Goal: Information Seeking & Learning: Find specific fact

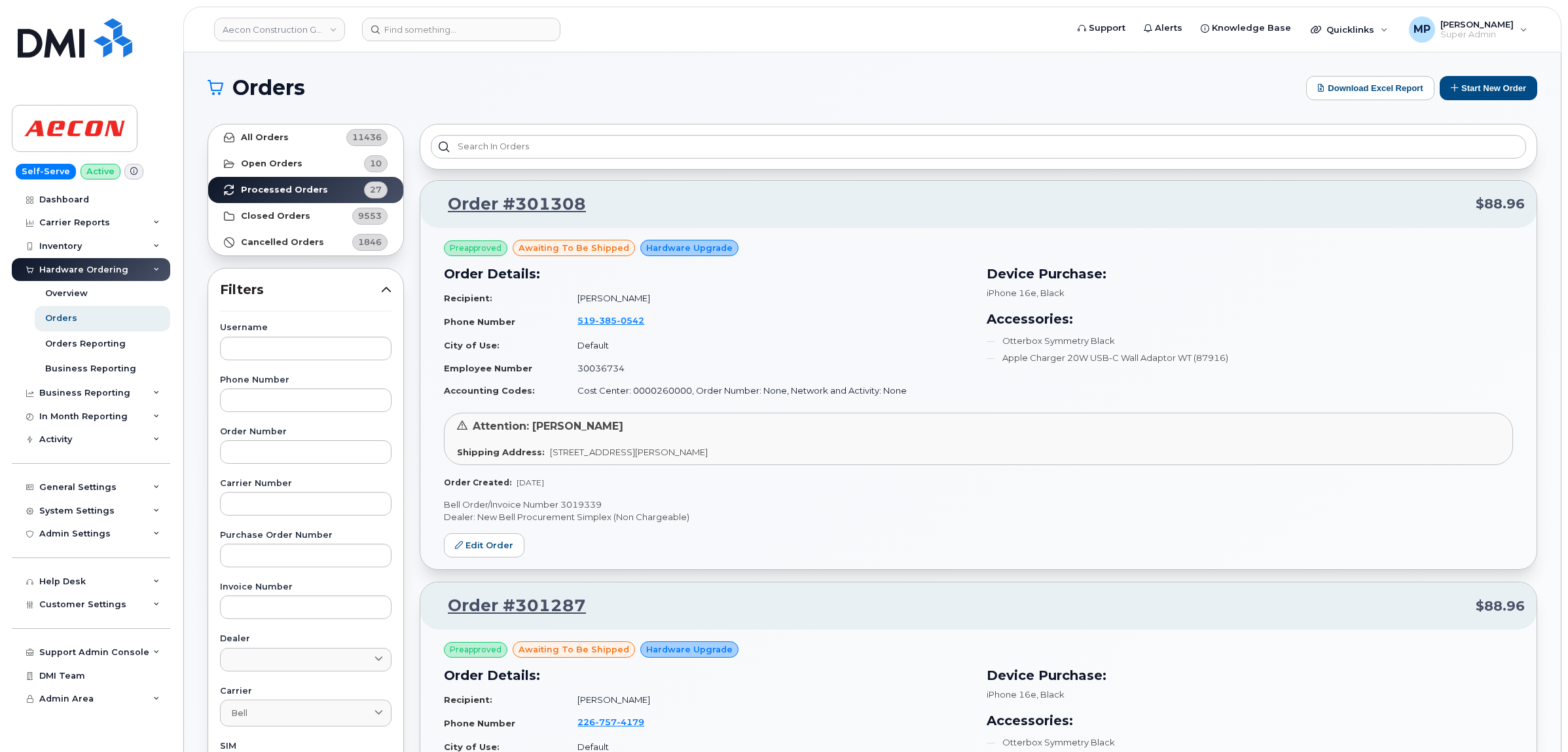
scroll to position [1374, 0]
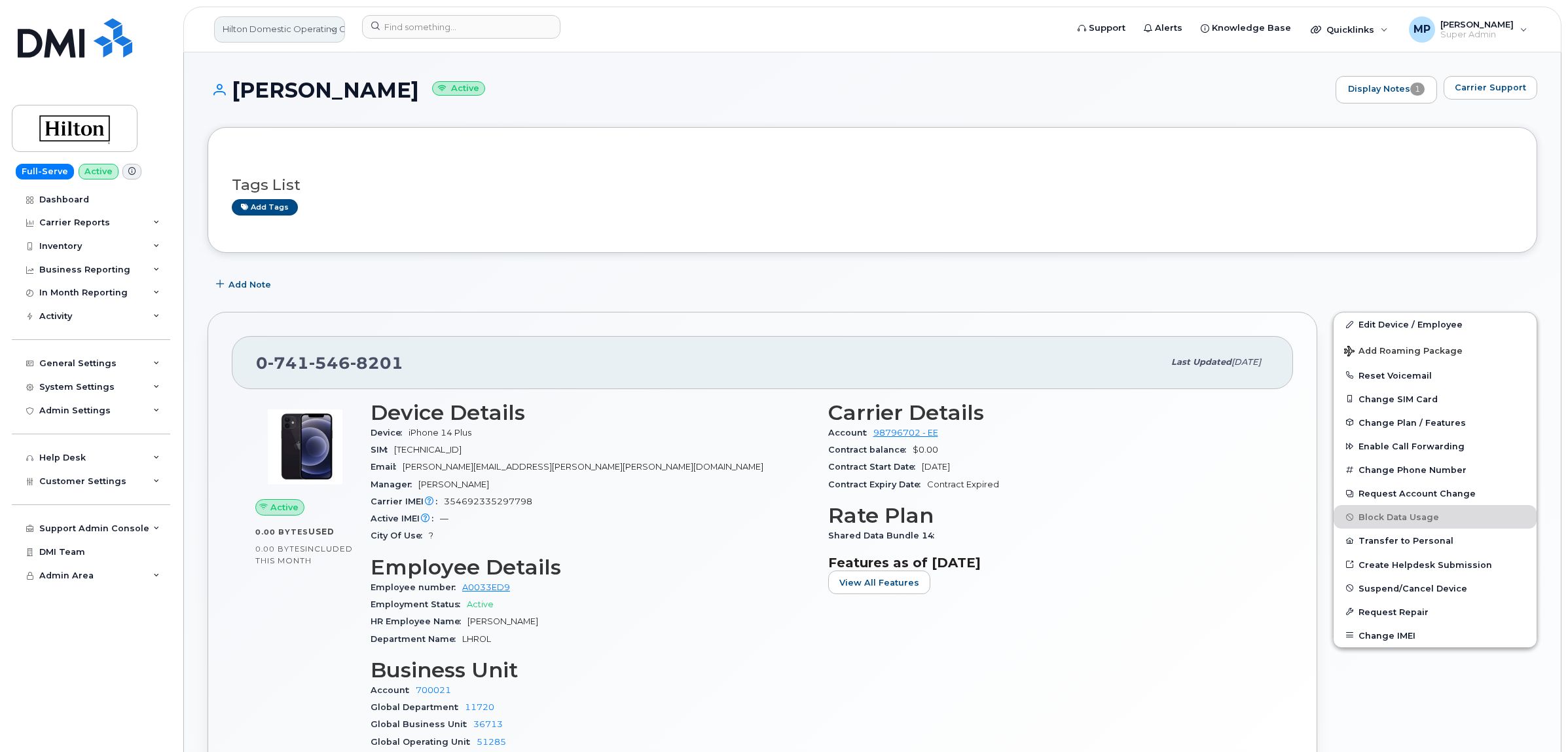
click at [272, 38] on link "Hilton Domestic Operating Company Inc" at bounding box center [280, 29] width 131 height 26
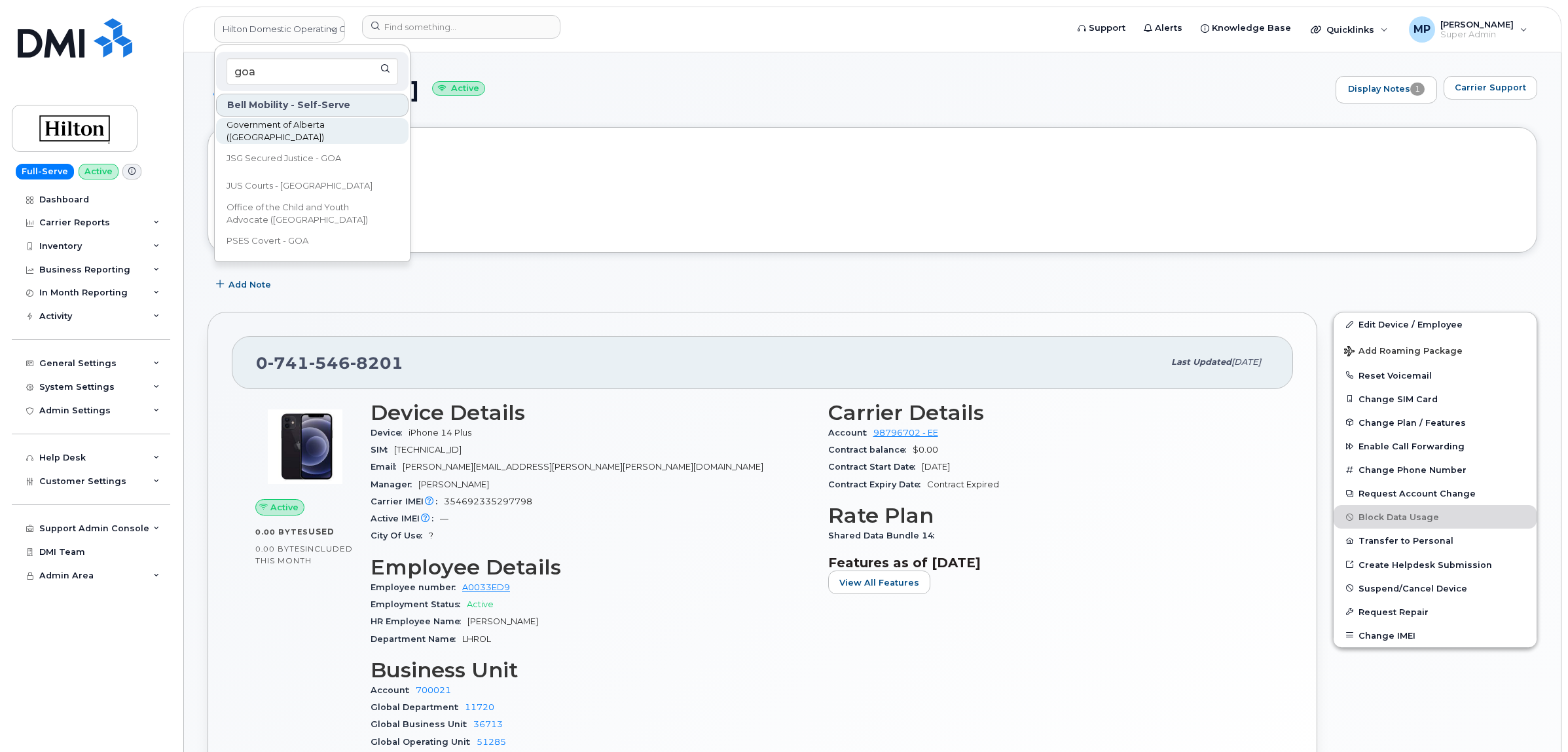
type input "goa"
click at [278, 128] on span "Government of Alberta ([GEOGRAPHIC_DATA])" at bounding box center [302, 131] width 151 height 25
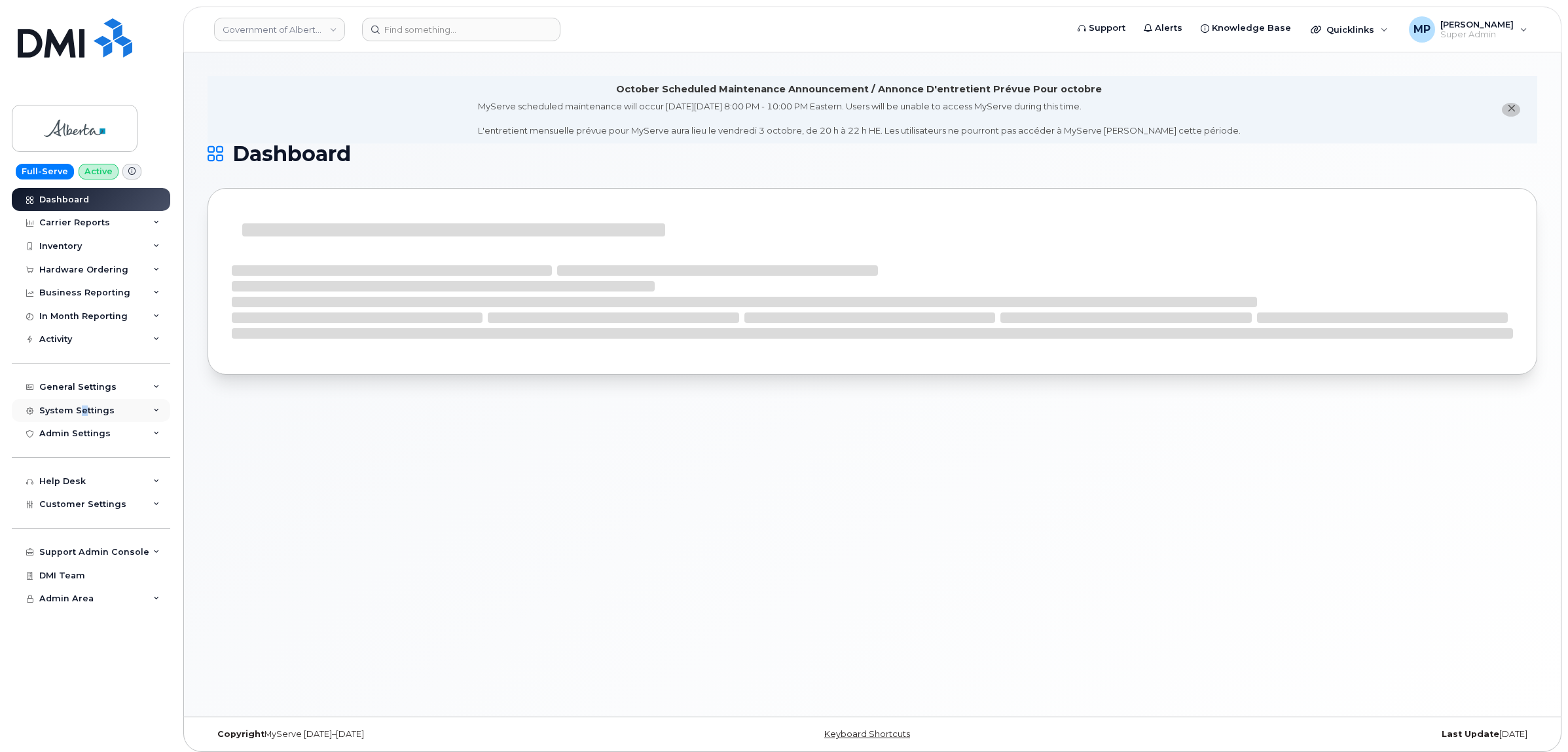
click at [82, 406] on div "System Settings" at bounding box center [91, 410] width 158 height 24
click at [56, 340] on div "Activity" at bounding box center [55, 340] width 33 height 11
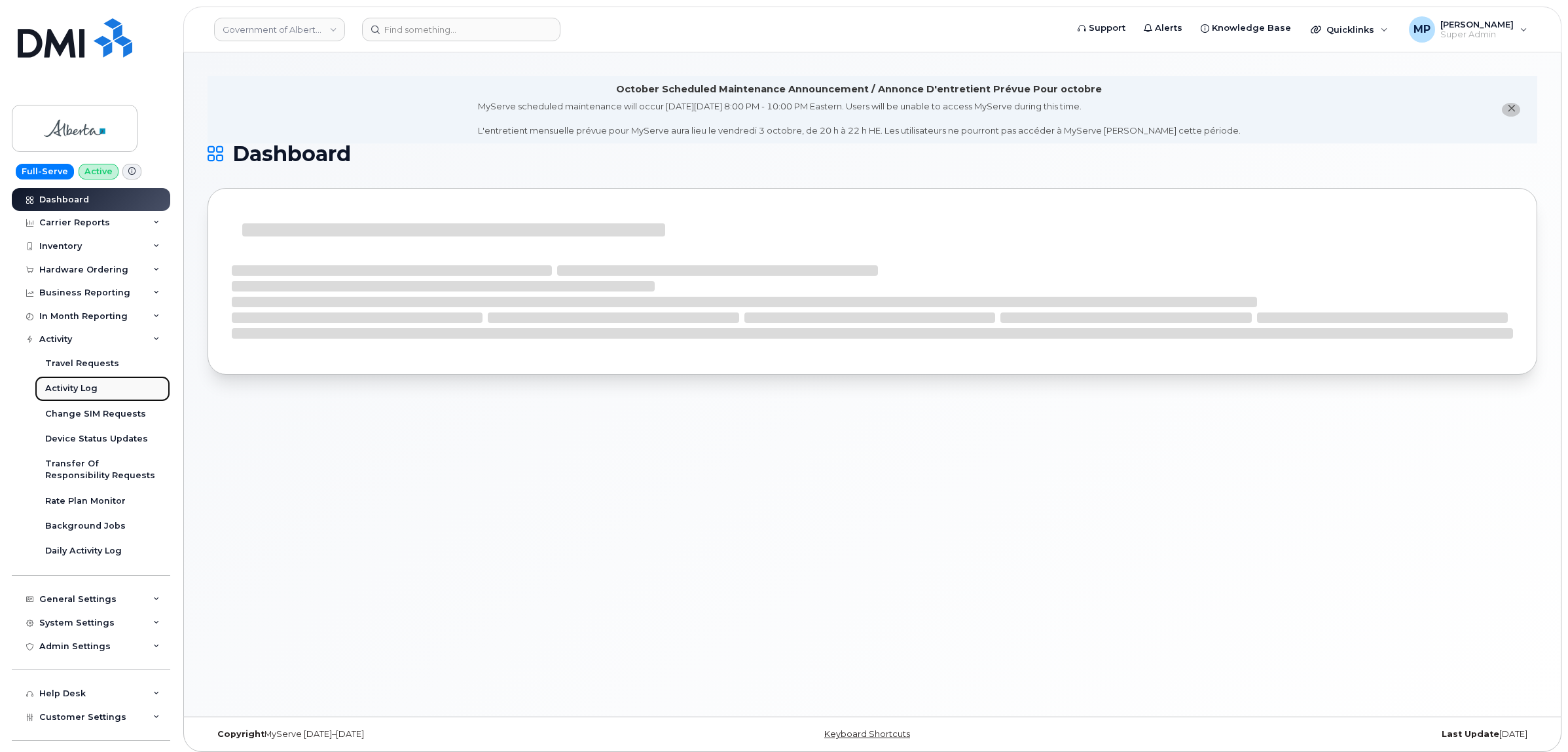
click at [70, 384] on link "Activity Log" at bounding box center [102, 388] width 135 height 25
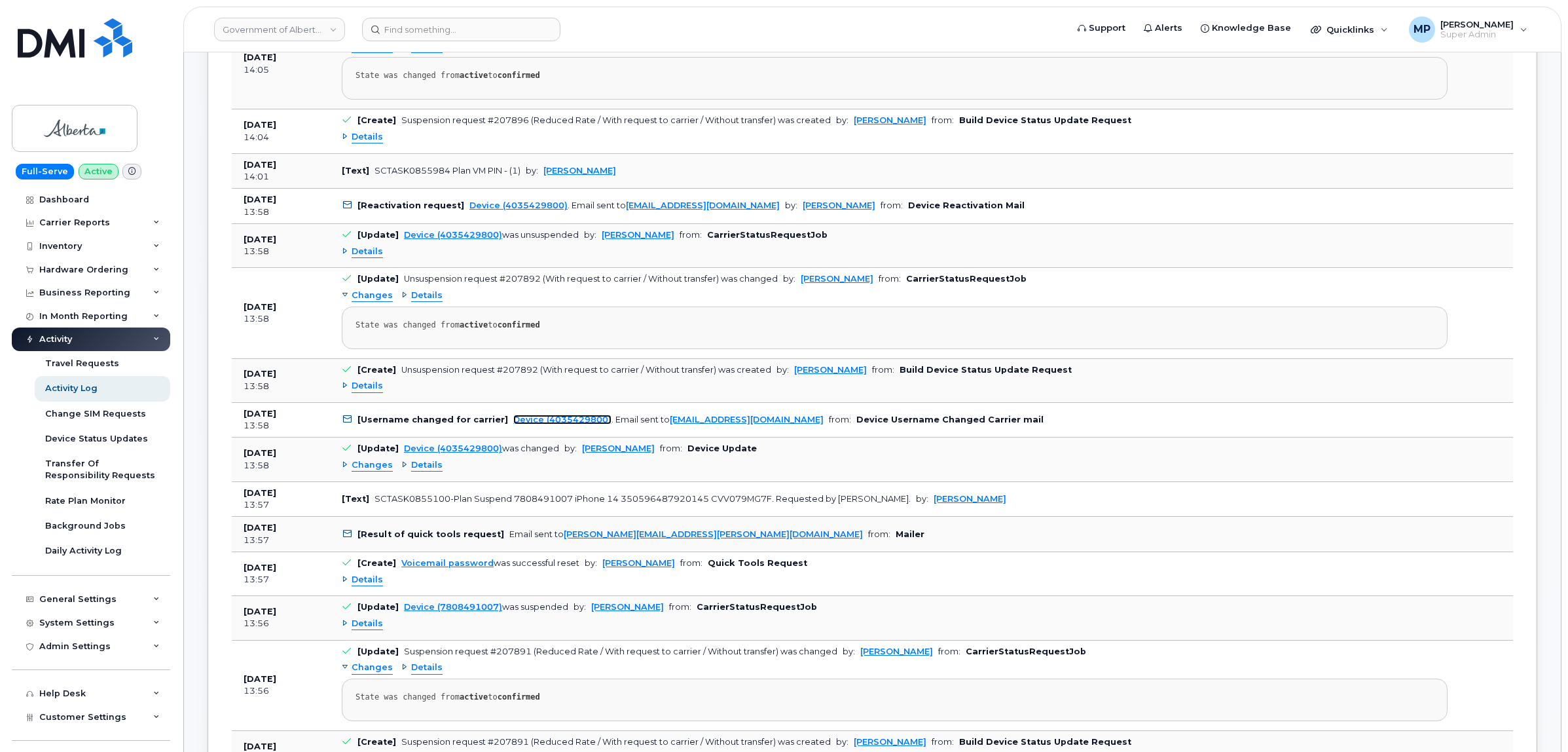
scroll to position [573, 0]
click at [366, 388] on span "Details" at bounding box center [367, 387] width 31 height 12
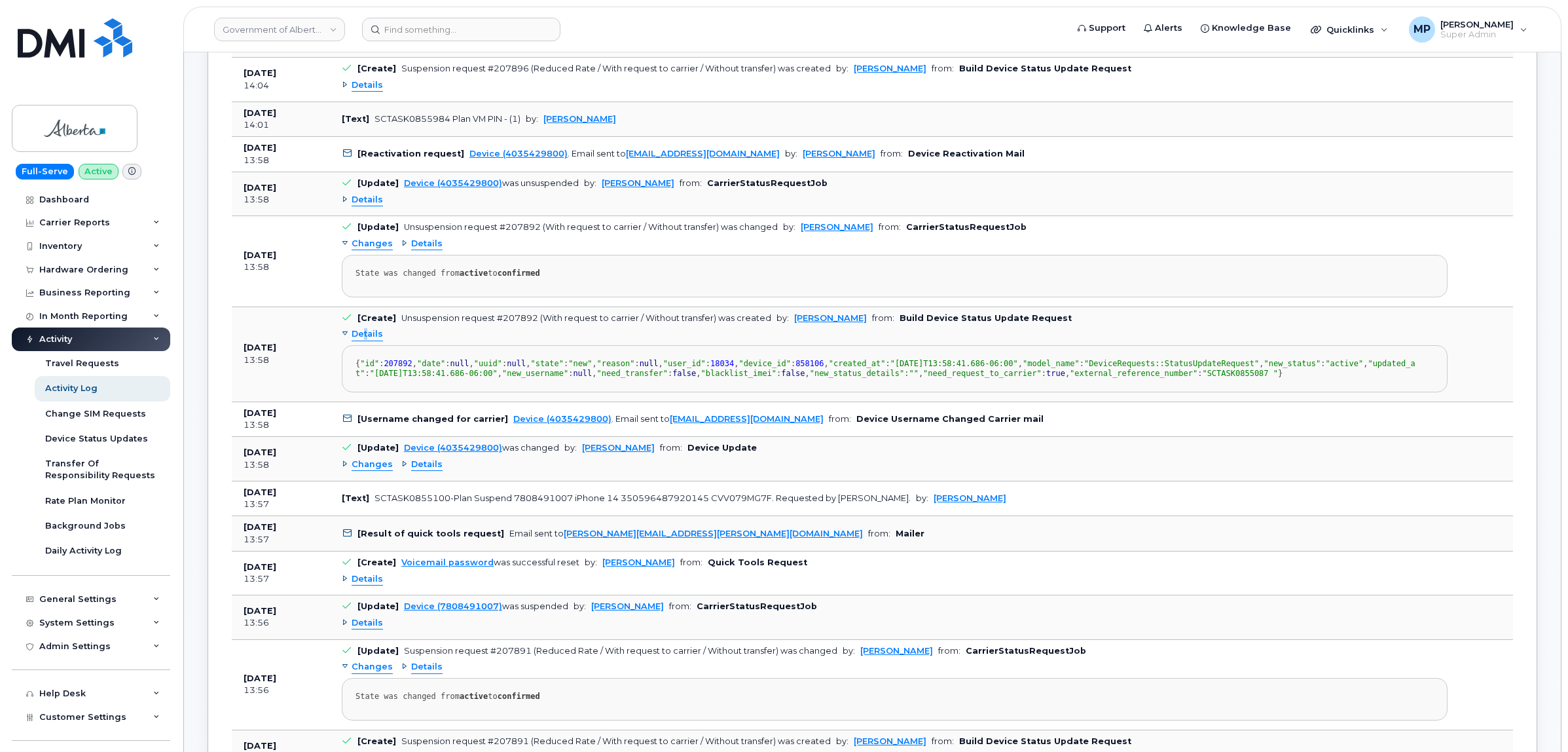
scroll to position [655, 0]
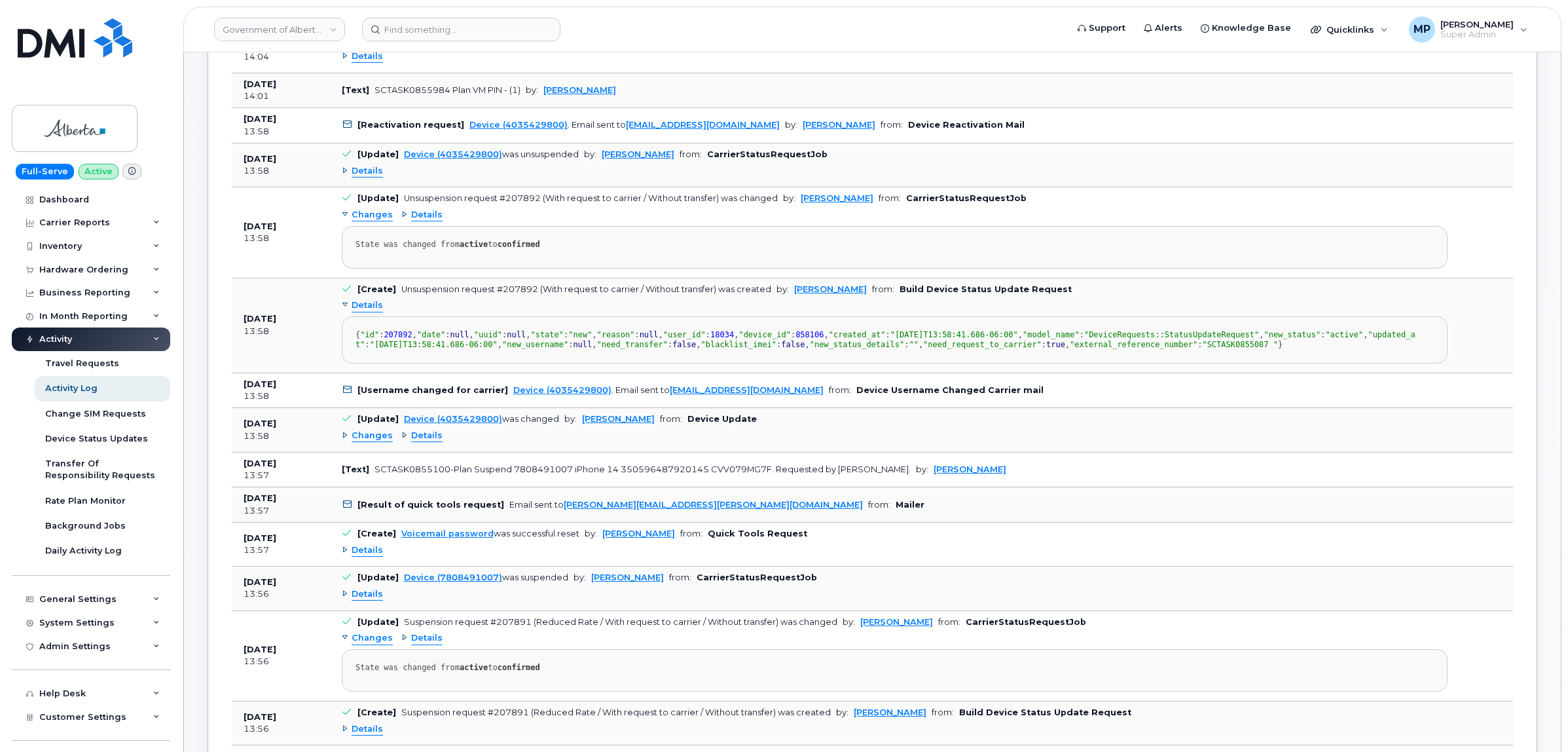
click at [366, 172] on span "Details" at bounding box center [367, 171] width 31 height 12
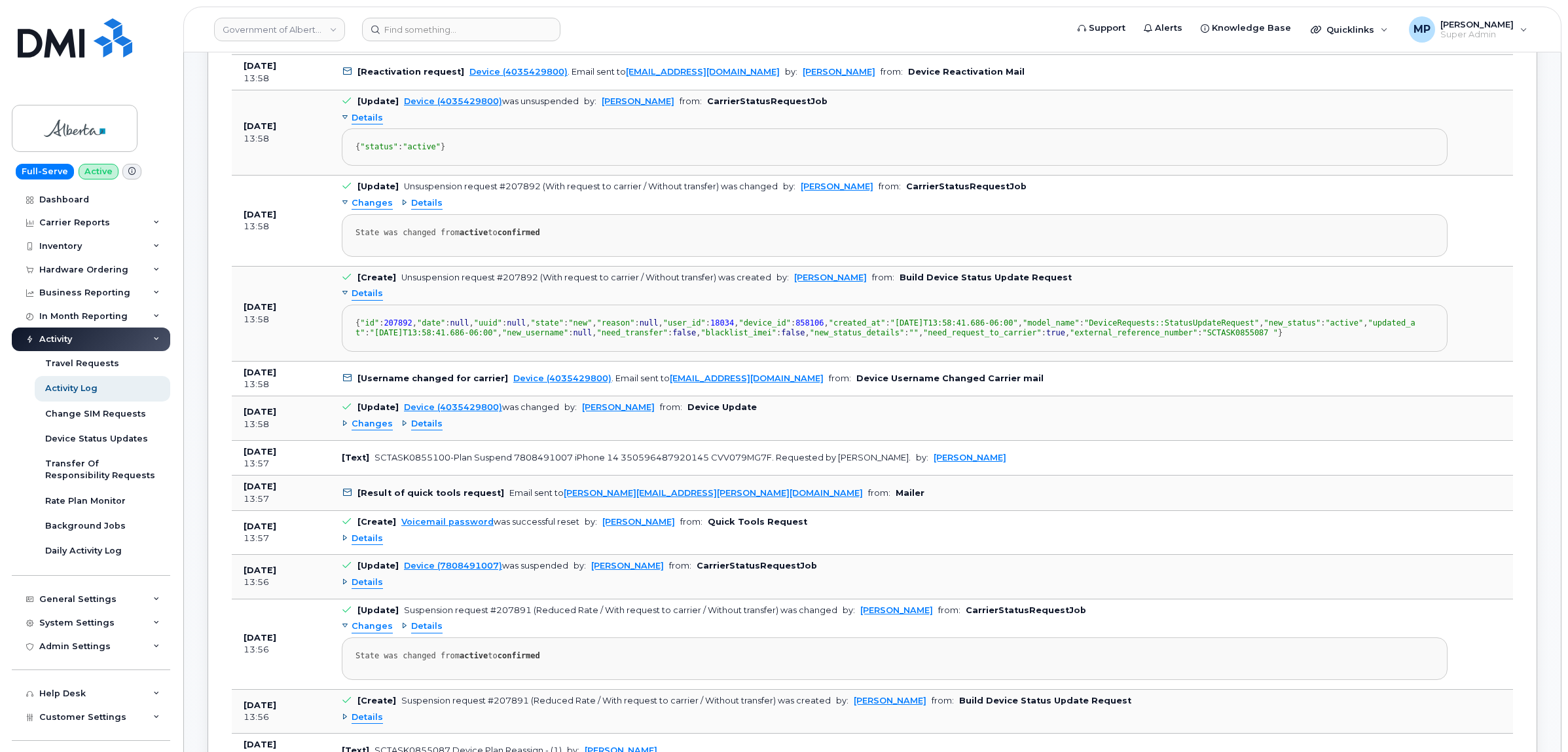
scroll to position [737, 0]
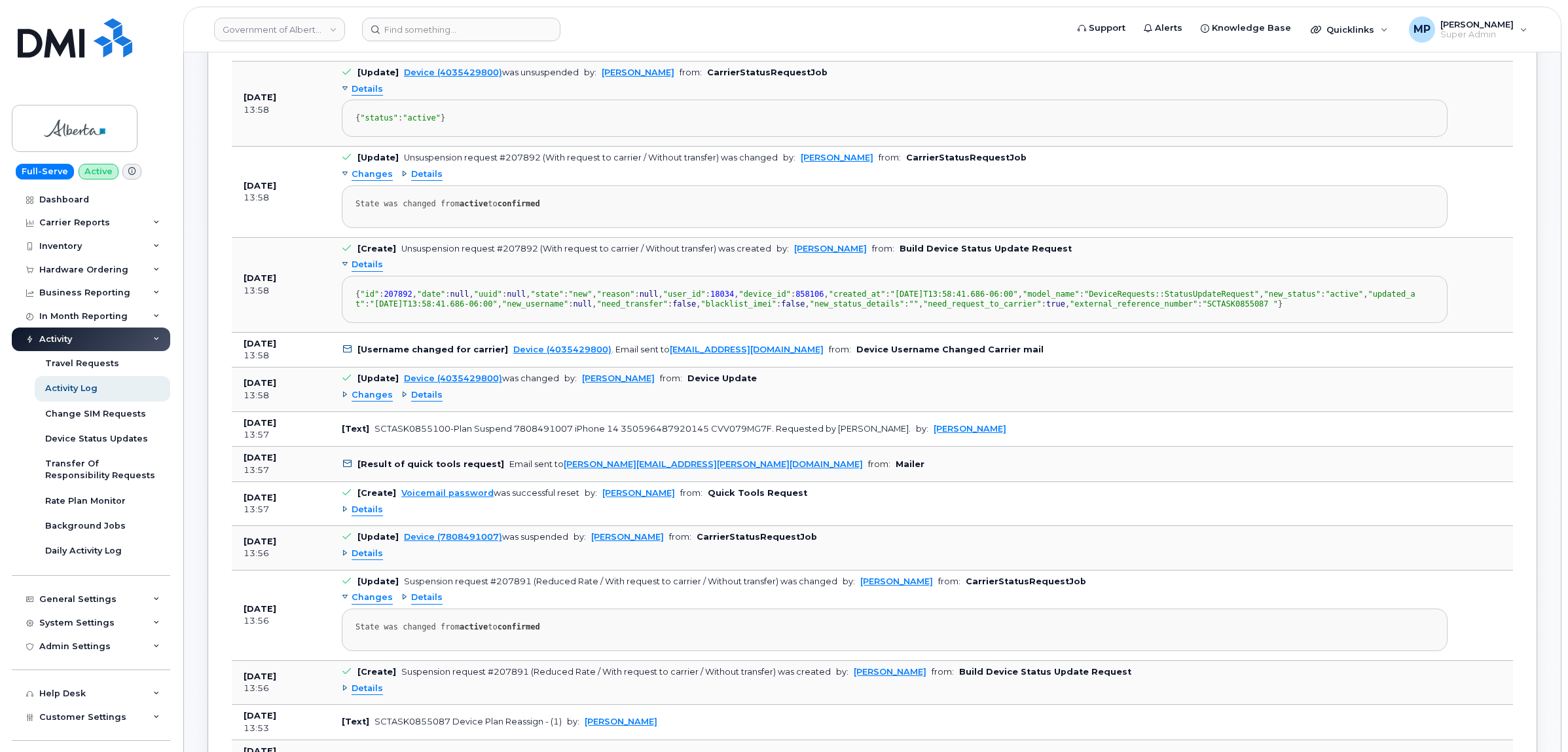
click at [363, 402] on span "Changes" at bounding box center [372, 395] width 41 height 12
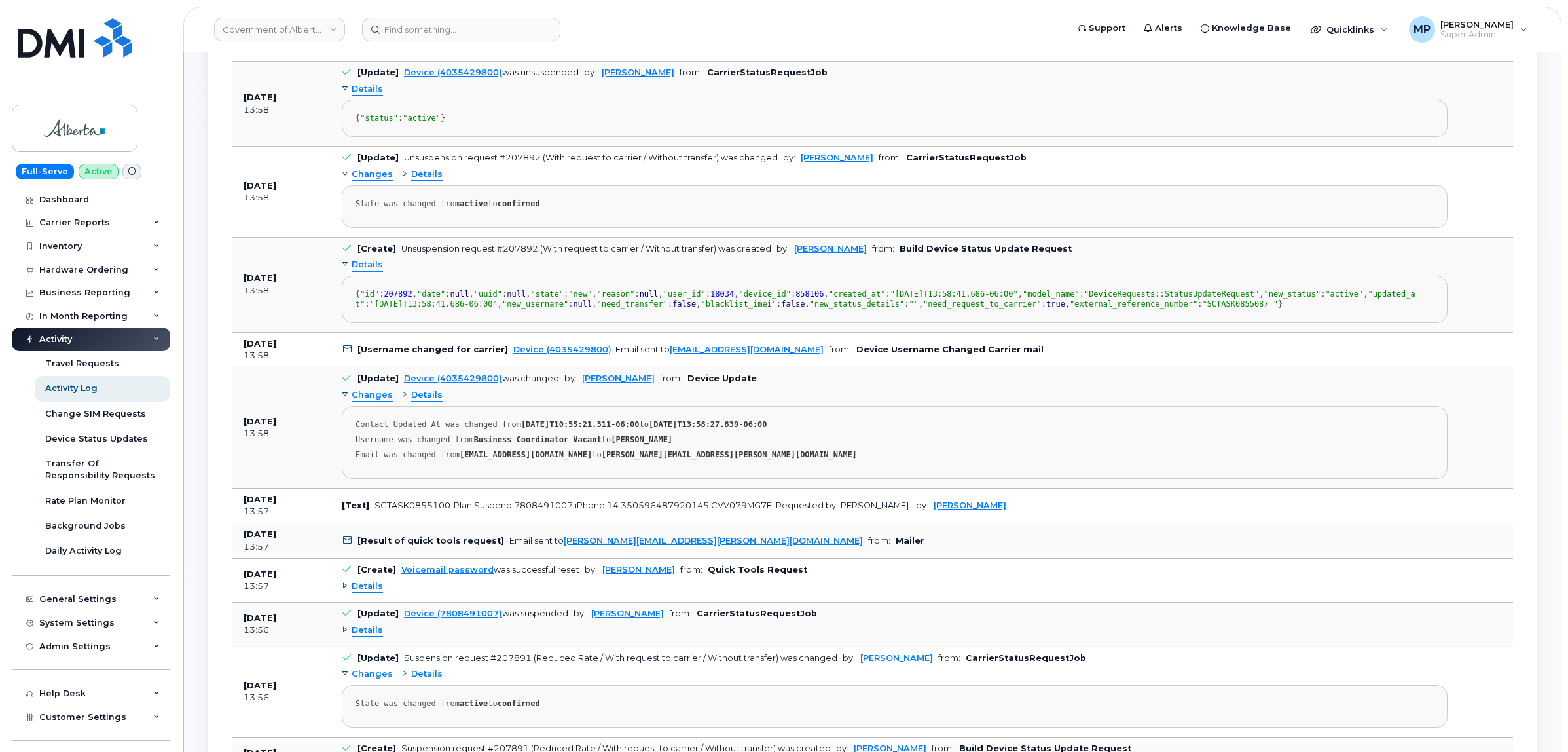
click at [891, 354] on b "Device Username Changed Carrier mail" at bounding box center [950, 349] width 187 height 10
drag, startPoint x: 802, startPoint y: 540, endPoint x: 878, endPoint y: 537, distance: 76.1
click at [878, 354] on b "Device Username Changed Carrier mail" at bounding box center [950, 349] width 187 height 10
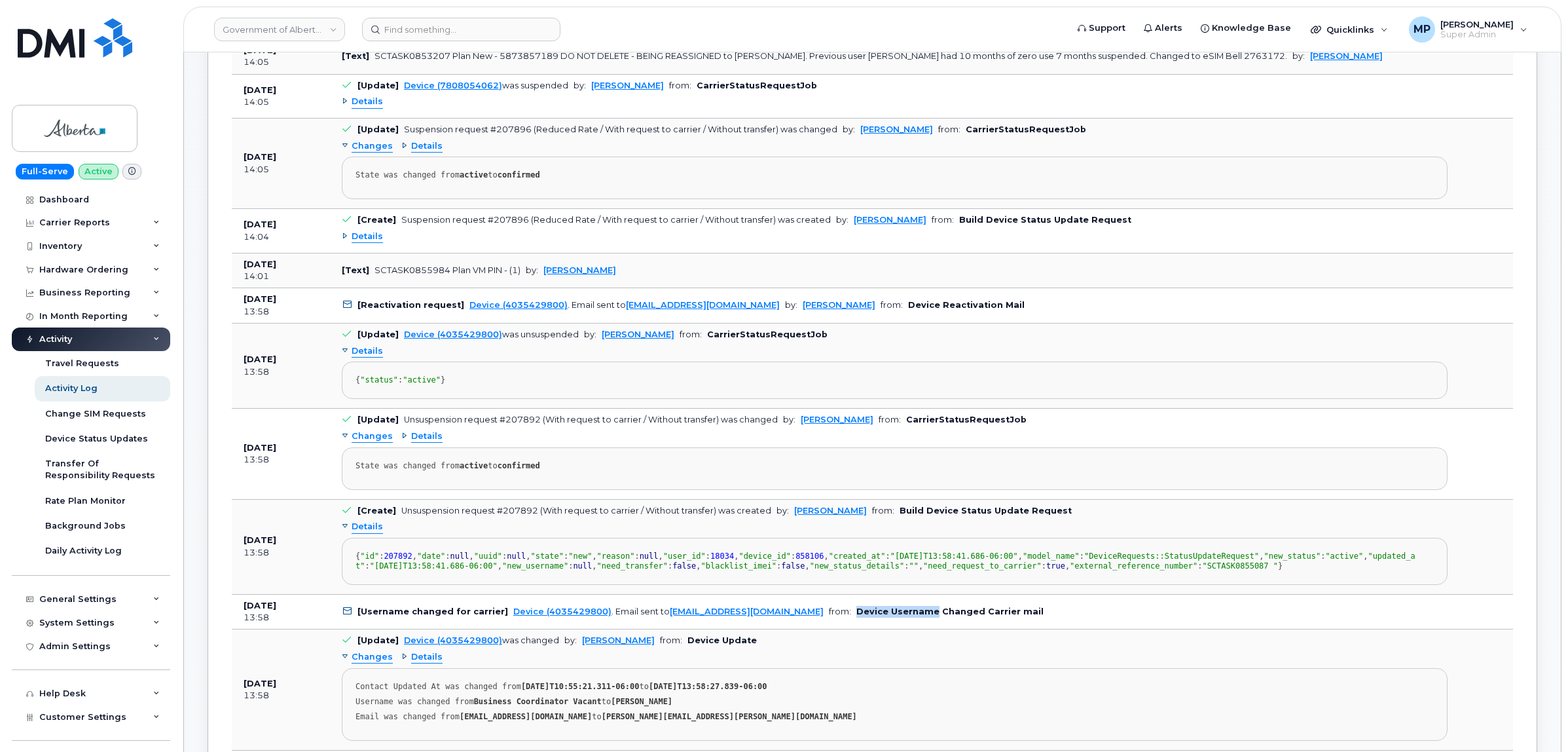
scroll to position [573, 0]
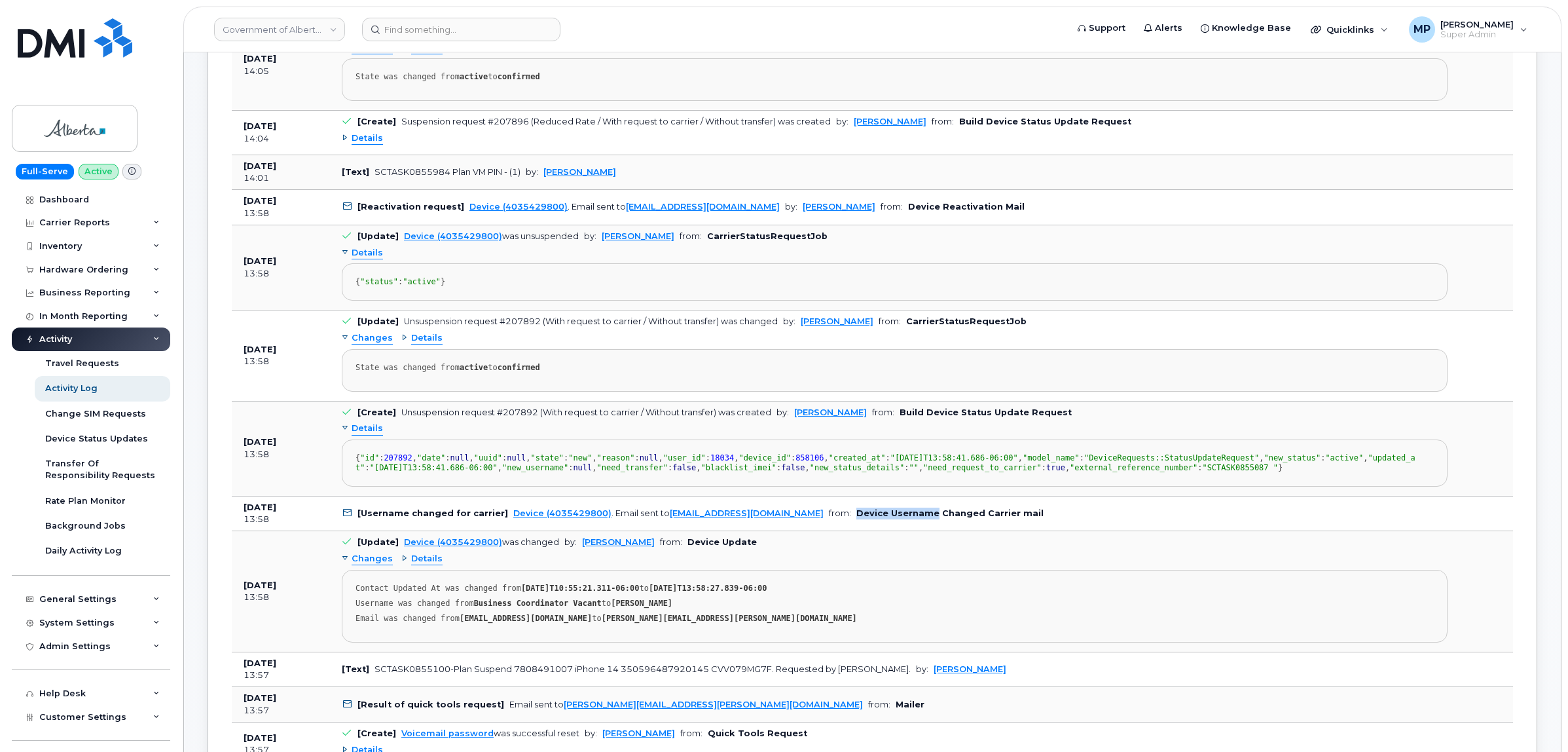
copy b "Device Username"
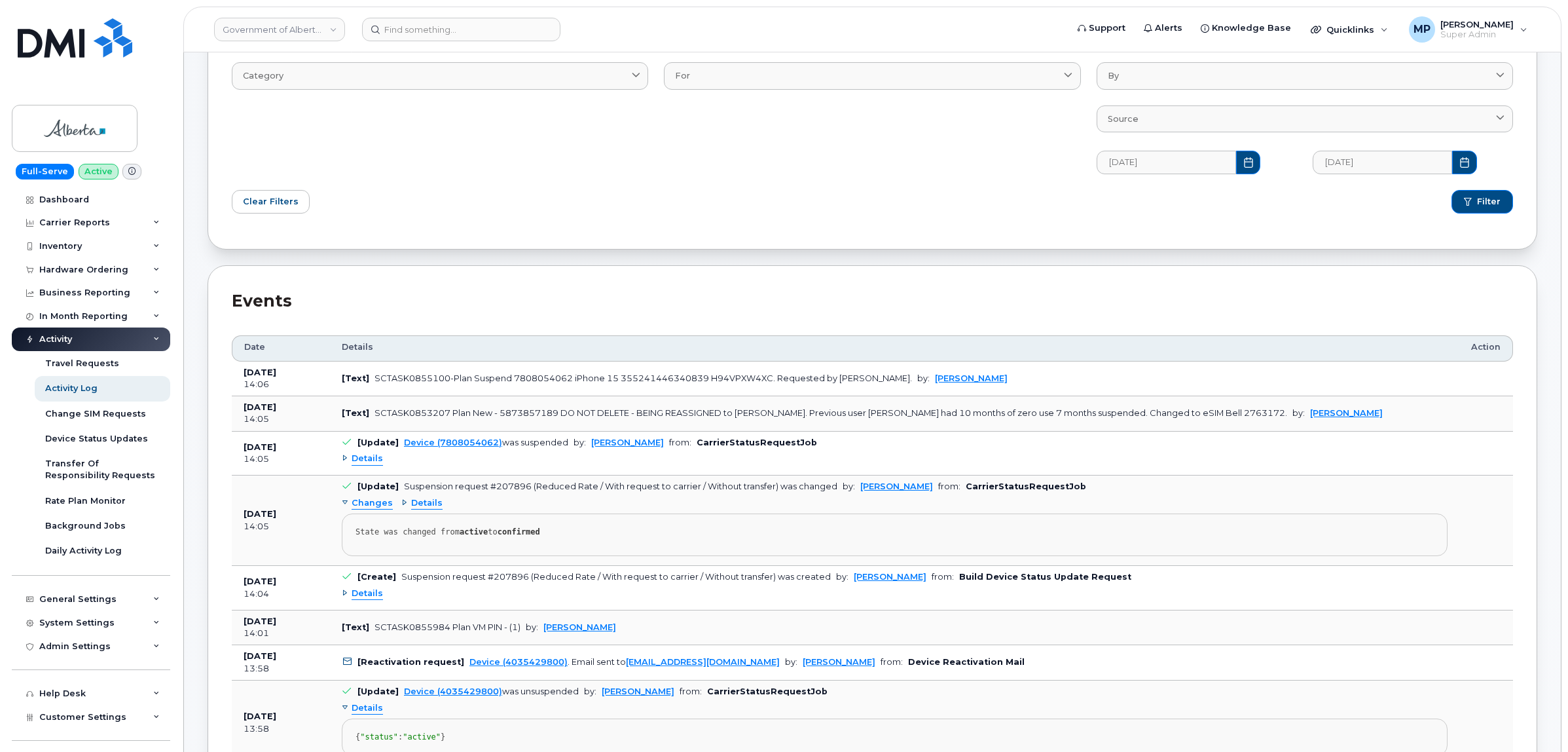
scroll to position [0, 0]
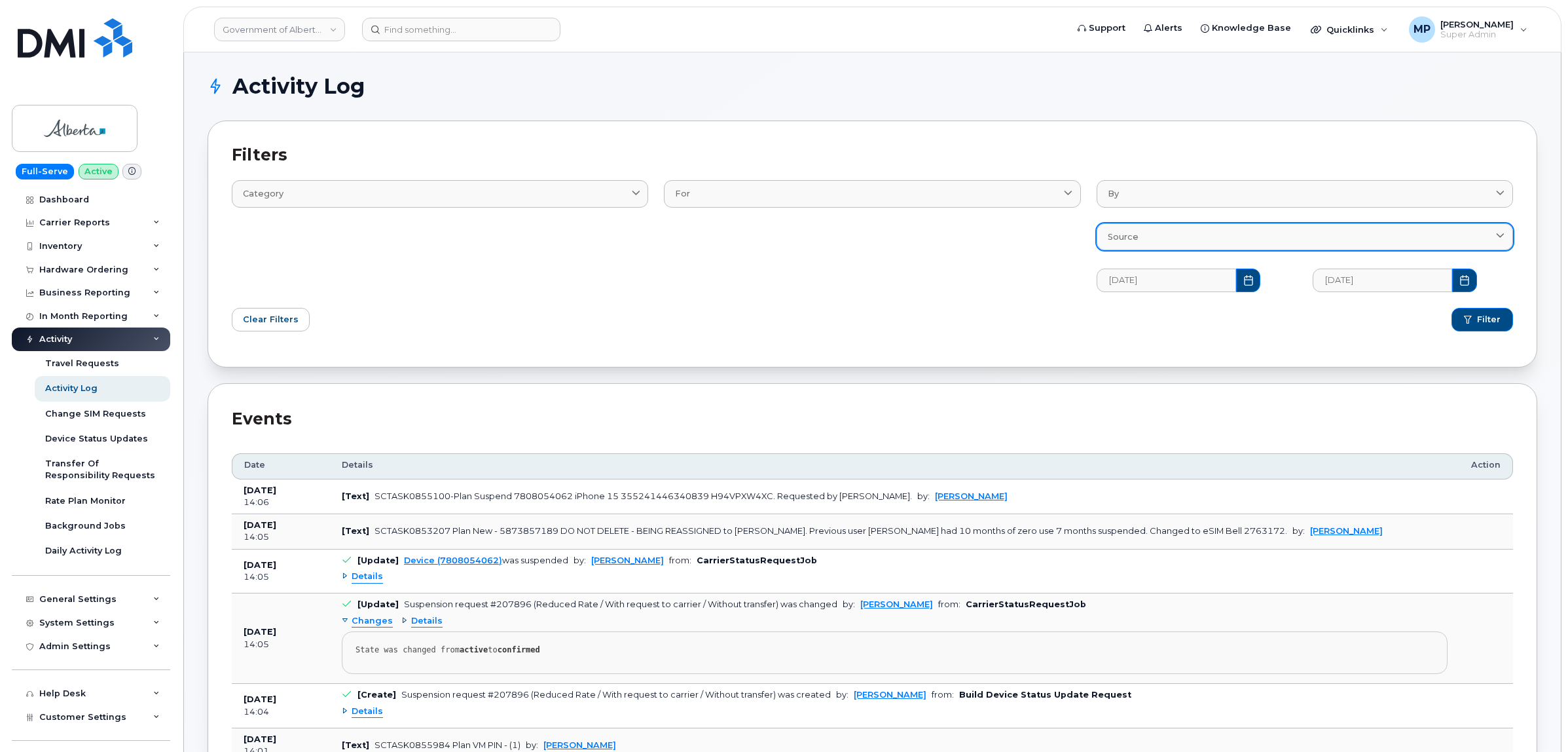
click at [1153, 237] on div "Source" at bounding box center [1305, 237] width 394 height 12
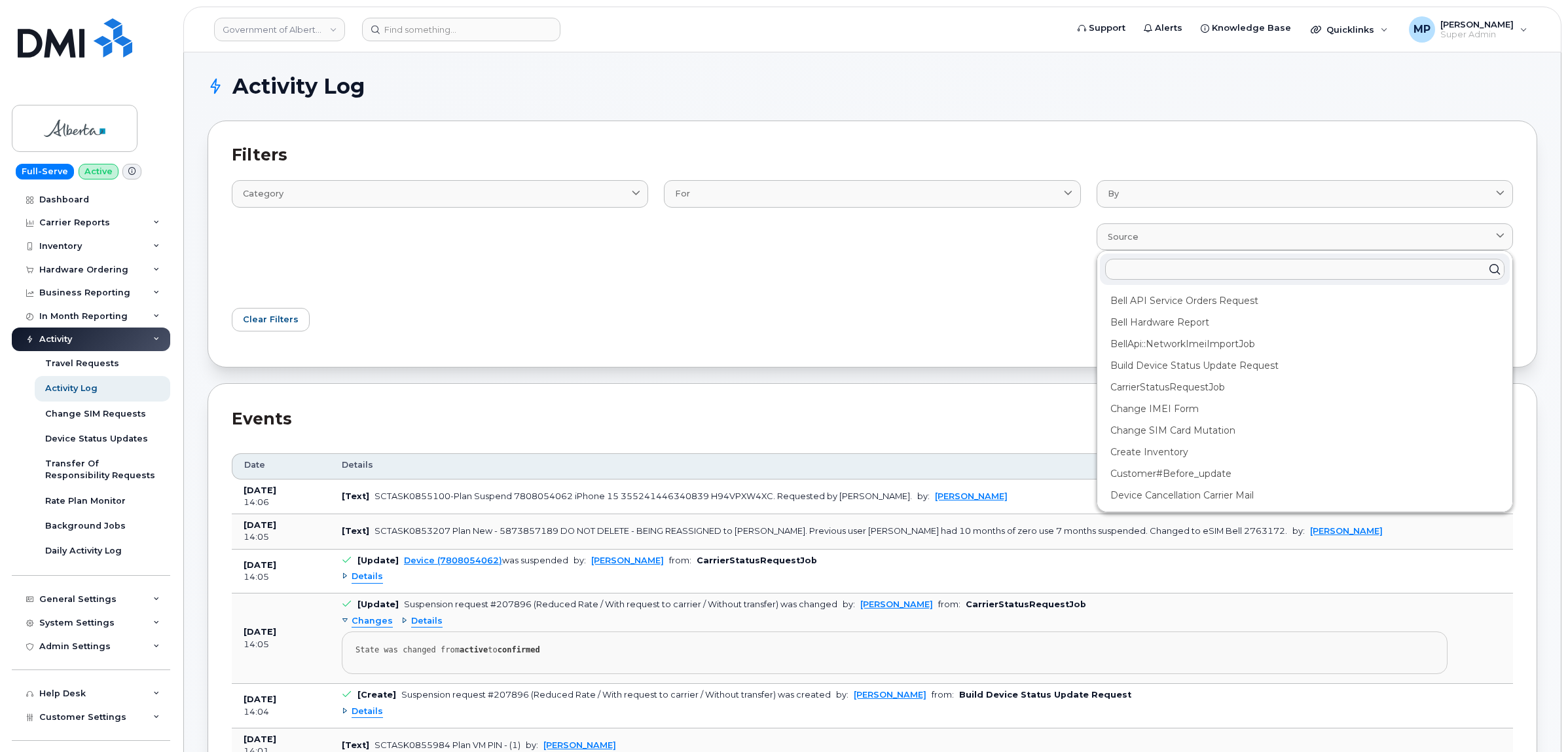
paste input "Device Username"
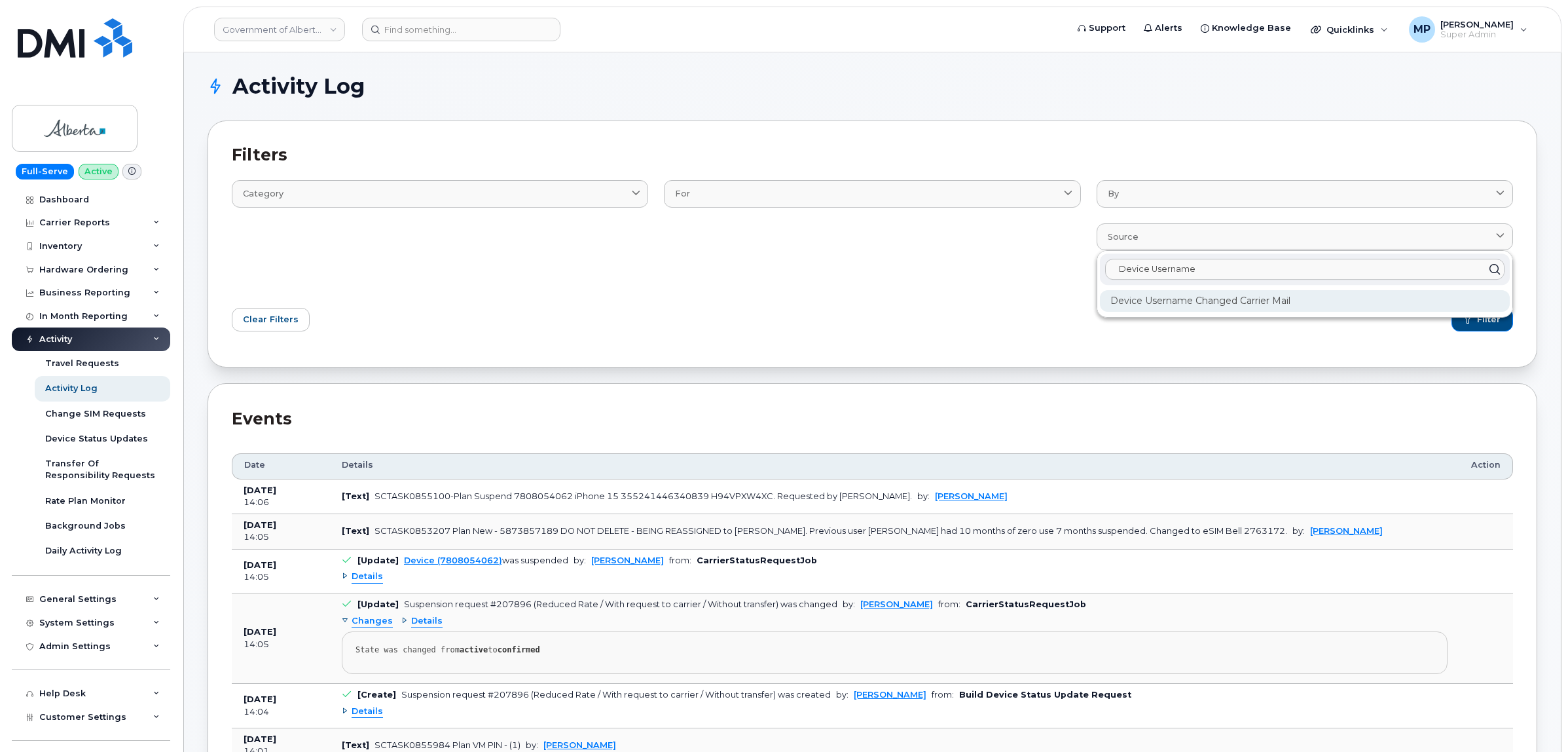
type input "Device Username"
click at [1143, 306] on div "Device Username Changed Carrier mail" at bounding box center [1305, 301] width 410 height 22
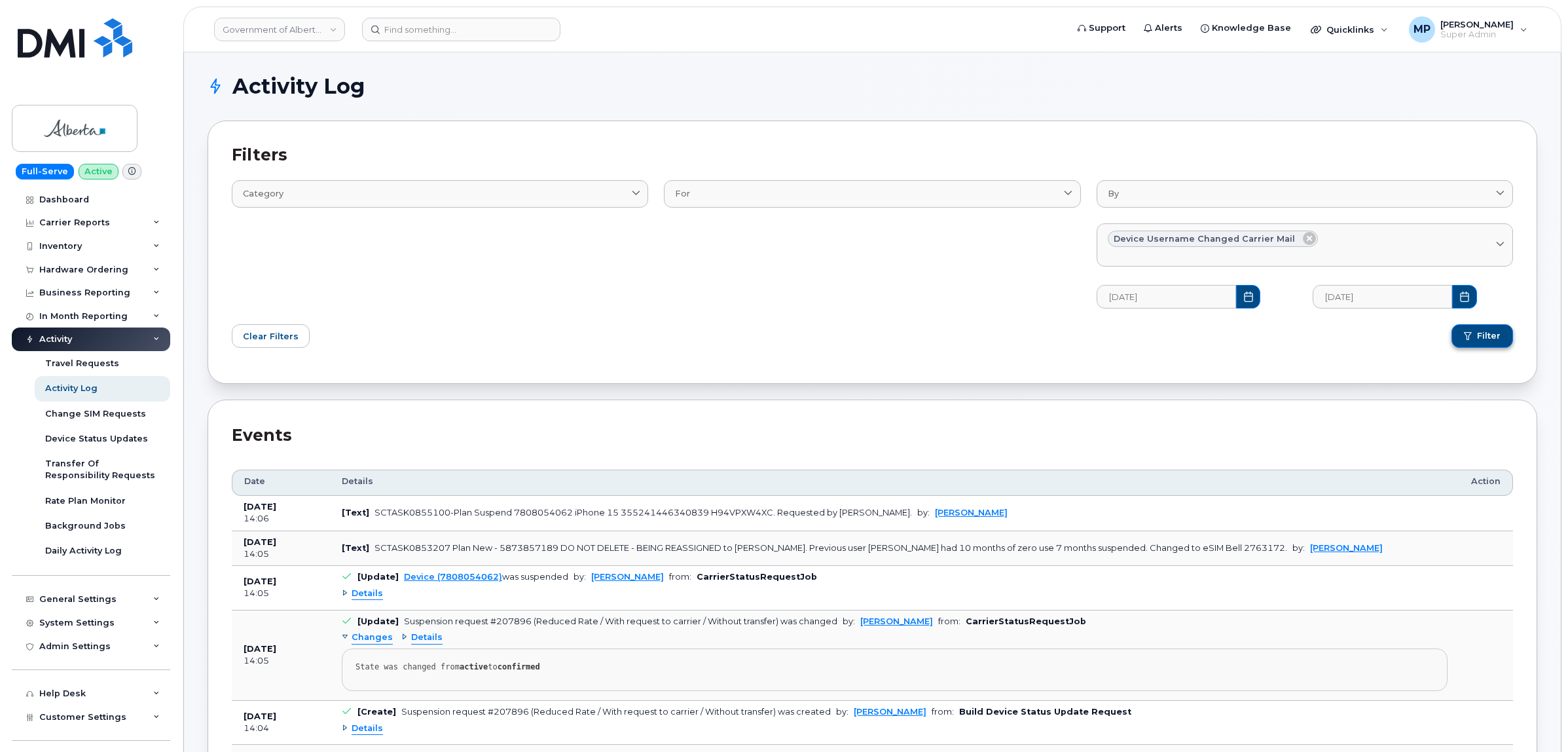
click at [1488, 331] on span "Filter" at bounding box center [1488, 336] width 24 height 12
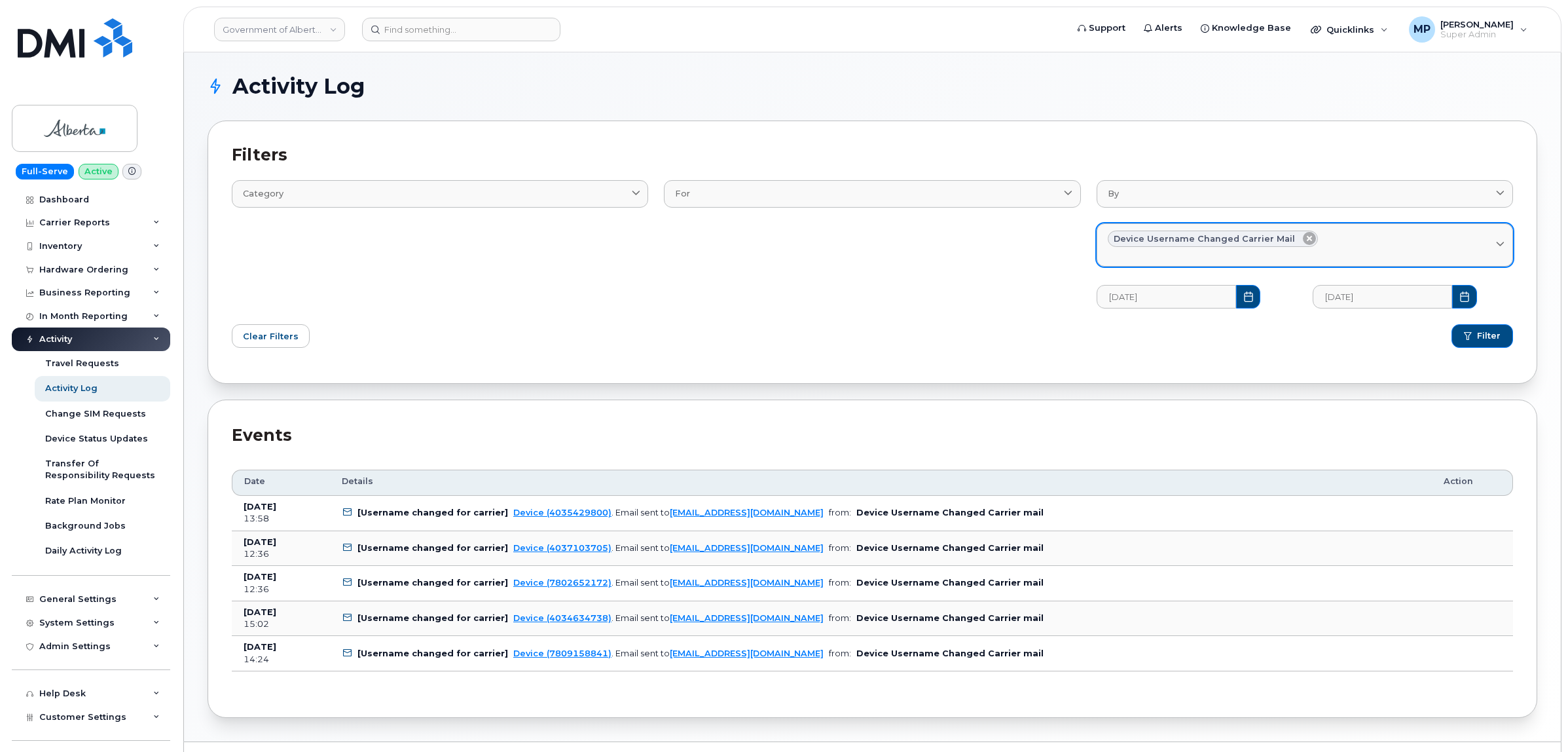
click at [1303, 237] on icon at bounding box center [1309, 238] width 13 height 13
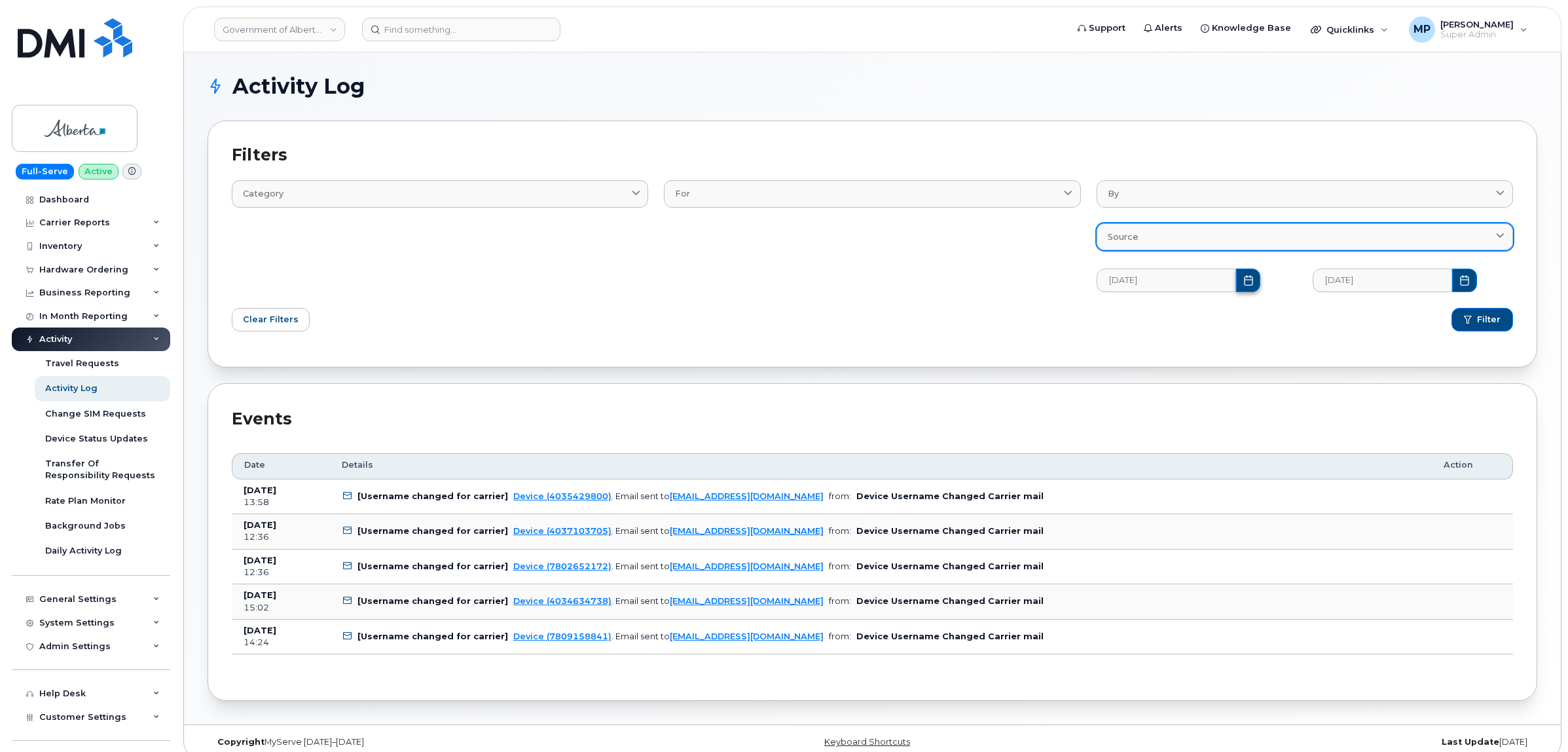
click at [1243, 283] on icon "Choose Date" at bounding box center [1249, 280] width 11 height 11
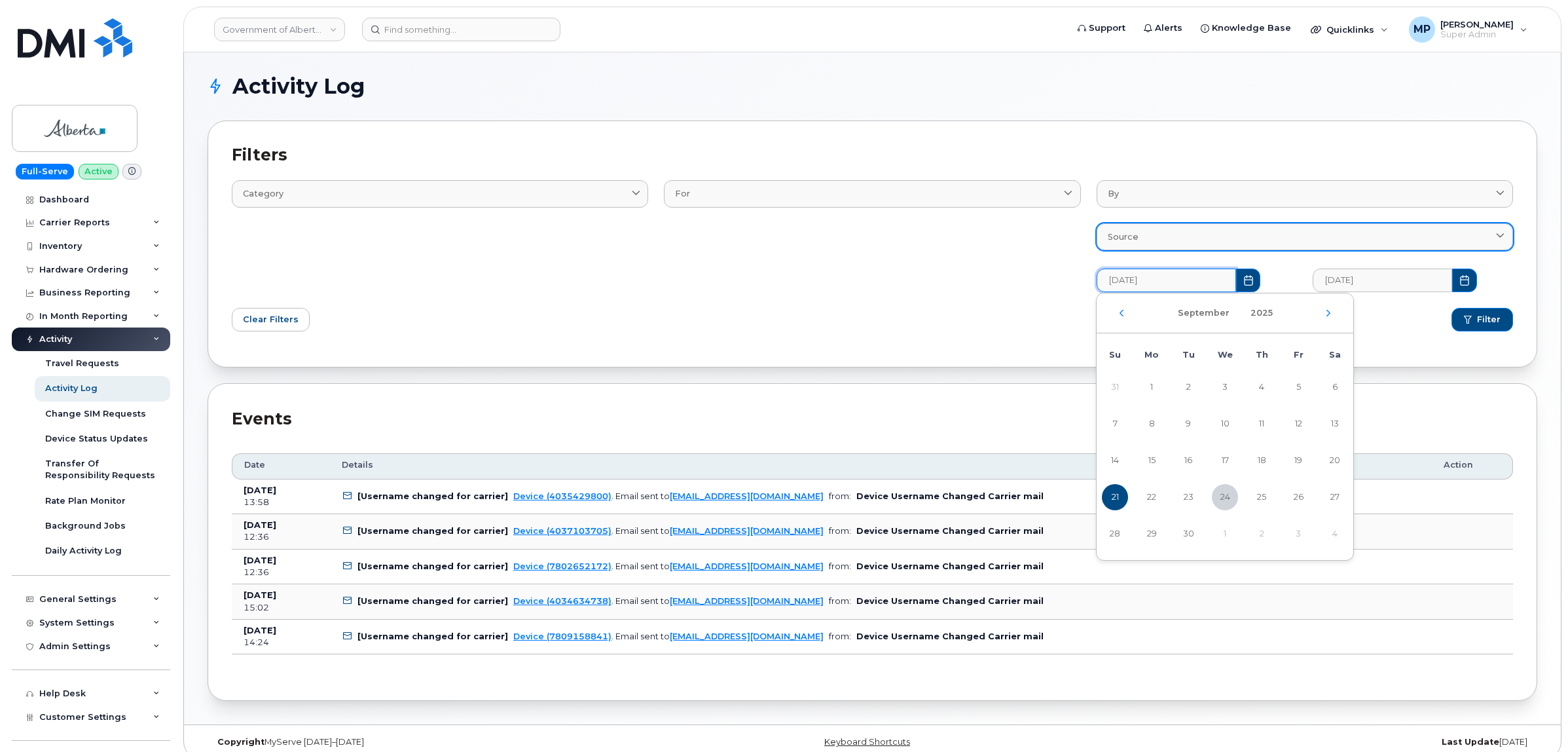
click at [939, 339] on div "Filter" at bounding box center [1196, 319] width 649 height 39
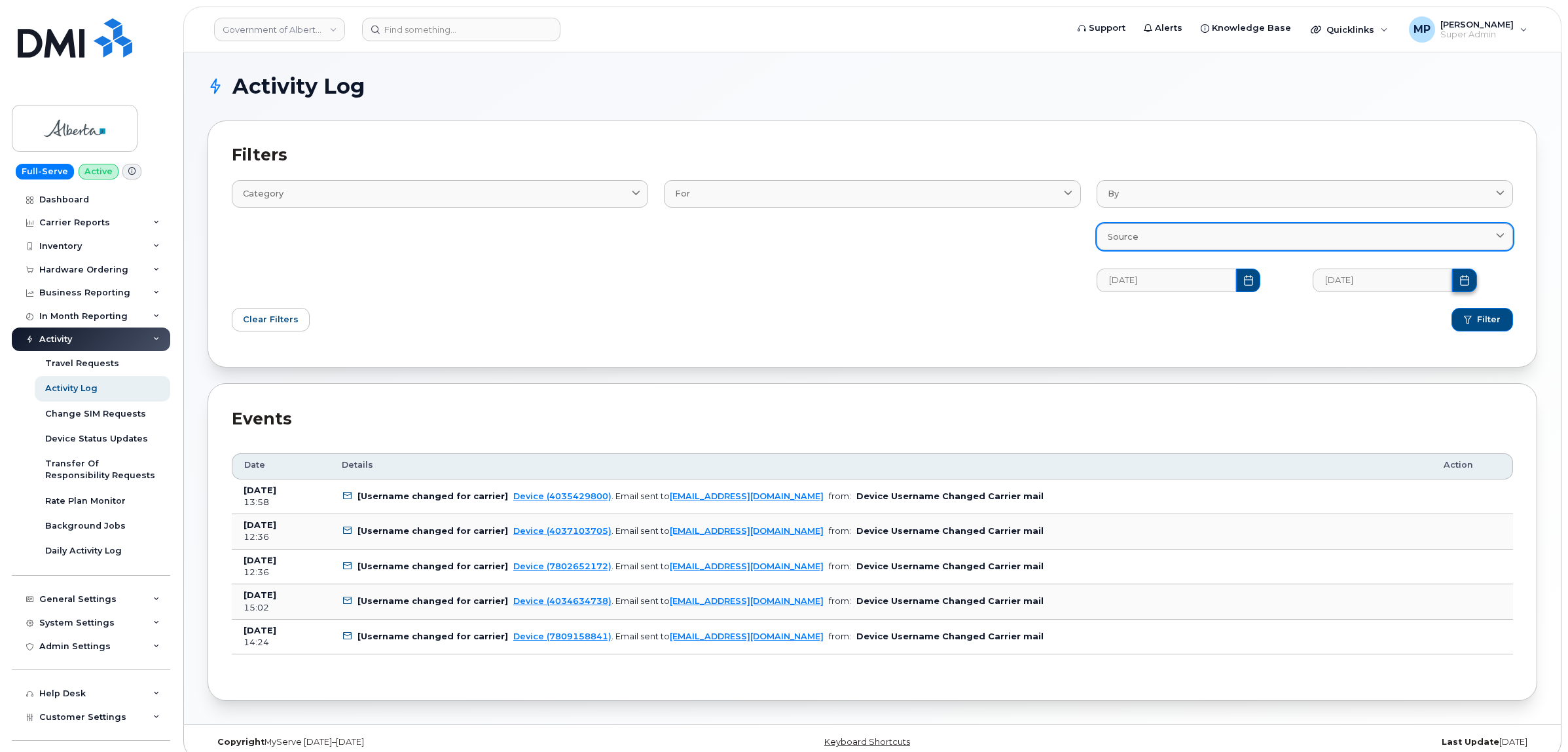
click at [1460, 280] on icon "Choose Date" at bounding box center [1464, 280] width 8 height 11
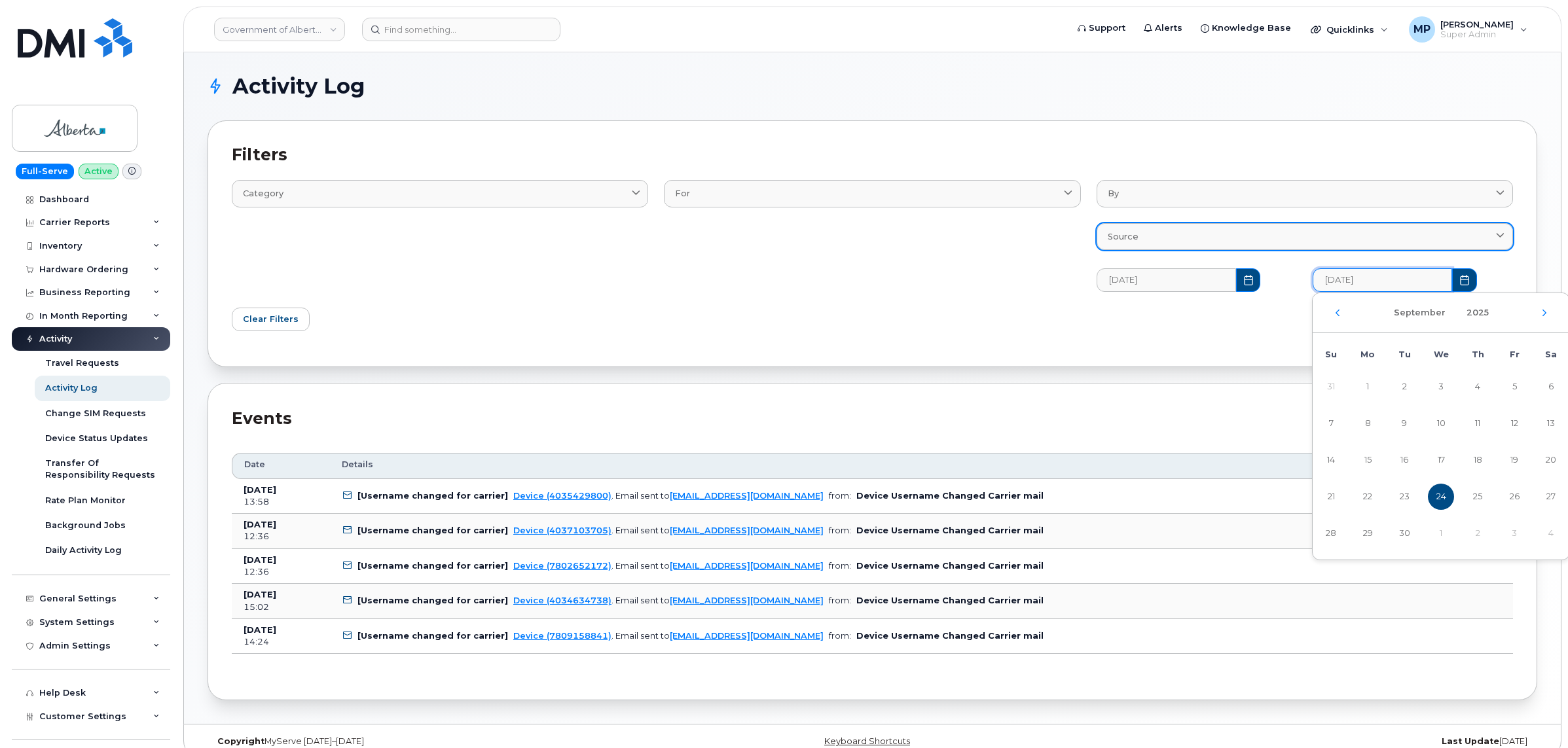
click at [1337, 318] on div "September 2025" at bounding box center [1441, 313] width 256 height 40
click at [1336, 318] on div "September 2025" at bounding box center [1441, 313] width 256 height 40
click at [1333, 313] on div "September 2025" at bounding box center [1441, 313] width 256 height 40
click at [1339, 313] on icon "Previous Month" at bounding box center [1338, 313] width 8 height 11
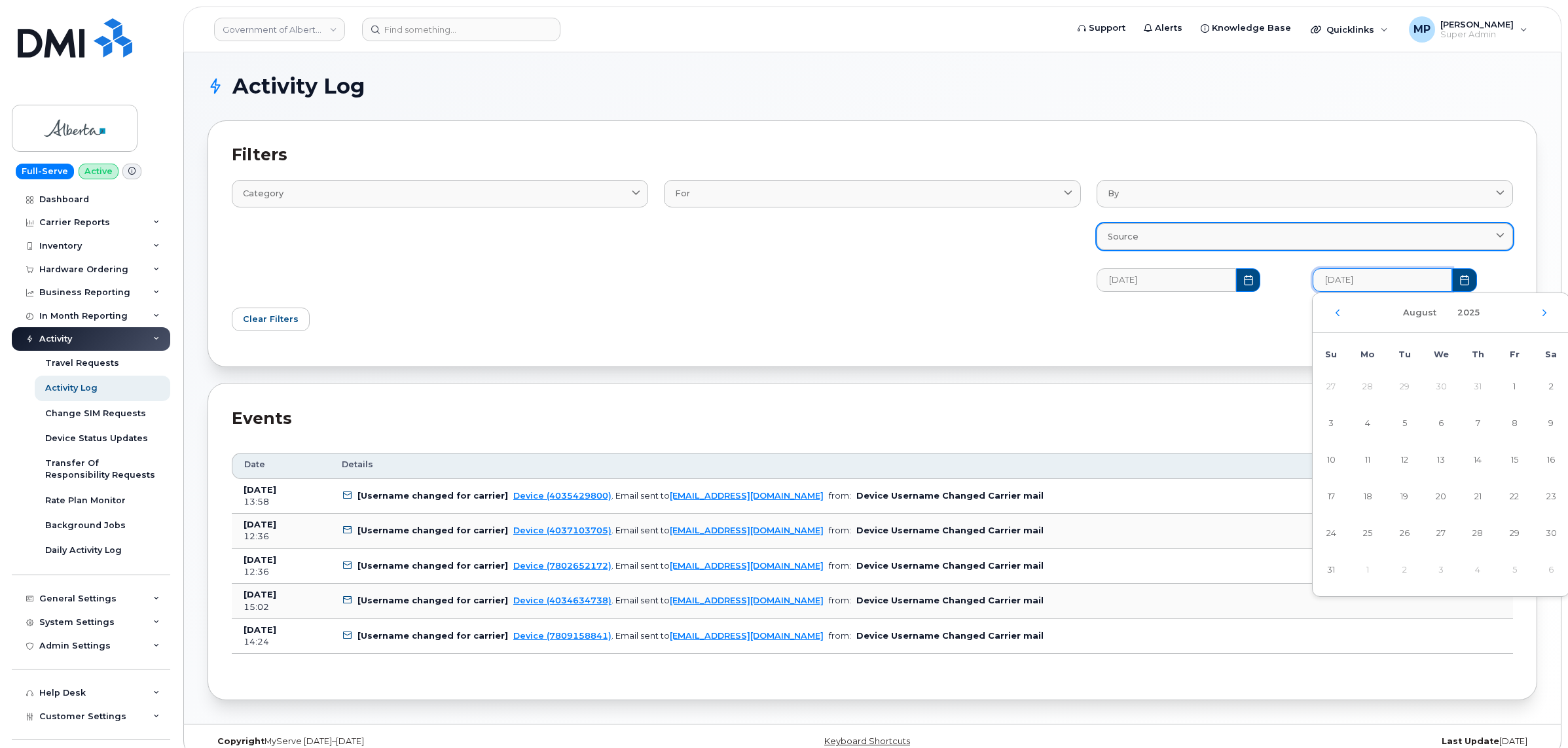
click at [1339, 313] on icon "Previous Month" at bounding box center [1338, 313] width 8 height 11
click at [1405, 380] on span "1" at bounding box center [1404, 387] width 26 height 26
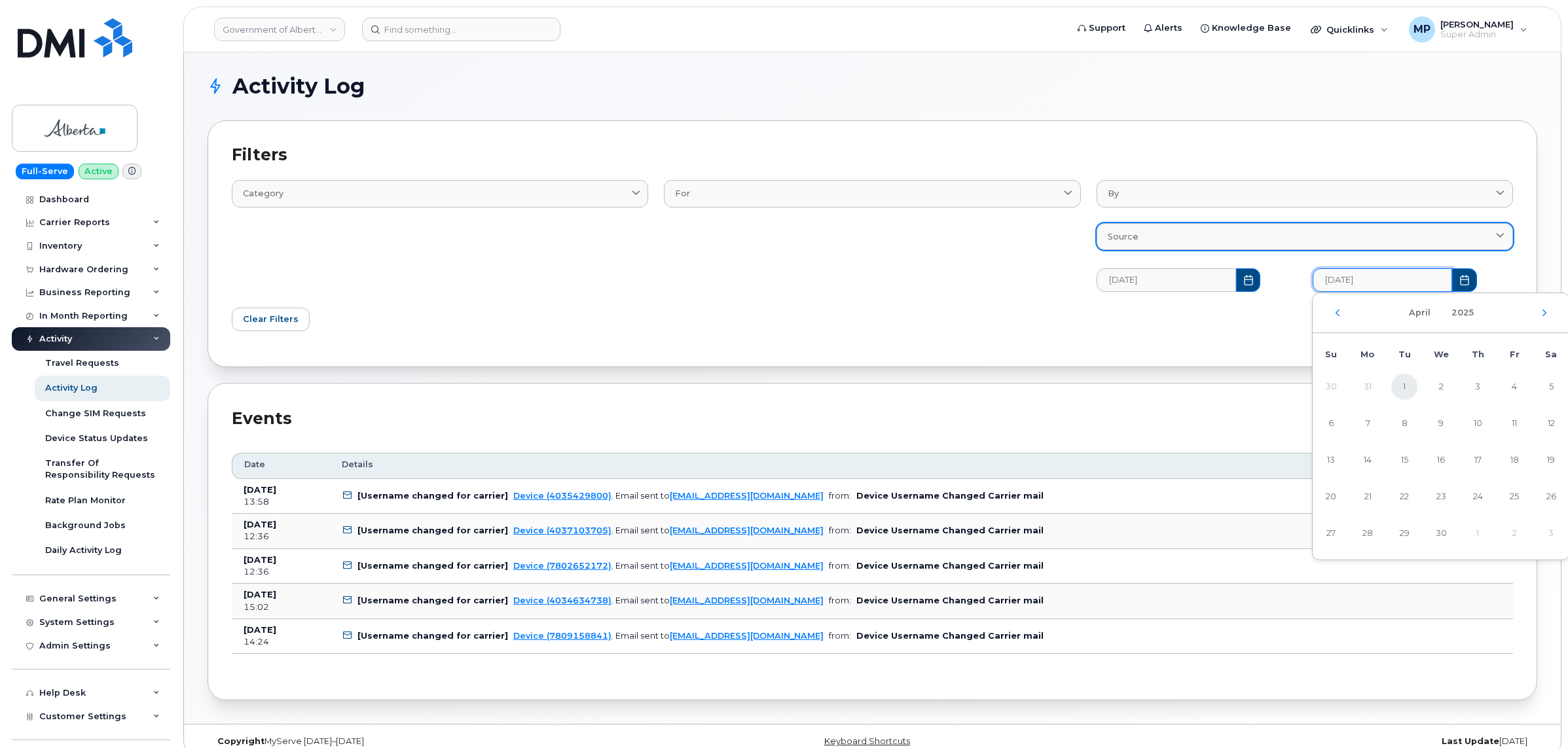
type input "04/01/2025"
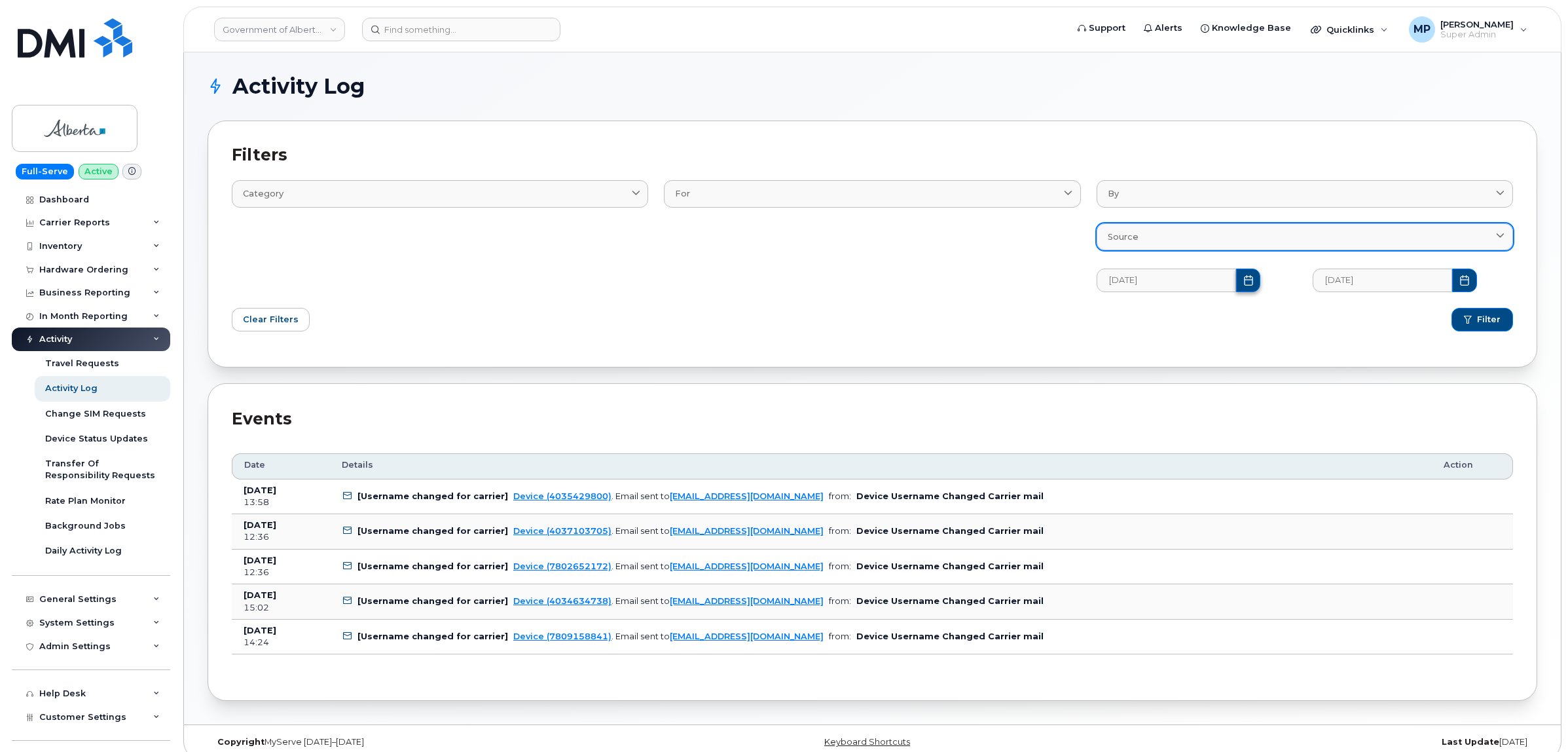
click at [1236, 287] on button "Choose Date" at bounding box center [1249, 280] width 25 height 24
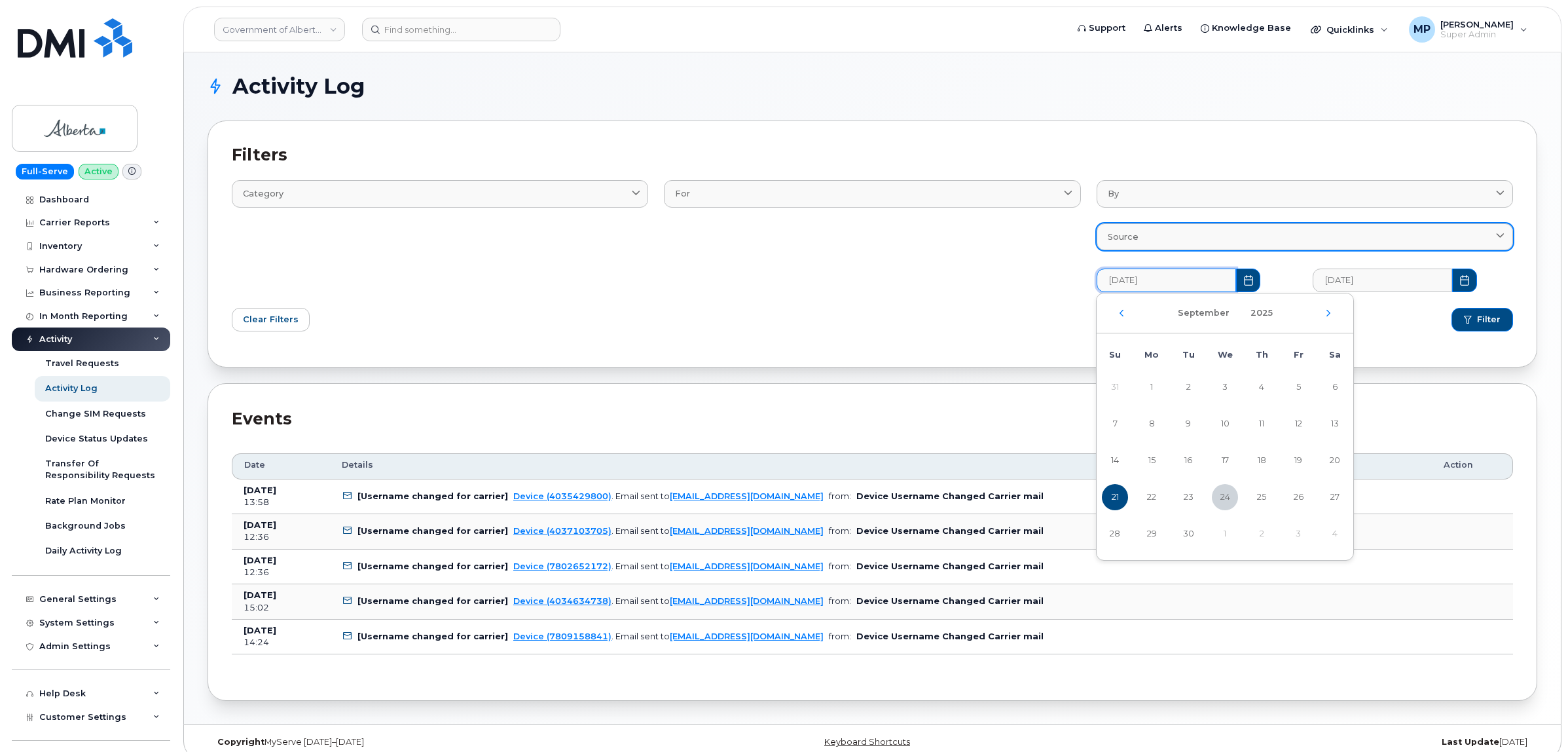
click at [1121, 320] on div "September 2025" at bounding box center [1225, 313] width 256 height 40
click at [1121, 316] on icon "Previous Month" at bounding box center [1121, 313] width 8 height 11
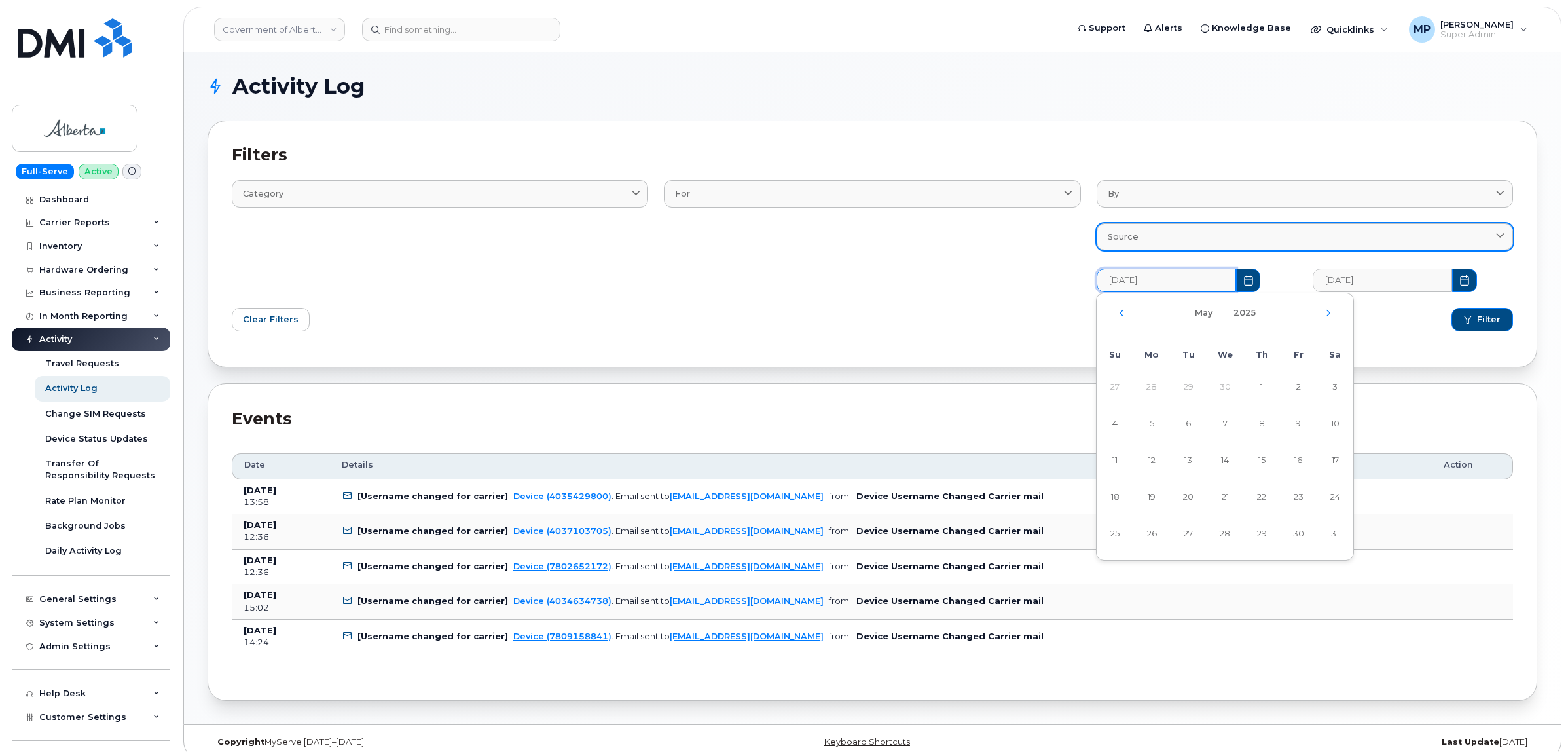
click at [1123, 316] on icon "Previous Month" at bounding box center [1122, 313] width 4 height 7
click at [1331, 387] on span "1" at bounding box center [1335, 387] width 26 height 26
type input "03/01/2025"
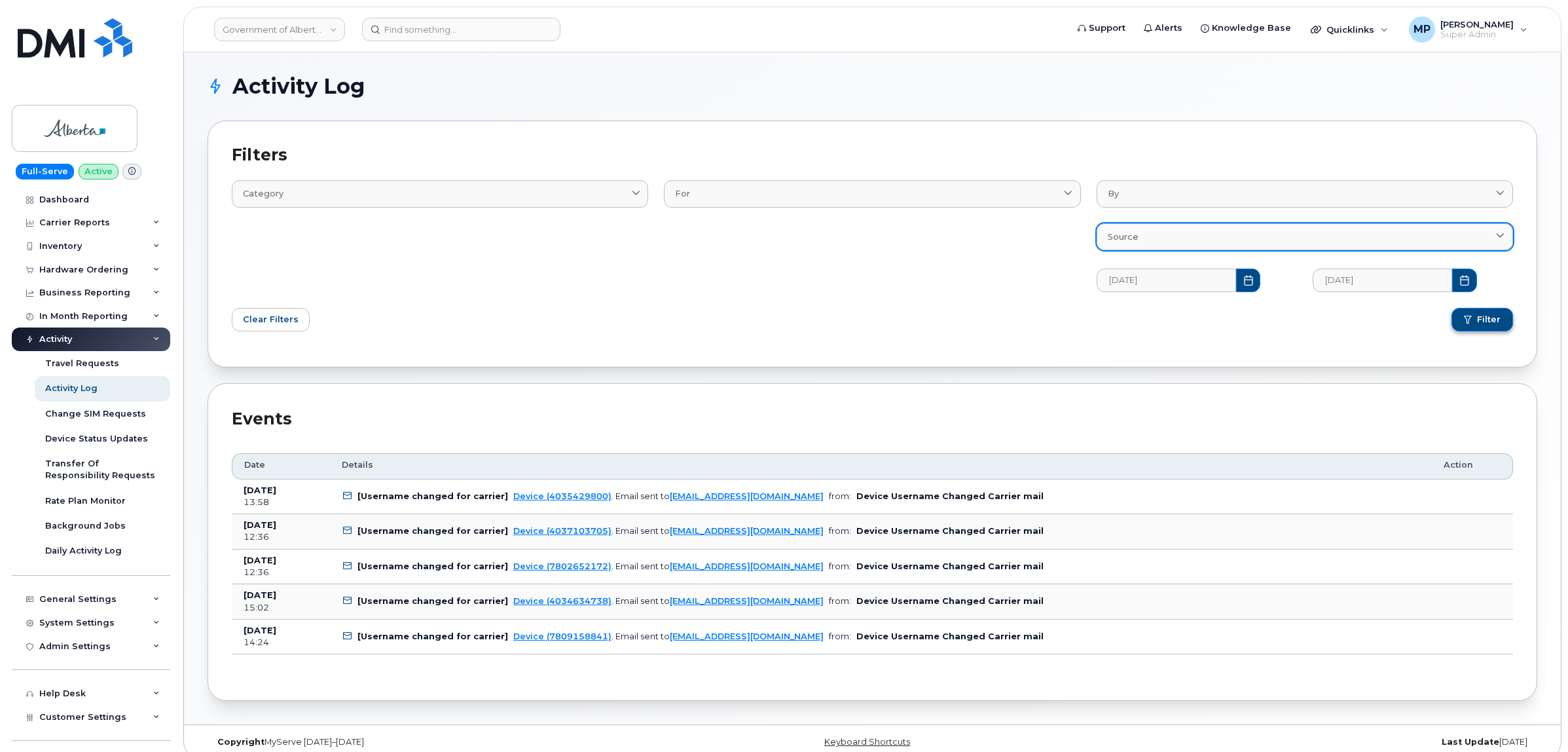
click at [1478, 326] on span "Filter" at bounding box center [1488, 319] width 24 height 12
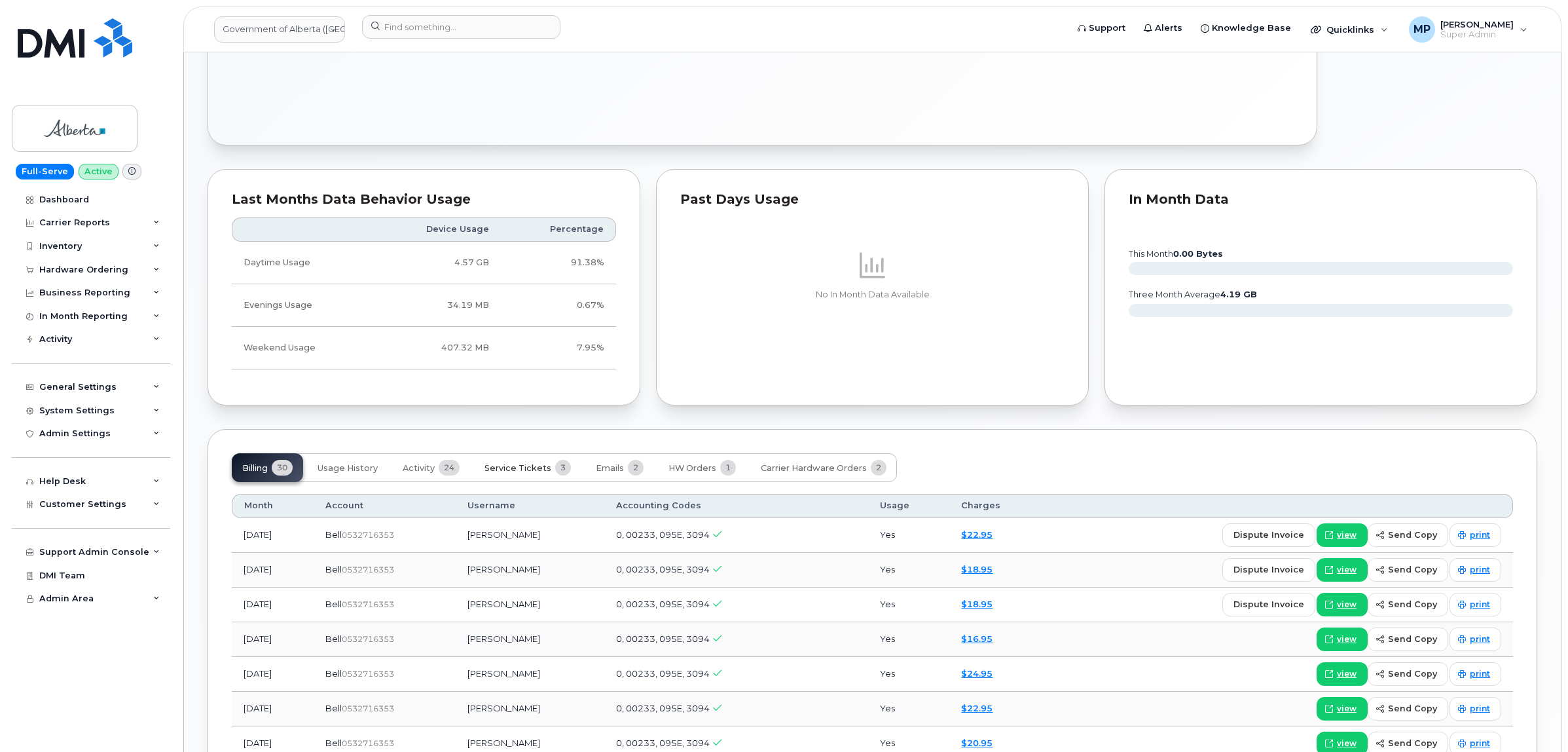
scroll to position [819, 0]
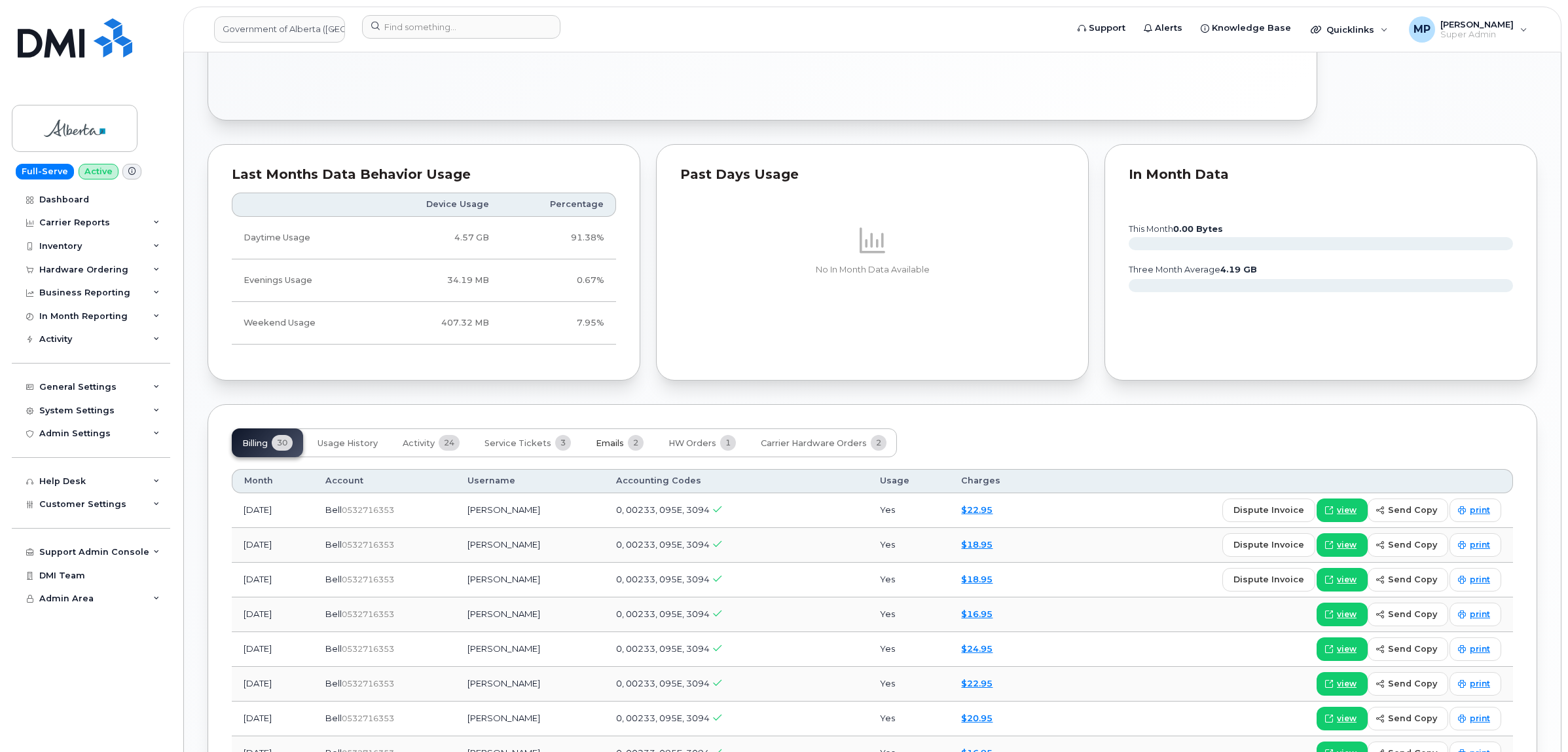
drag, startPoint x: 613, startPoint y: 436, endPoint x: 607, endPoint y: 443, distance: 9.2
click at [612, 438] on button "Emails 2" at bounding box center [620, 443] width 69 height 29
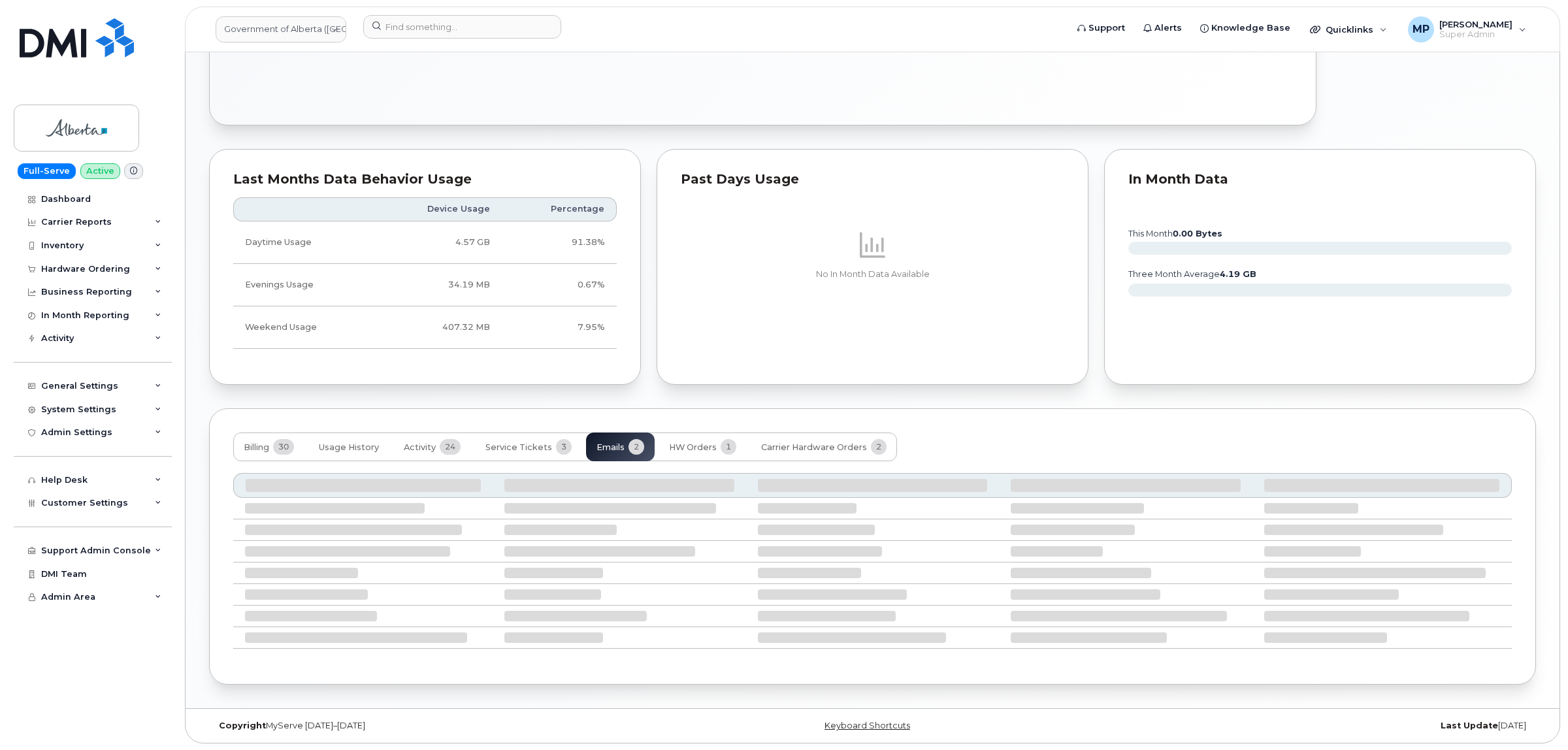
scroll to position [709, 0]
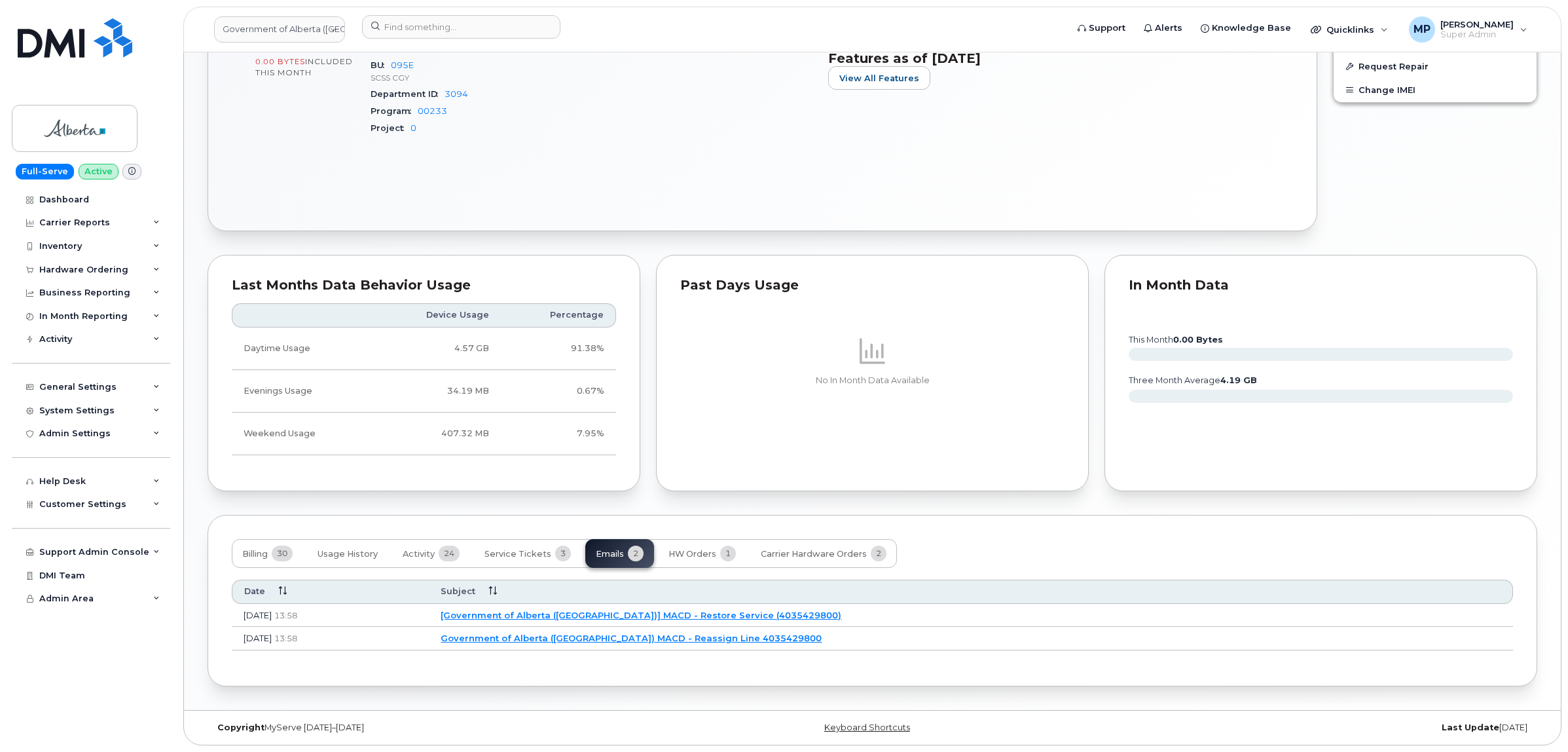
click at [746, 640] on link "Government of Alberta (GOA) MACD - Reassign Line 4035429800" at bounding box center [631, 638] width 381 height 11
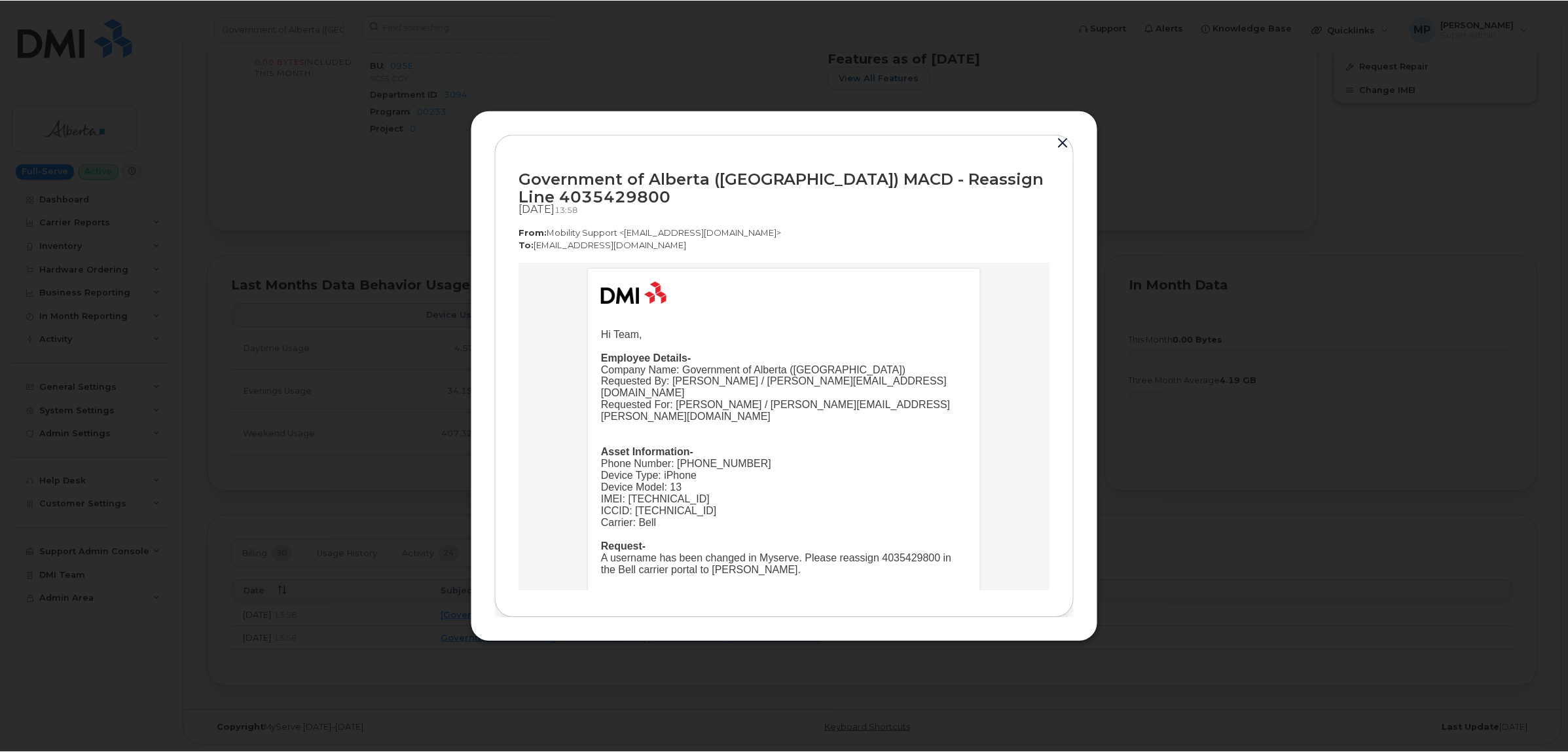
scroll to position [82, 0]
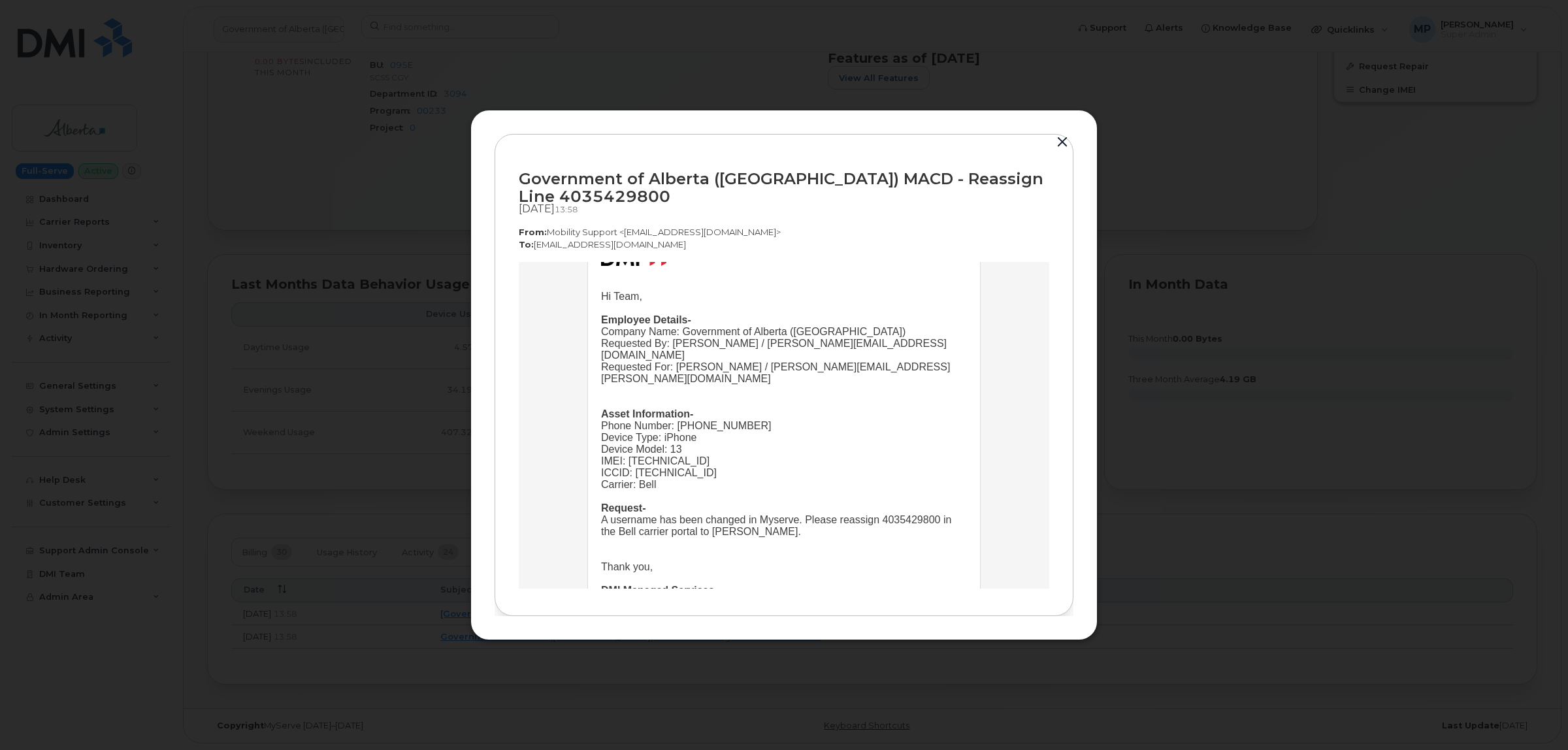
click at [1063, 142] on button "button" at bounding box center [1062, 142] width 20 height 18
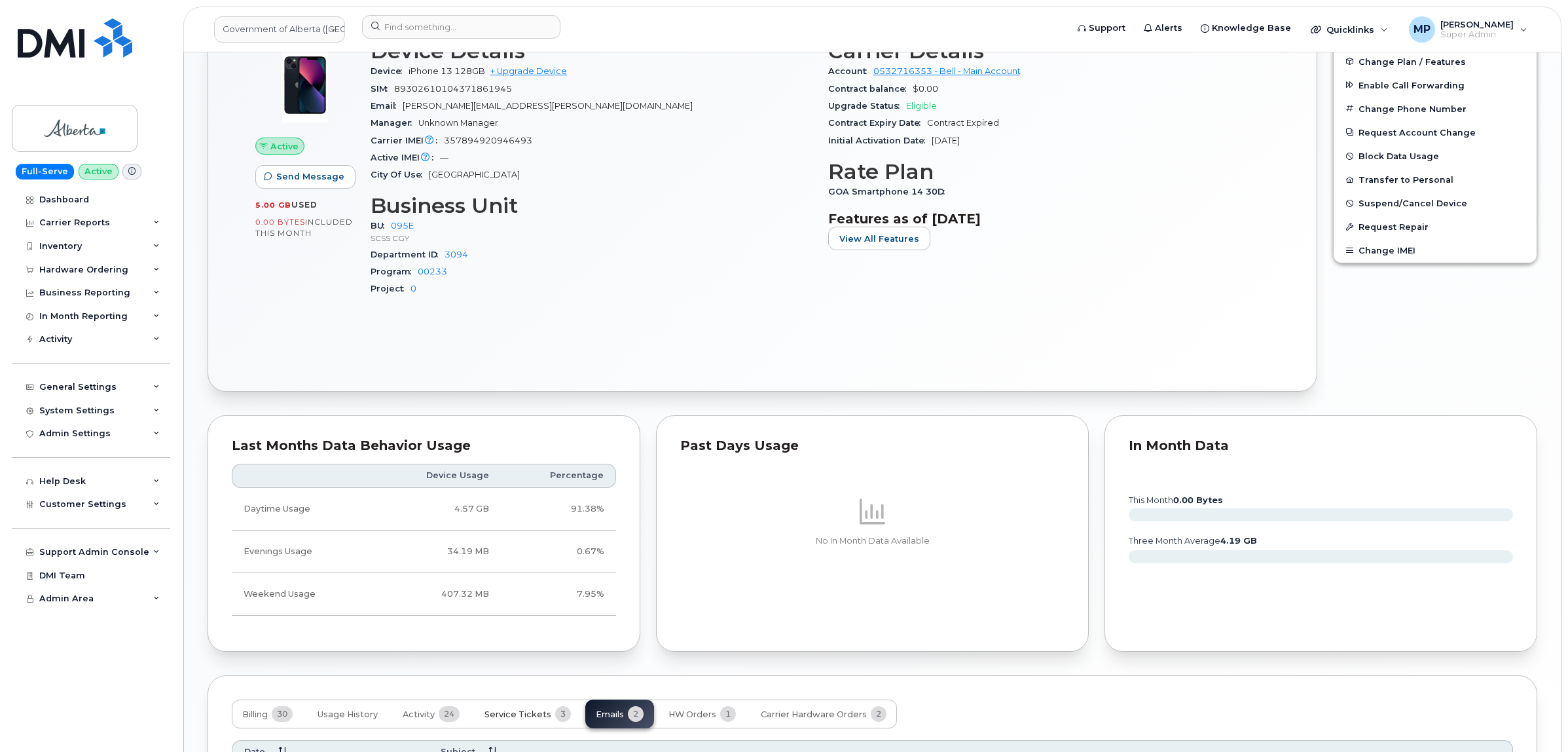
scroll to position [711, 0]
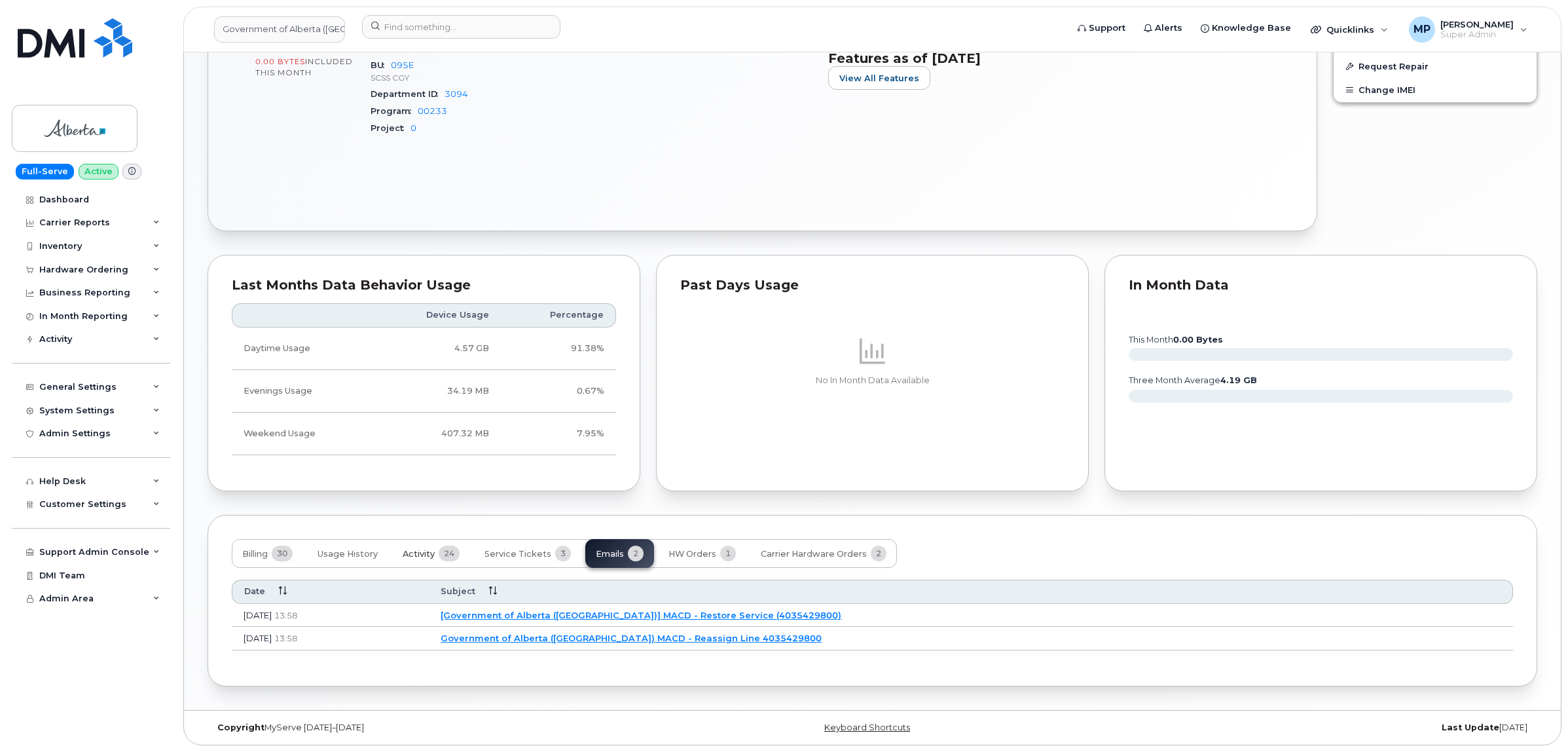
click at [427, 550] on span "Activity" at bounding box center [418, 554] width 32 height 11
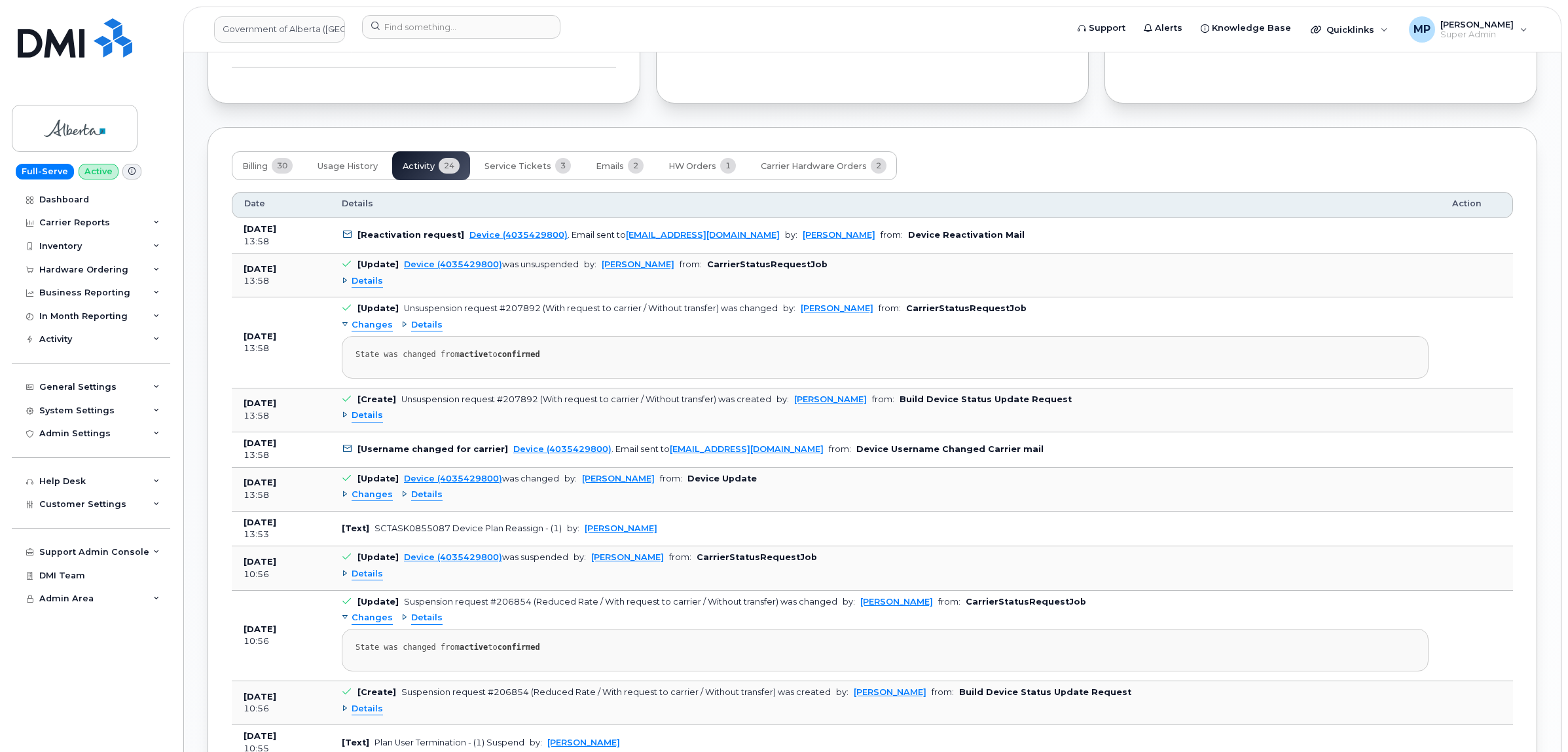
scroll to position [1121, 0]
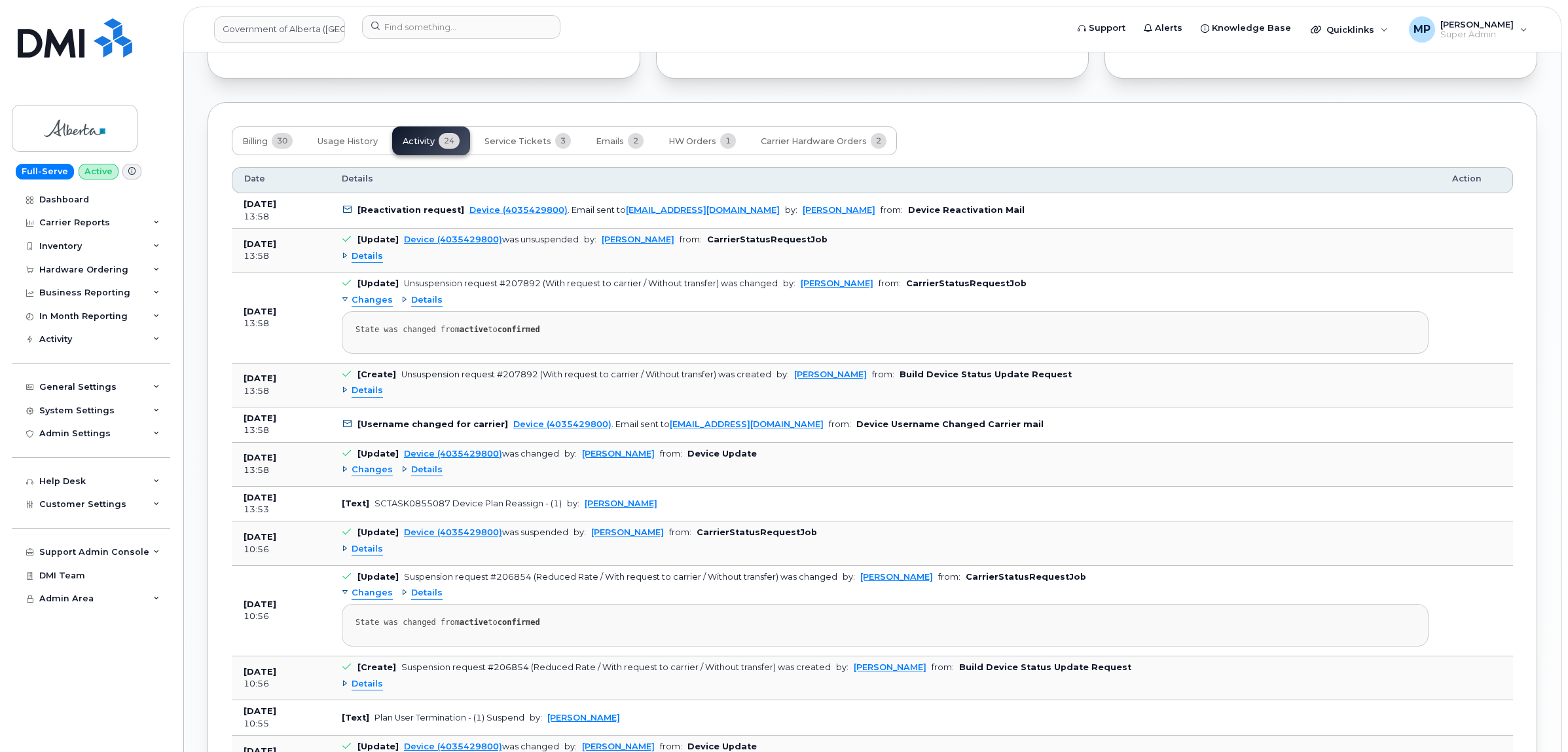
click at [366, 475] on span "Changes" at bounding box center [372, 470] width 41 height 12
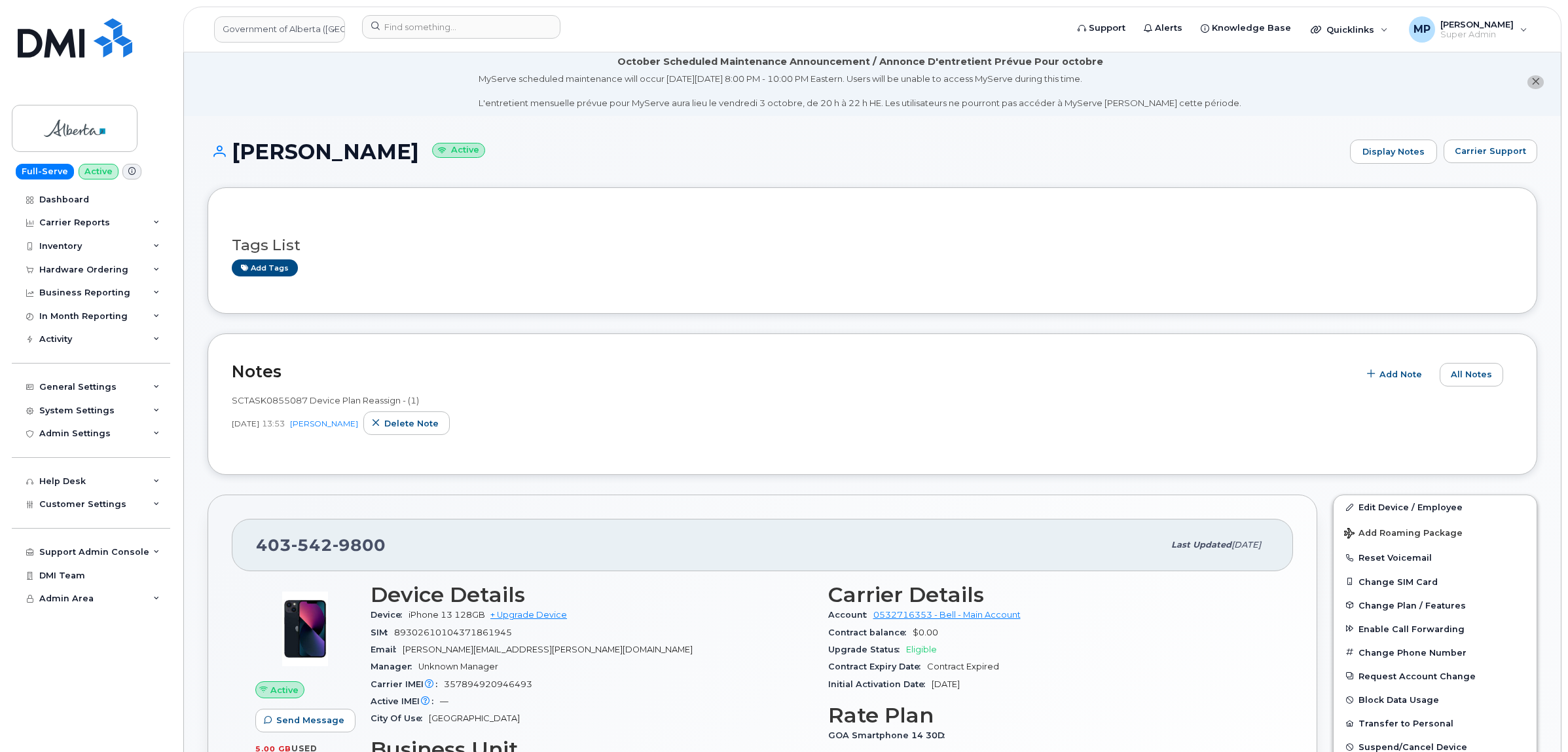
scroll to position [0, 0]
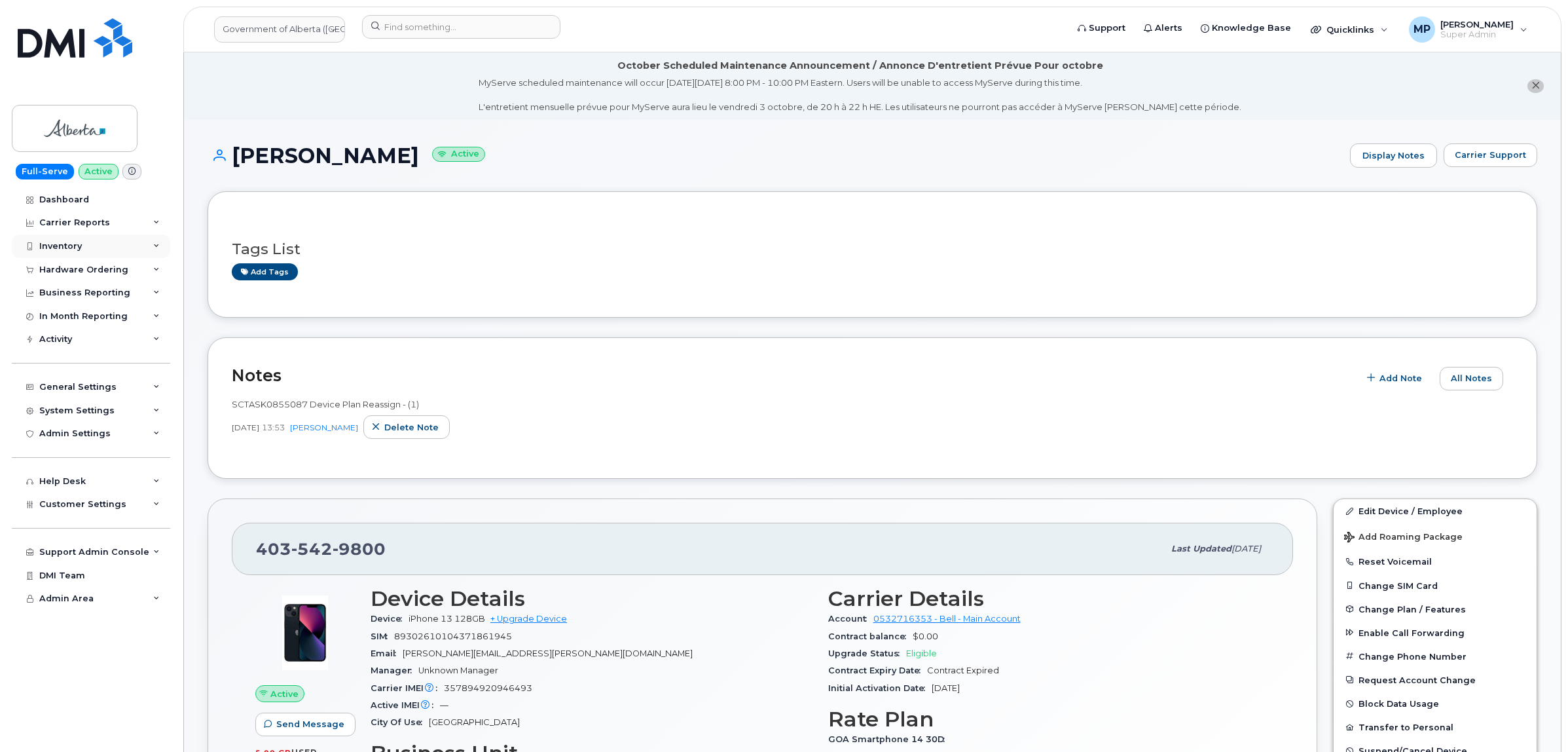
click at [70, 247] on div "Inventory" at bounding box center [60, 247] width 42 height 11
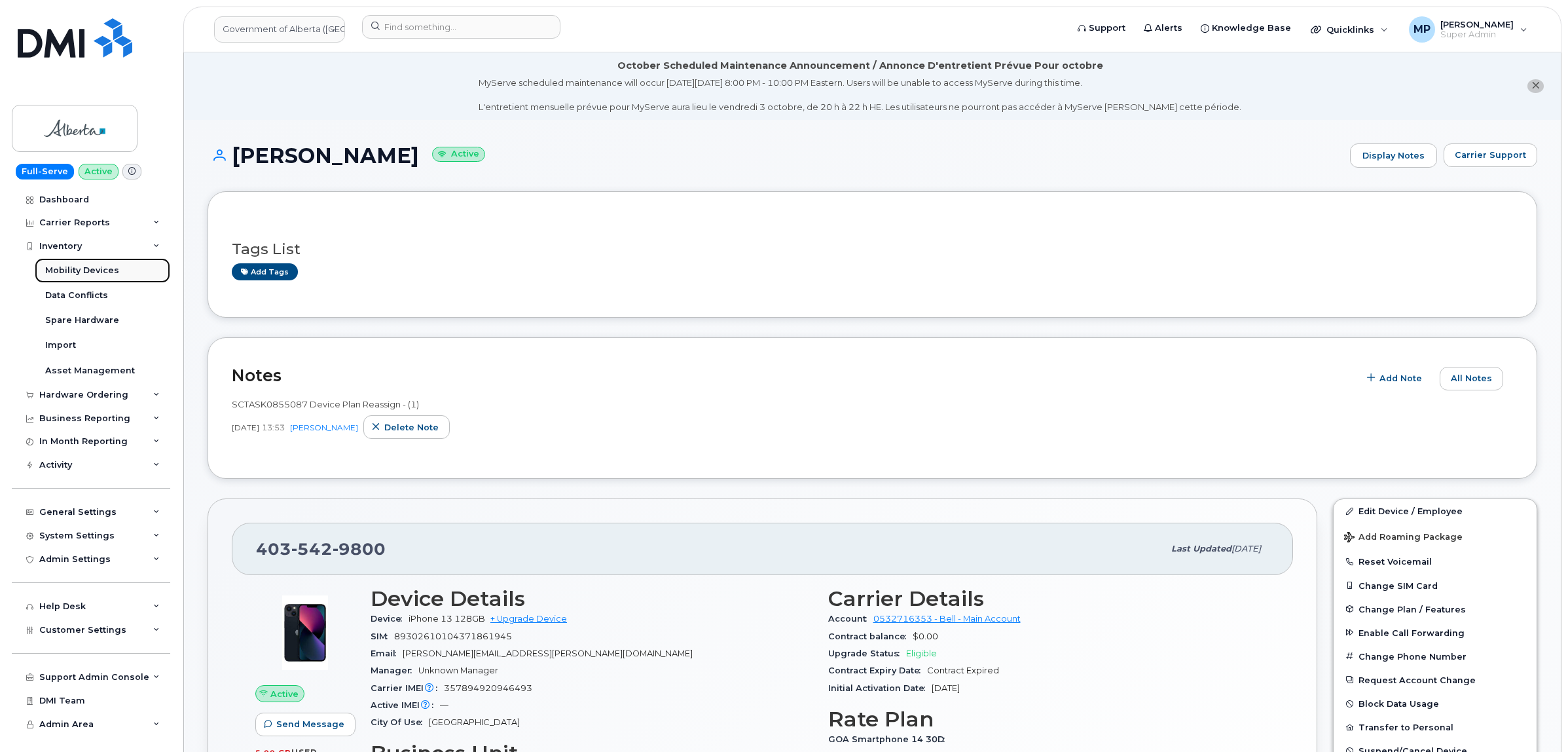
drag, startPoint x: 66, startPoint y: 270, endPoint x: 109, endPoint y: 273, distance: 43.1
click at [67, 270] on div "Mobility Devices" at bounding box center [82, 270] width 74 height 12
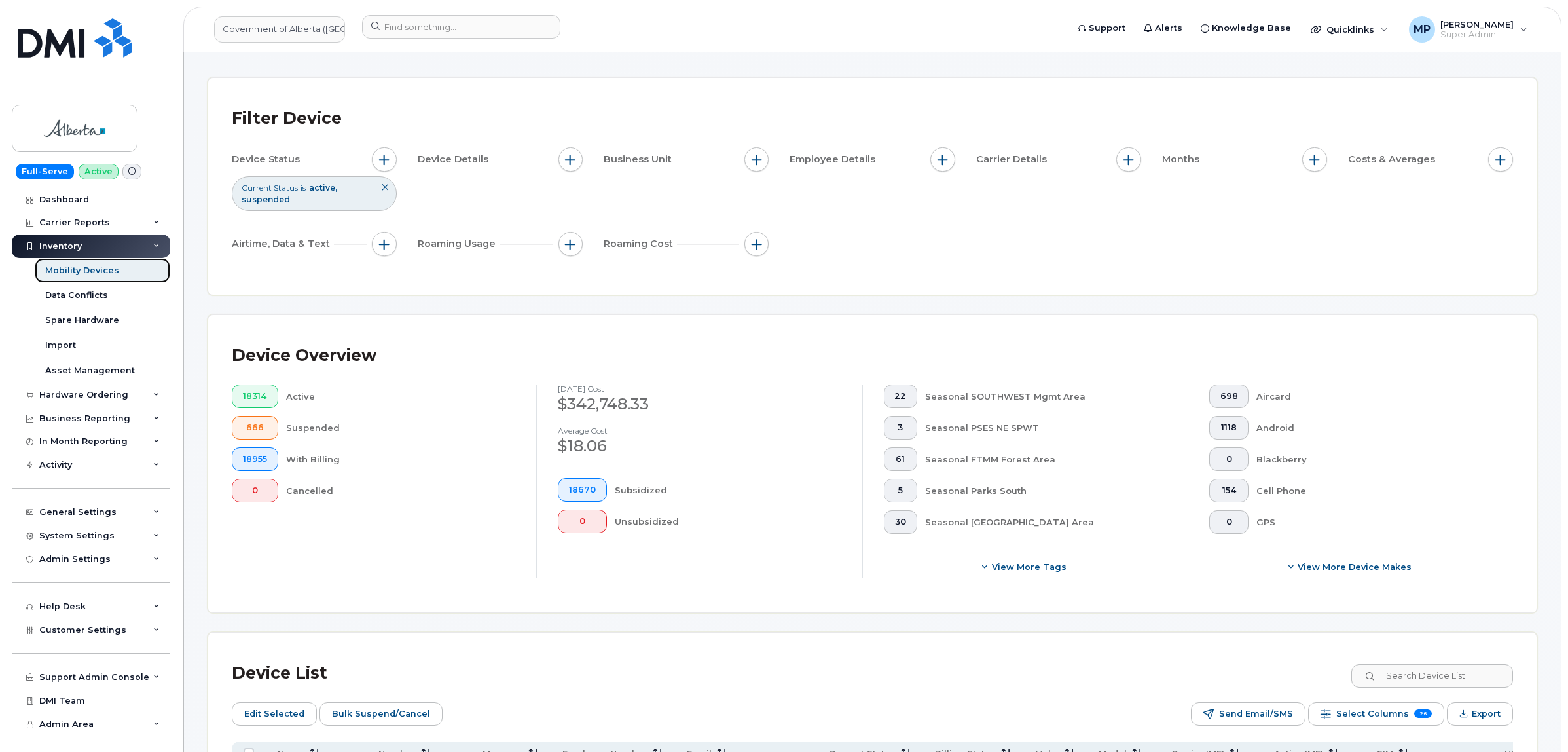
scroll to position [164, 0]
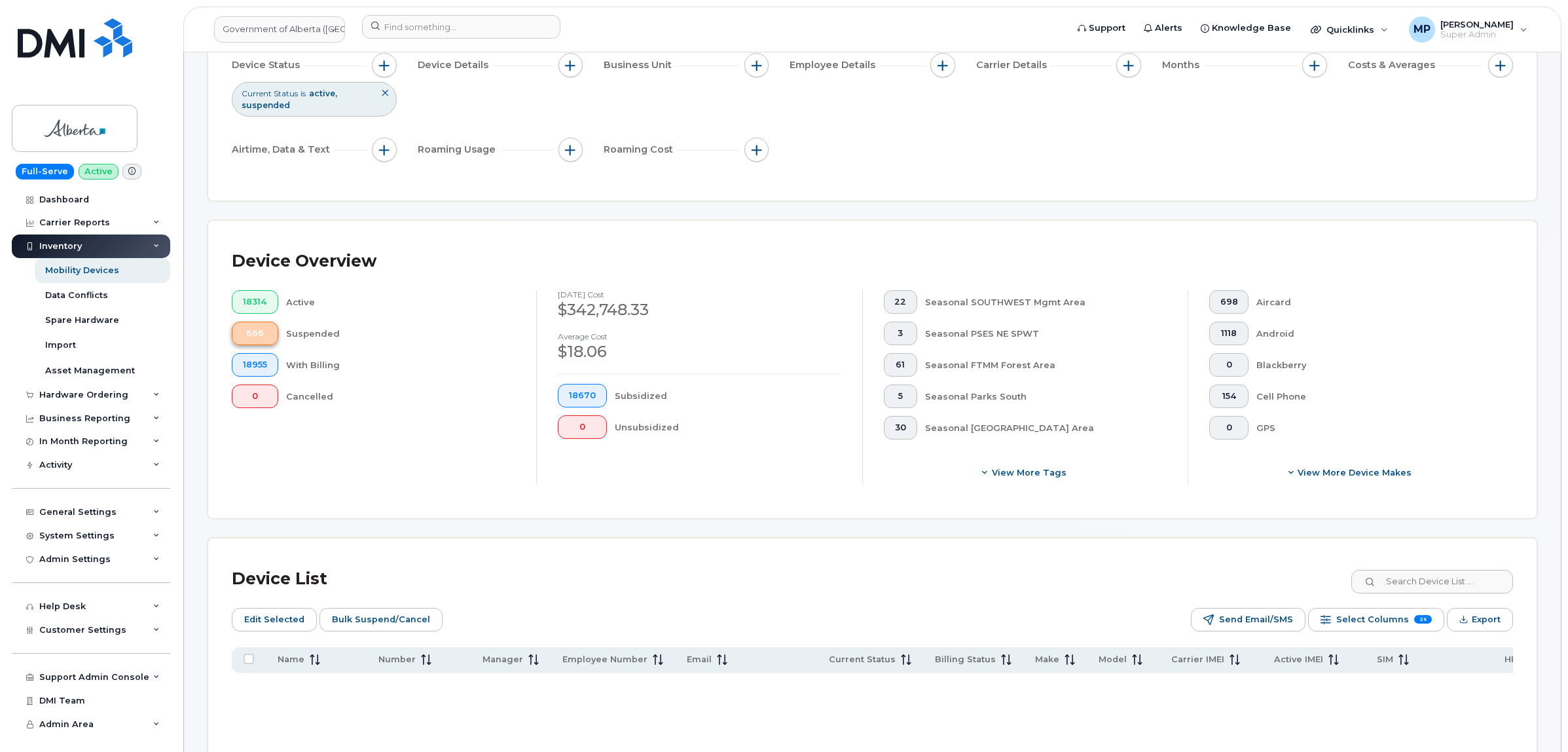
click at [250, 335] on span "666" at bounding box center [255, 333] width 25 height 11
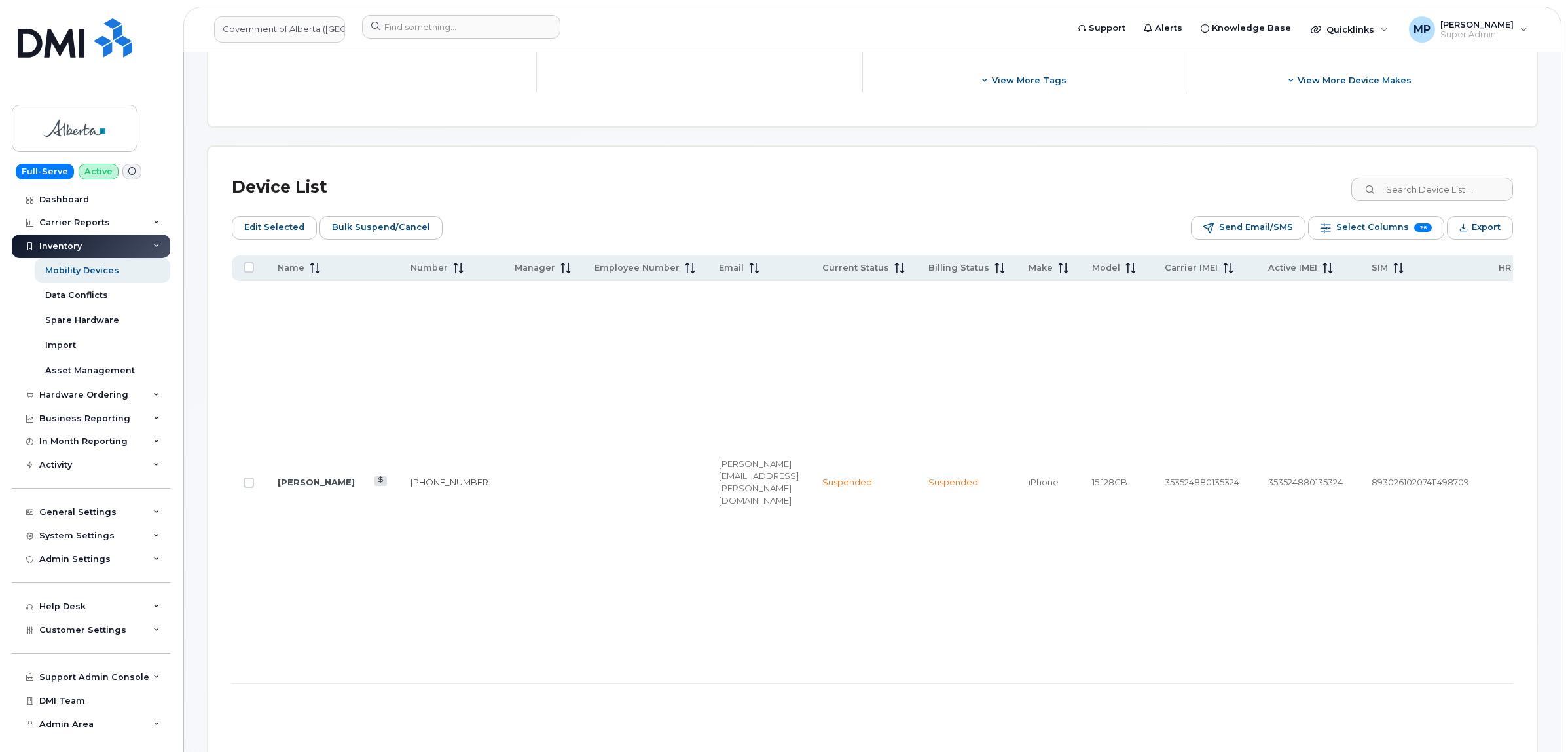
scroll to position [573, 0]
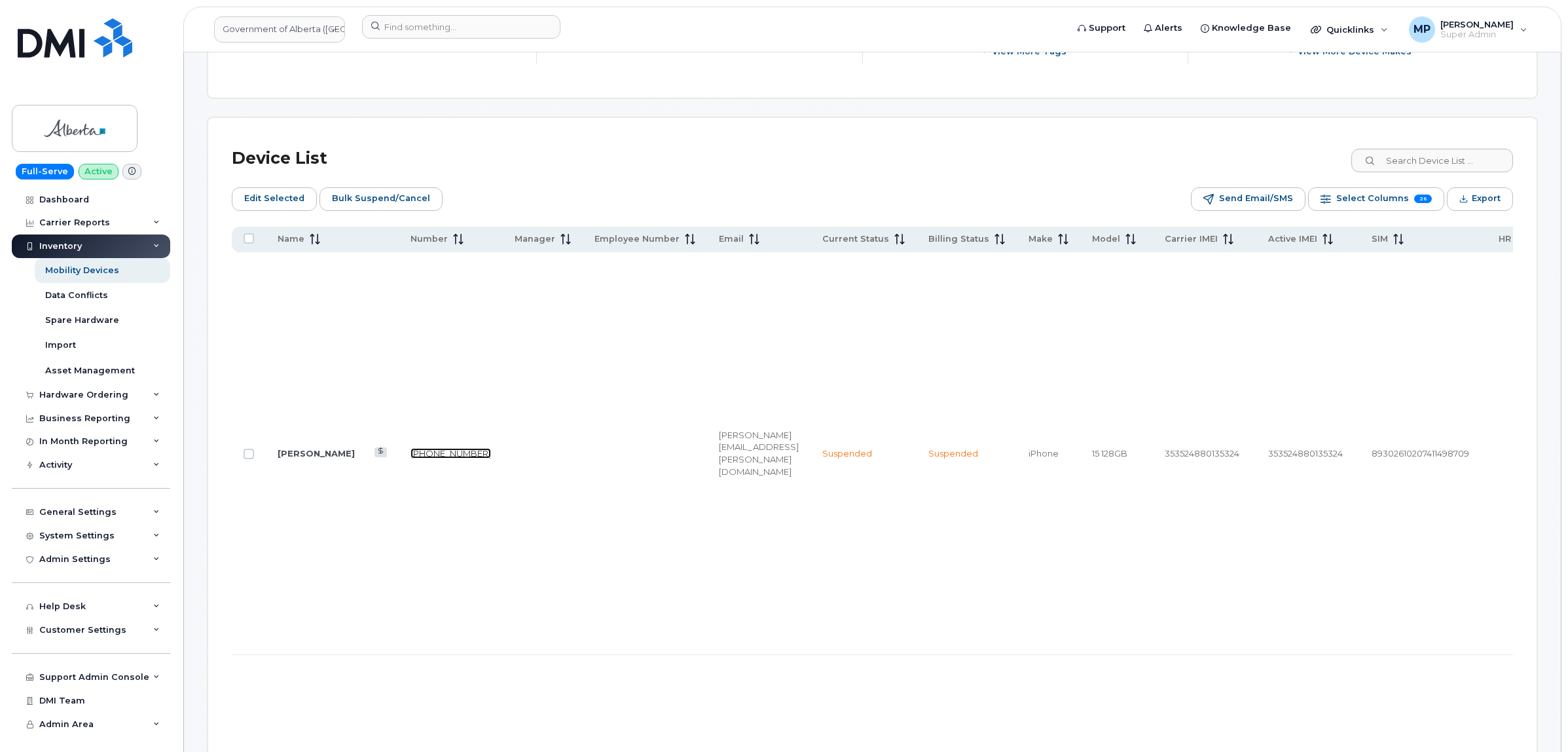
click at [411, 448] on link "226-379-4687" at bounding box center [451, 453] width 81 height 11
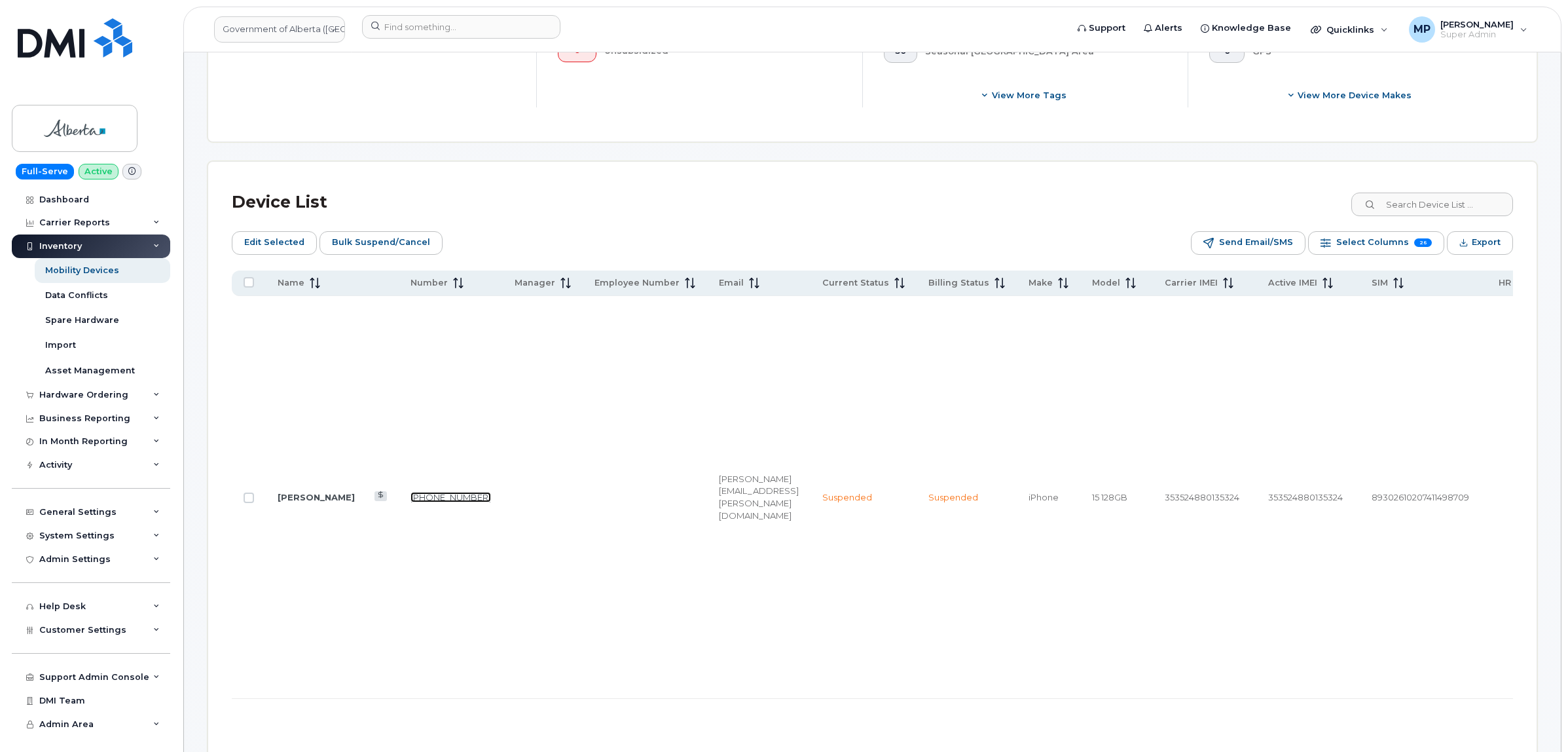
scroll to position [491, 0]
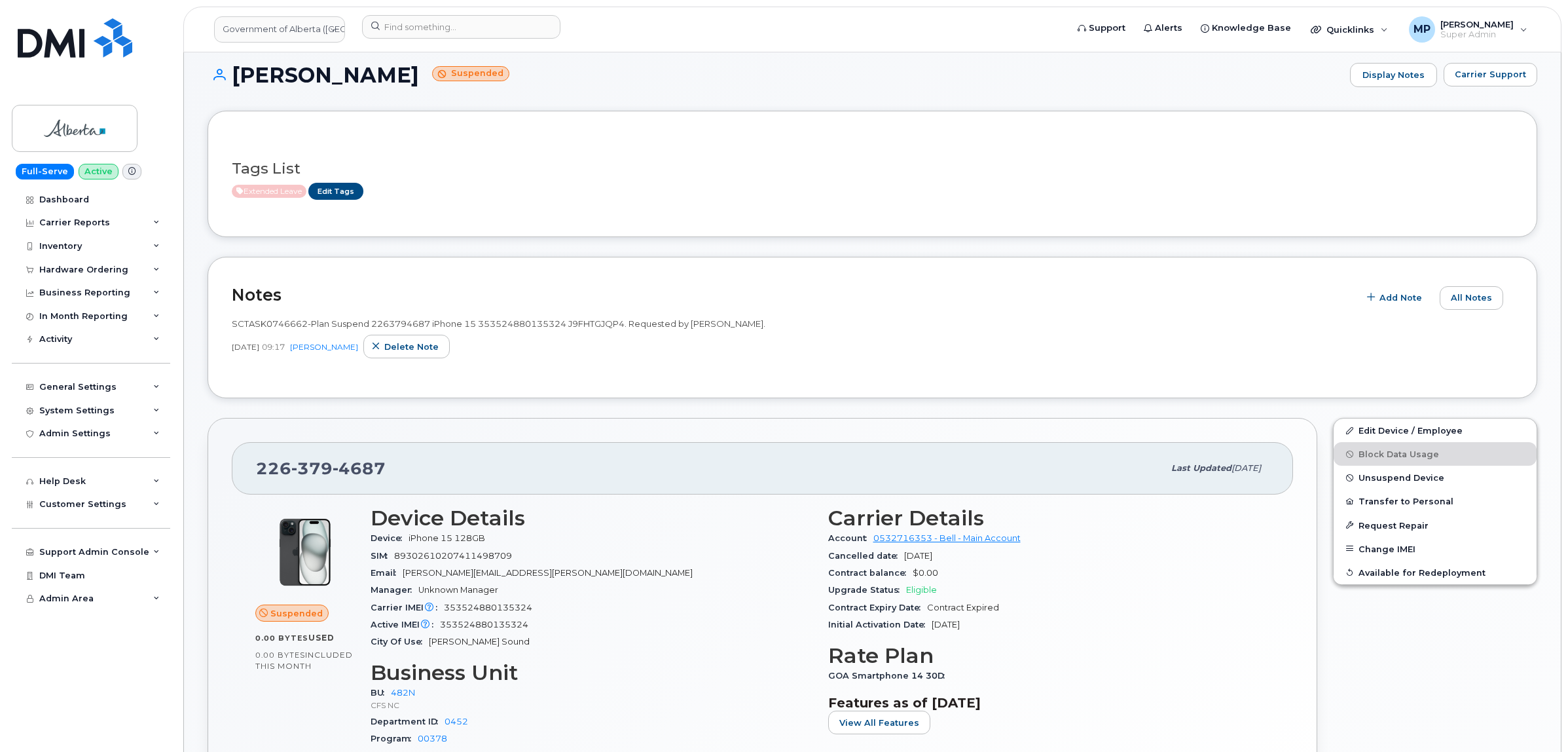
scroll to position [82, 0]
click at [1379, 477] on span "Unsuspend Device" at bounding box center [1401, 476] width 86 height 10
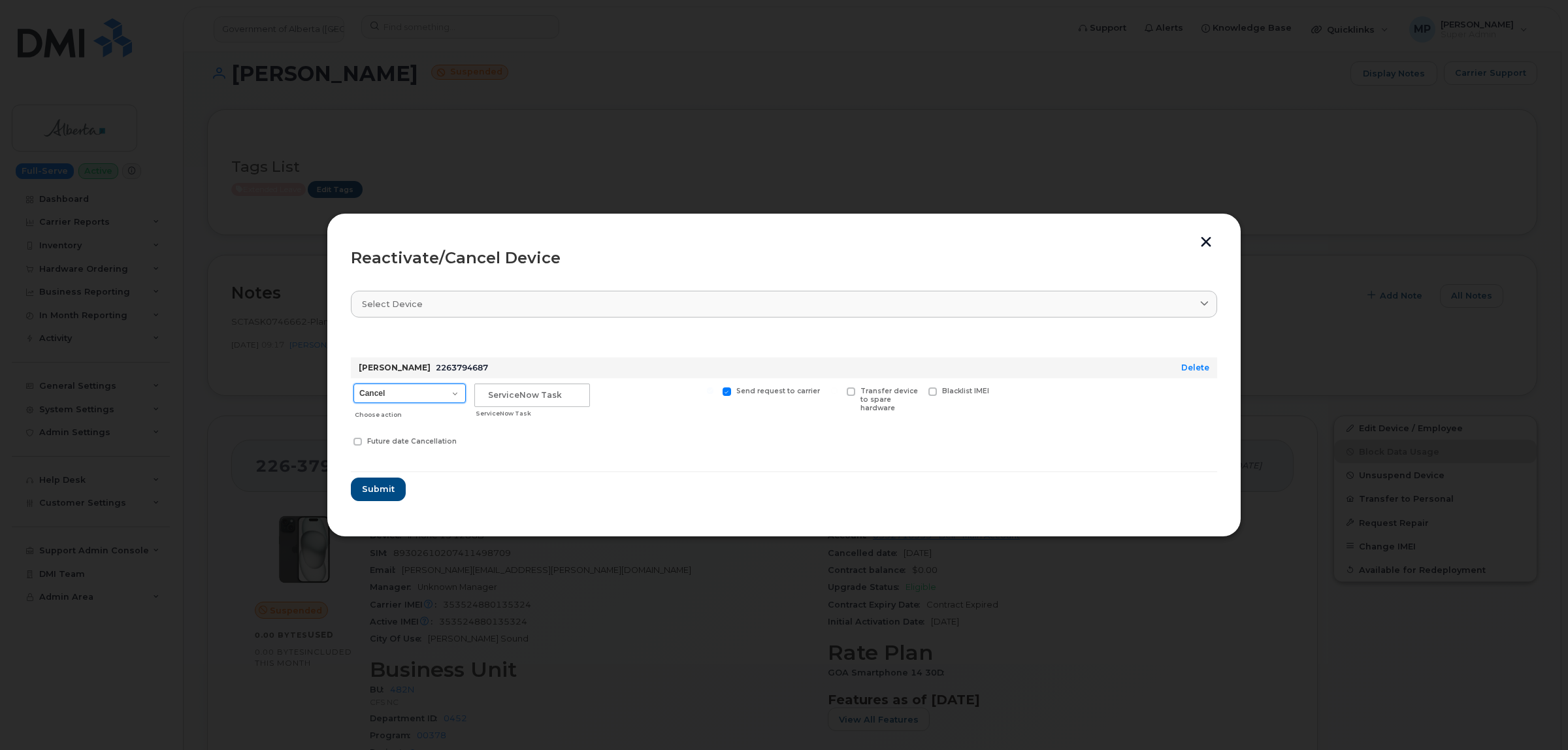
click at [442, 397] on select "Cancel Suspend - Extend Suspension Reactivate" at bounding box center [409, 393] width 113 height 20
select select "[object Object]"
click at [353, 383] on select "Cancel Suspend - Extend Suspension Reactivate" at bounding box center [409, 393] width 113 height 20
click at [533, 396] on input "text" at bounding box center [532, 395] width 116 height 24
click at [1015, 391] on span at bounding box center [1014, 391] width 8 height 8
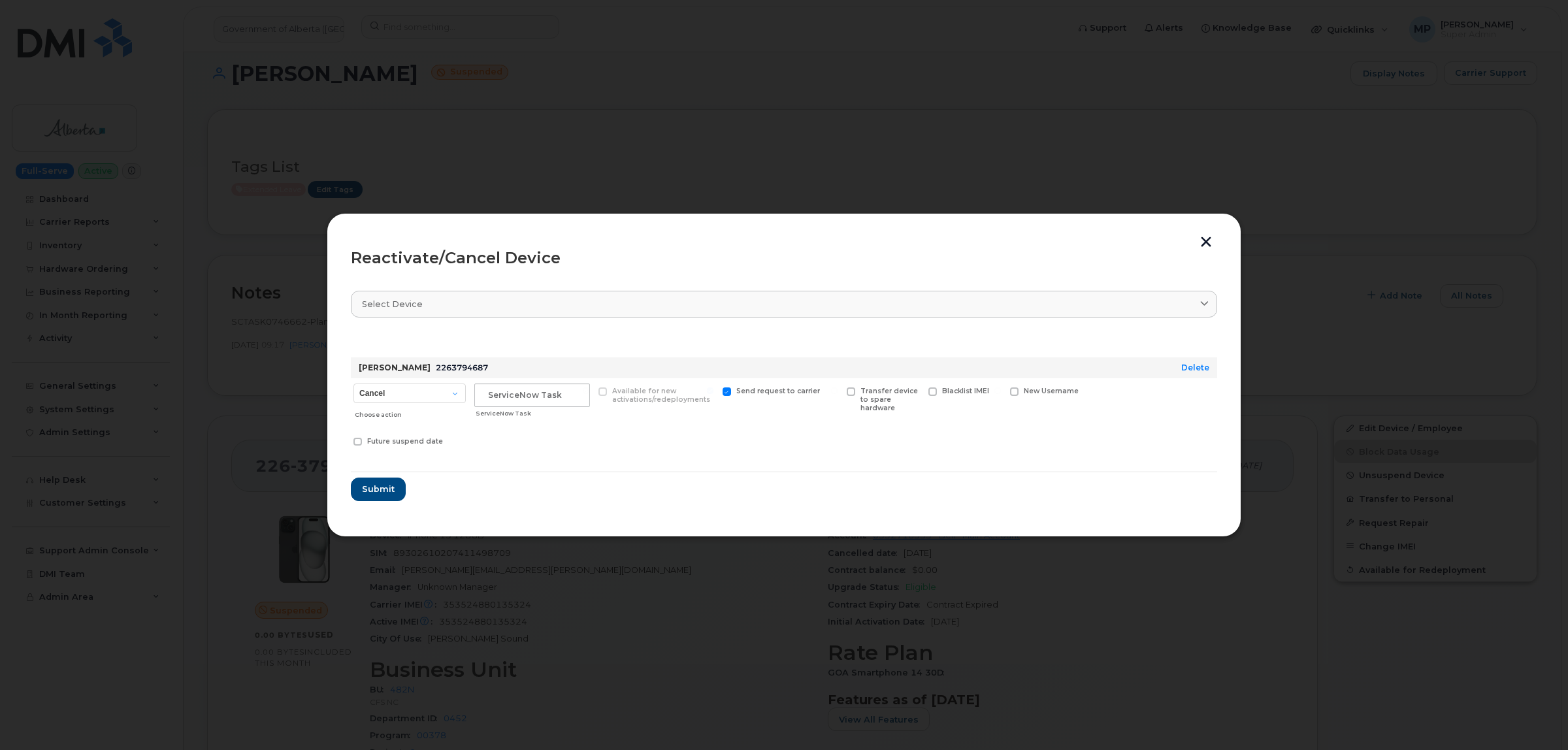
click at [1001, 391] on input "New Username" at bounding box center [998, 391] width 7 height 7
checkbox input "true"
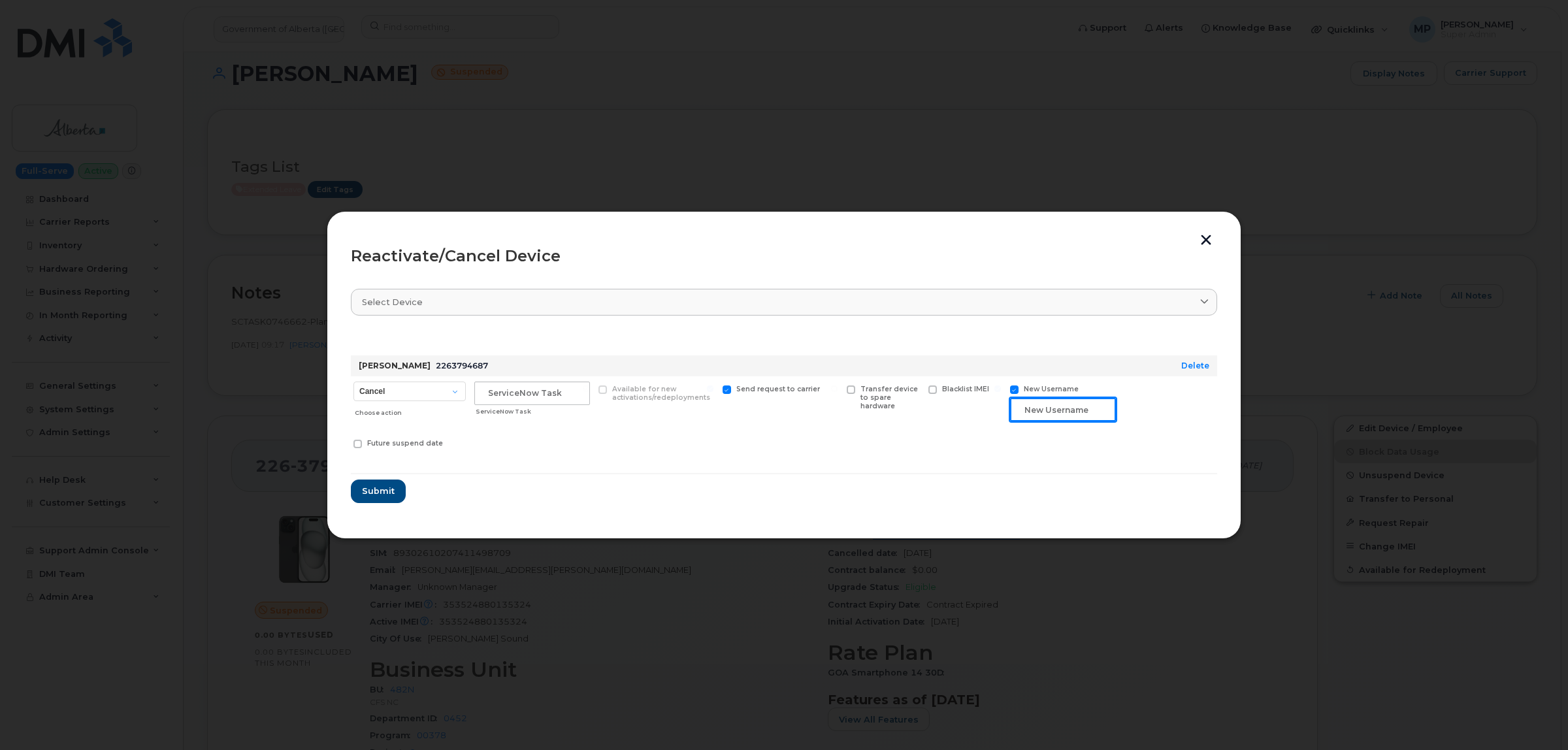
click at [1056, 411] on input "text" at bounding box center [1063, 409] width 106 height 24
type input "as;dlfkjasd;flkj"
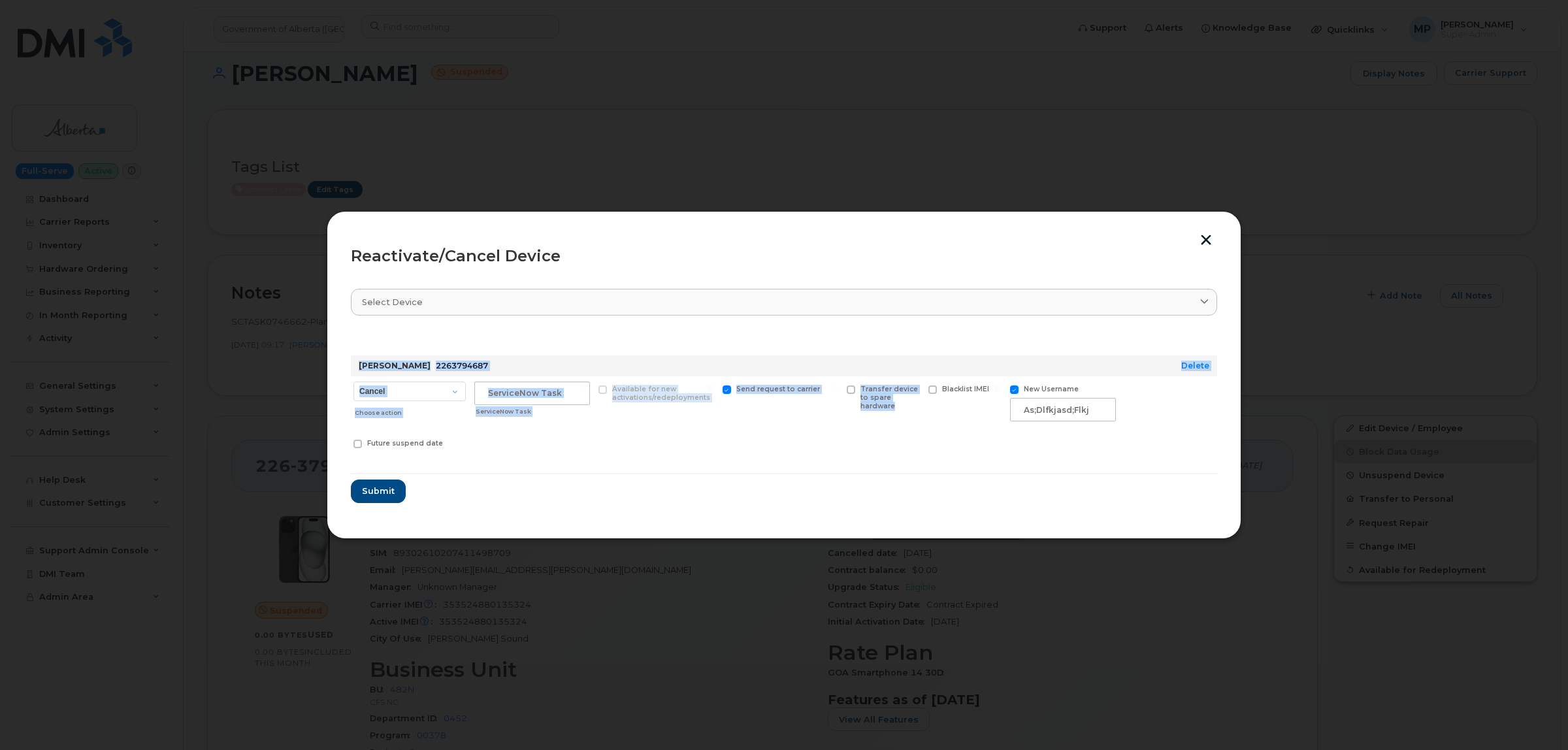
click at [920, 458] on form "Meghan A Badger 2263794687 Delete Cancel Suspend - Extend Suspension Reactivate…" at bounding box center [784, 417] width 867 height 172
click at [1108, 458] on form "Meghan A Badger 2263794687 Delete Cancel Suspend - Extend Suspension Reactivate…" at bounding box center [784, 417] width 867 height 172
click at [1206, 237] on button "button" at bounding box center [1206, 241] width 20 height 14
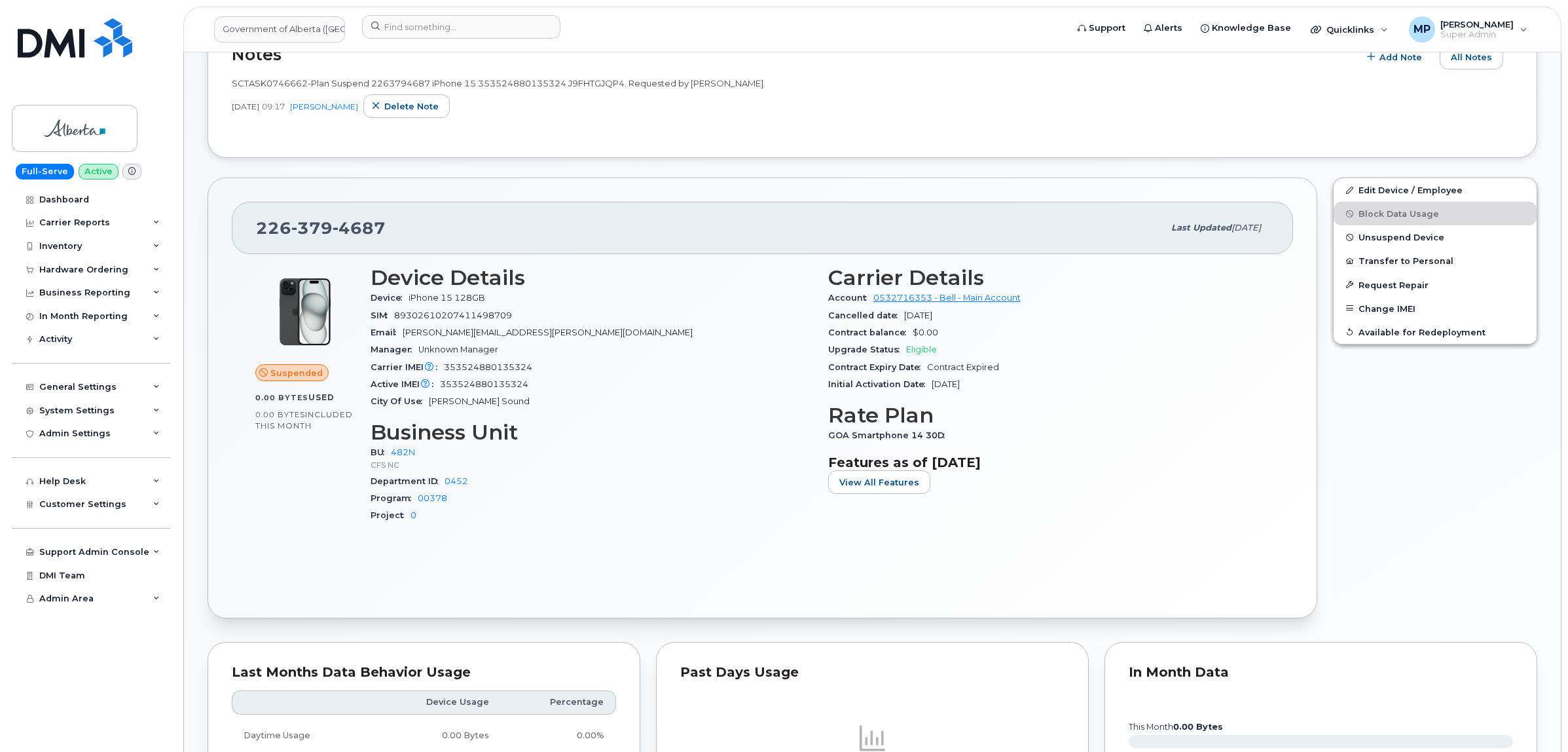
scroll to position [327, 0]
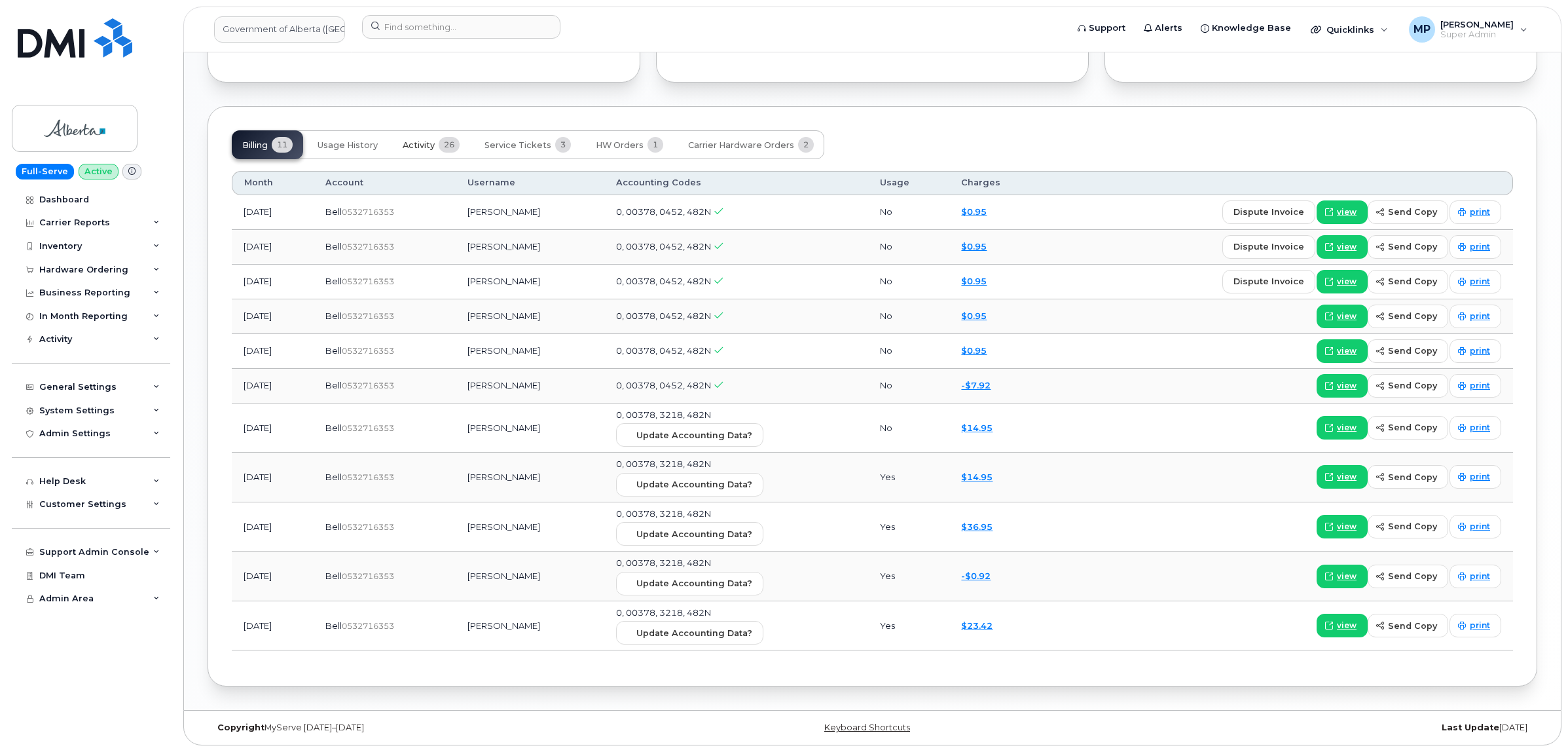
click at [411, 140] on span "Activity" at bounding box center [418, 145] width 32 height 11
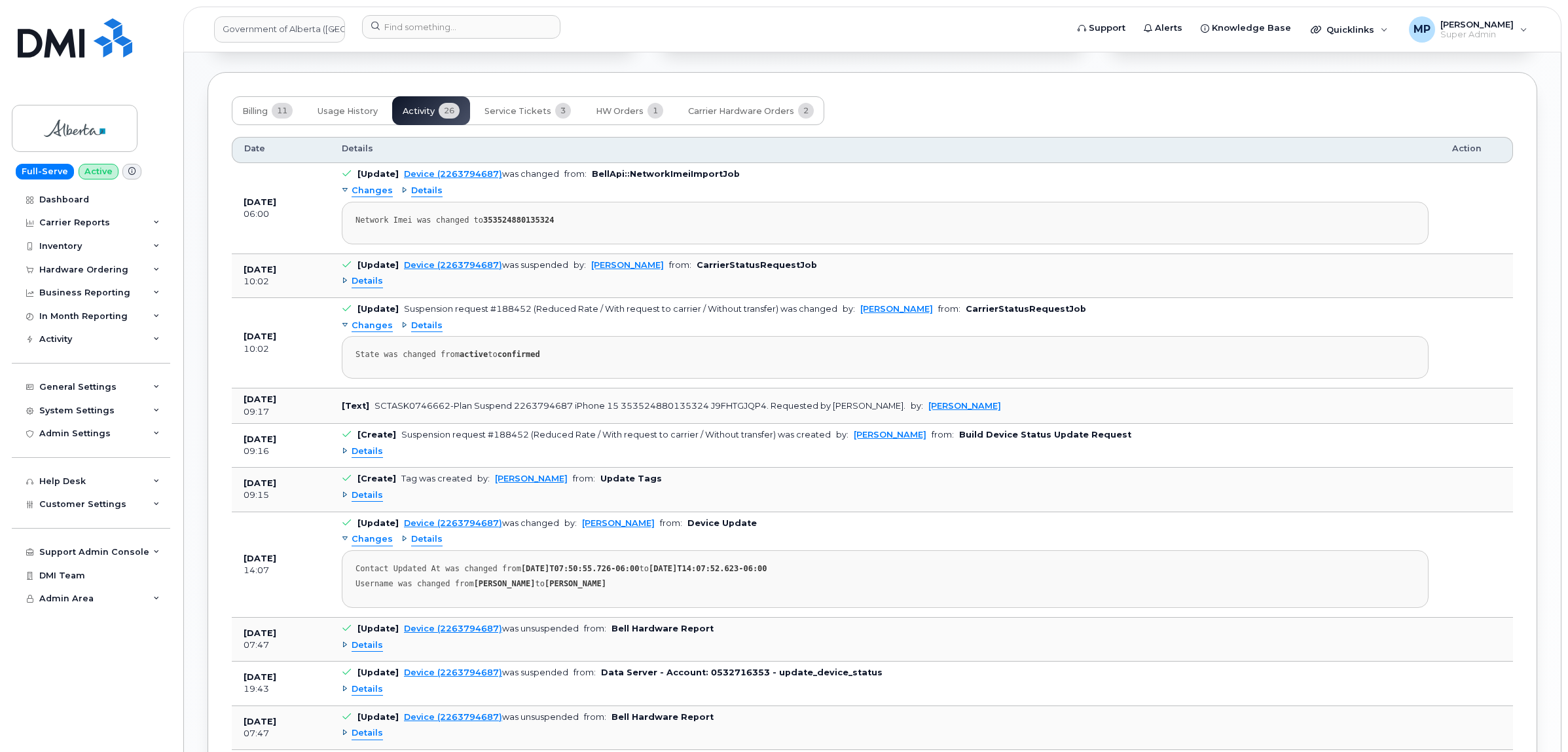
scroll to position [1121, 0]
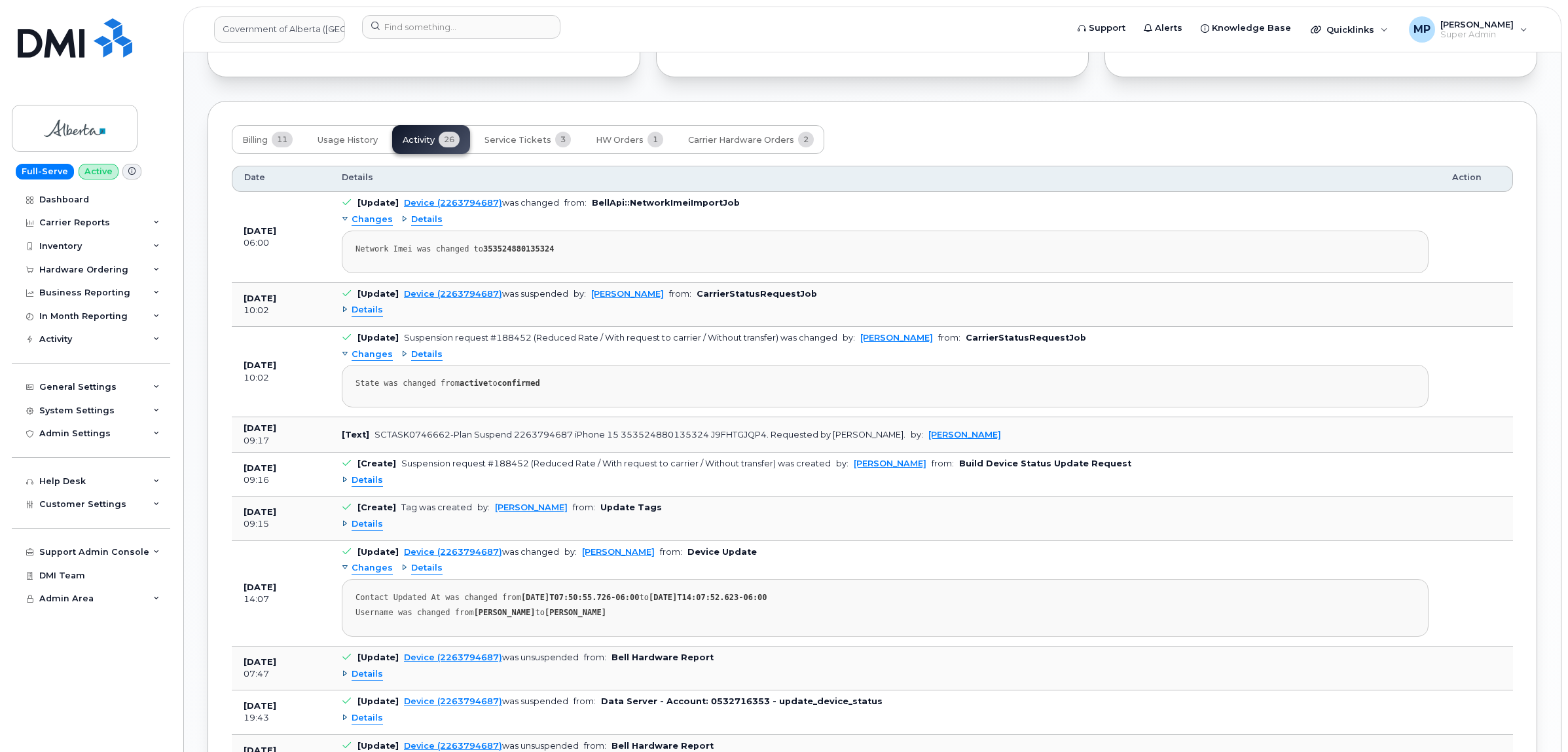
click at [366, 485] on span "Details" at bounding box center [367, 480] width 31 height 12
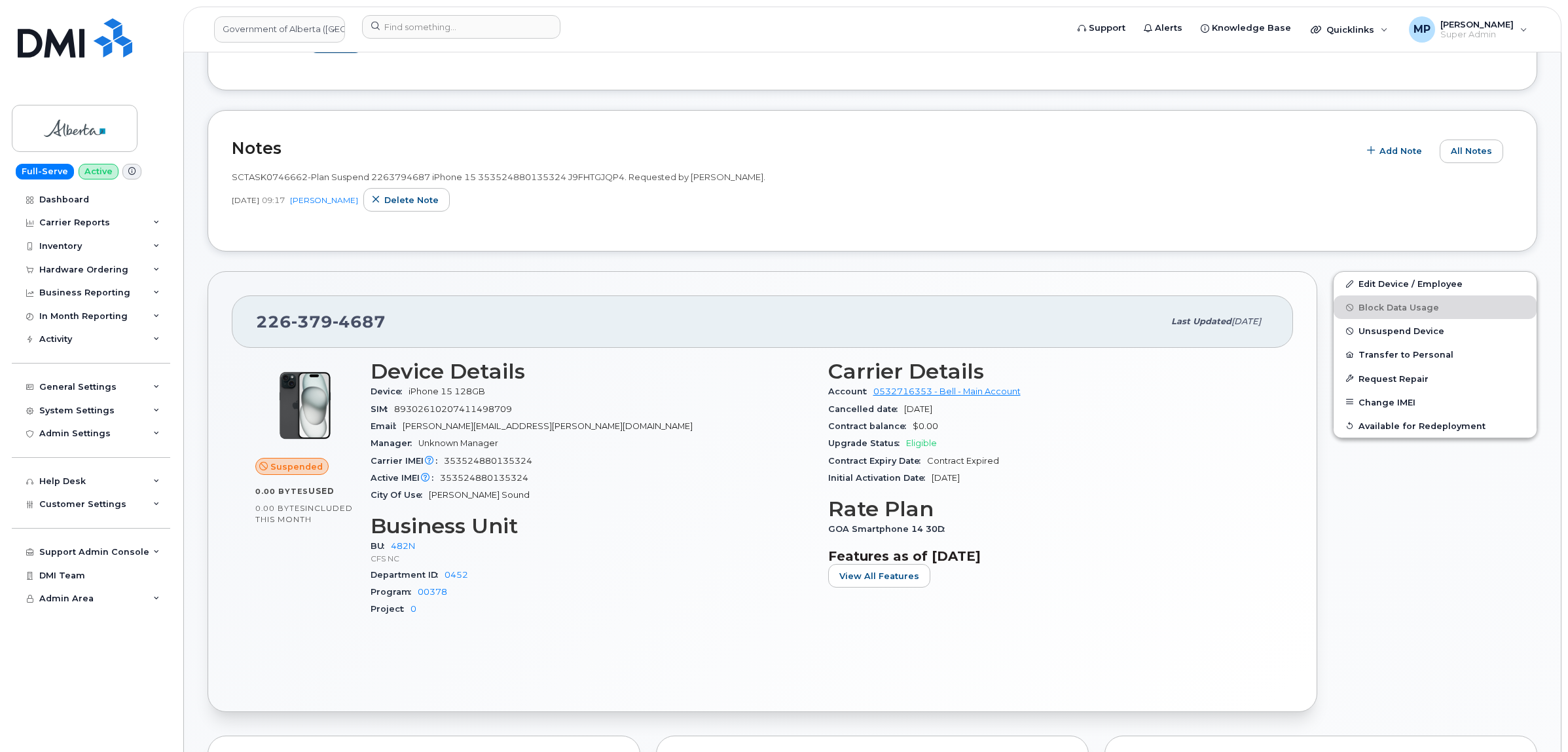
scroll to position [221, 0]
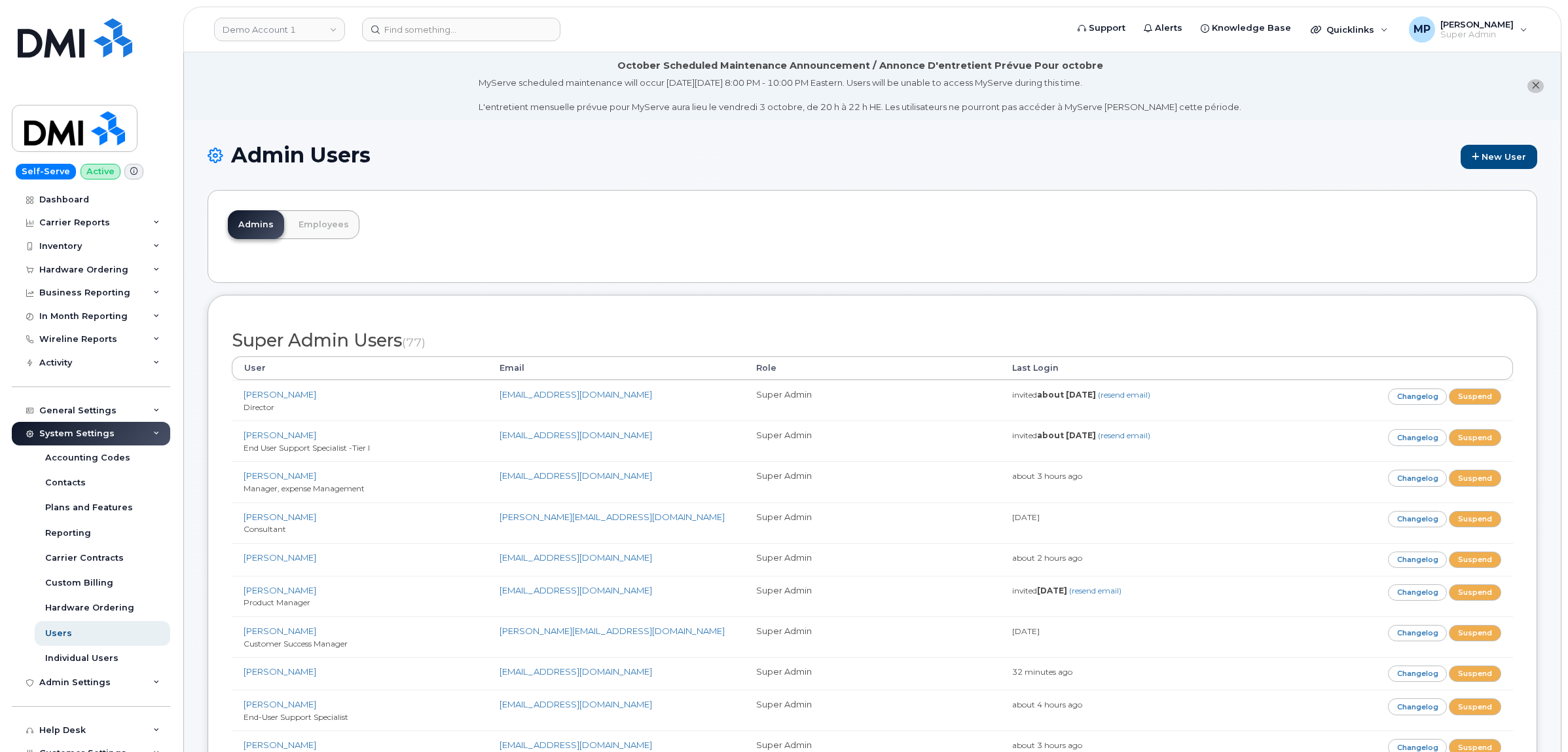
scroll to position [9410, 0]
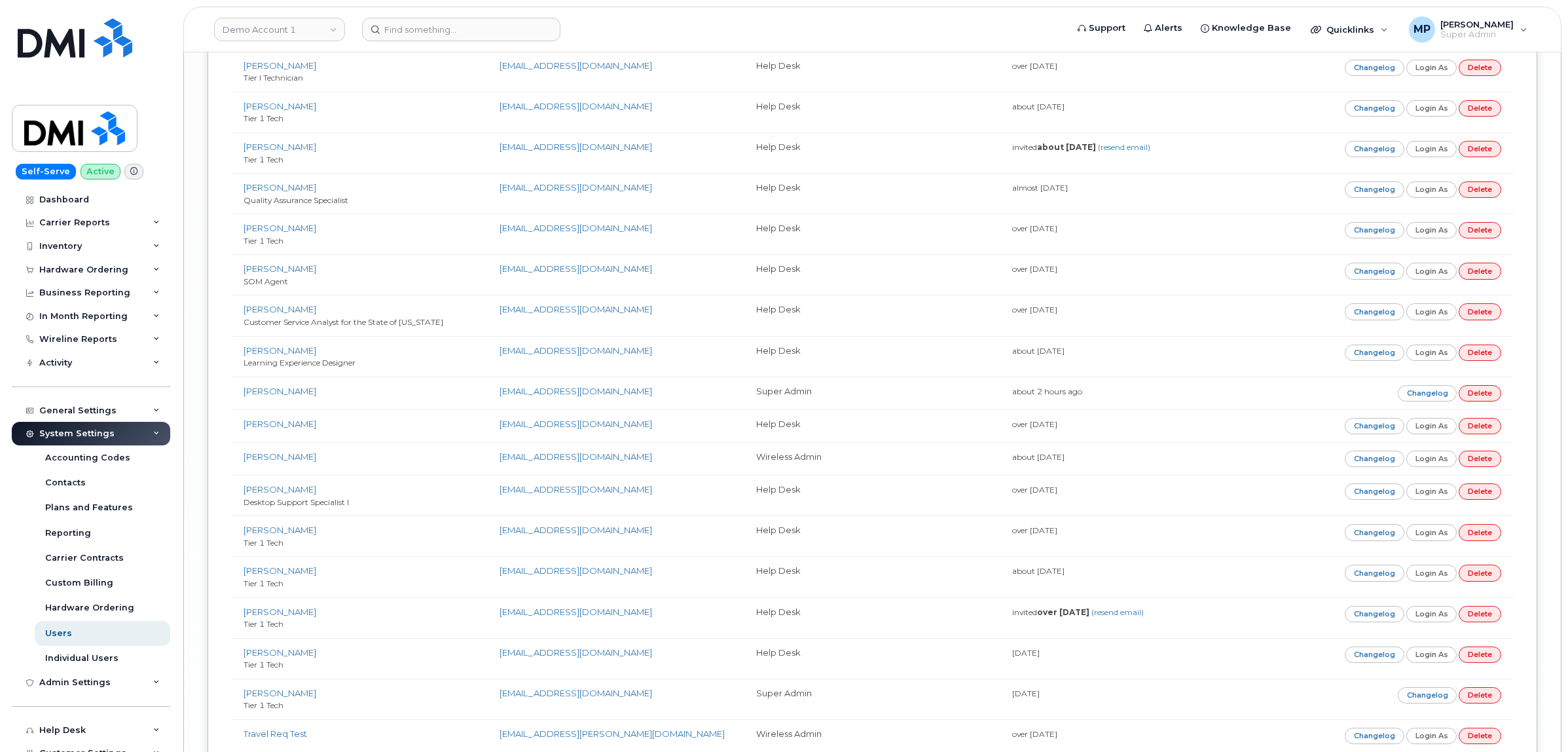
click at [299, 25] on link "Demo Account 1" at bounding box center [280, 29] width 131 height 24
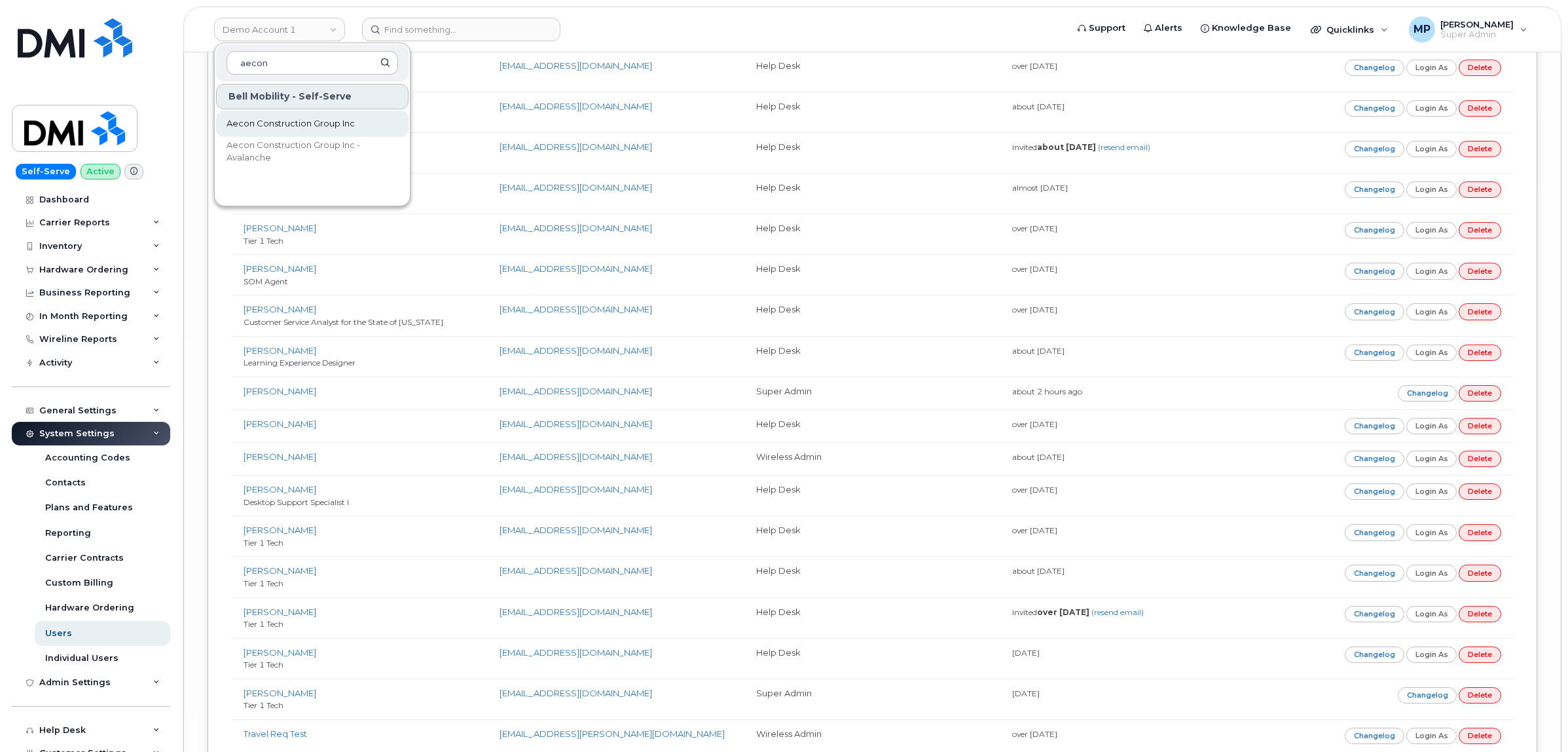
type input "aecon"
click at [286, 119] on span "Aecon Construction Group Inc" at bounding box center [290, 124] width 128 height 13
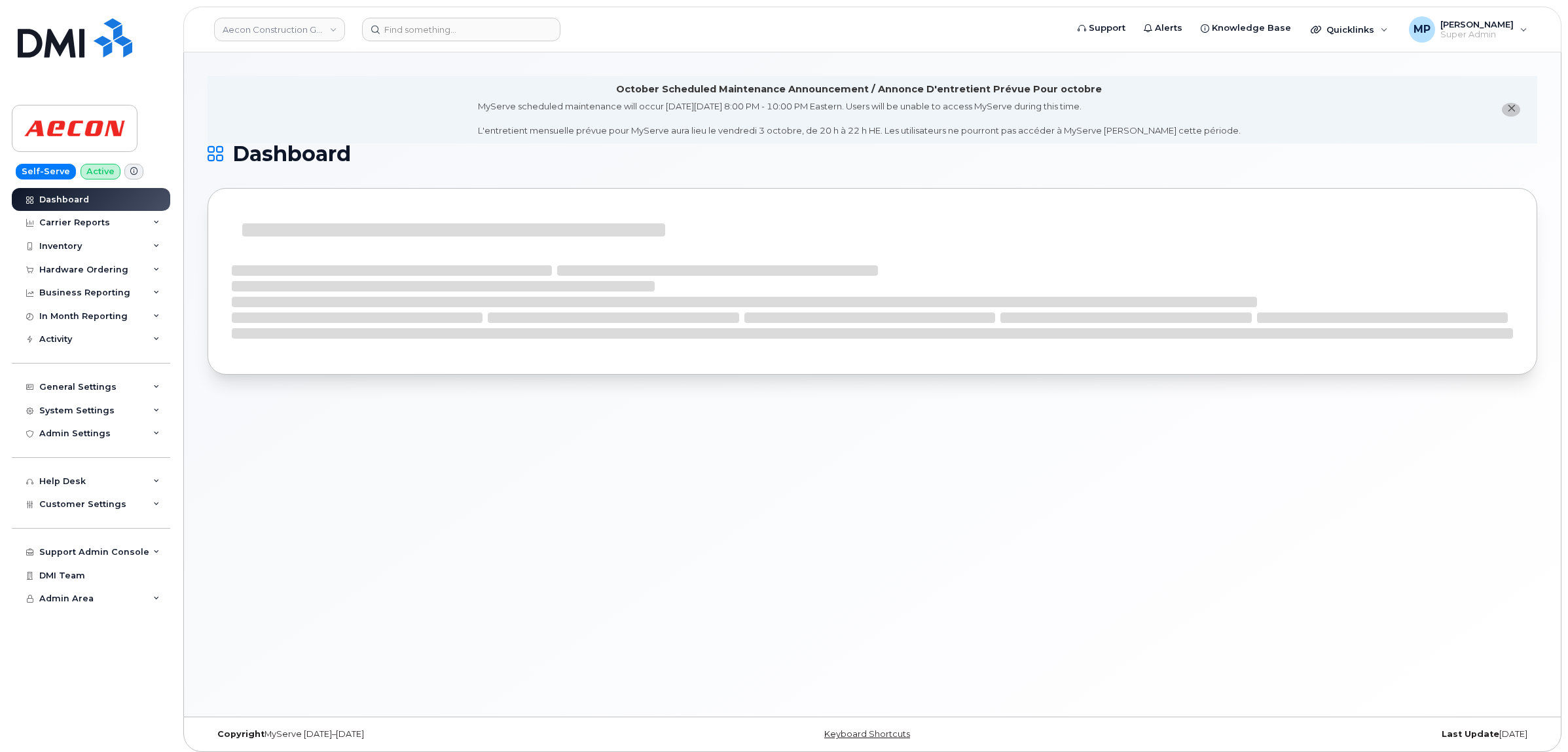
click at [63, 357] on div "General Settings My Account Device Mapping Financial Lead Mapping Locations Man…" at bounding box center [92, 375] width 162 height 48
click at [65, 348] on div "Activity" at bounding box center [91, 339] width 158 height 24
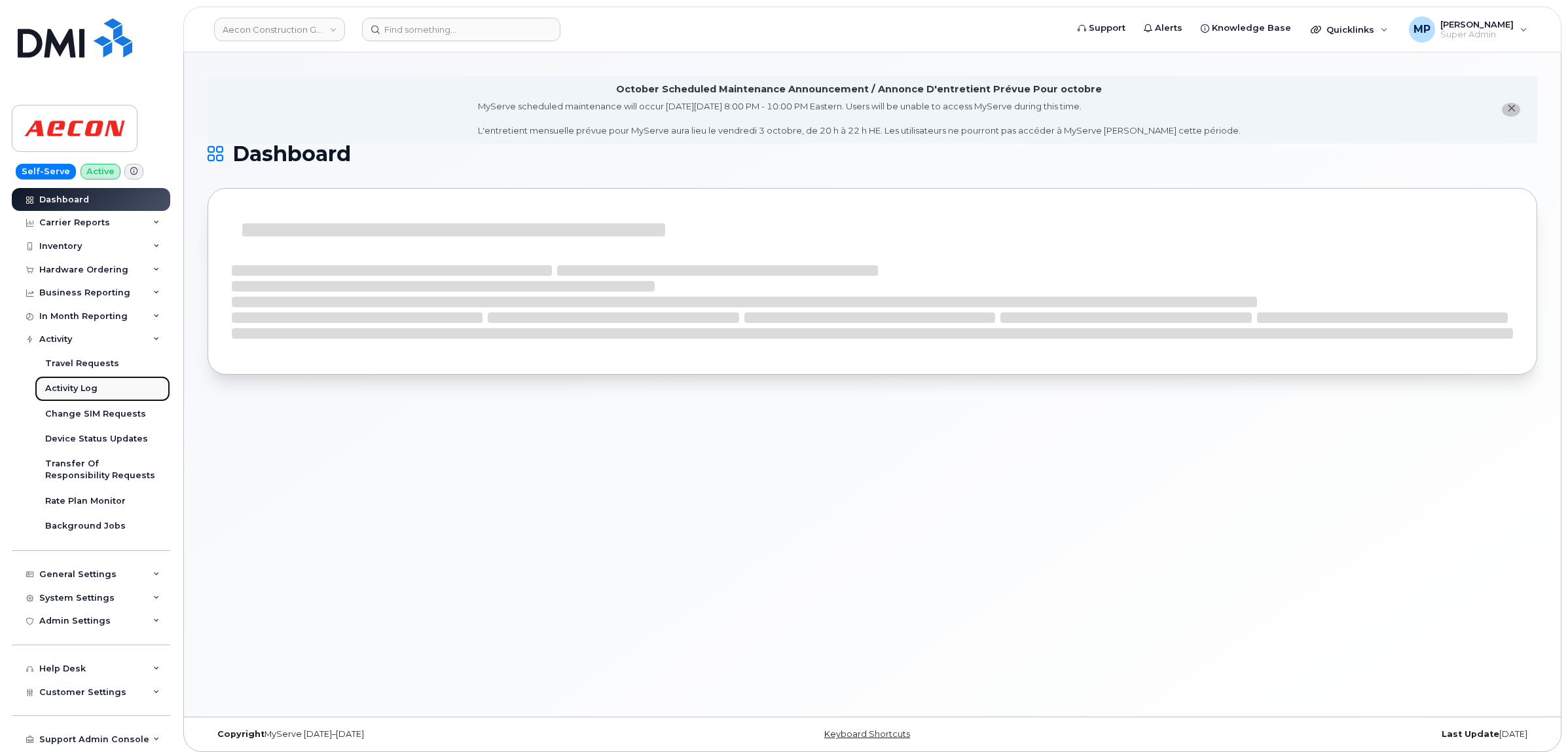
click at [65, 386] on div "Activity Log" at bounding box center [71, 388] width 52 height 12
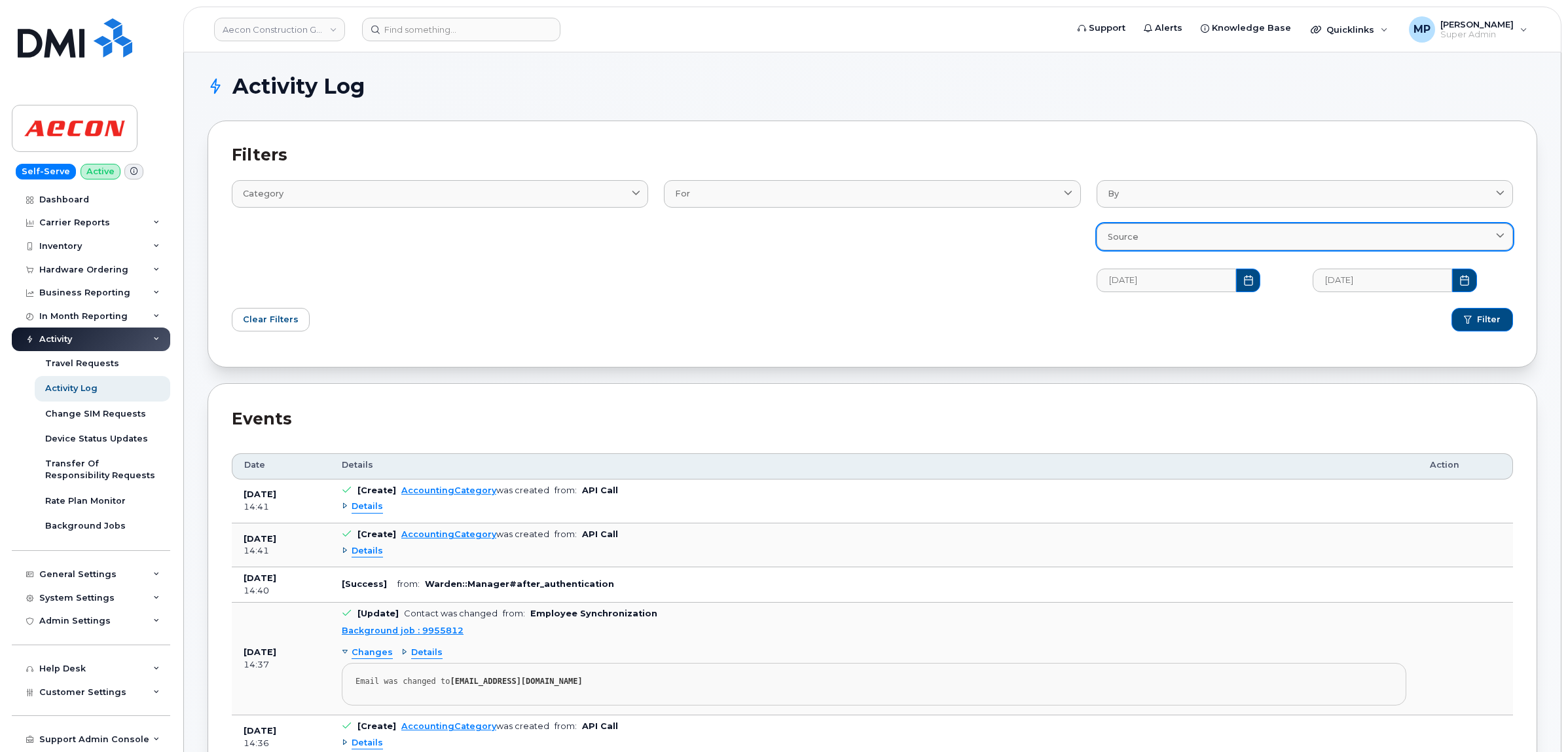
click at [1241, 237] on div "Source" at bounding box center [1305, 237] width 394 height 12
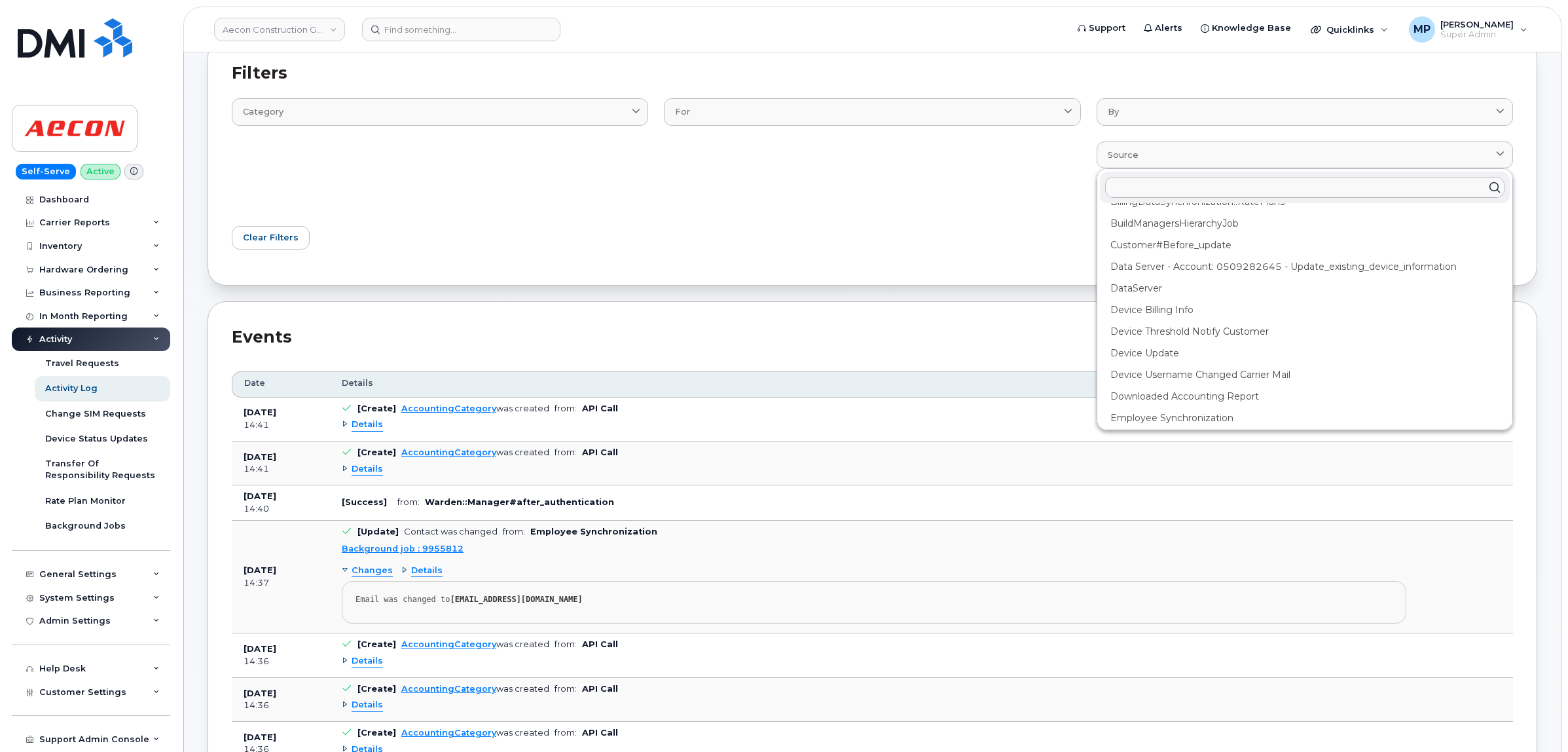
scroll to position [55, 0]
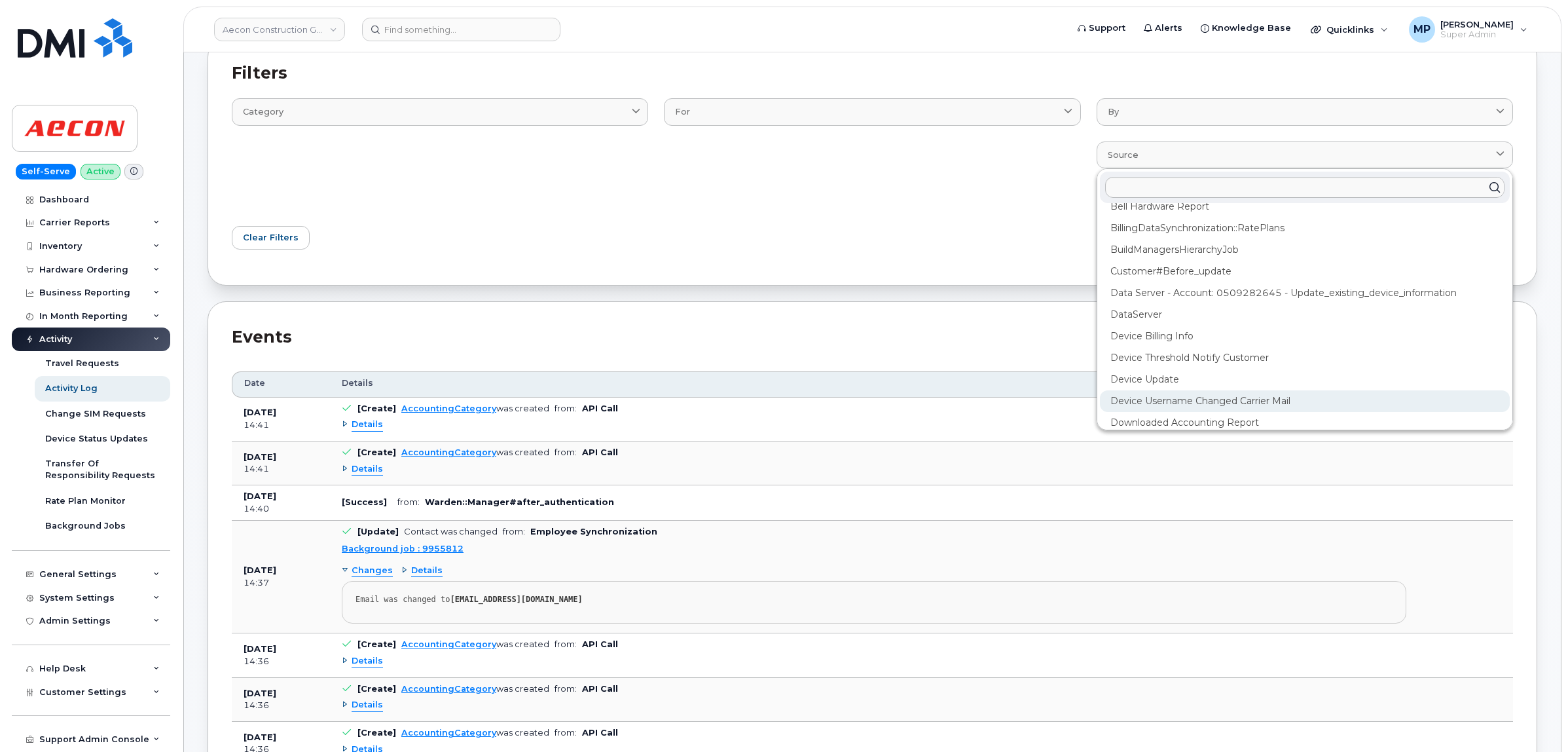
click at [1179, 400] on div "Device Username Changed Carrier mail" at bounding box center [1305, 401] width 410 height 22
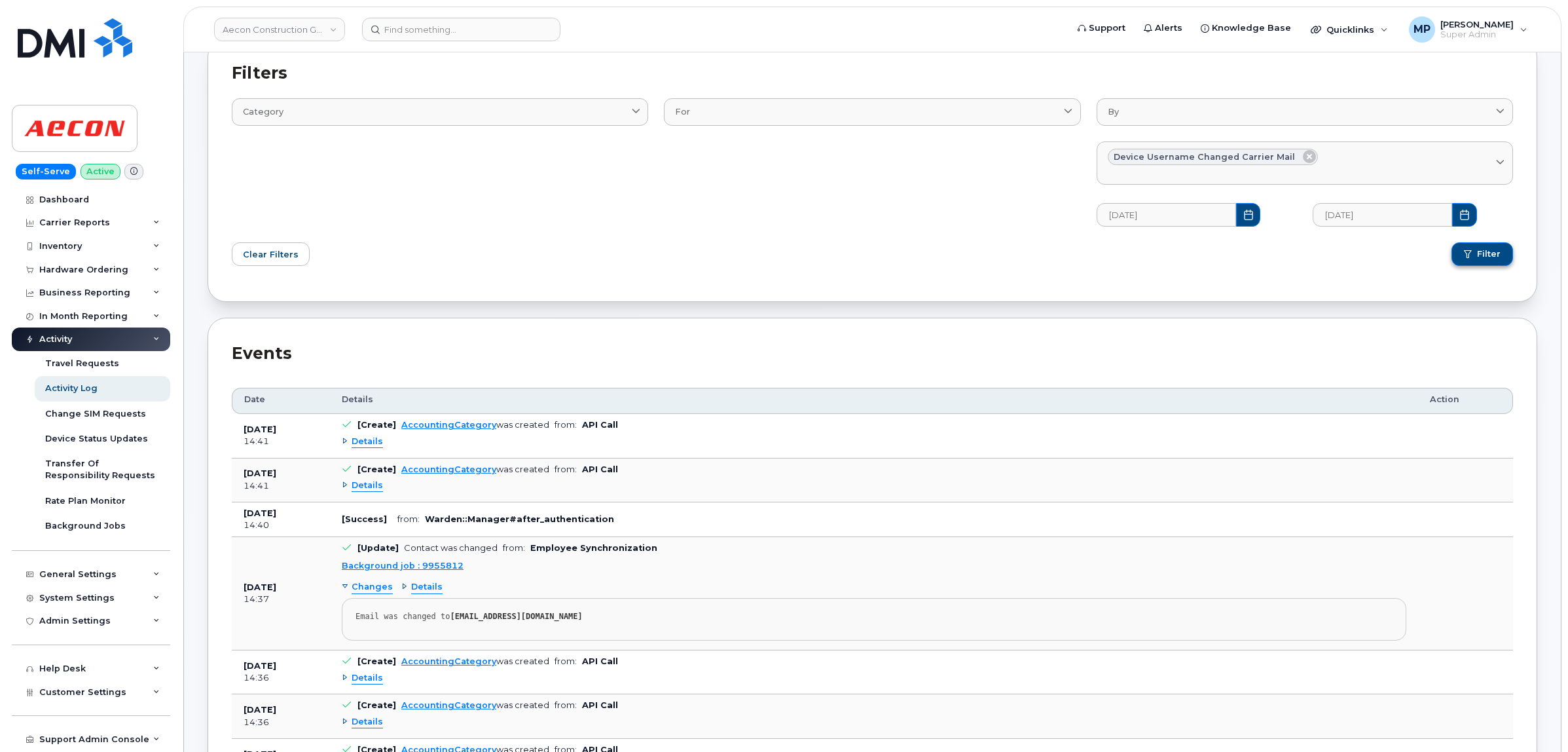
click at [1487, 251] on span "Filter" at bounding box center [1488, 253] width 24 height 12
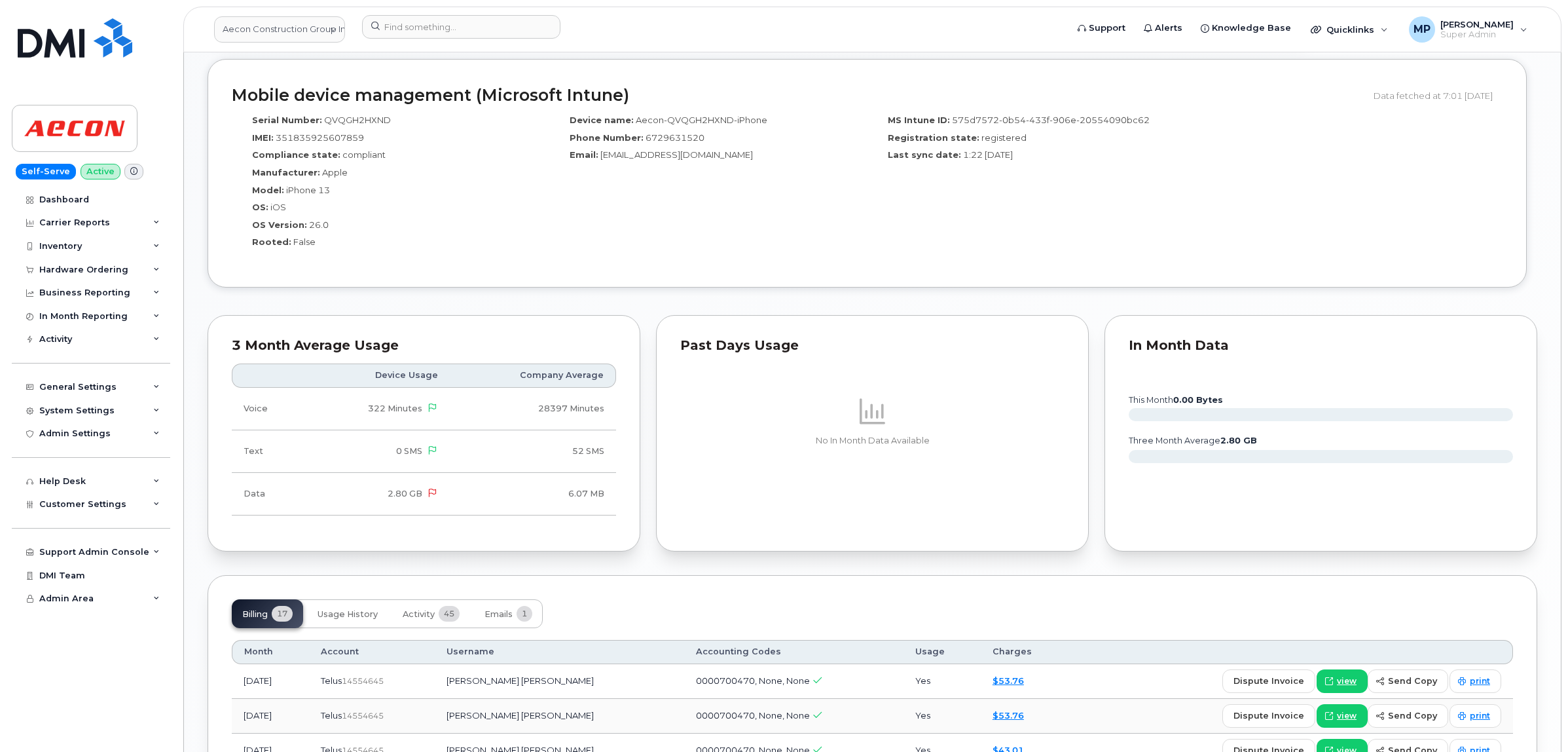
scroll to position [1310, 0]
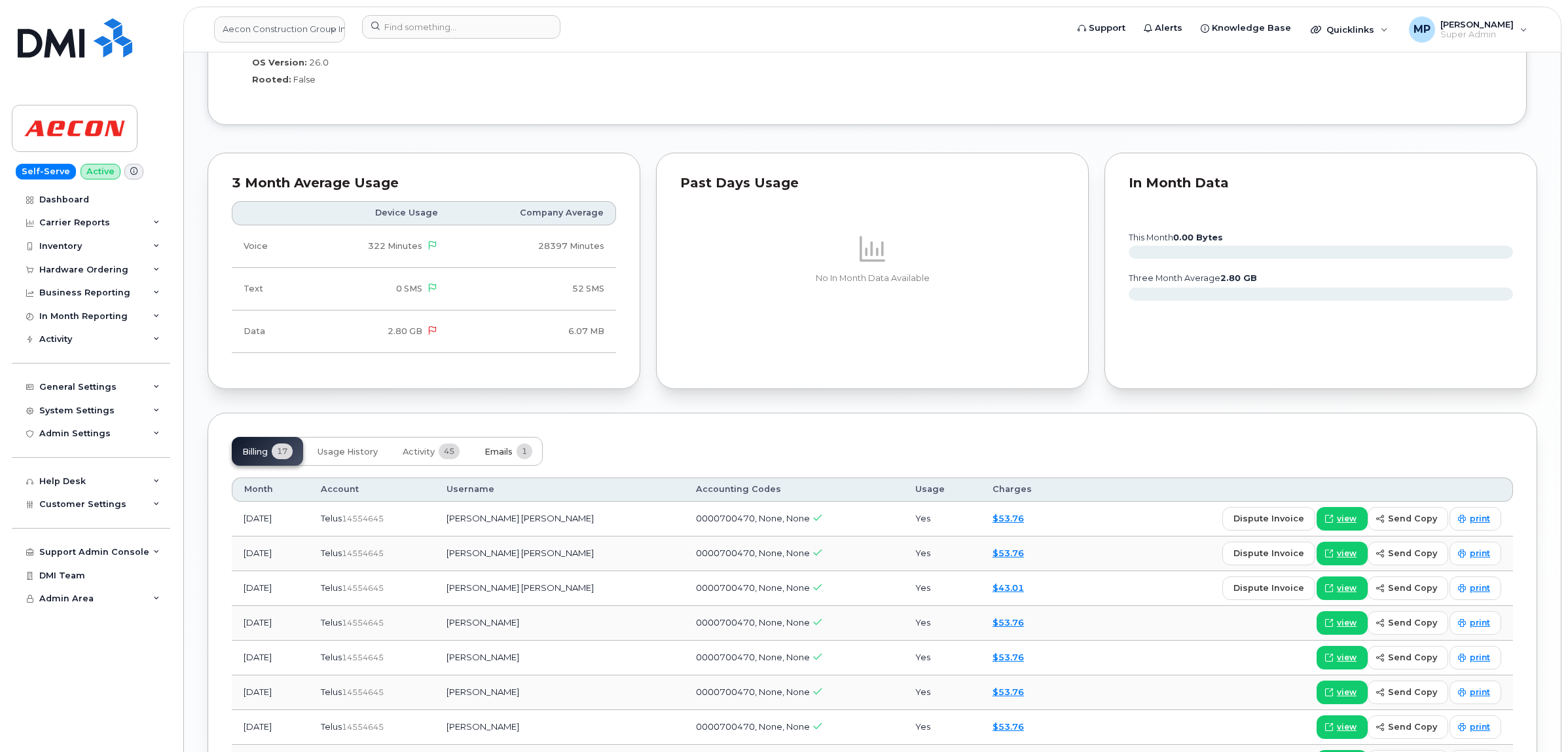
click at [501, 454] on span "Emails" at bounding box center [498, 452] width 28 height 11
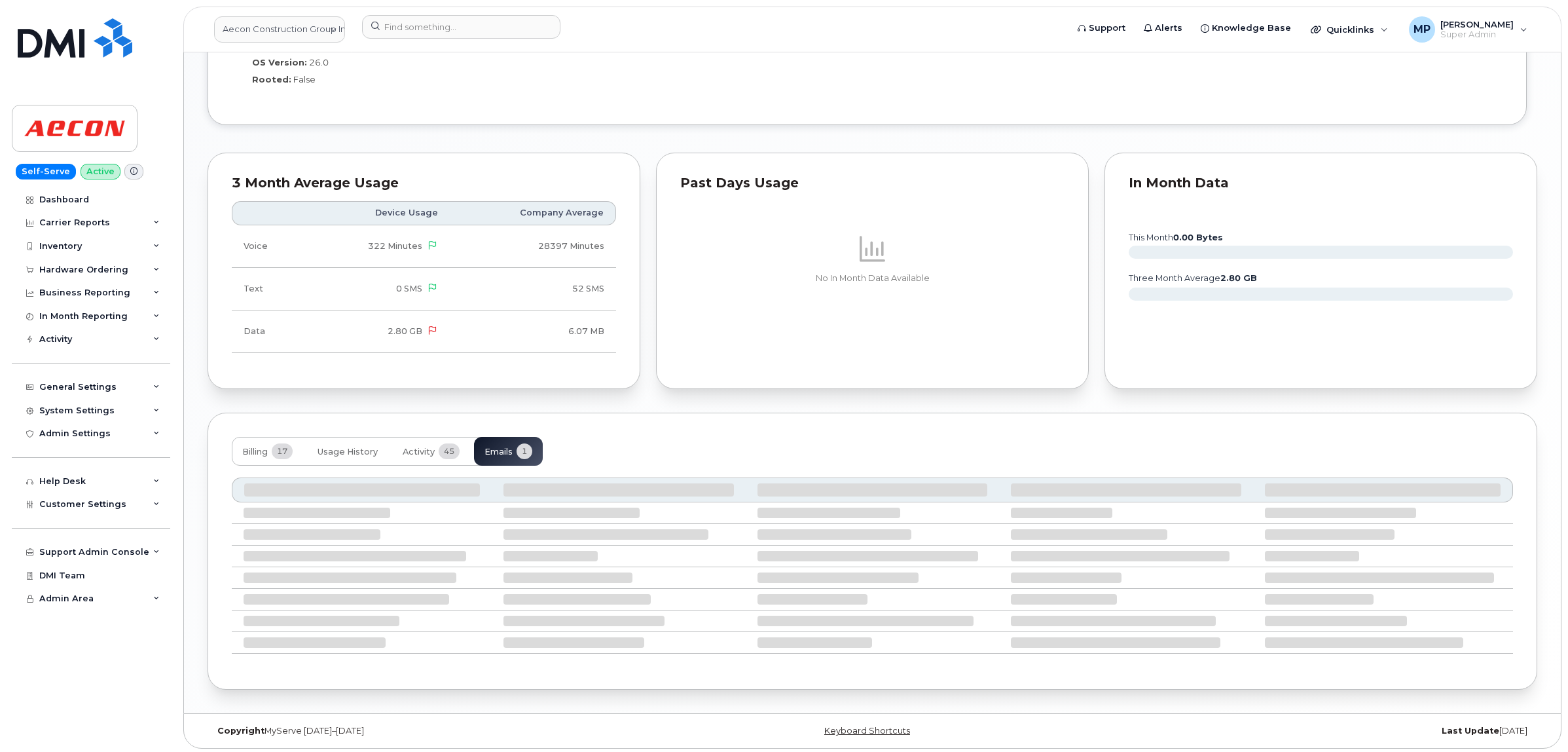
scroll to position [1188, 0]
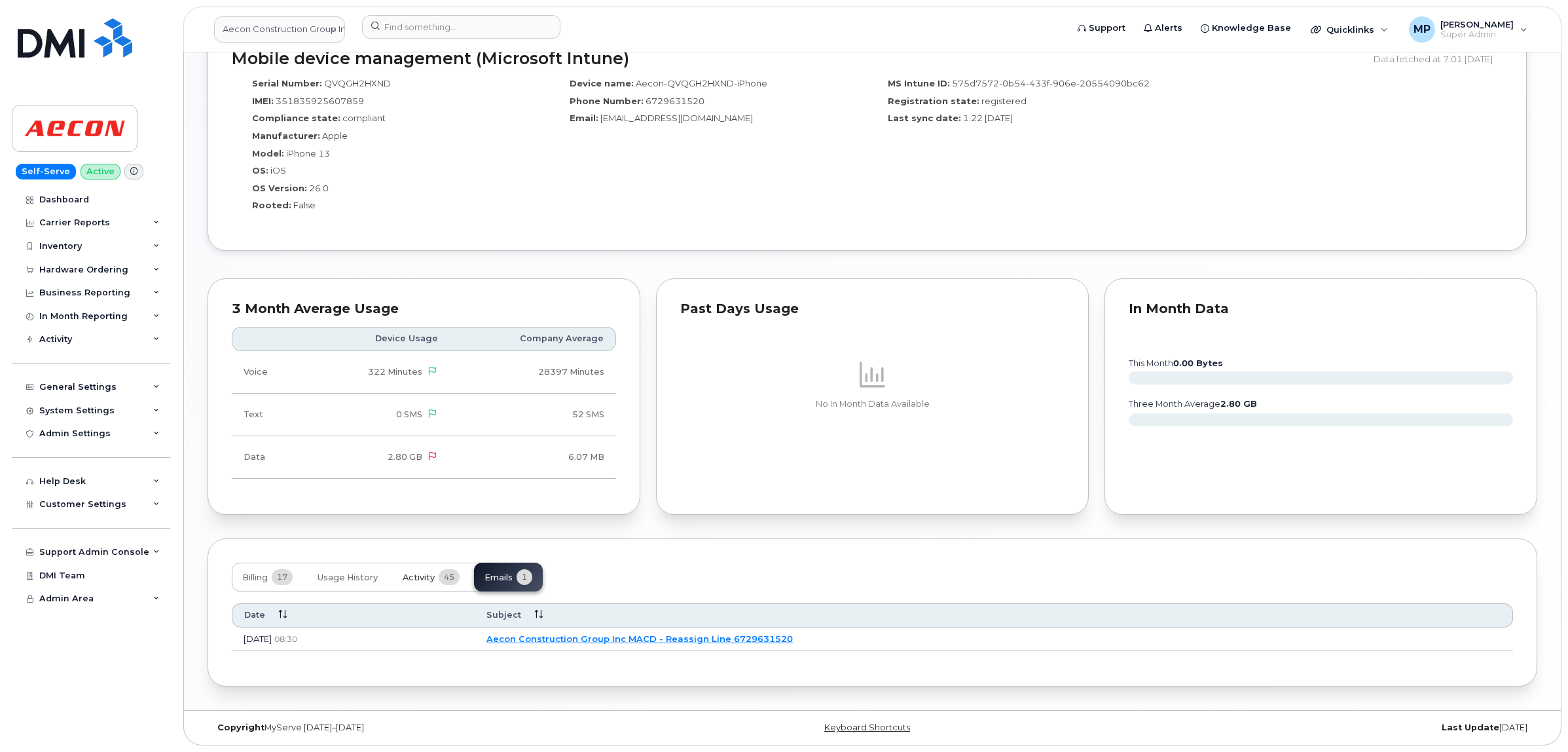
click at [426, 578] on span "Activity" at bounding box center [418, 578] width 32 height 11
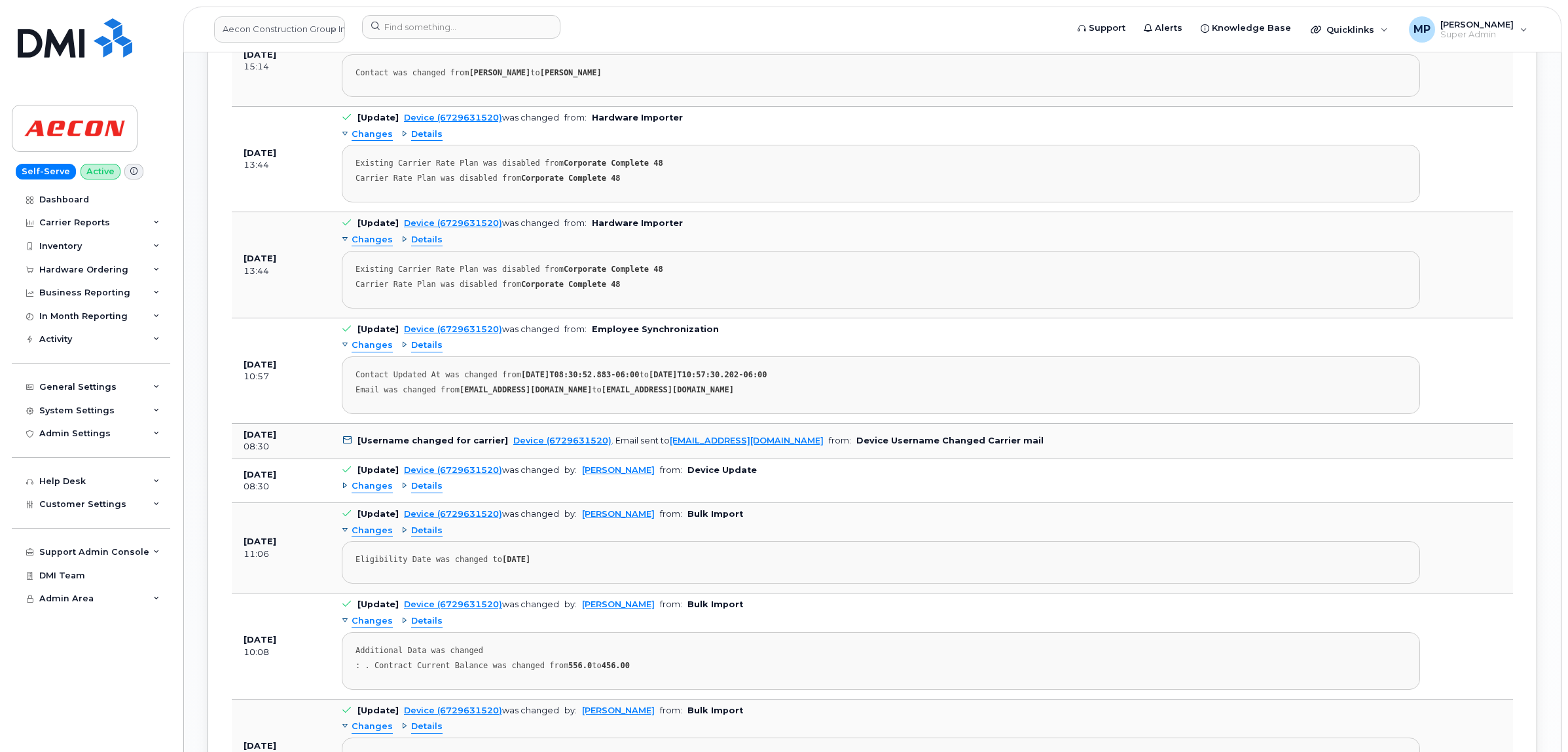
scroll to position [1926, 0]
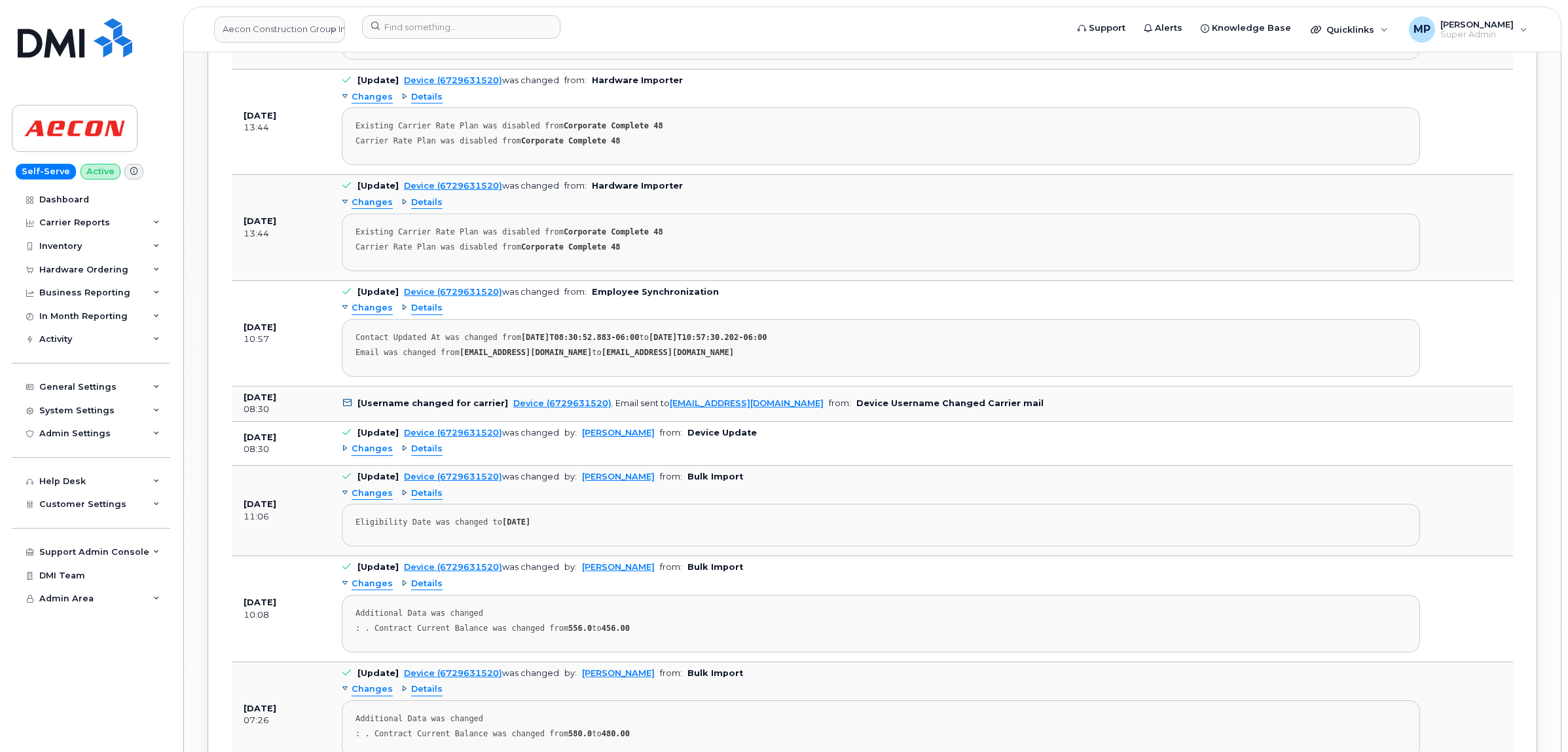
click at [366, 456] on span "Changes" at bounding box center [372, 449] width 41 height 12
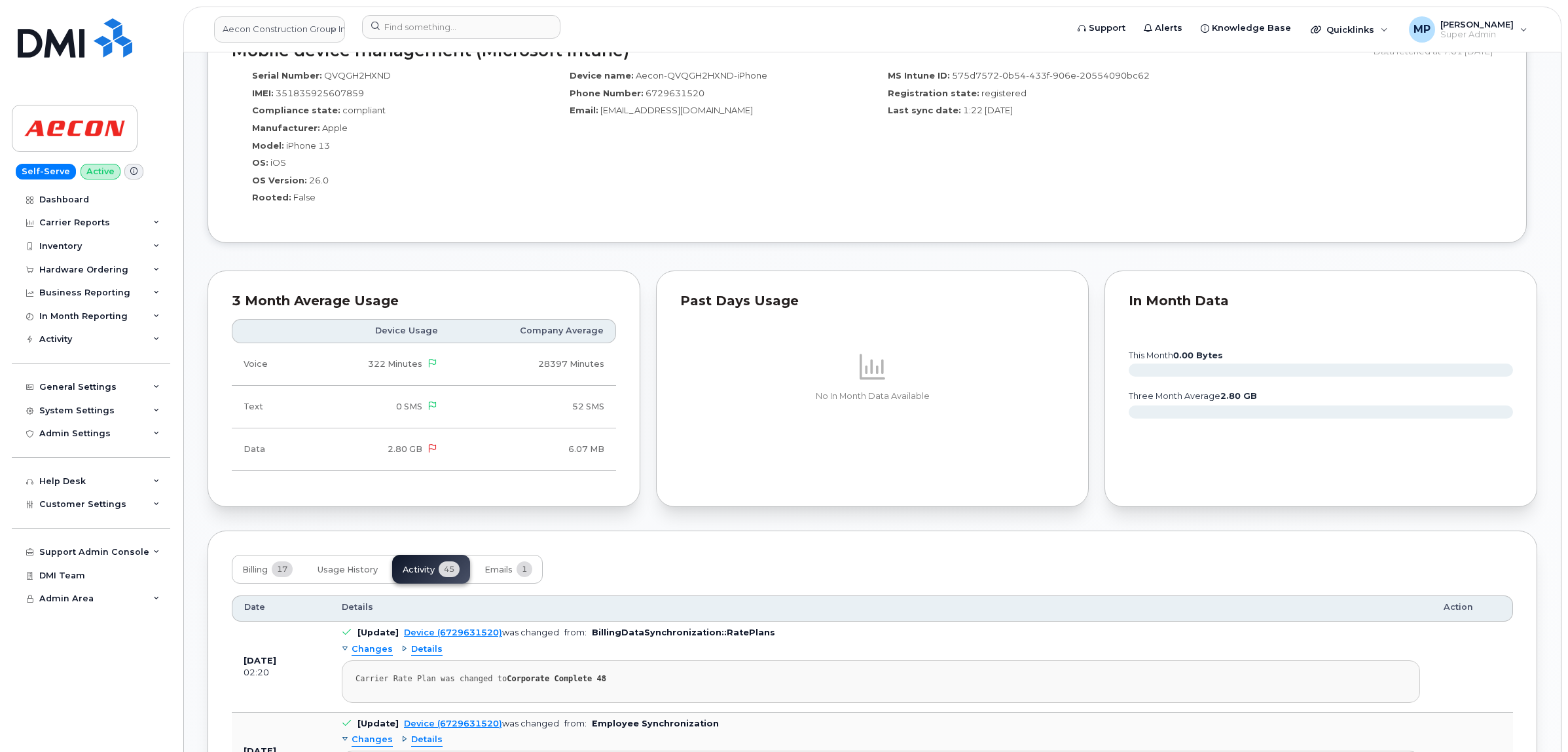
scroll to position [1270, 0]
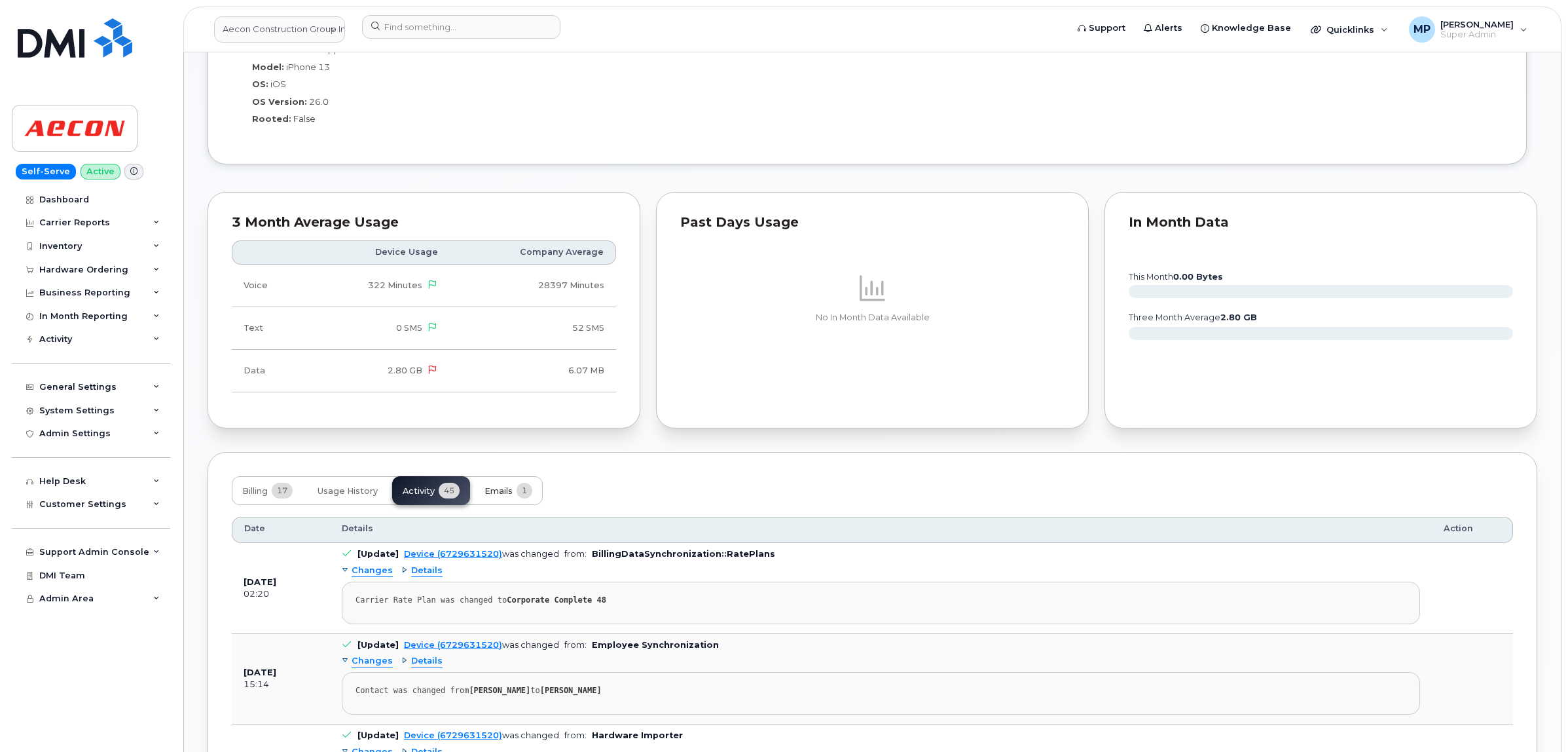
click at [502, 489] on span "Emails" at bounding box center [498, 492] width 28 height 11
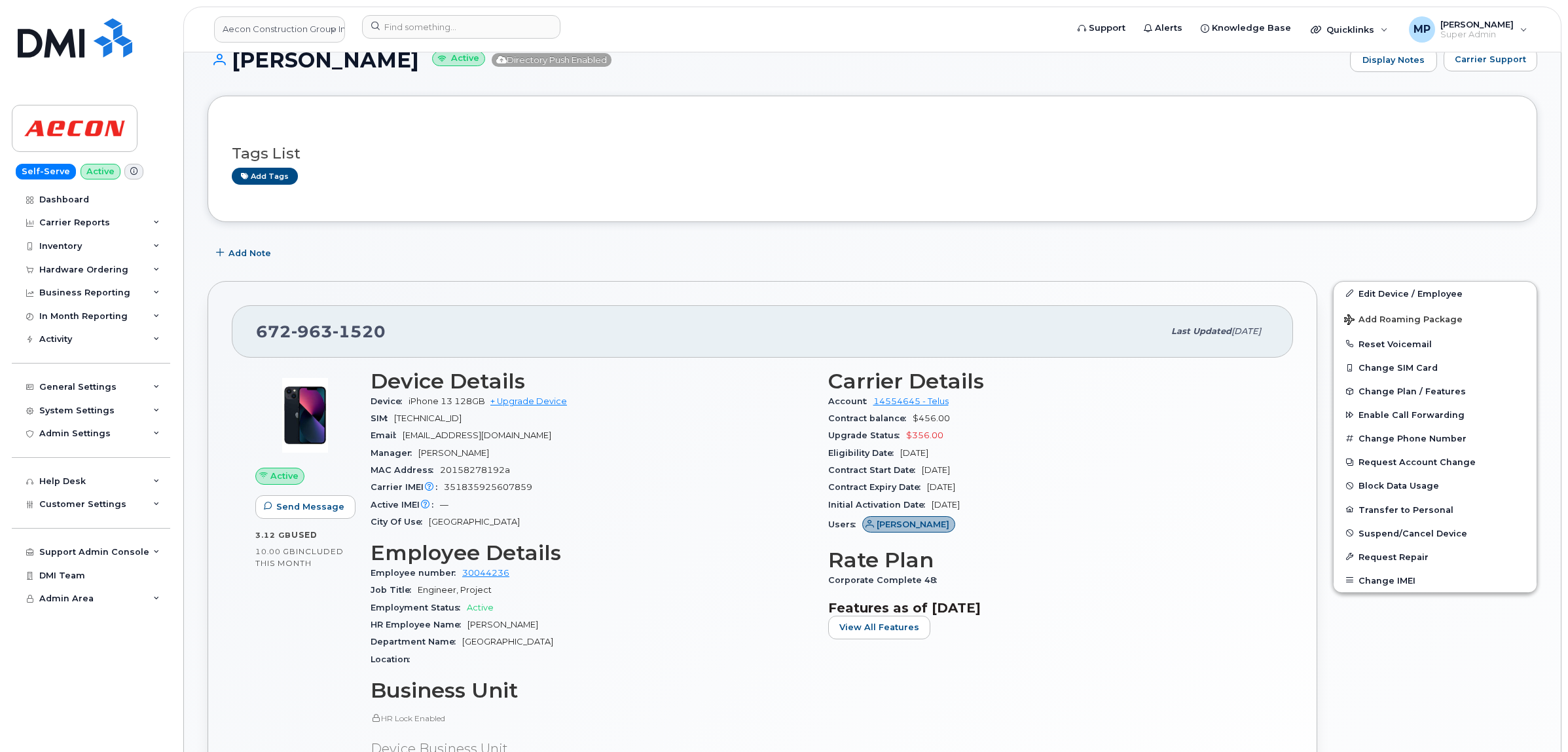
scroll to position [207, 0]
click at [1383, 296] on link "Edit Device / Employee" at bounding box center [1435, 293] width 203 height 24
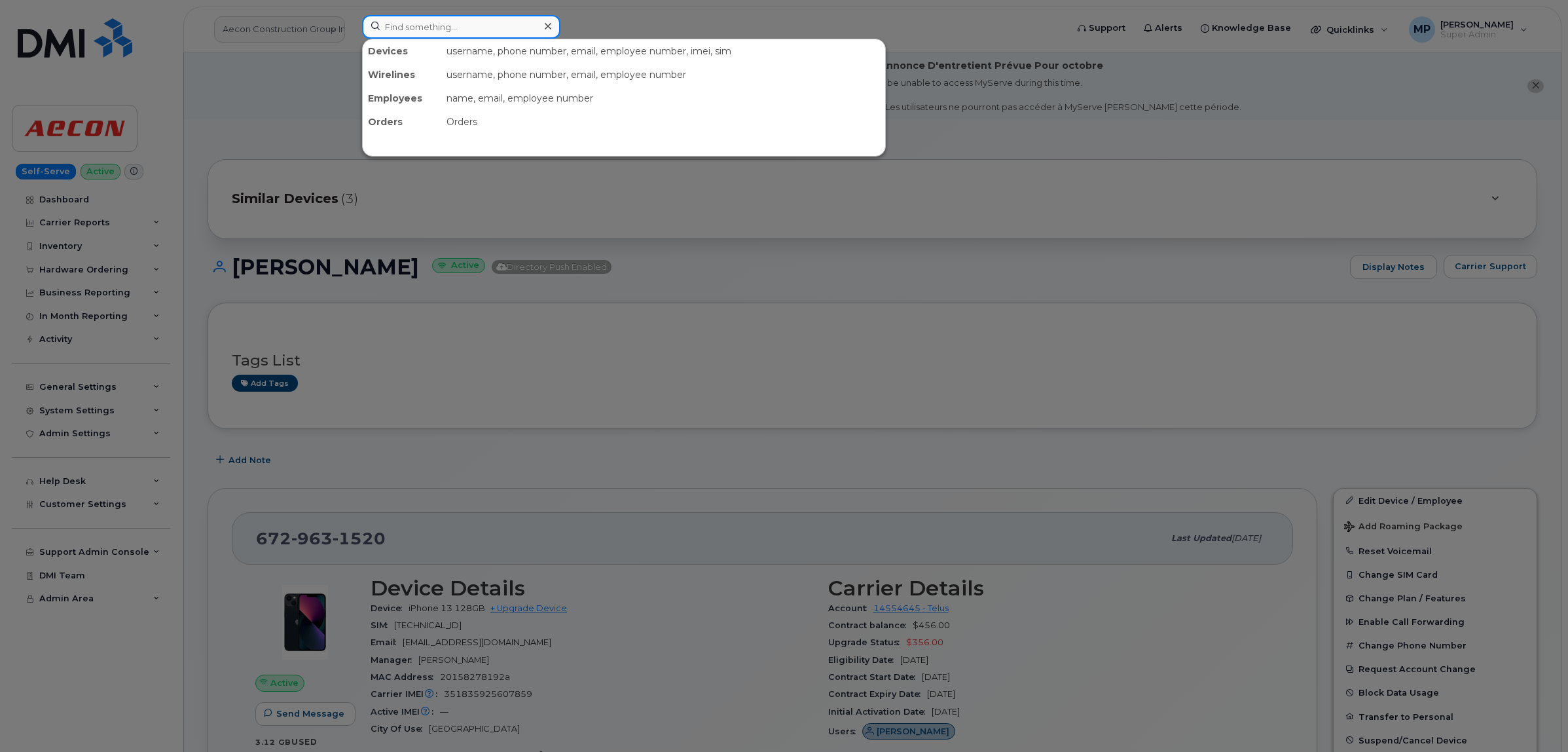
paste input "226-622-4589"
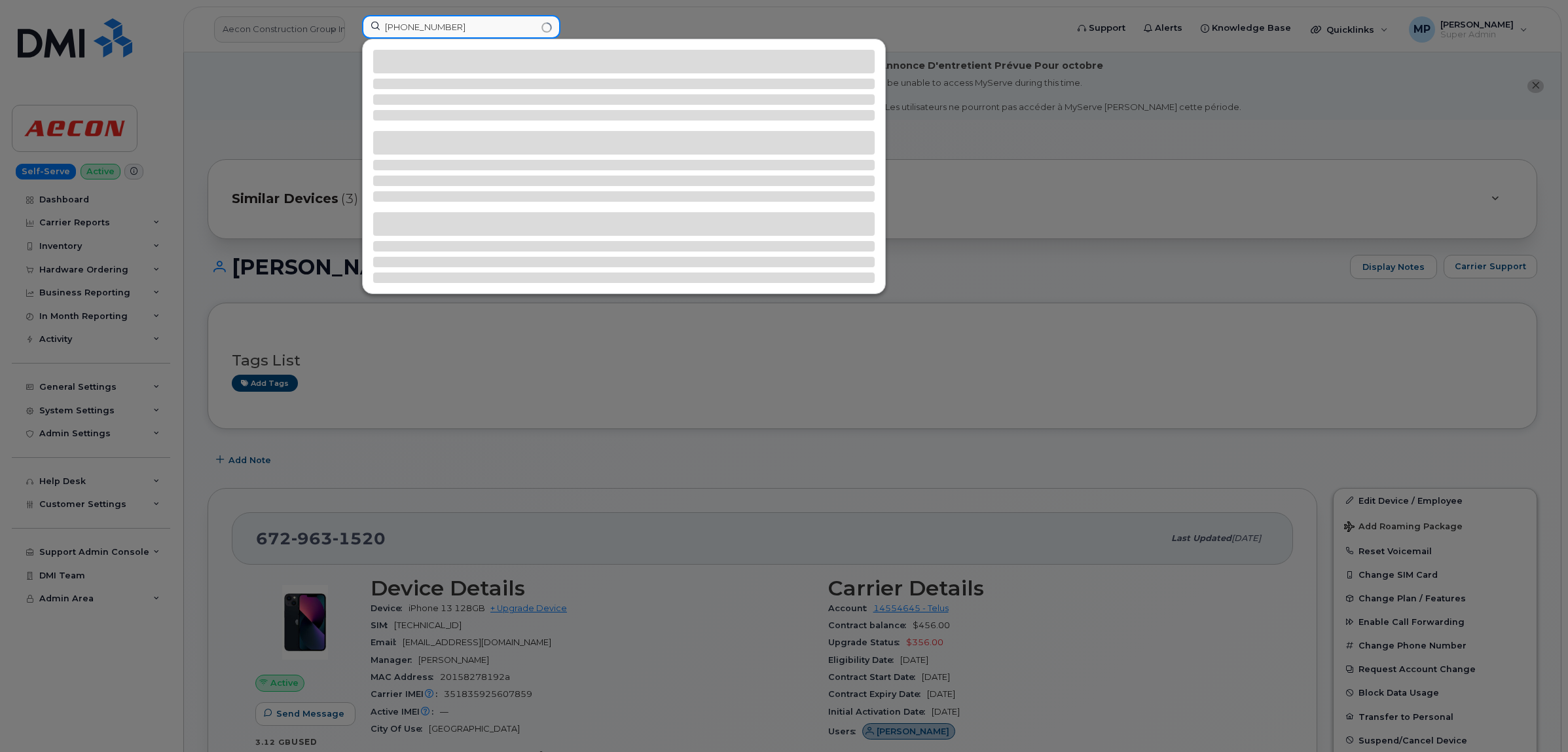
type input "226-622-4589"
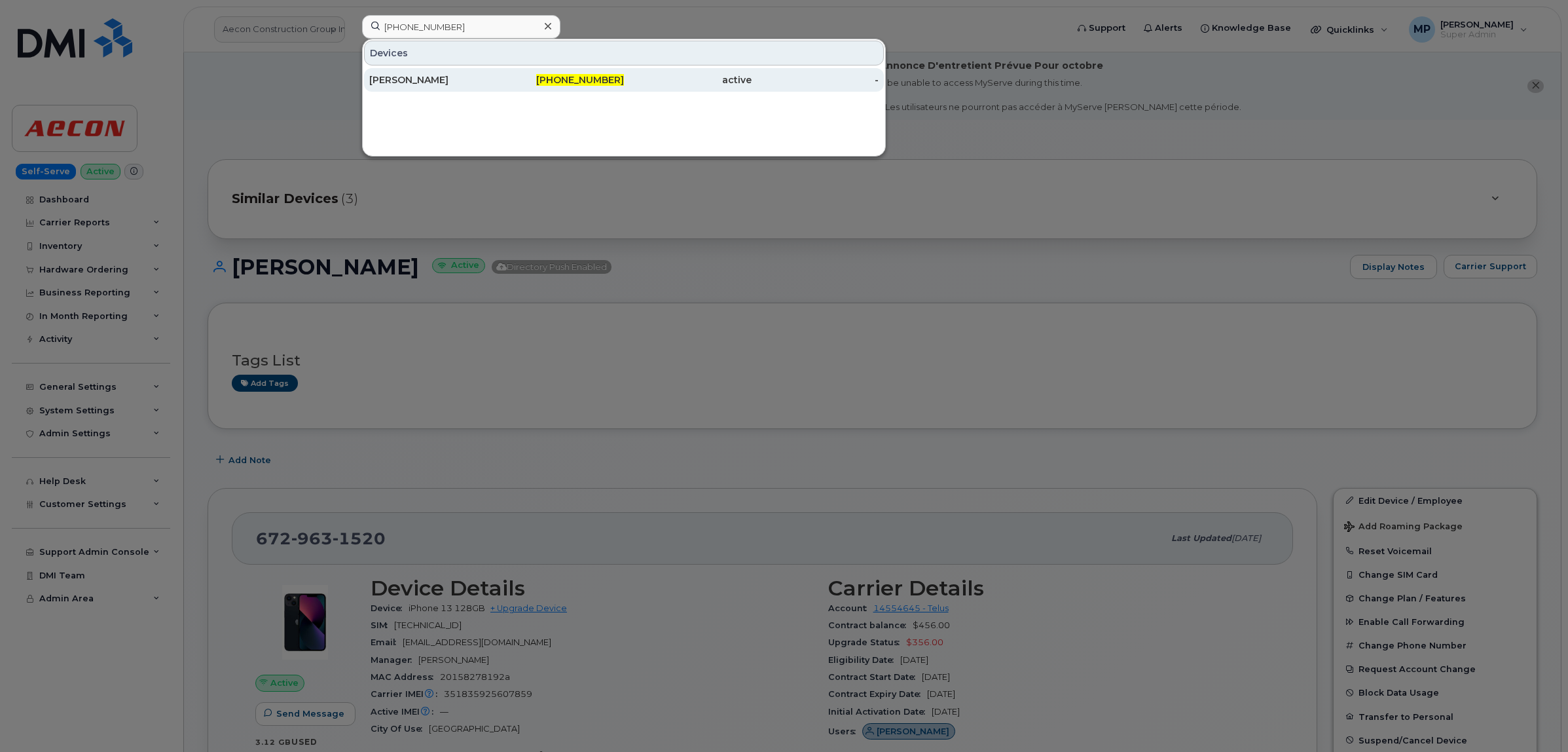
click at [420, 78] on div "[PERSON_NAME]" at bounding box center [433, 79] width 127 height 13
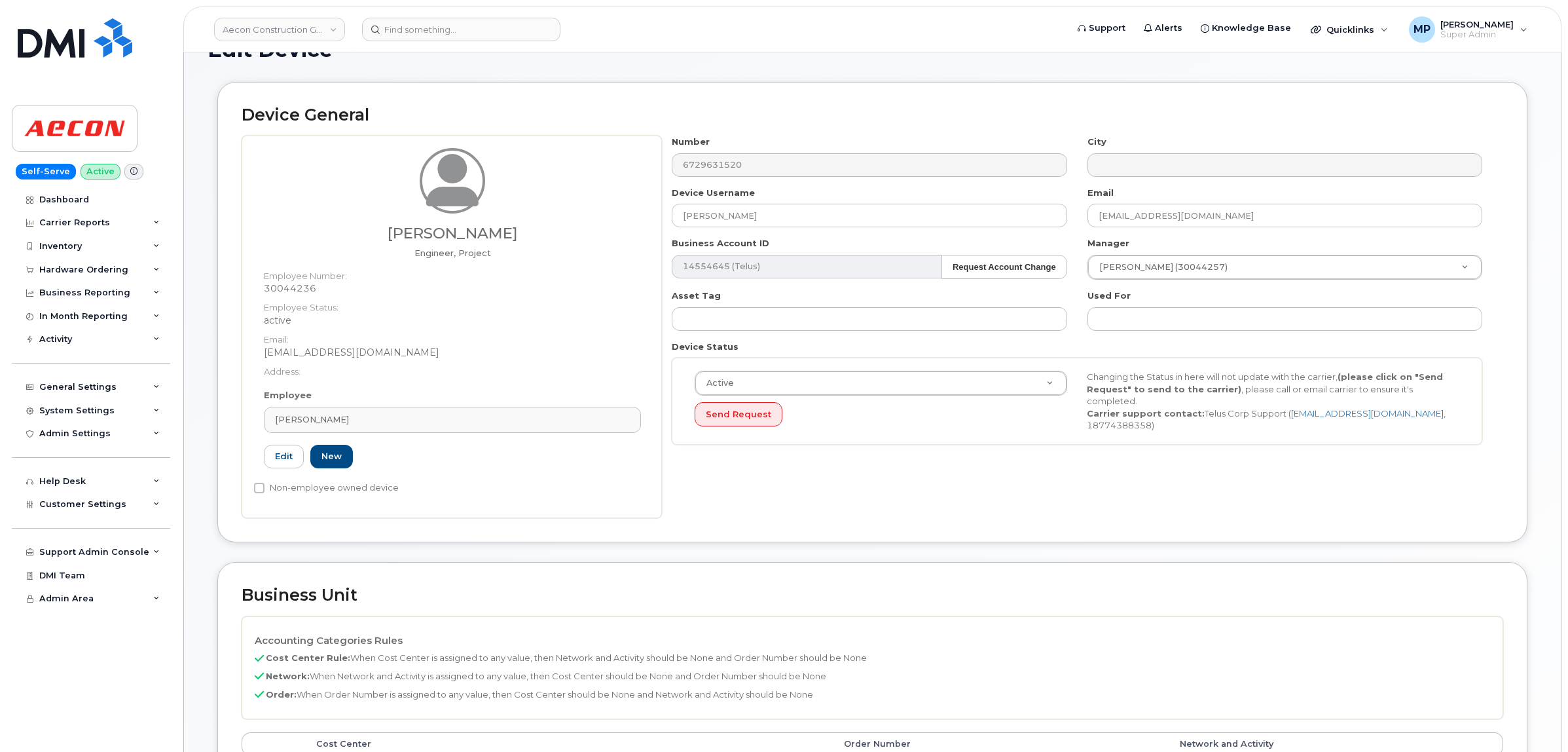
scroll to position [78, 0]
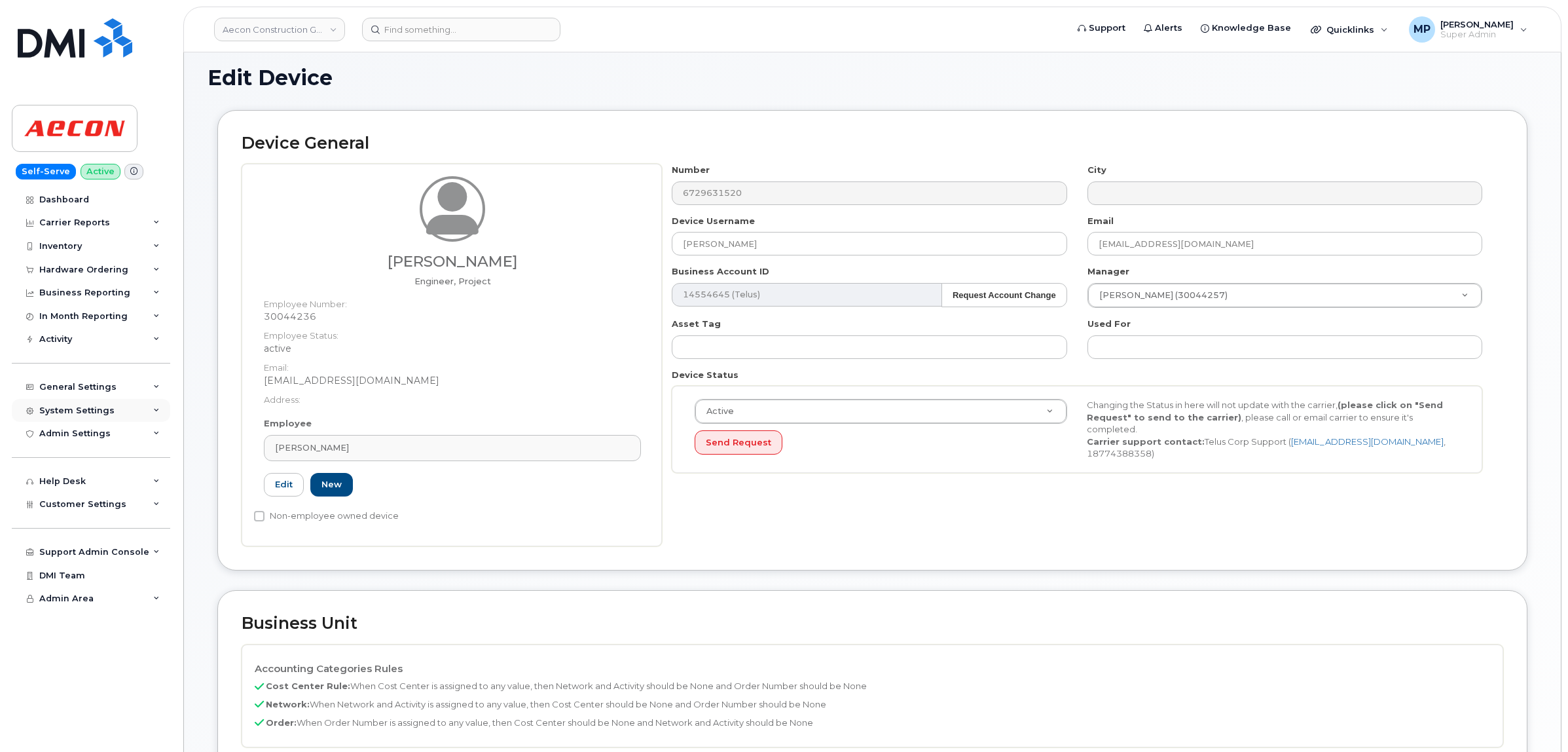
click at [63, 414] on div "System Settings" at bounding box center [77, 411] width 75 height 11
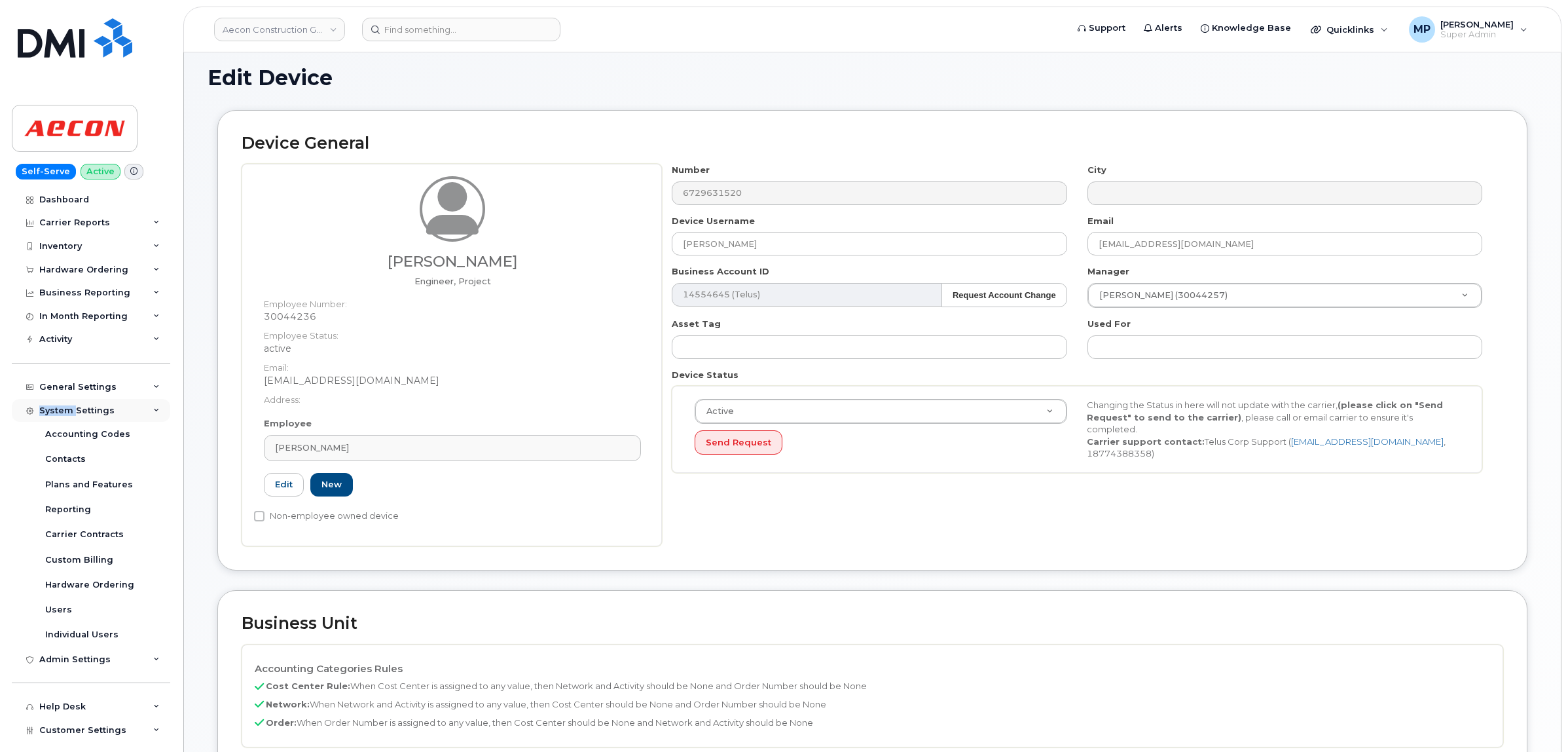
click at [63, 414] on div "System Settings" at bounding box center [77, 411] width 75 height 11
click at [69, 413] on div "System Settings" at bounding box center [77, 411] width 75 height 11
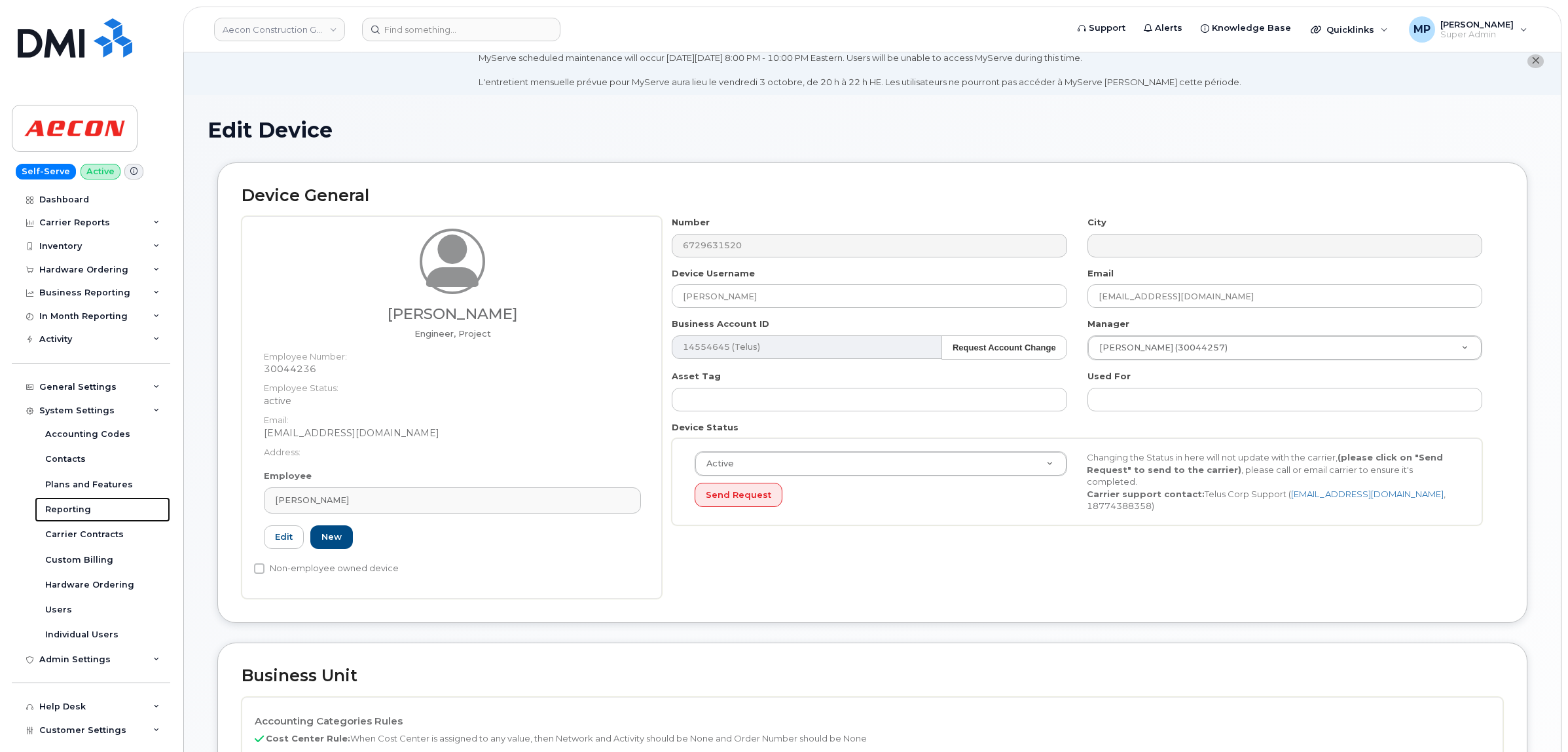
scroll to position [0, 0]
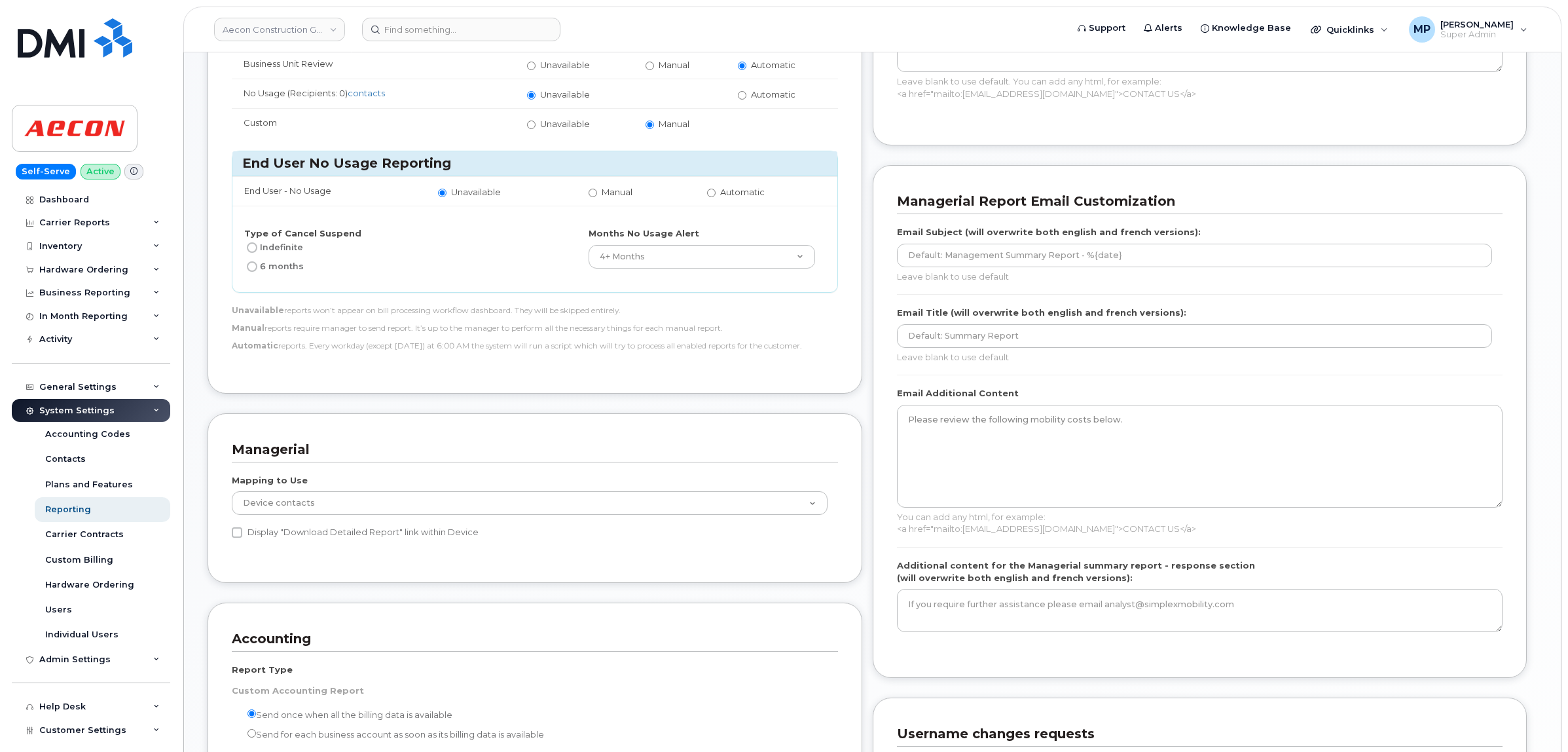
scroll to position [655, 0]
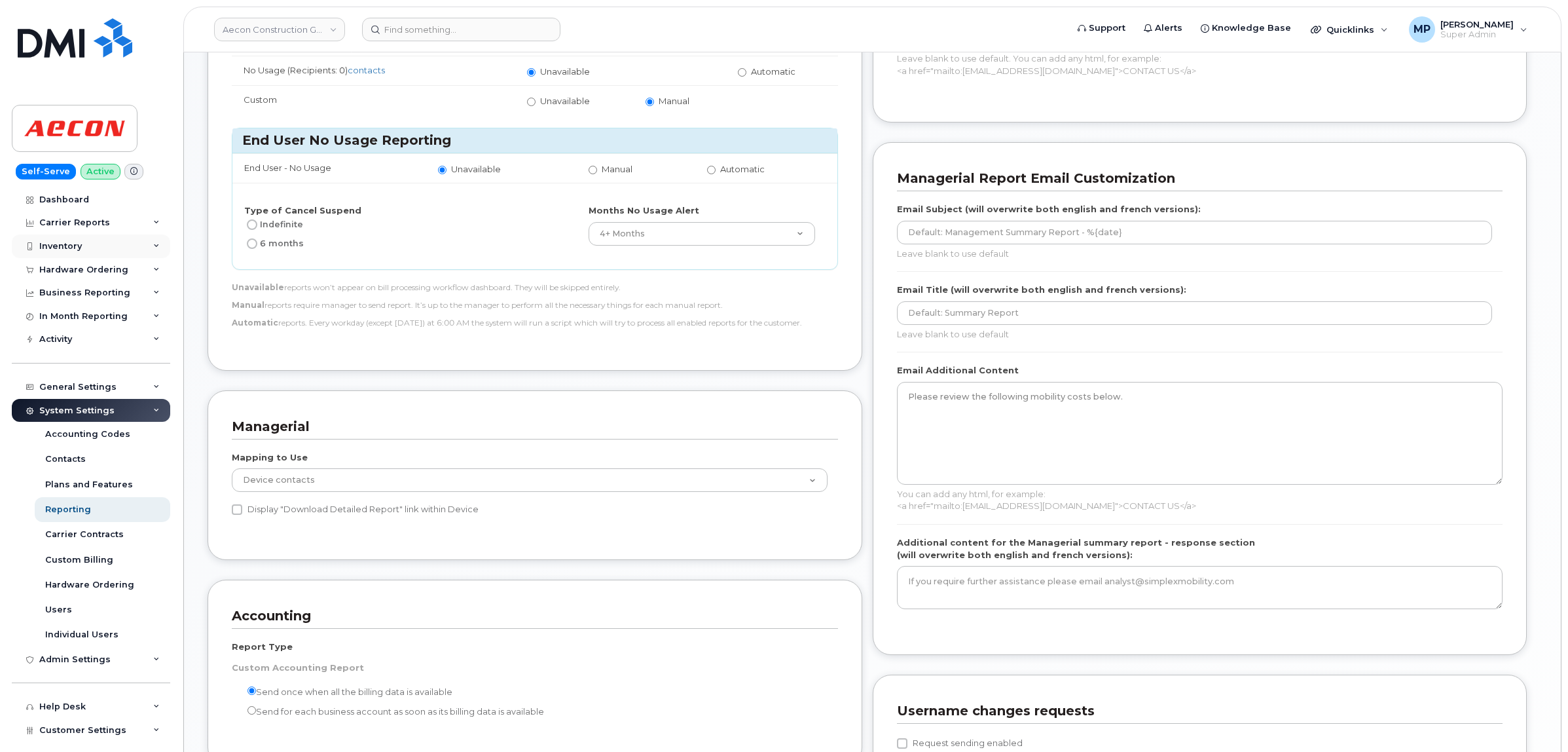
click at [51, 244] on div "Inventory" at bounding box center [60, 247] width 42 height 11
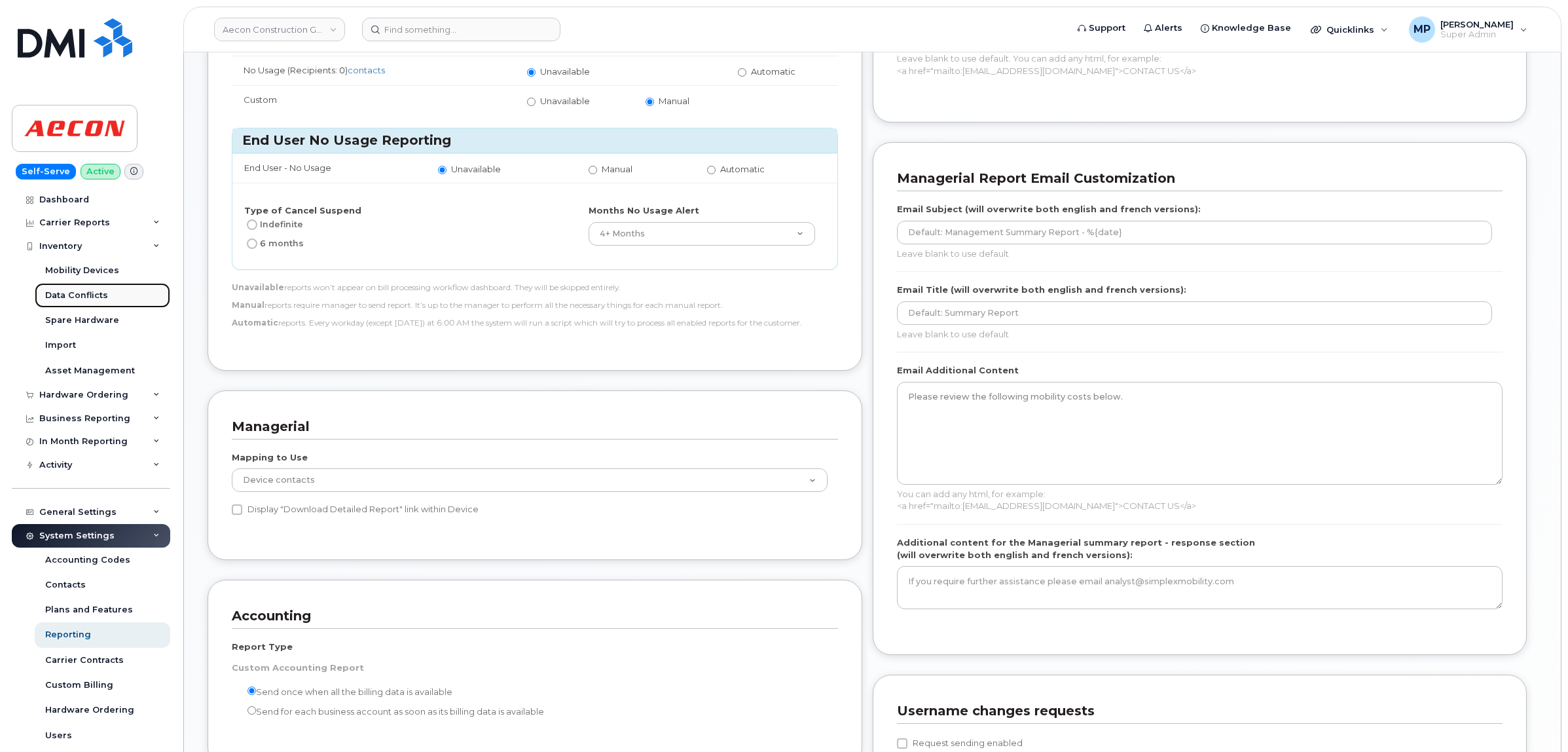
click at [78, 292] on div "Data Conflicts" at bounding box center [77, 295] width 63 height 12
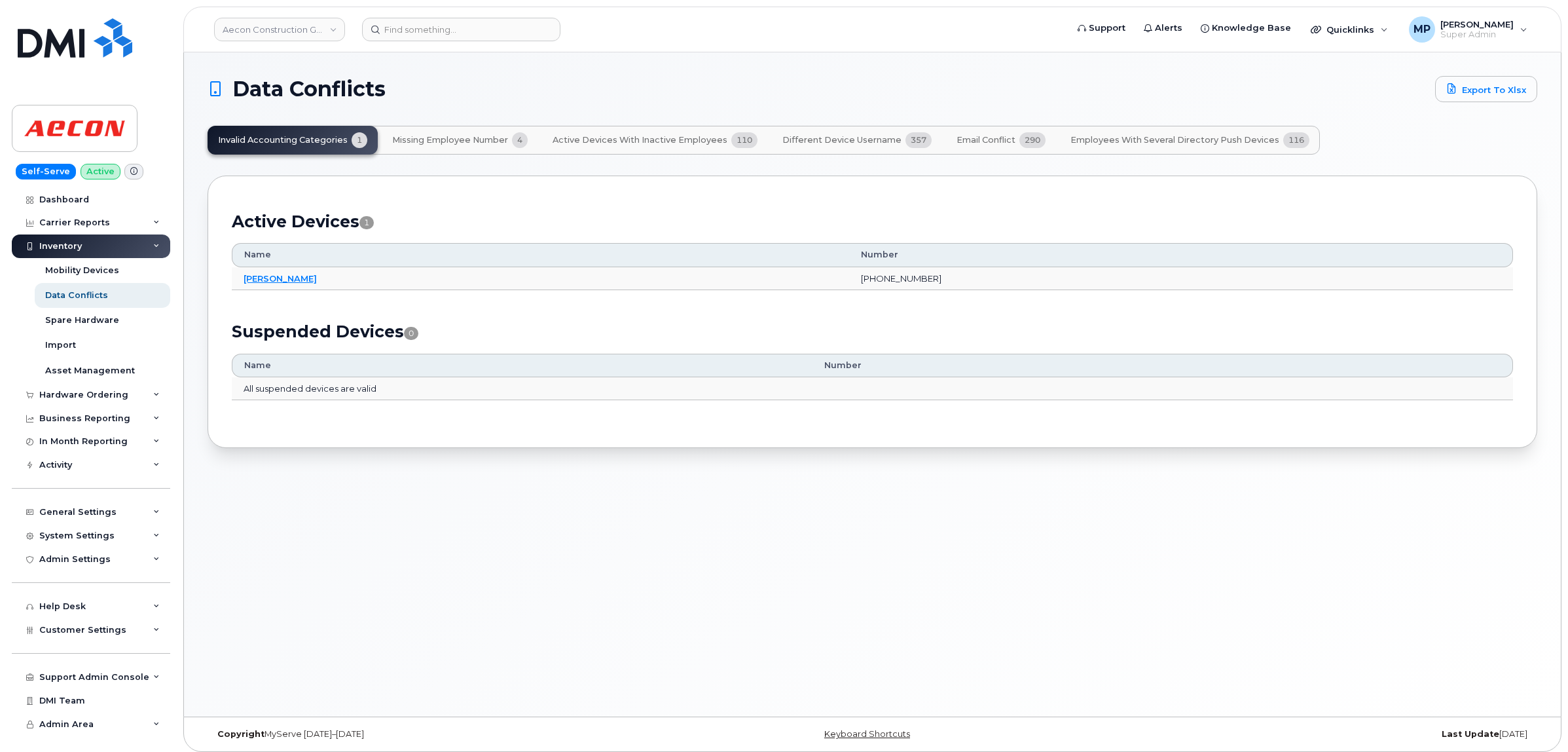
click at [833, 141] on span "Different Device Username" at bounding box center [842, 141] width 119 height 11
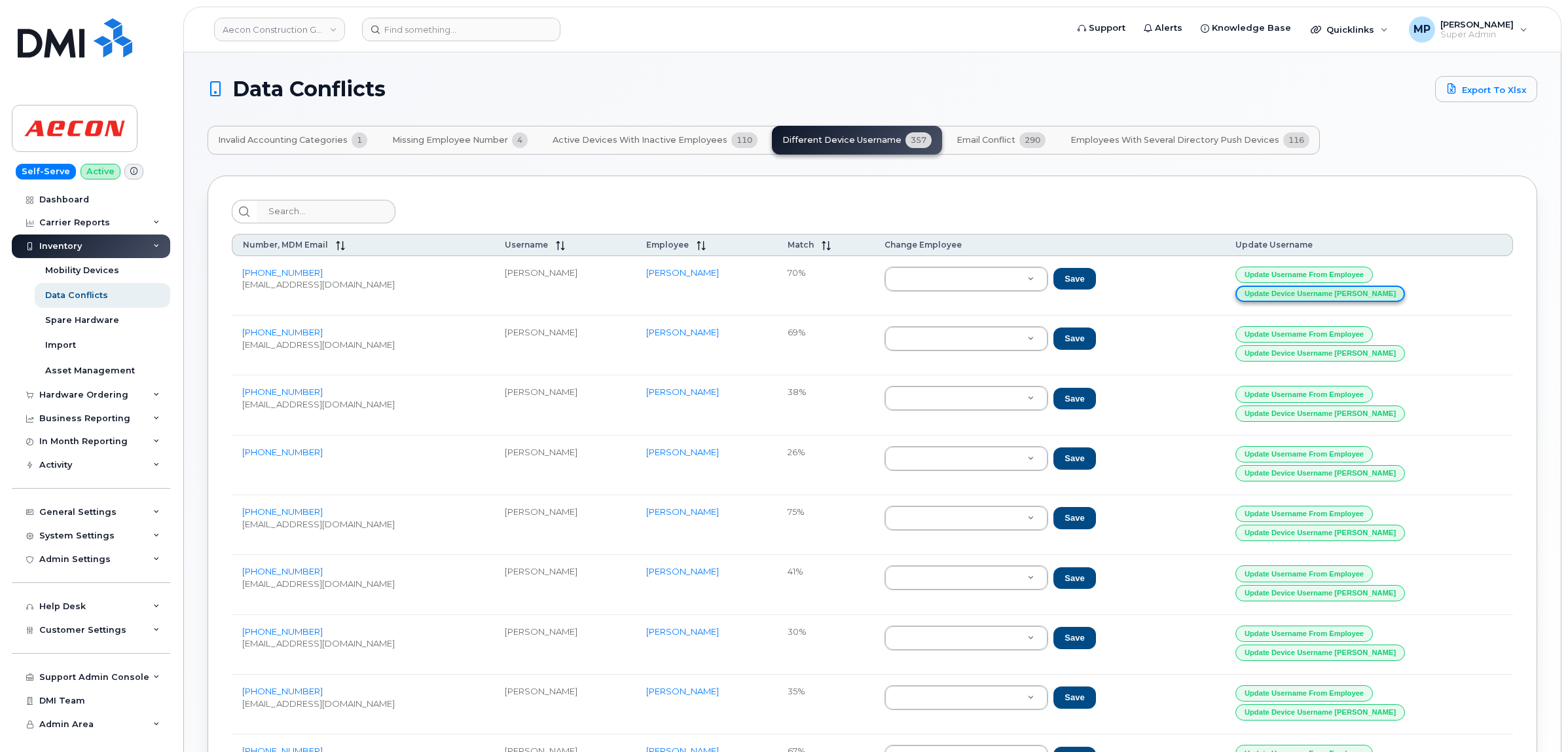
click at [1348, 299] on button "Update Device Username Alias" at bounding box center [1320, 293] width 170 height 16
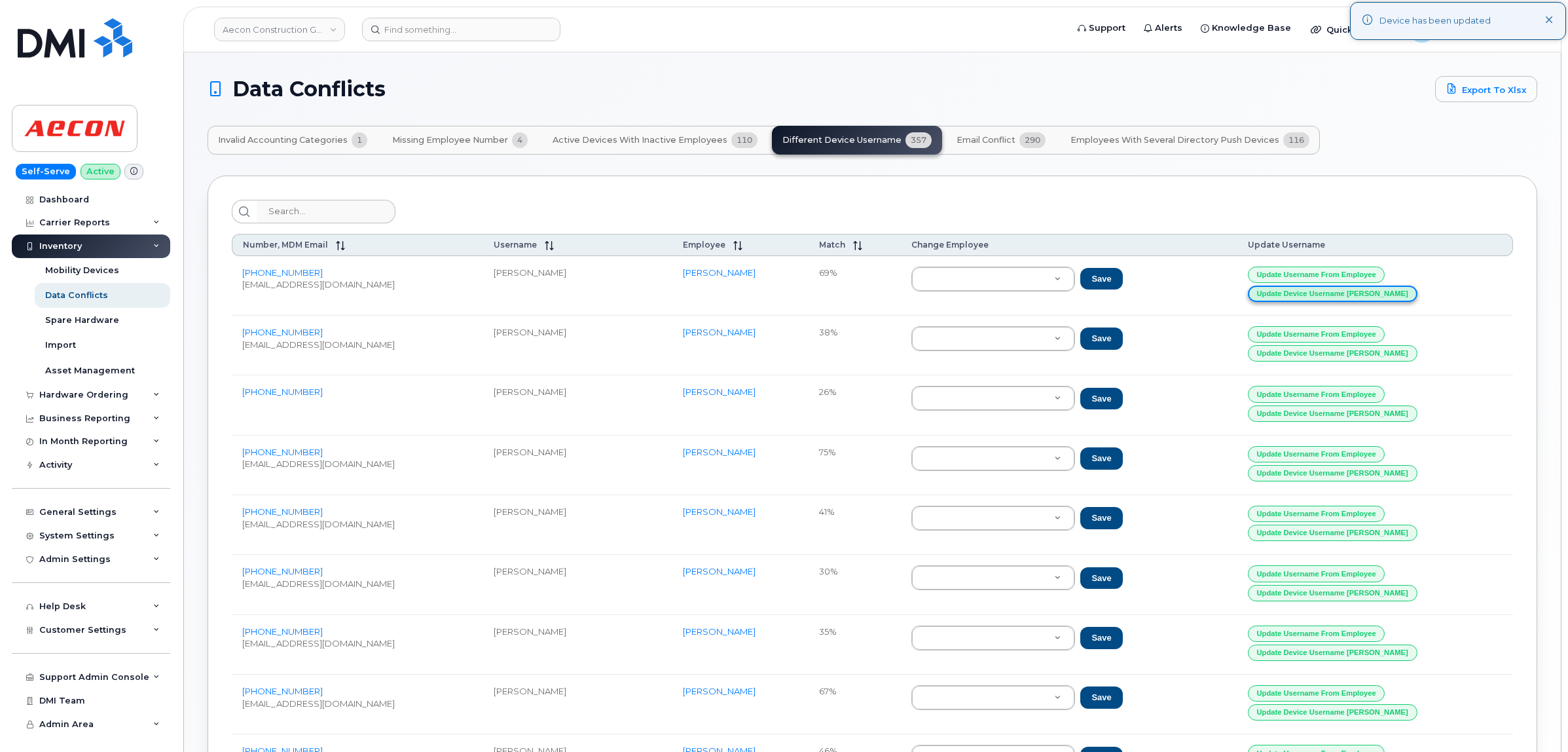
click at [1330, 296] on button "Update Device Username Alias" at bounding box center [1332, 293] width 170 height 16
click at [1311, 296] on button "Update Device Username Alias" at bounding box center [1332, 293] width 170 height 16
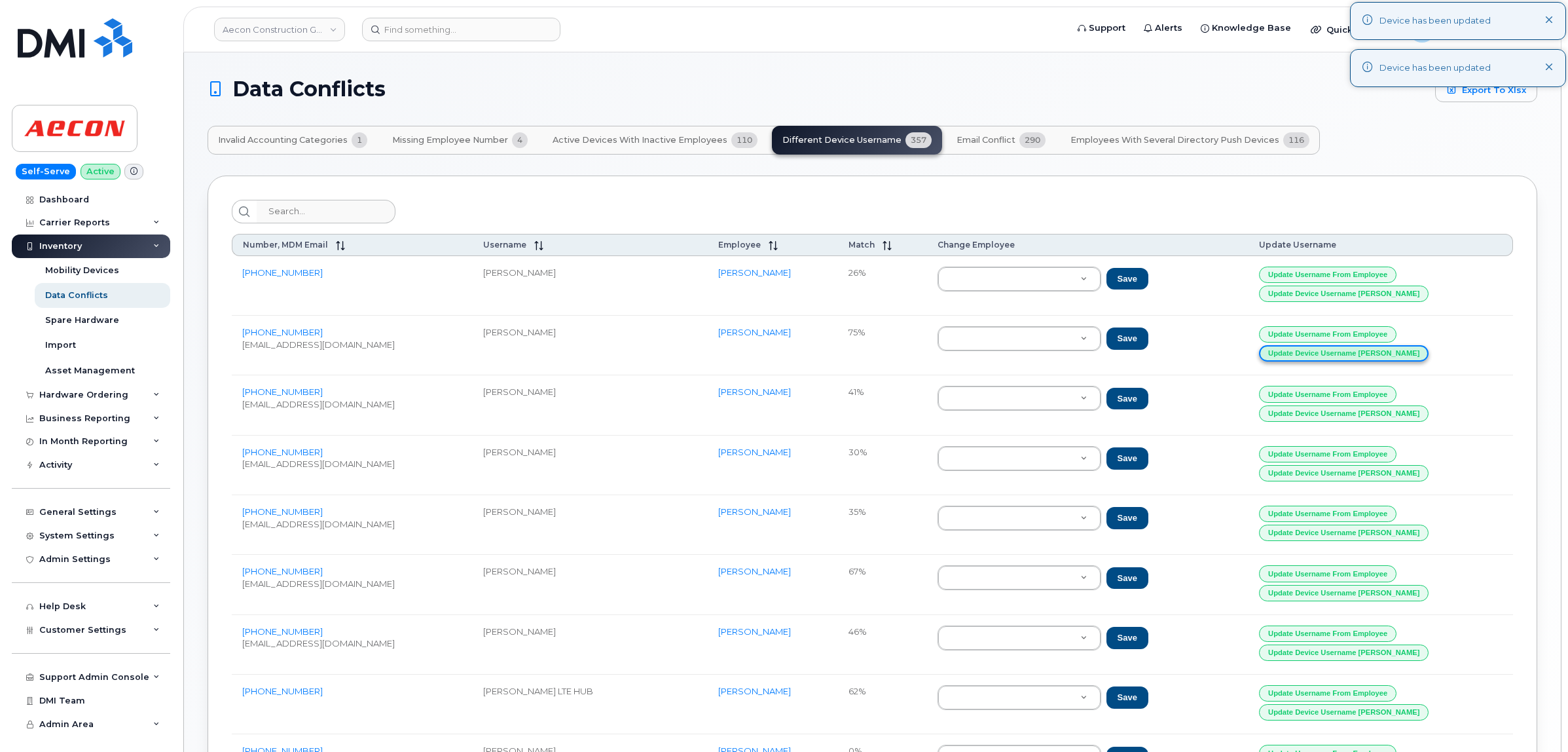
click at [1346, 358] on button "Update Device Username Alias" at bounding box center [1343, 353] width 170 height 16
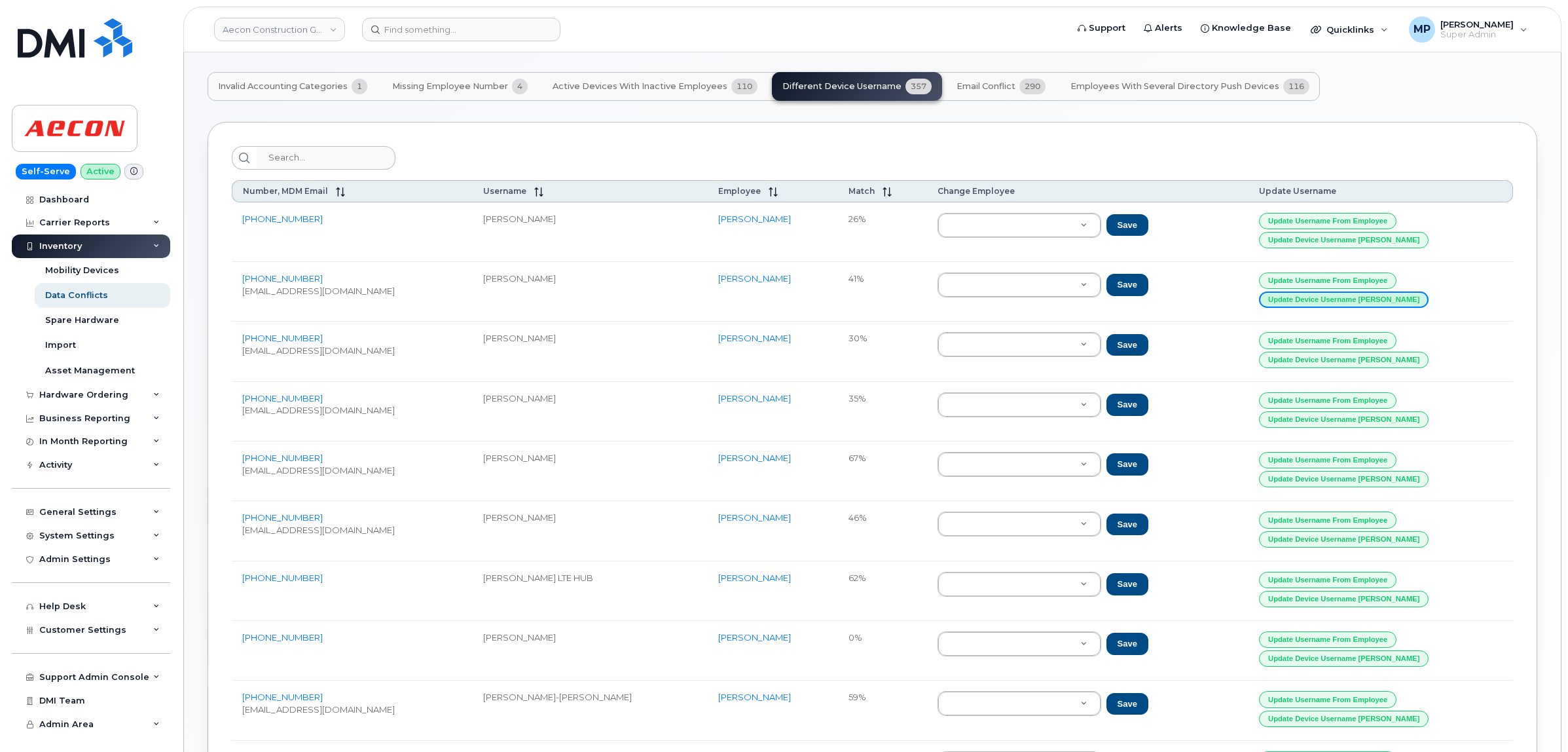
scroll to position [82, 0]
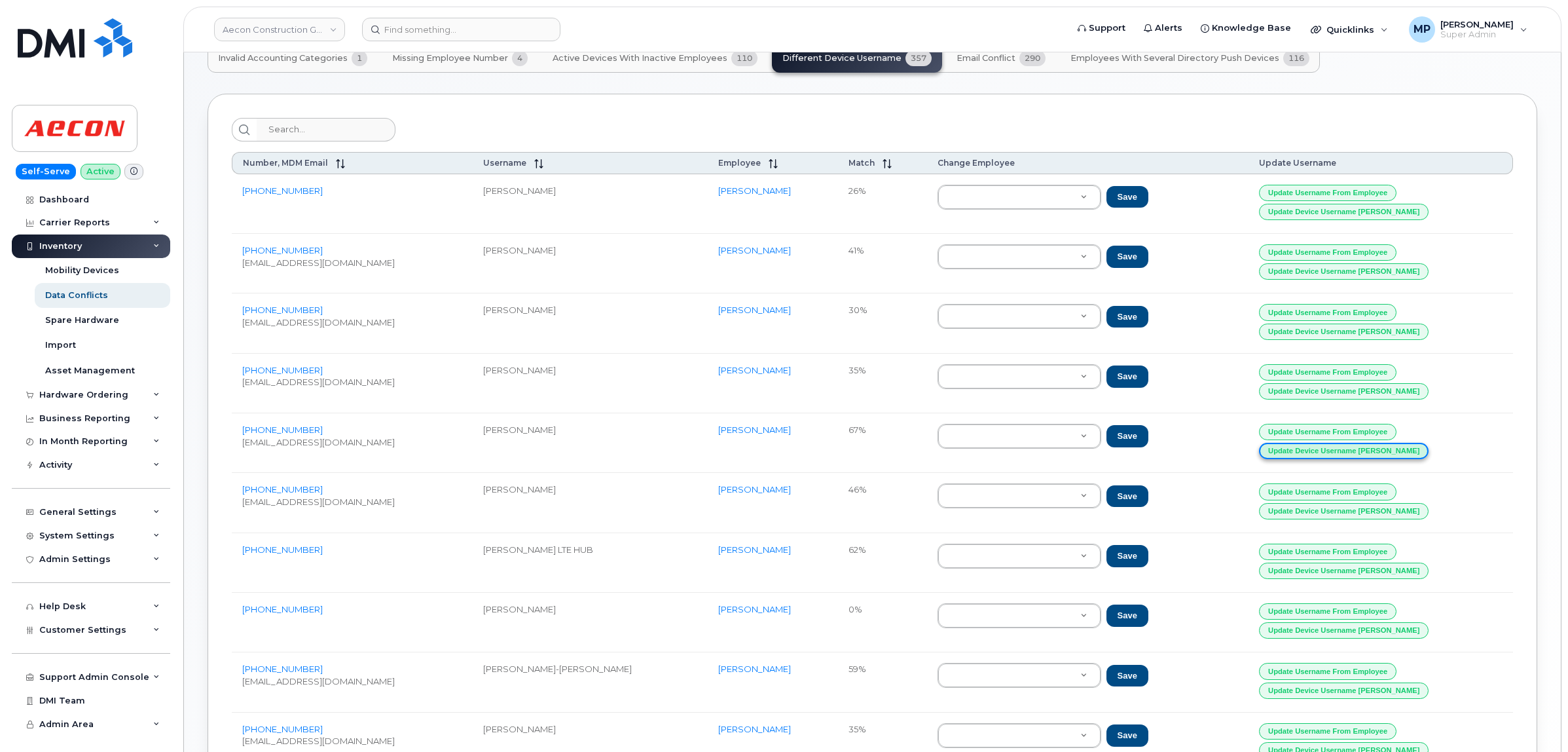
click at [1358, 456] on button "Update Device Username Alias" at bounding box center [1343, 450] width 170 height 16
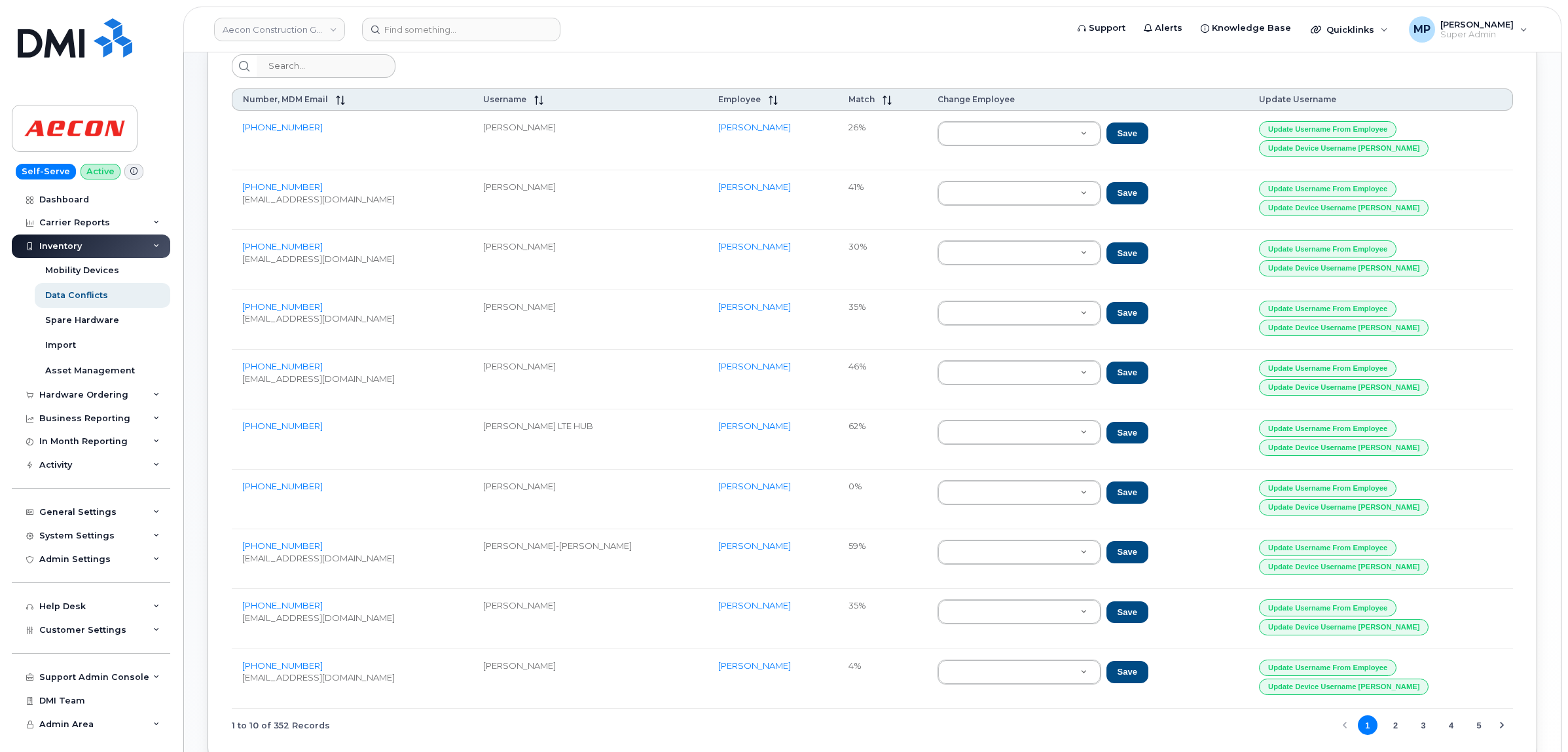
scroll to position [0, 0]
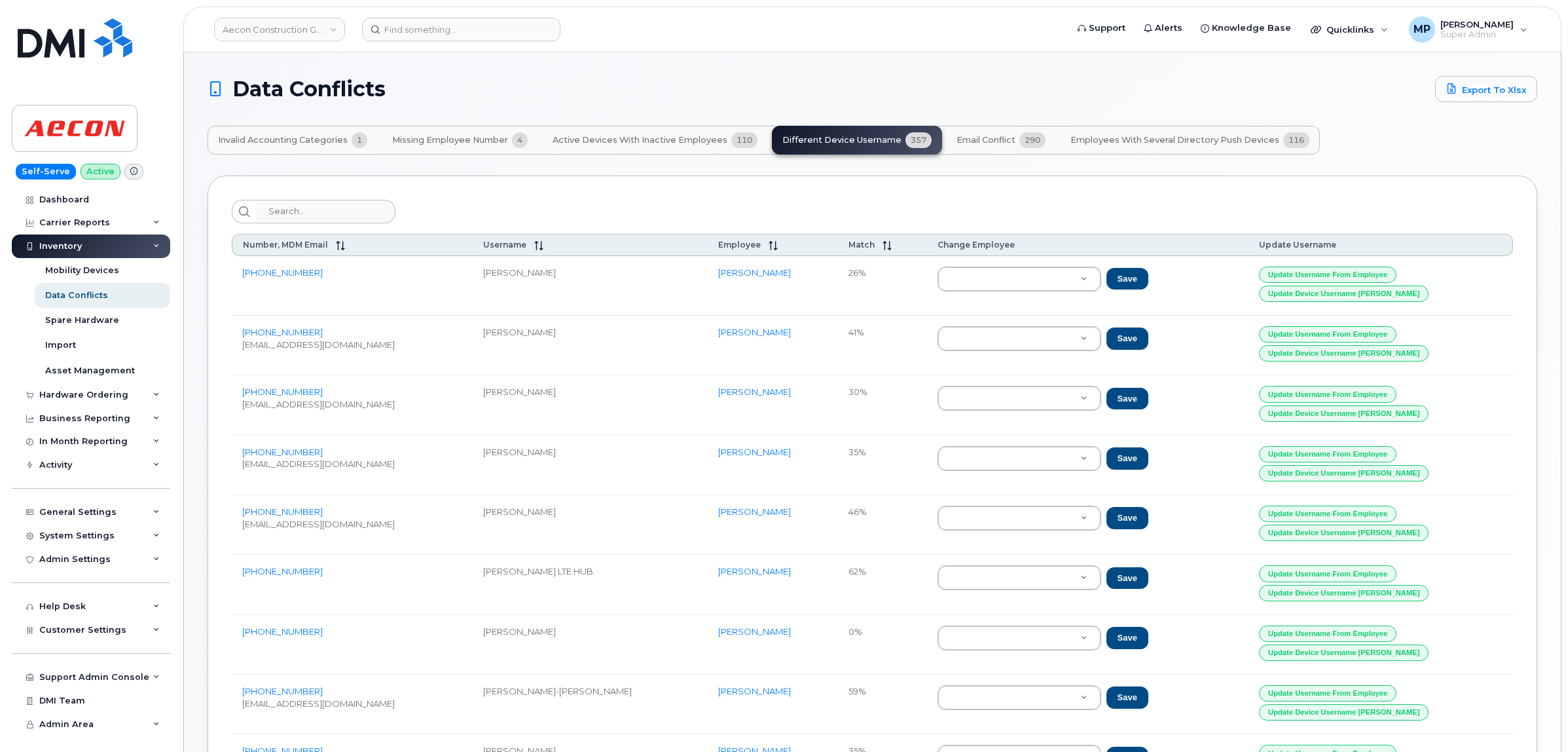
click at [443, 140] on span "Missing Employee Number" at bounding box center [450, 141] width 116 height 11
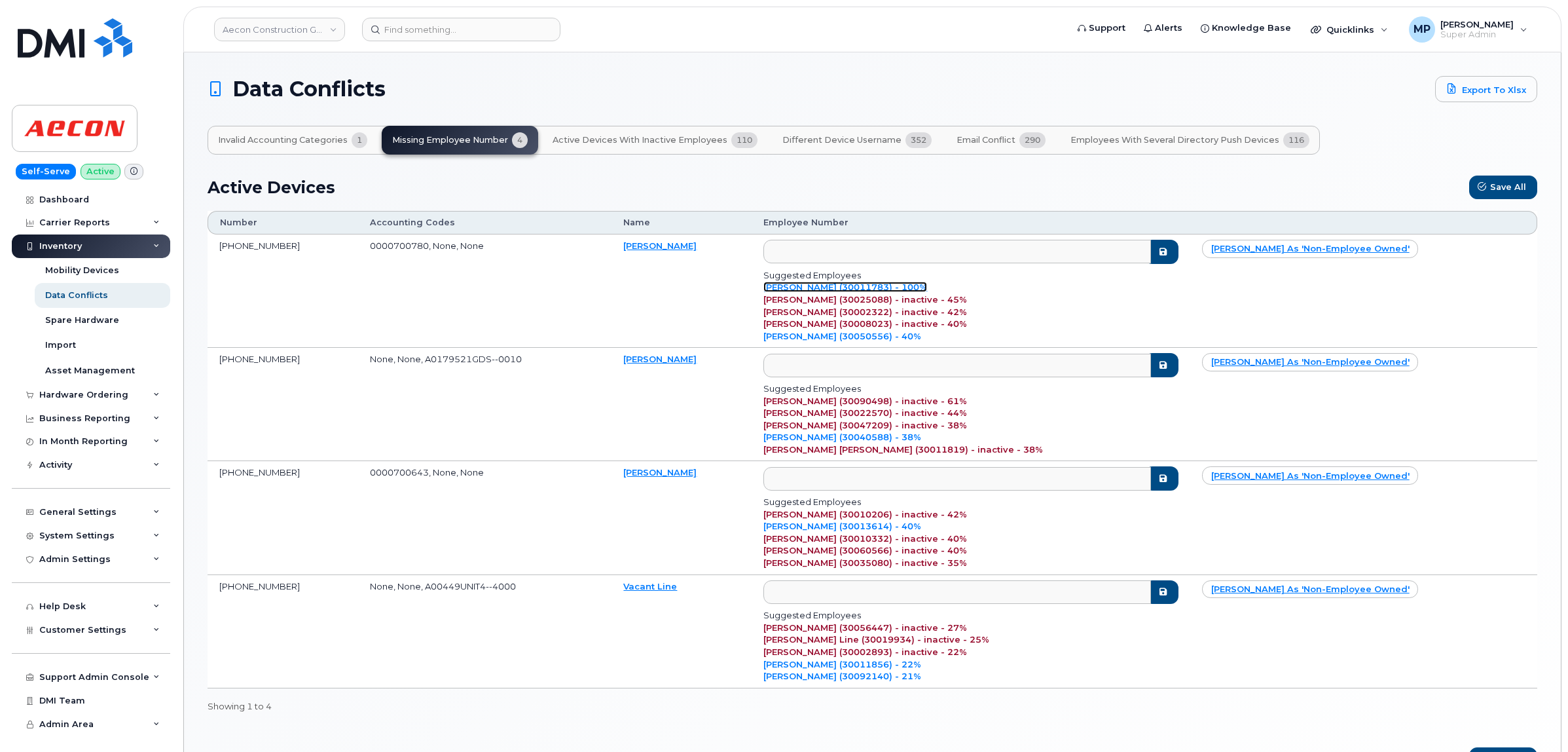
click at [868, 283] on link "Noella Tarasoff (30011783) - 100%" at bounding box center [845, 287] width 164 height 11
type input "30011783"
click at [1179, 257] on button "submit" at bounding box center [1161, 252] width 34 height 25
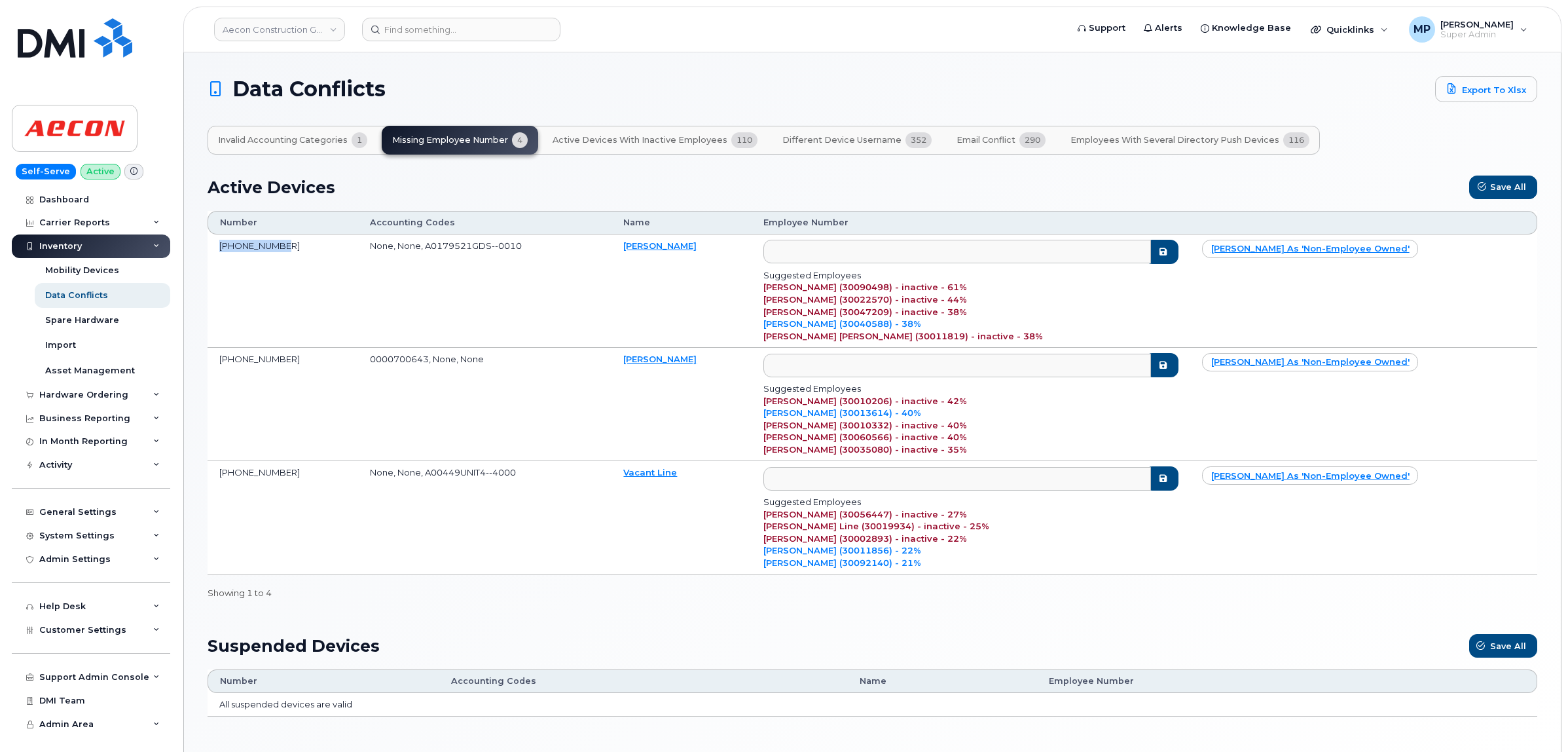
drag, startPoint x: 289, startPoint y: 243, endPoint x: 216, endPoint y: 250, distance: 73.3
click at [216, 250] on td "226-622-4589" at bounding box center [283, 290] width 151 height 113
copy td "226-622-4589"
drag, startPoint x: 283, startPoint y: 359, endPoint x: 211, endPoint y: 362, distance: 72.1
click at [211, 362] on td "647-226-5578" at bounding box center [283, 404] width 151 height 113
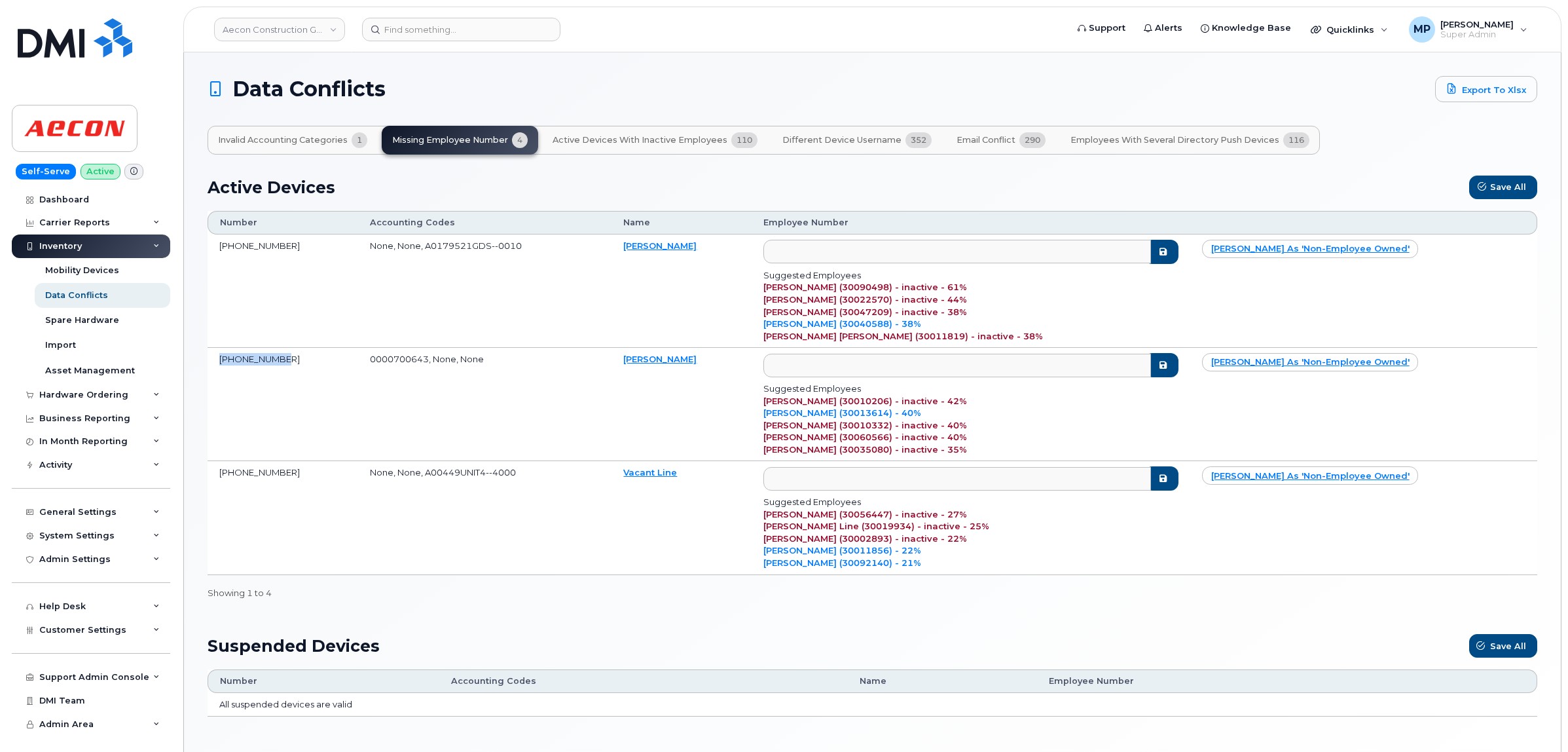
copy td "647-226-5578"
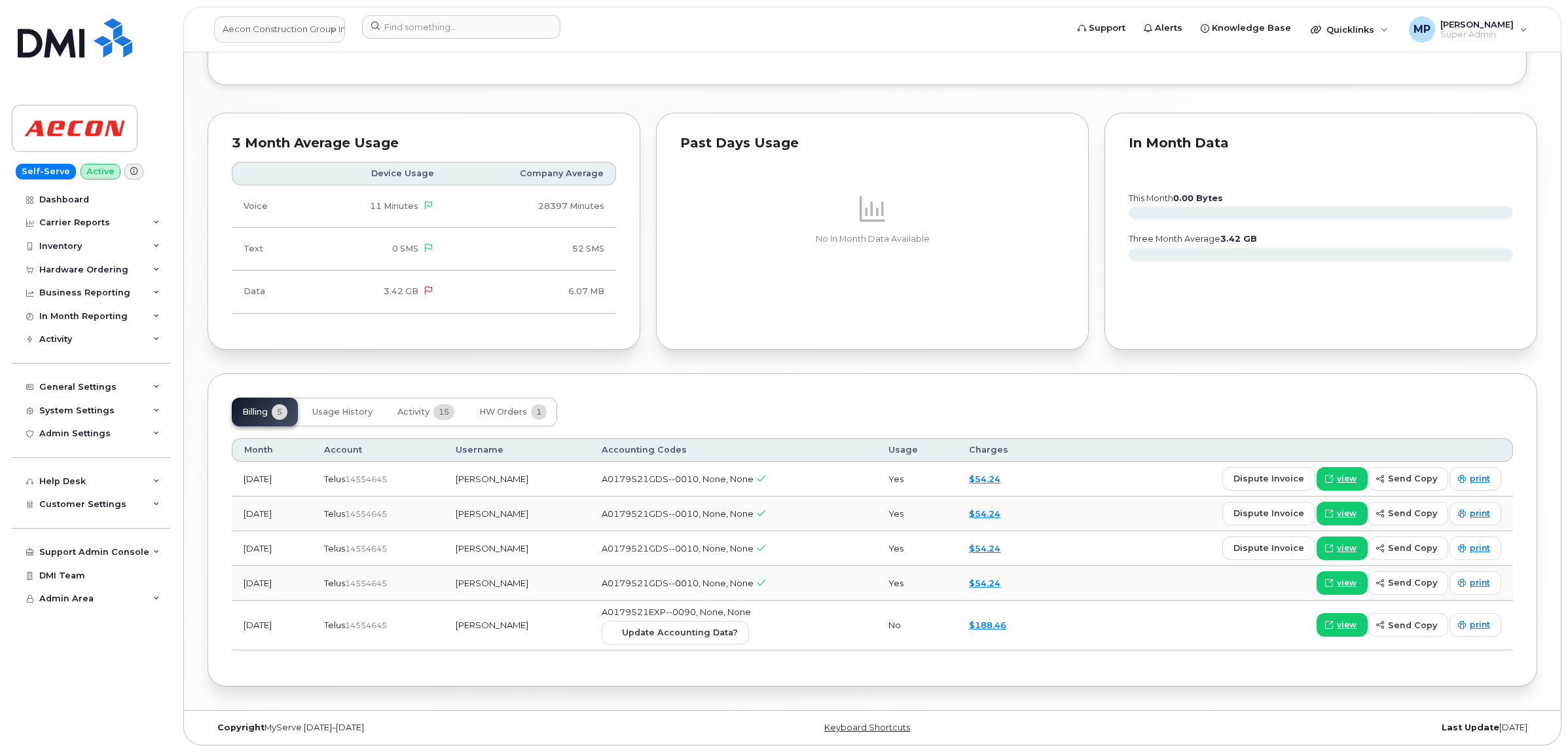
scroll to position [1105, 0]
click at [491, 410] on span "HW Orders" at bounding box center [503, 412] width 48 height 11
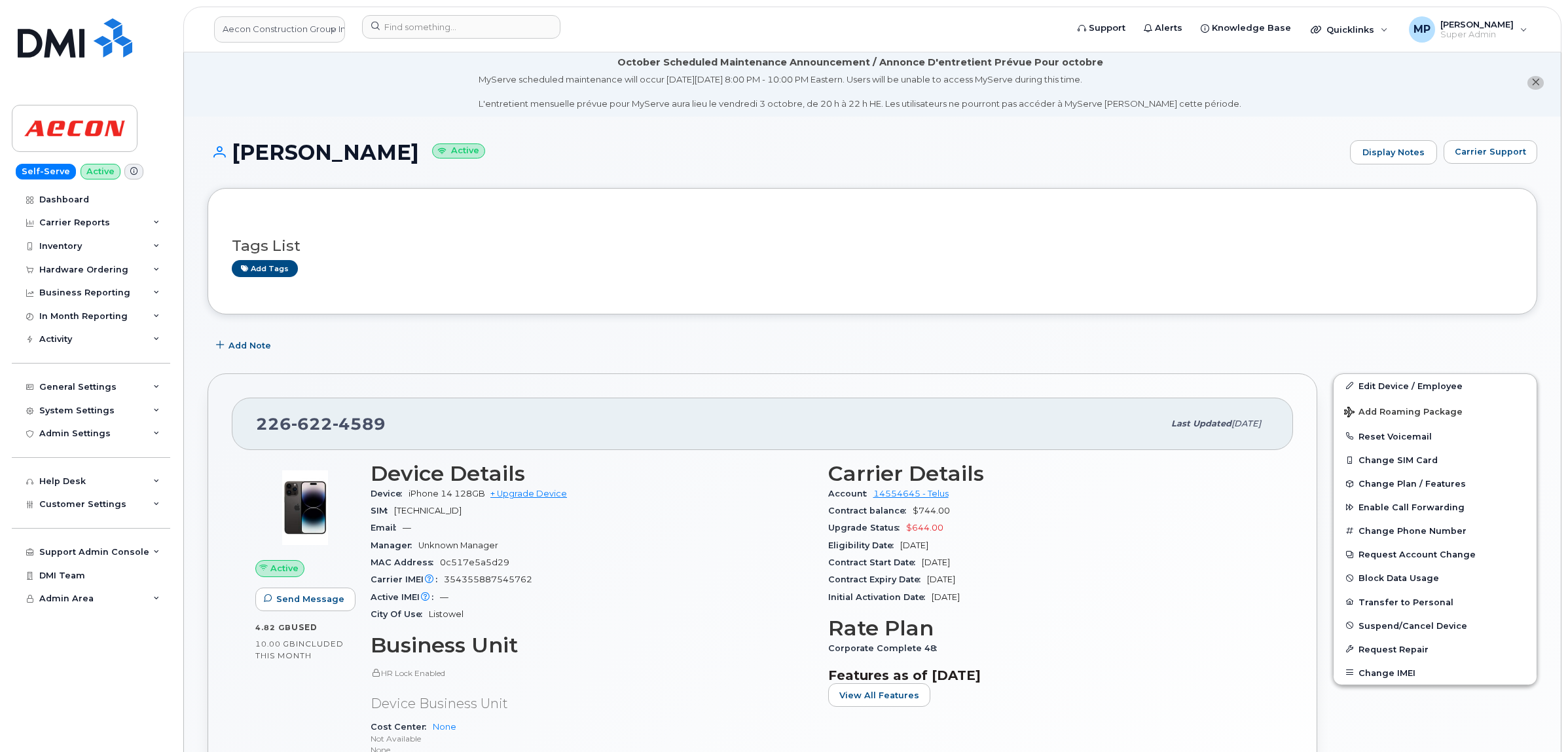
scroll to position [0, 0]
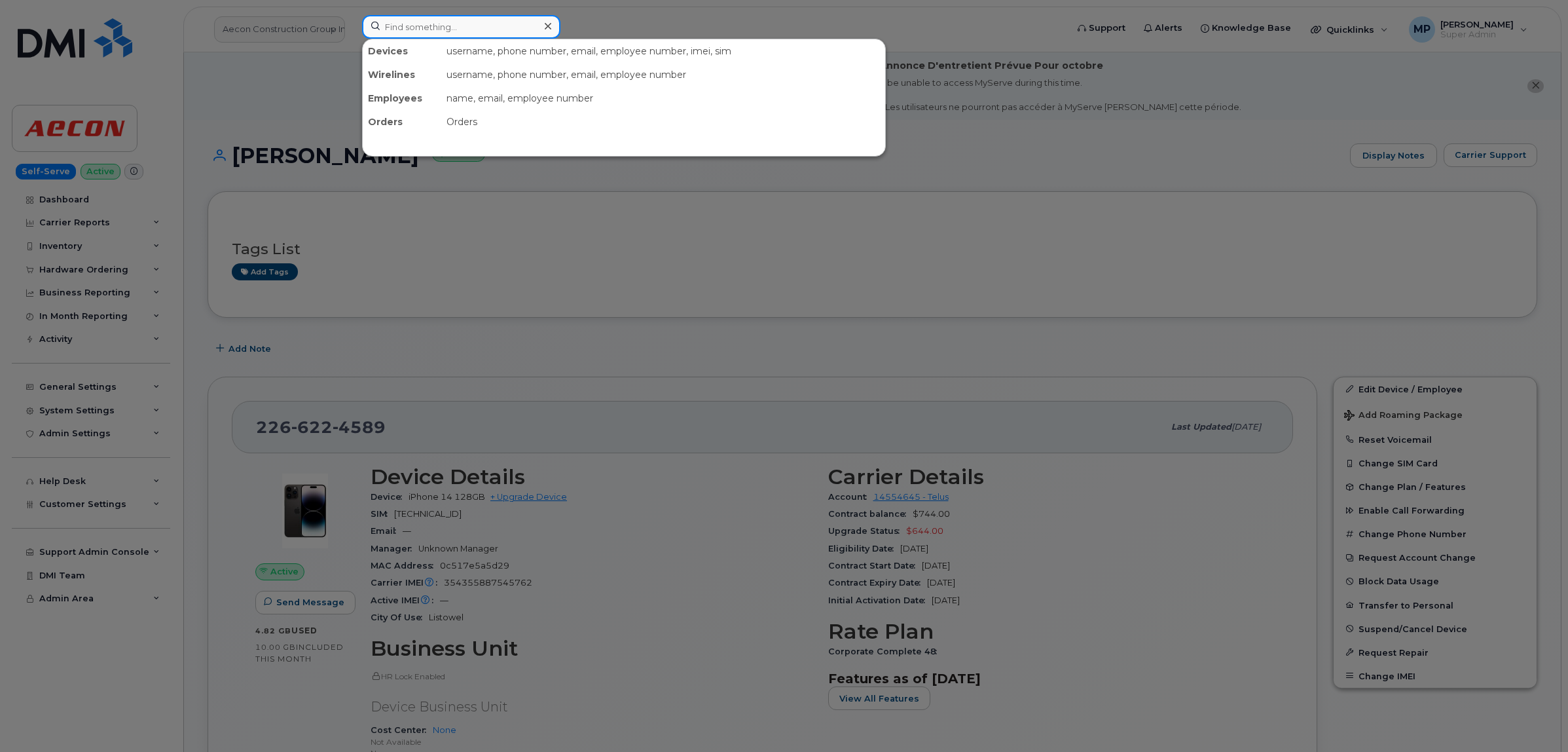
paste input "647-226-5578"
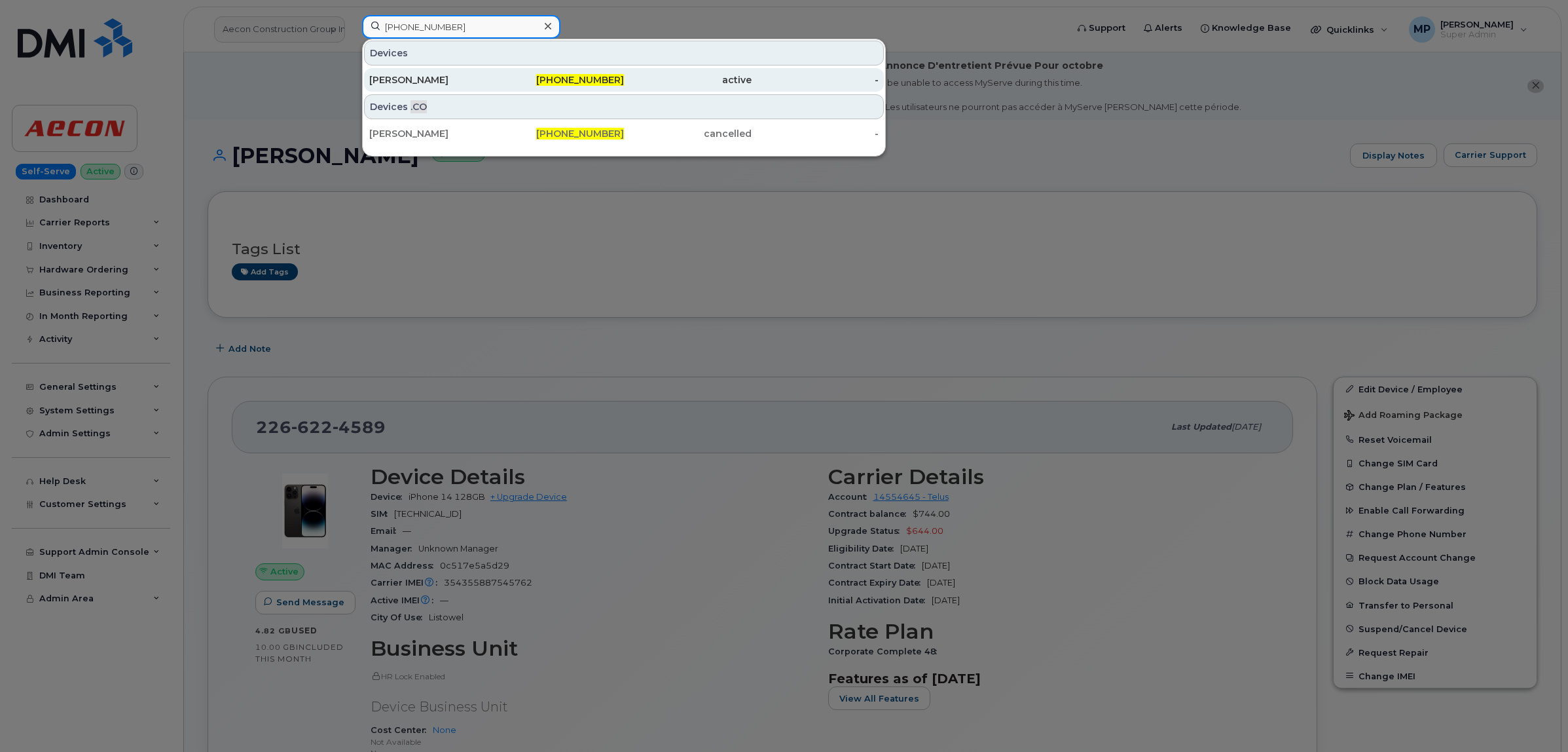
type input "647-226-5578"
click at [408, 80] on div "Gary Pmpa" at bounding box center [433, 79] width 127 height 13
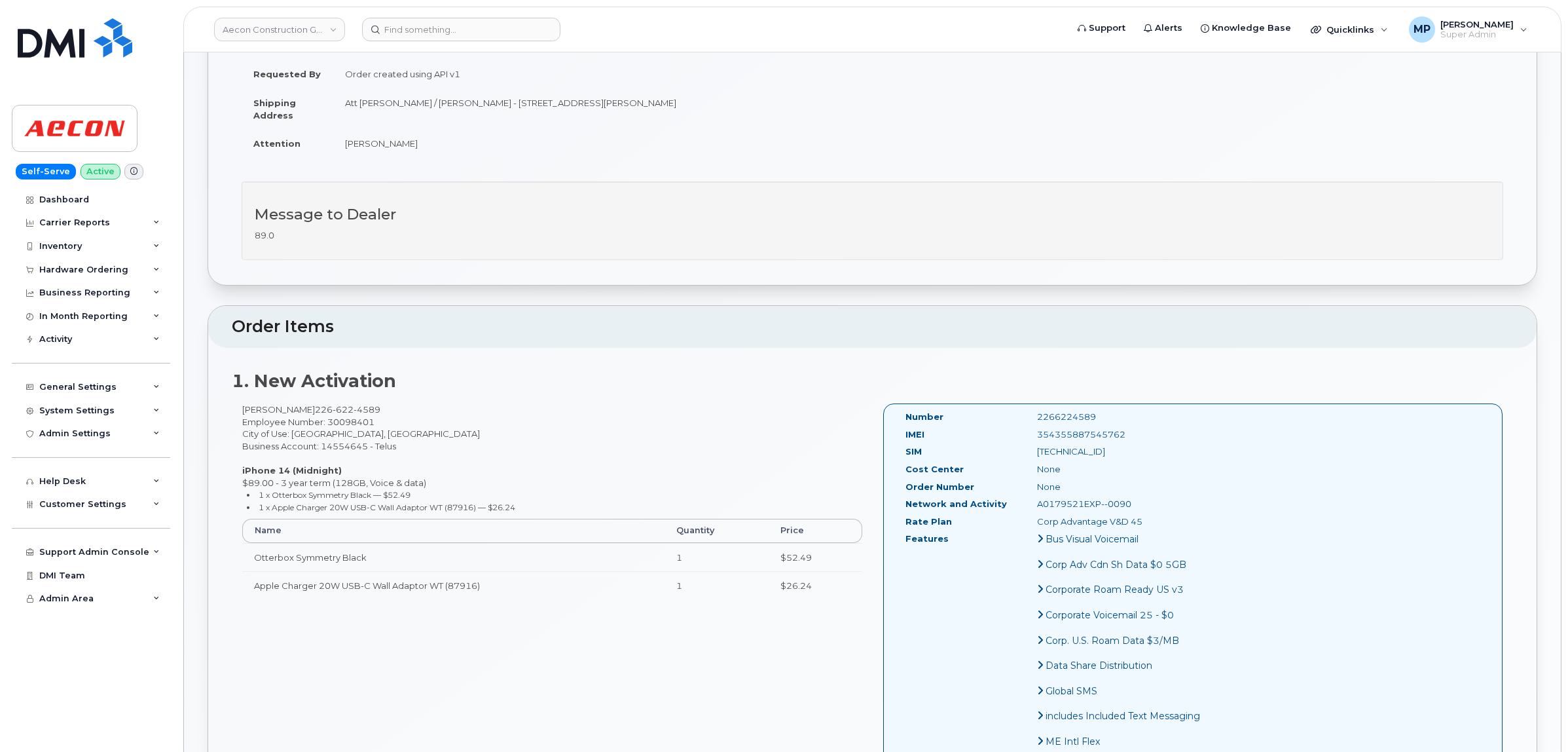
scroll to position [246, 0]
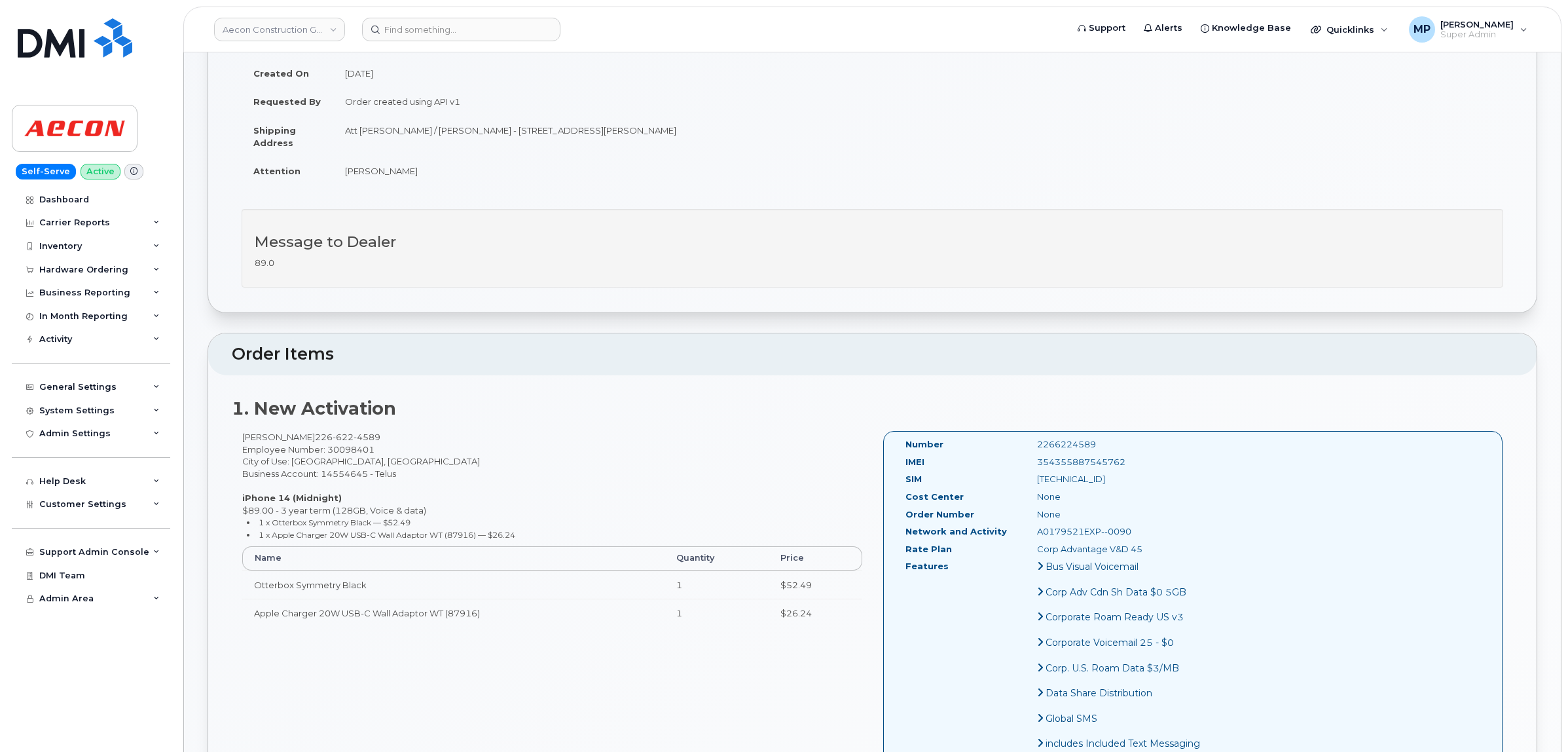
click at [356, 444] on span "Employee Number: 30098401" at bounding box center [308, 449] width 132 height 11
copy span "30098401"
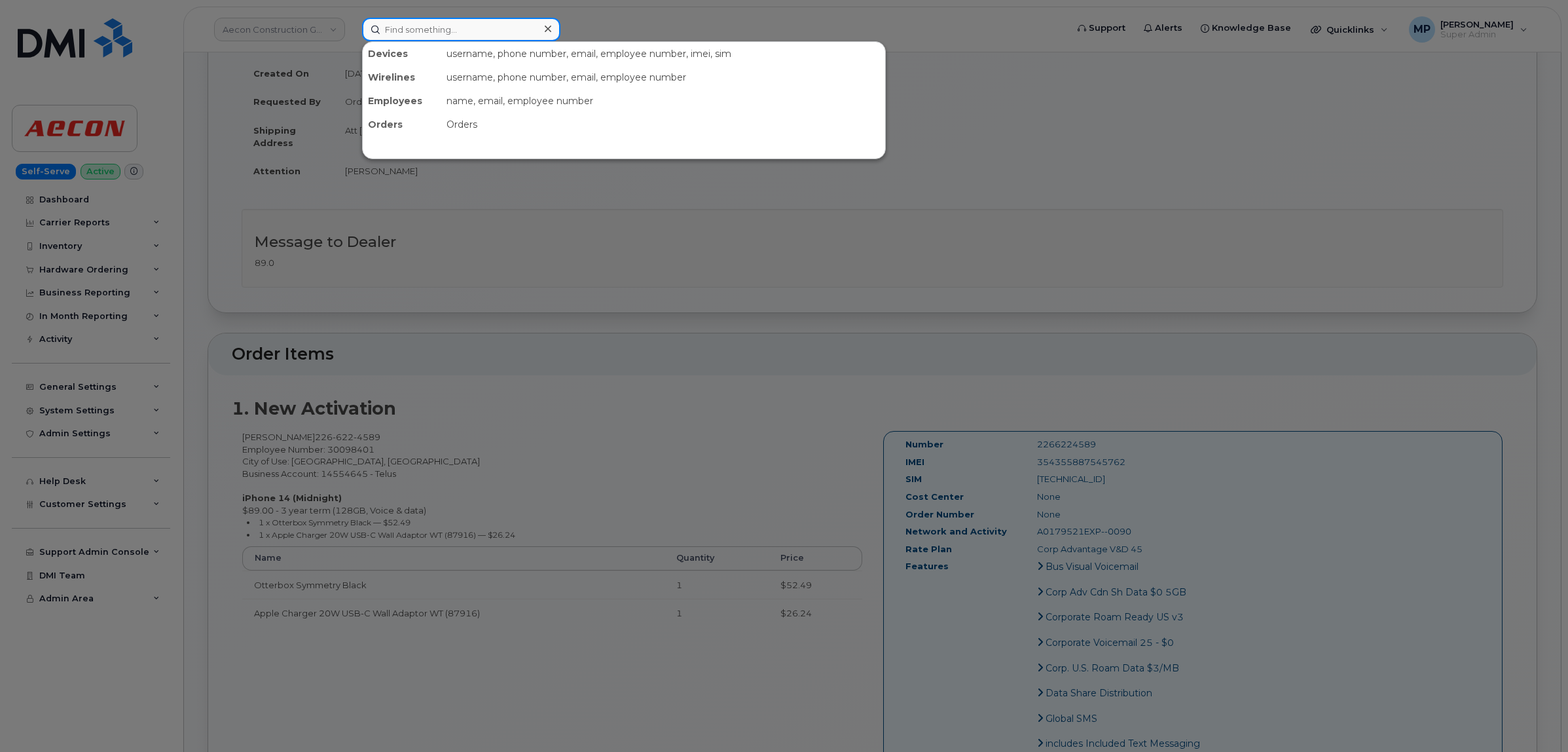
paste input "30098401"
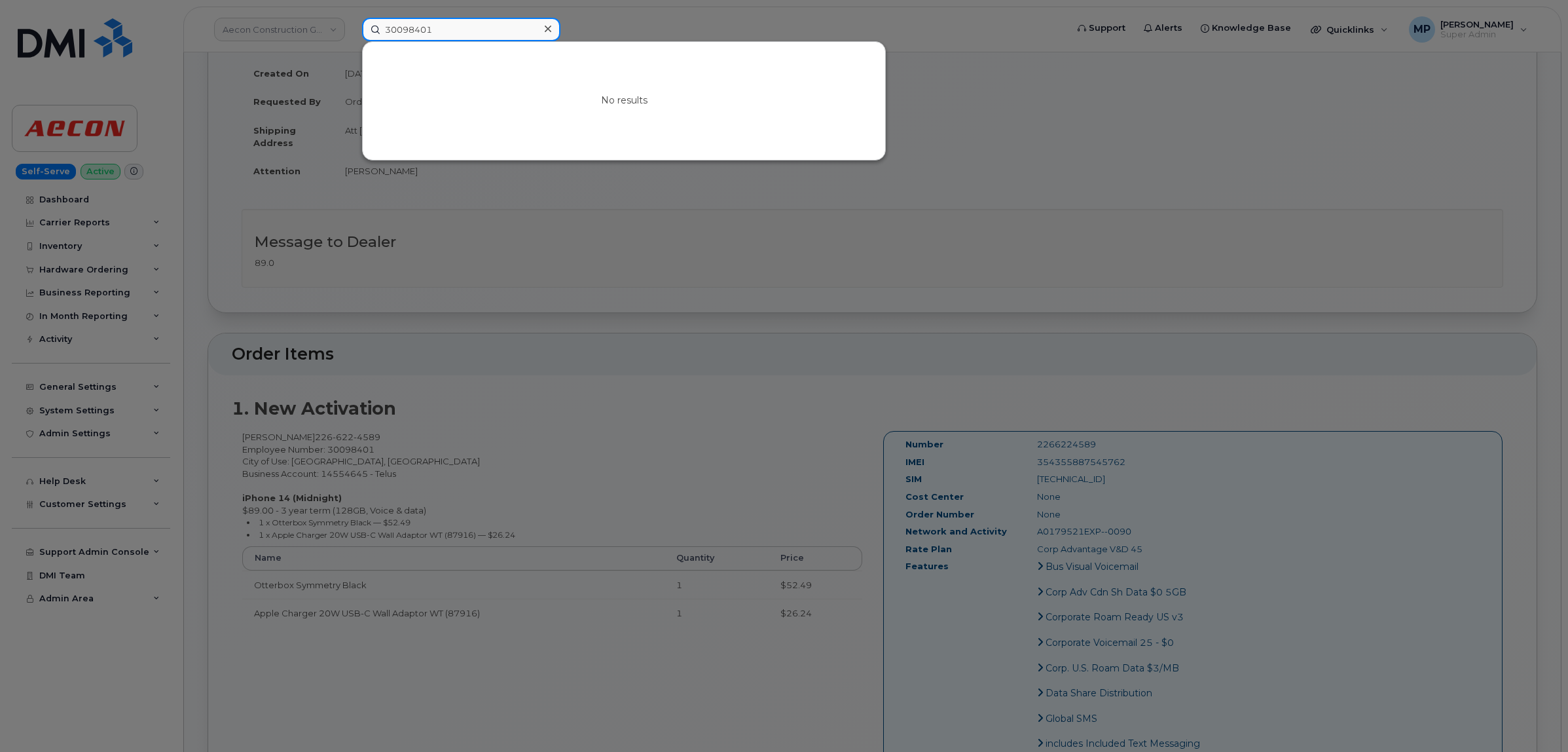
type input "30098401"
click at [475, 335] on div at bounding box center [784, 376] width 1568 height 752
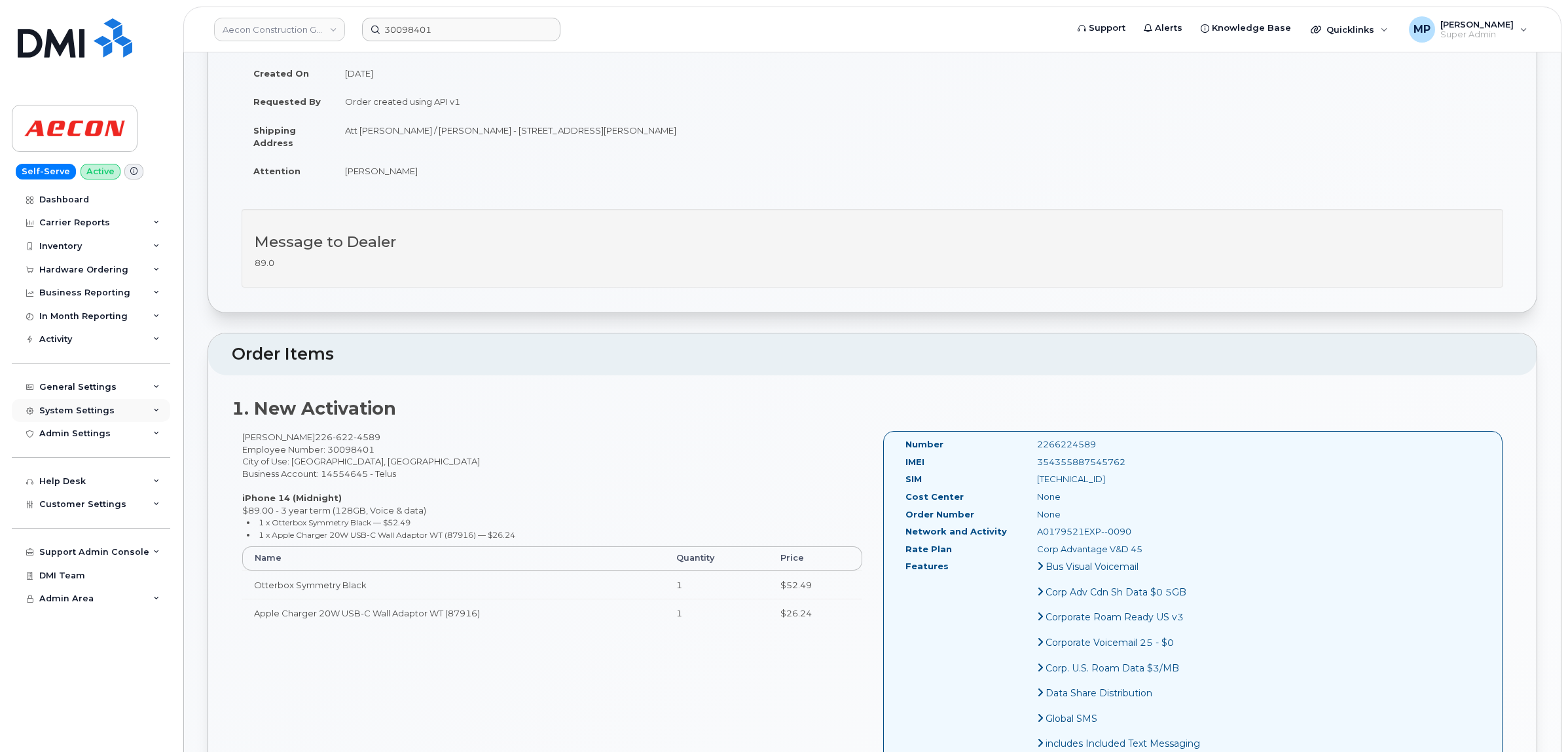
click at [82, 410] on div "System Settings" at bounding box center [77, 411] width 75 height 11
click at [95, 411] on div "System Settings" at bounding box center [77, 411] width 75 height 11
click at [86, 388] on div "General Settings" at bounding box center [78, 387] width 78 height 11
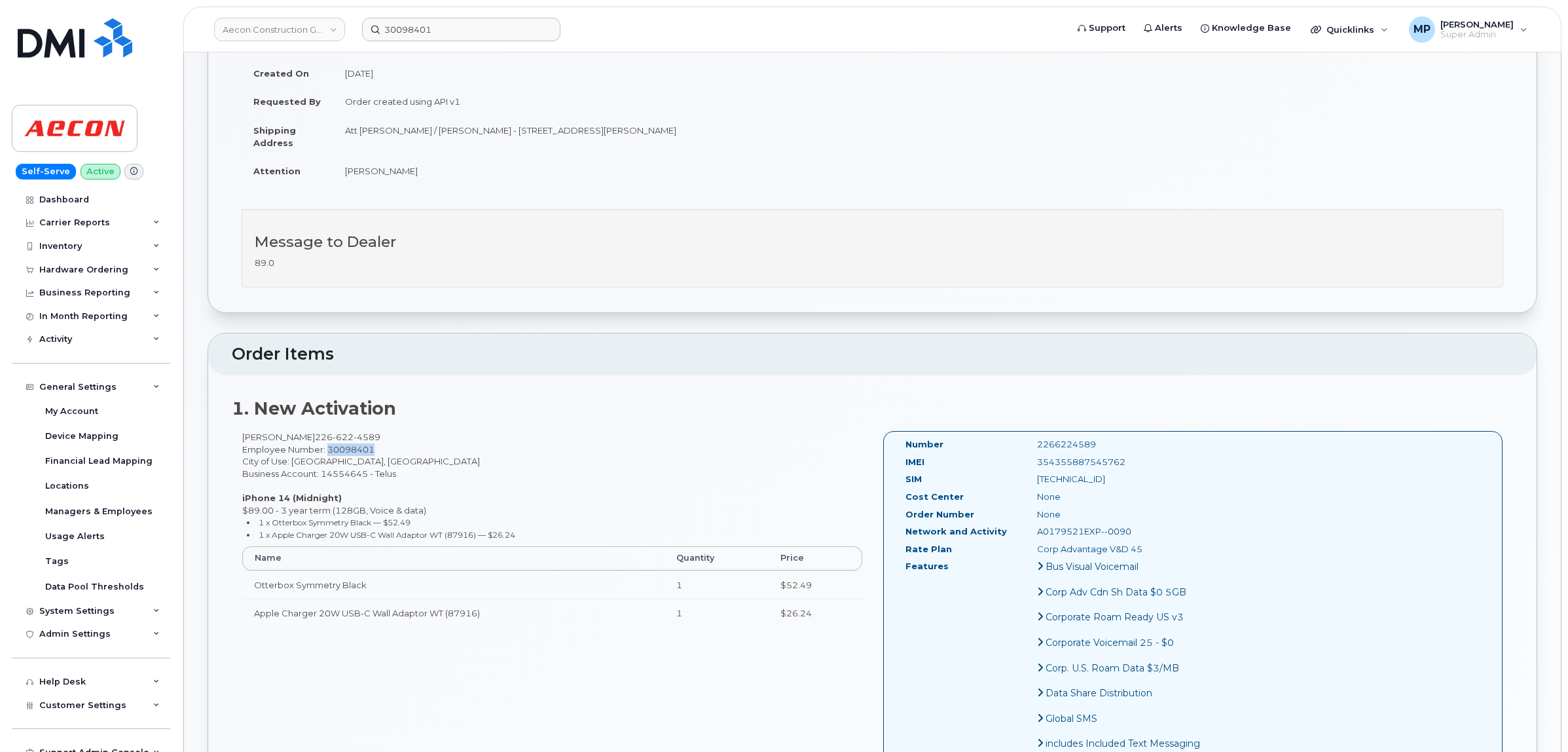
drag, startPoint x: 329, startPoint y: 437, endPoint x: 372, endPoint y: 437, distance: 43.0
click at [372, 444] on span "Employee Number: 30098401" at bounding box center [308, 449] width 132 height 11
copy span "30098401"
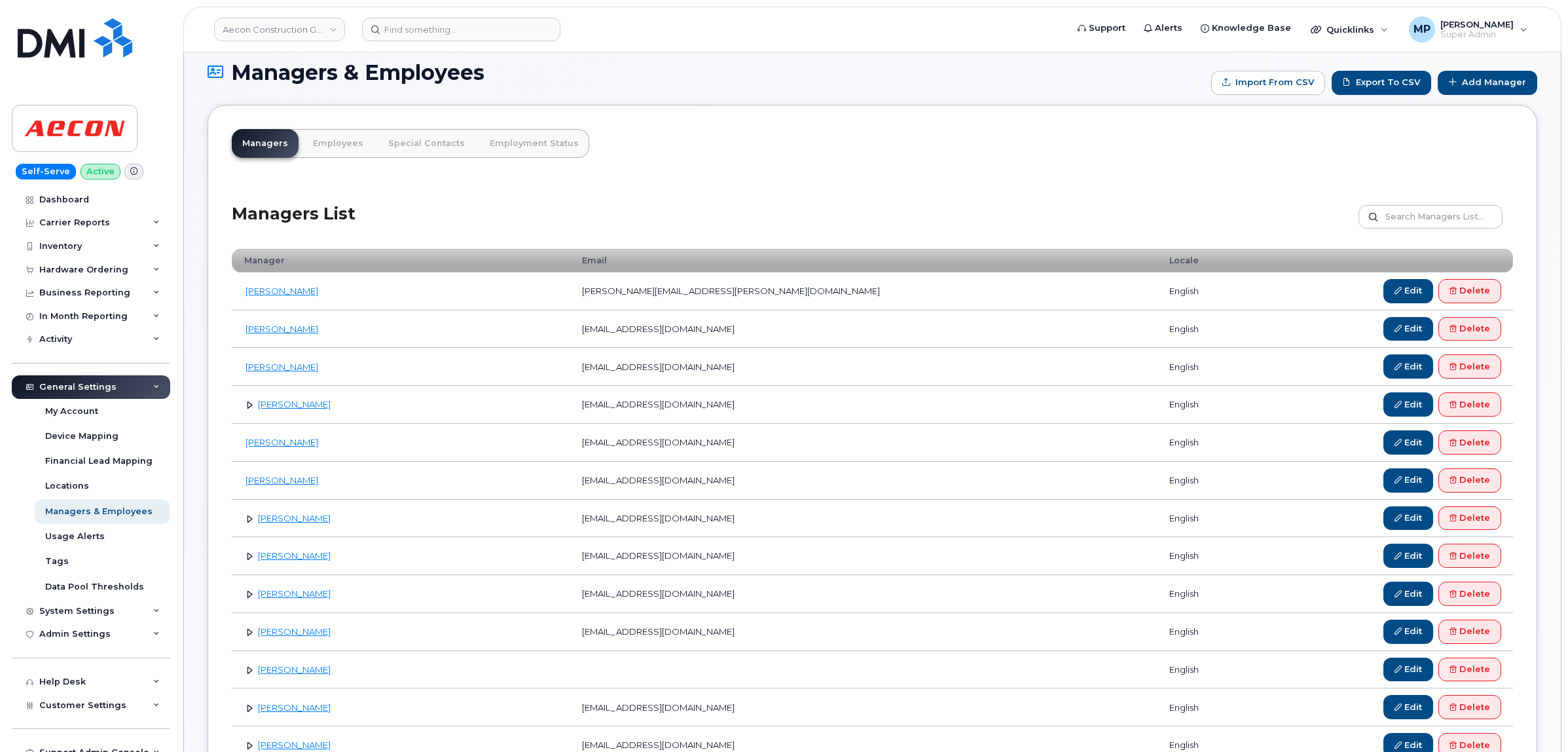
scroll to position [82, 0]
click at [276, 290] on link "Aadil Husain" at bounding box center [282, 292] width 73 height 11
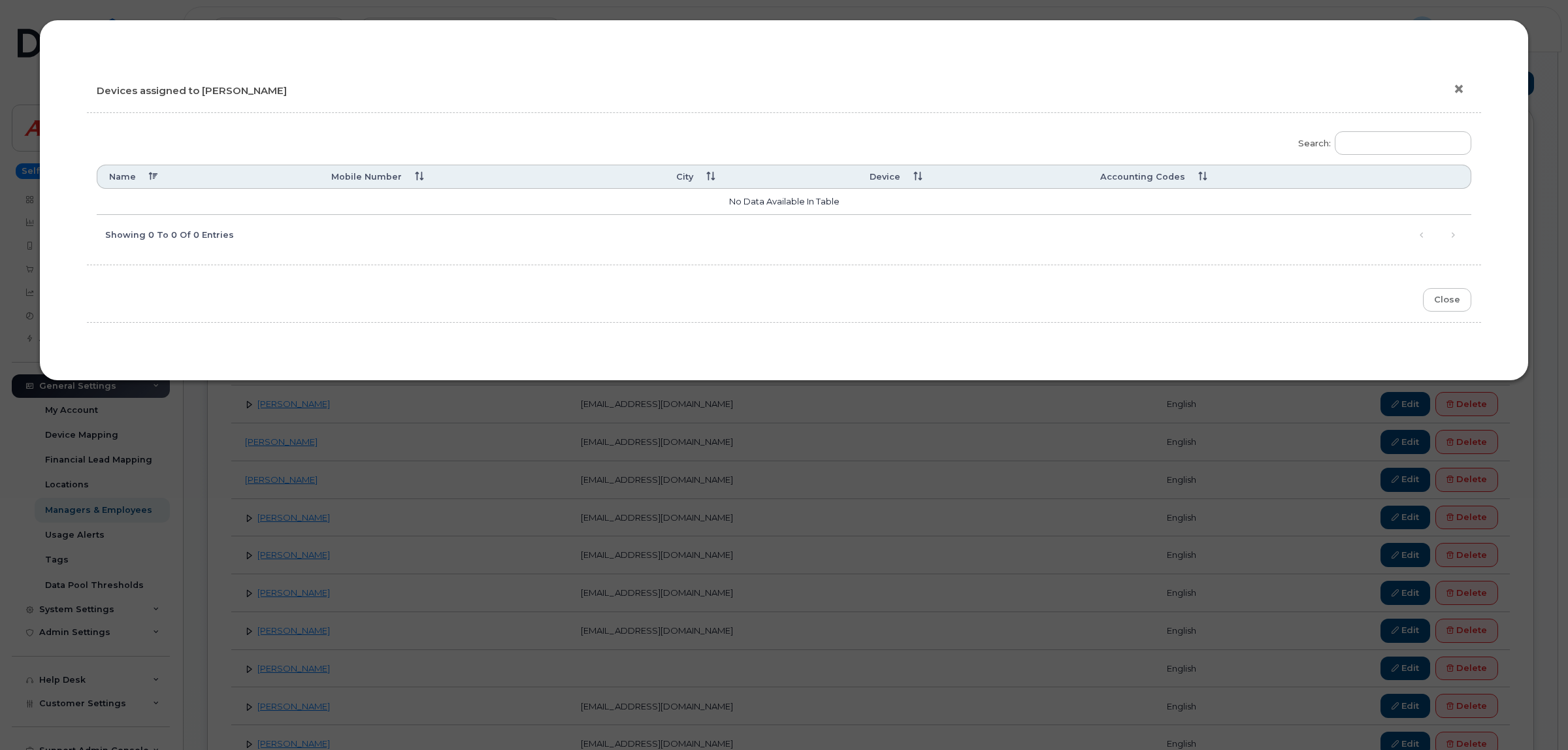
click at [1458, 86] on button "×" at bounding box center [1462, 90] width 18 height 20
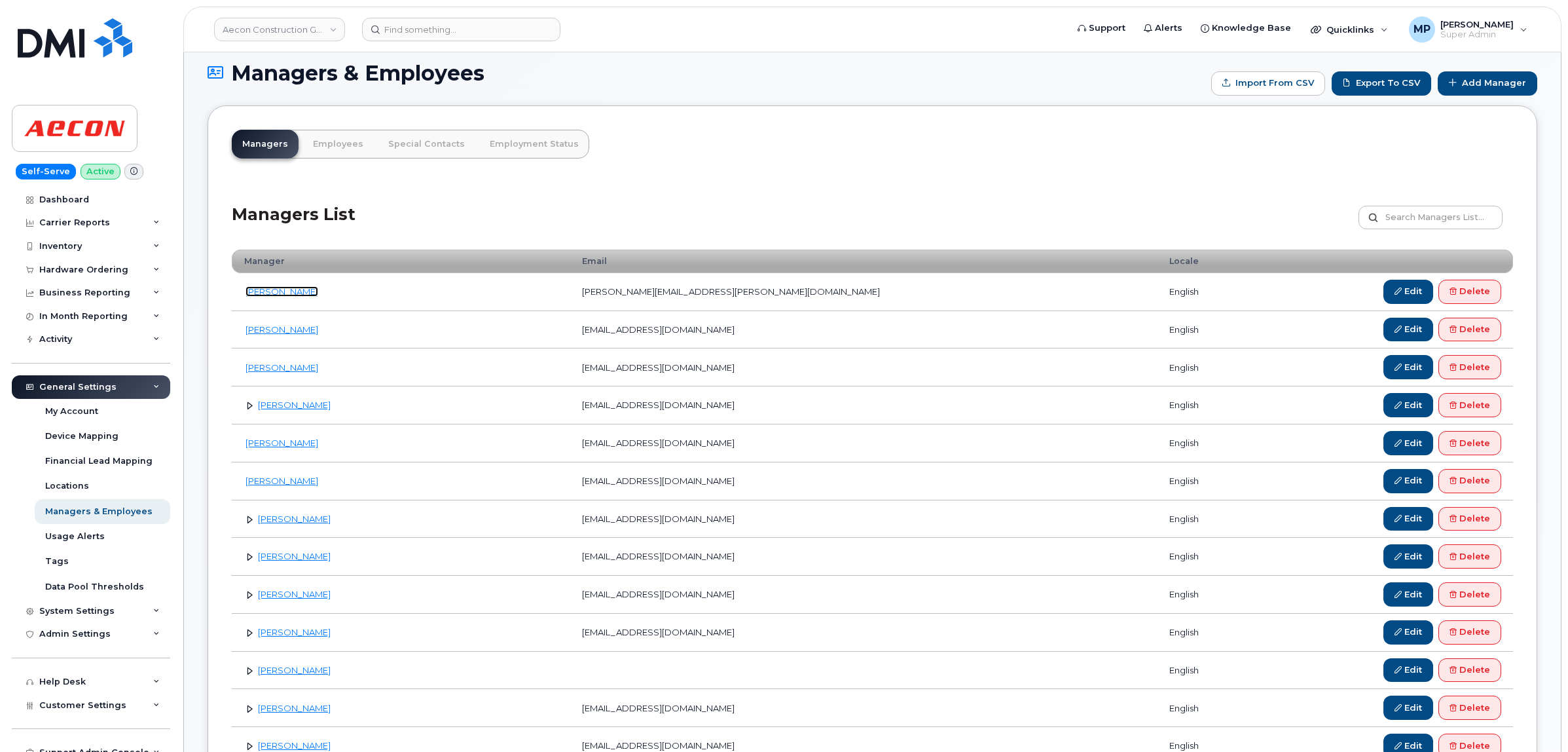
click at [285, 296] on link "Aadil Husain" at bounding box center [282, 292] width 73 height 11
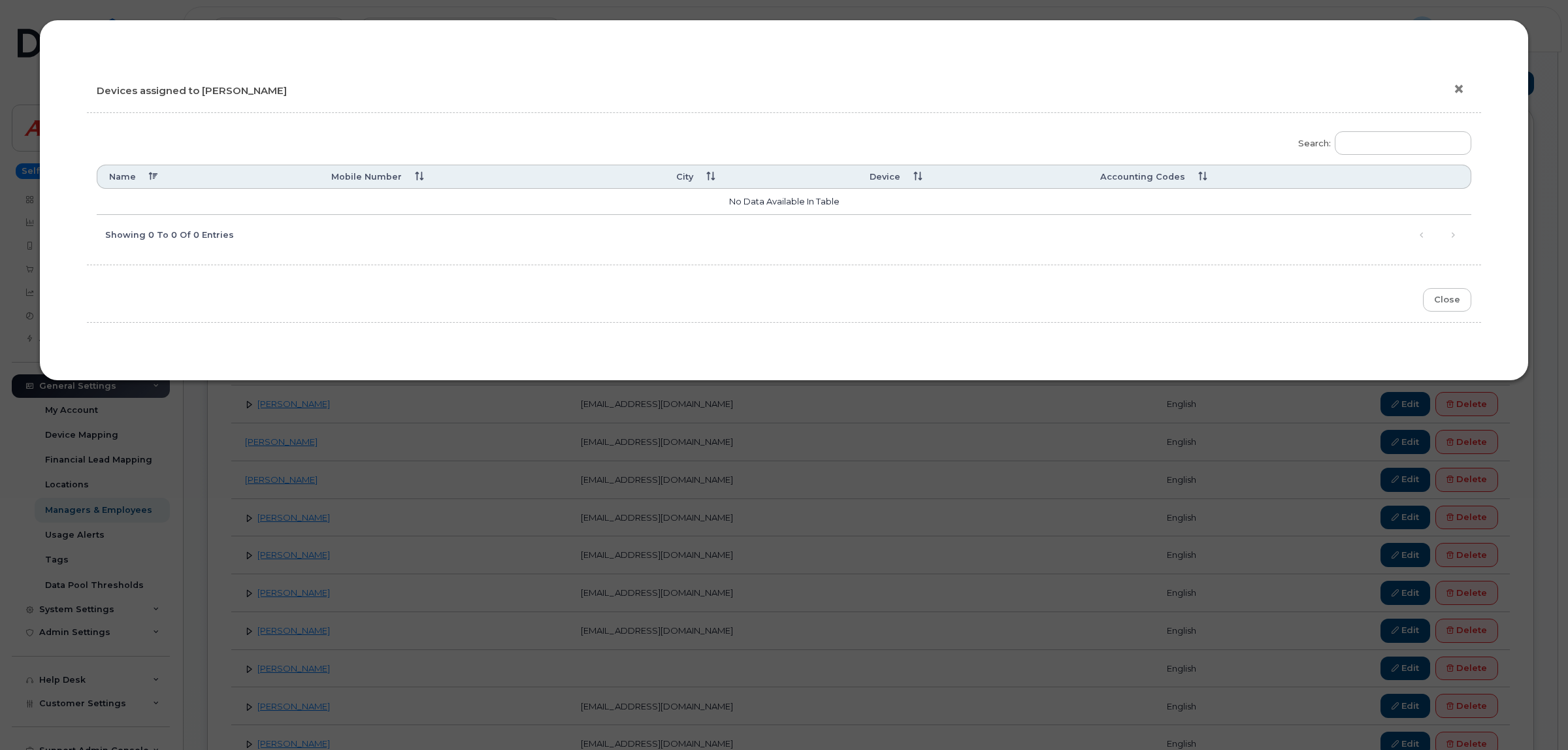
click at [1456, 89] on button "×" at bounding box center [1462, 90] width 18 height 20
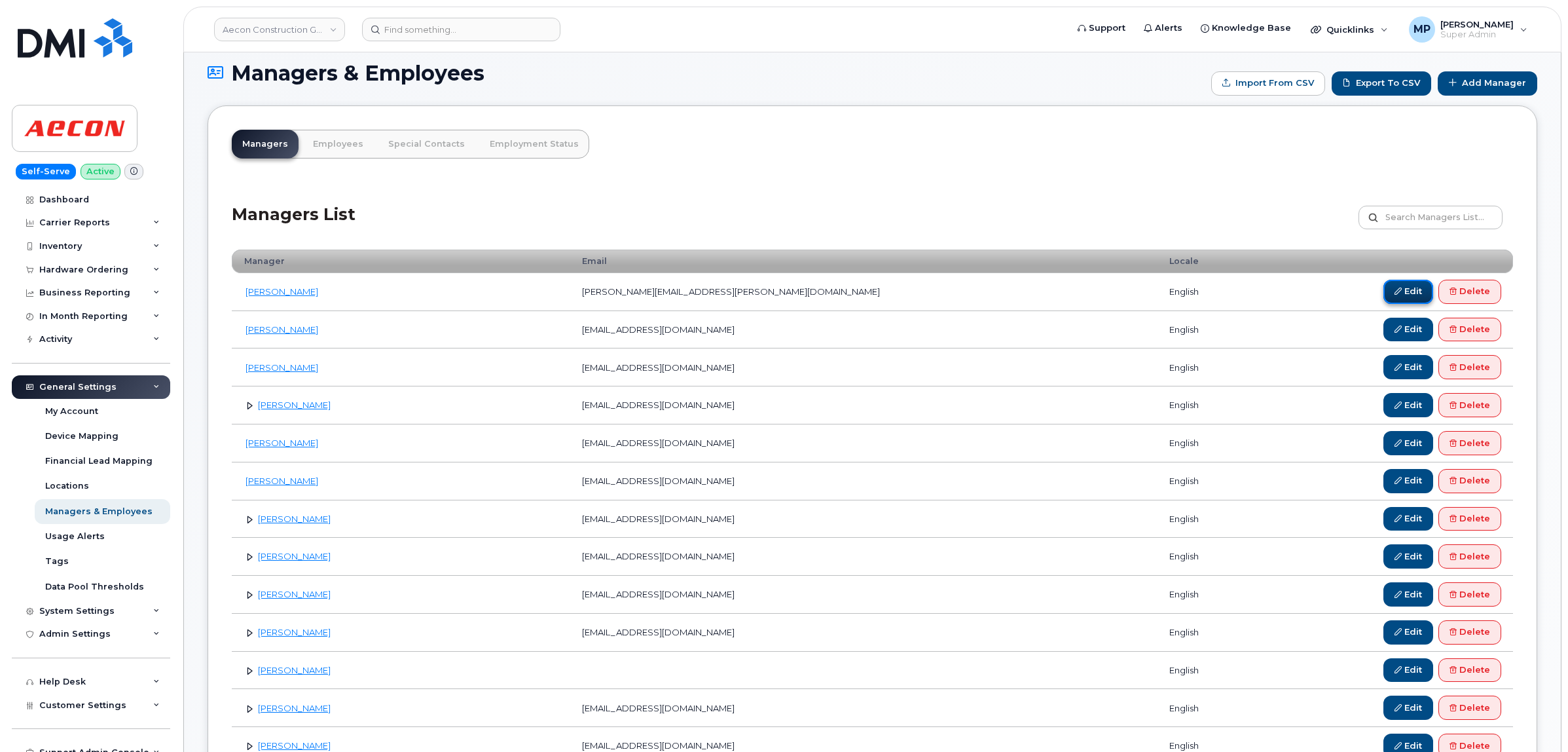
click at [1403, 292] on link "Edit" at bounding box center [1408, 292] width 50 height 25
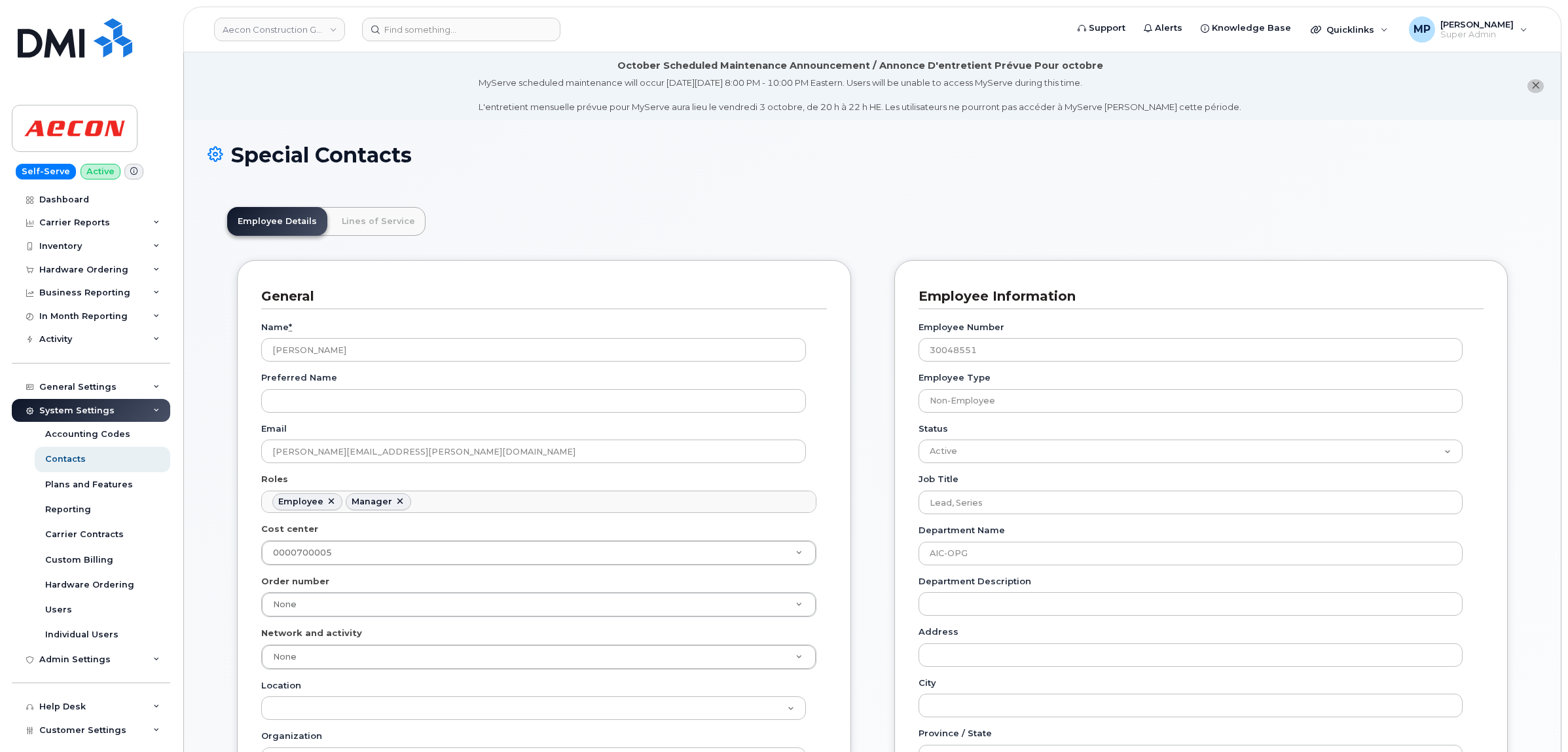
scroll to position [41, 0]
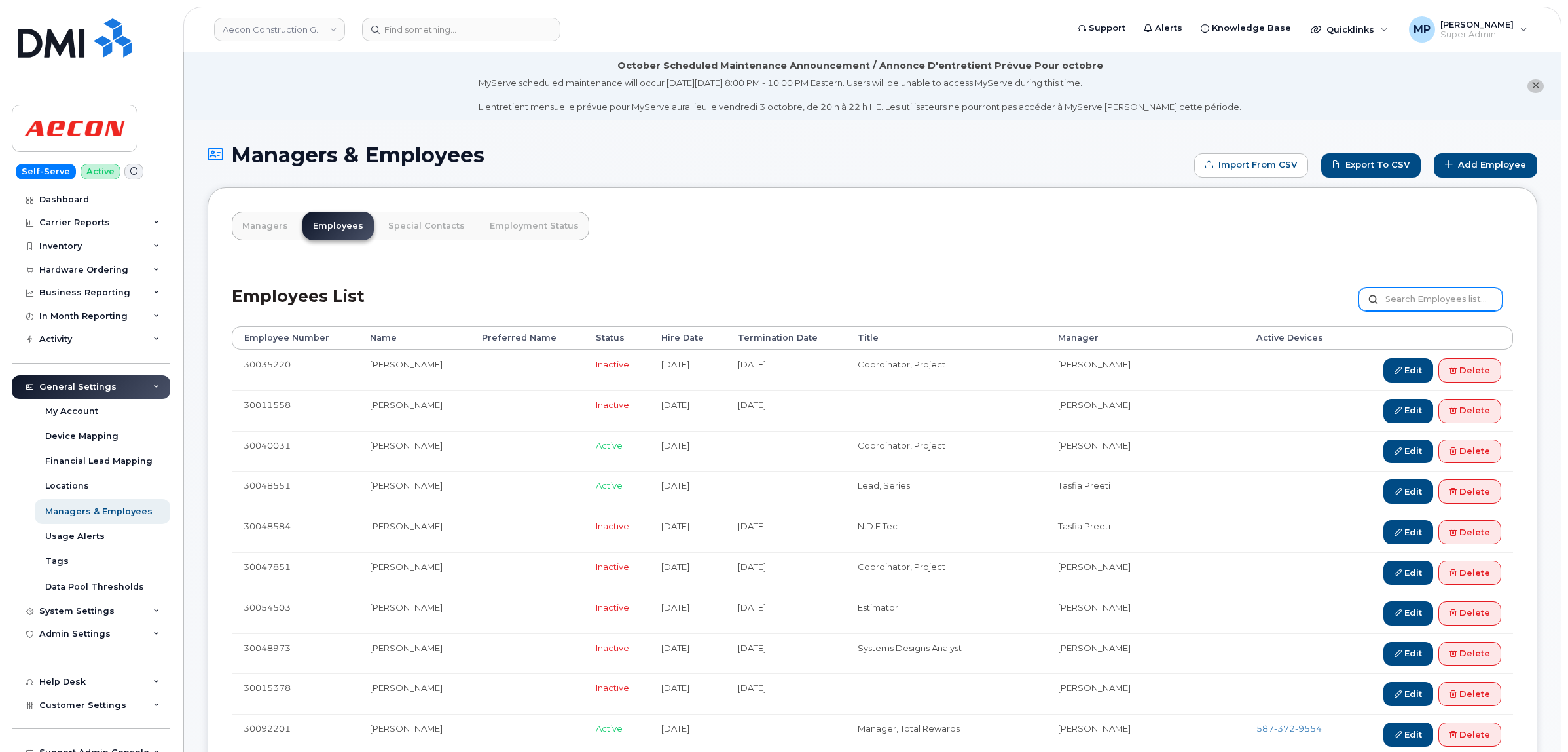
paste input "30098401"
type input "30098401"
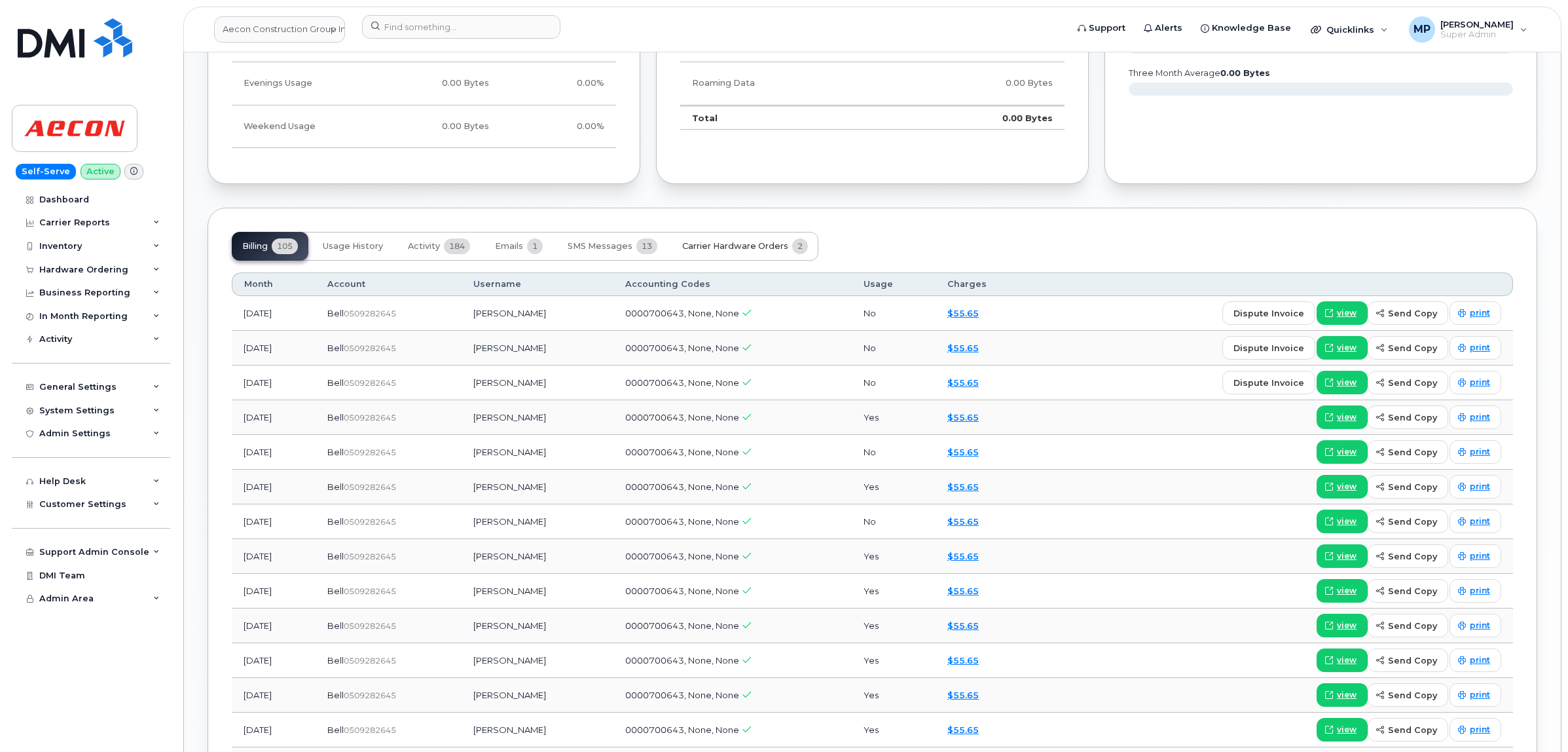
click at [732, 250] on span "Carrier Hardware Orders" at bounding box center [735, 247] width 106 height 11
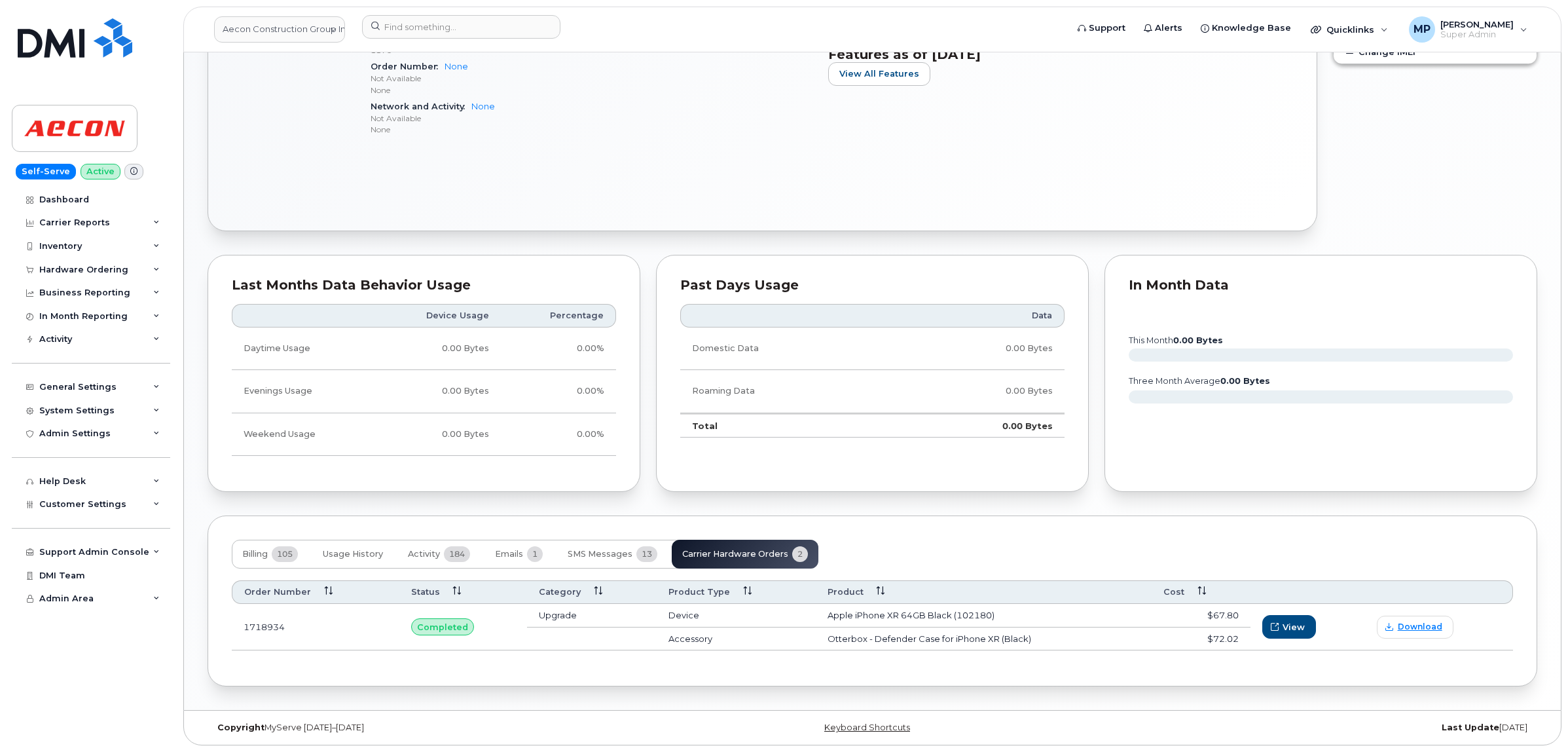
scroll to position [678, 0]
click at [1291, 621] on span "View" at bounding box center [1294, 627] width 22 height 12
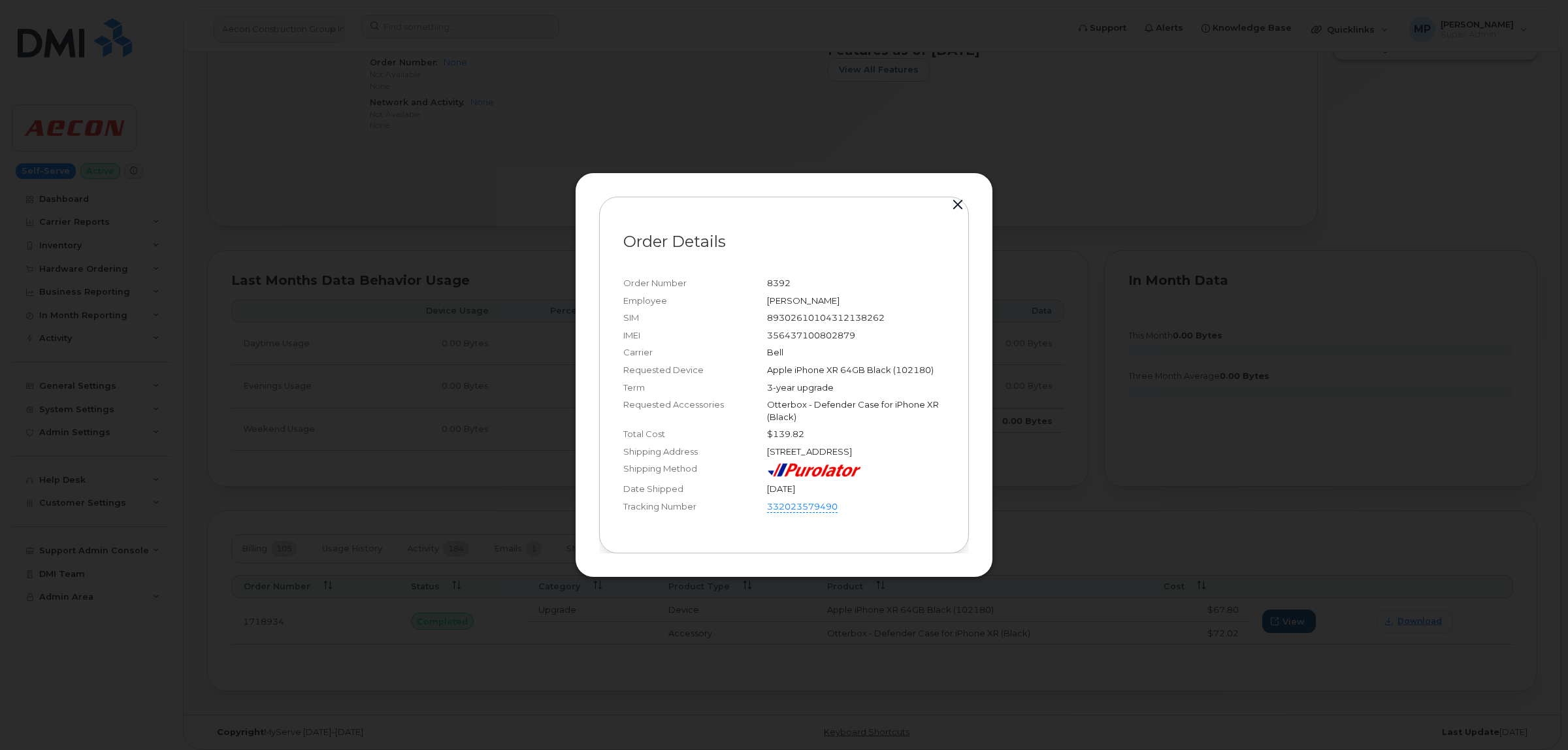
click at [955, 199] on button "button" at bounding box center [958, 205] width 20 height 18
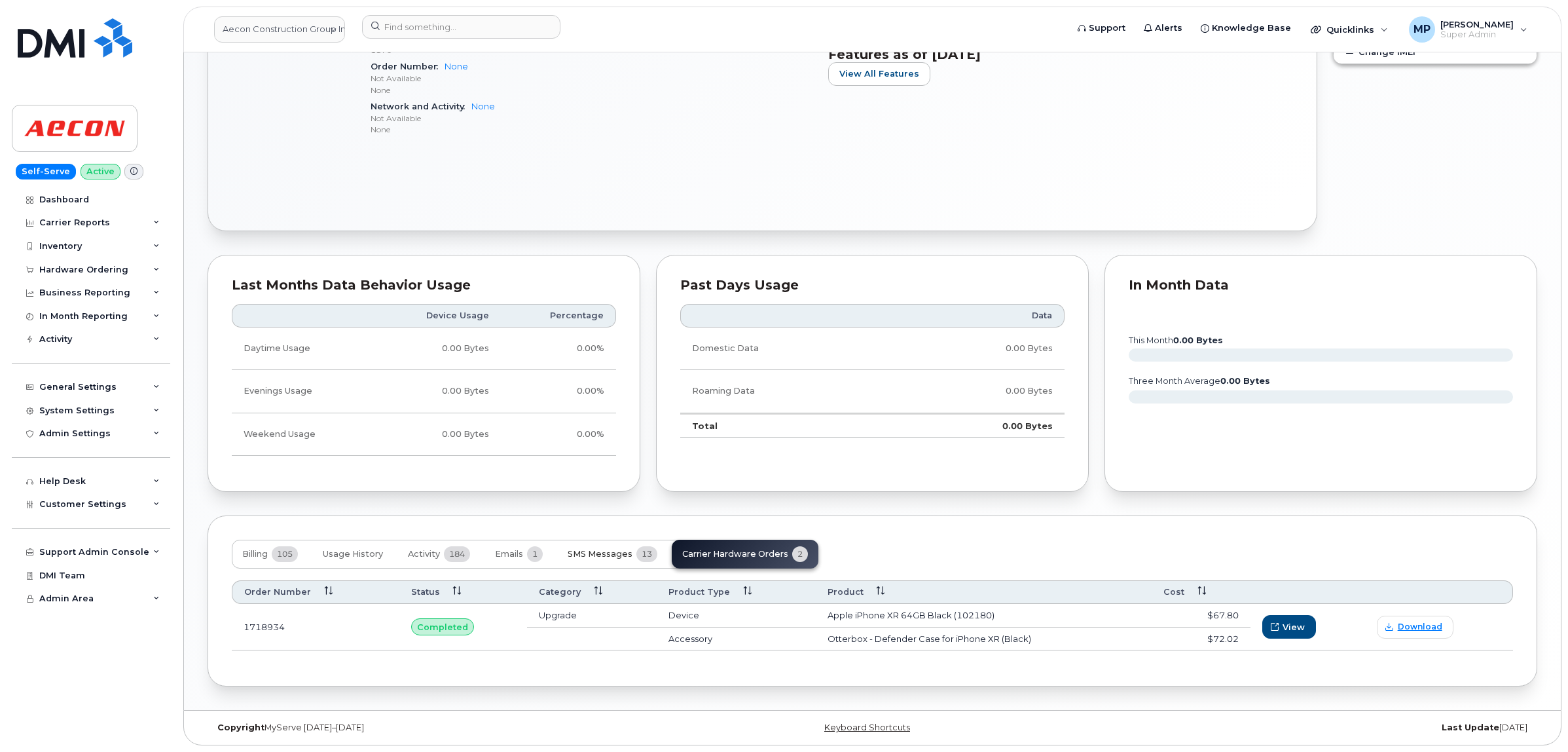
click at [600, 545] on button "SMS Messages 13" at bounding box center [613, 555] width 111 height 29
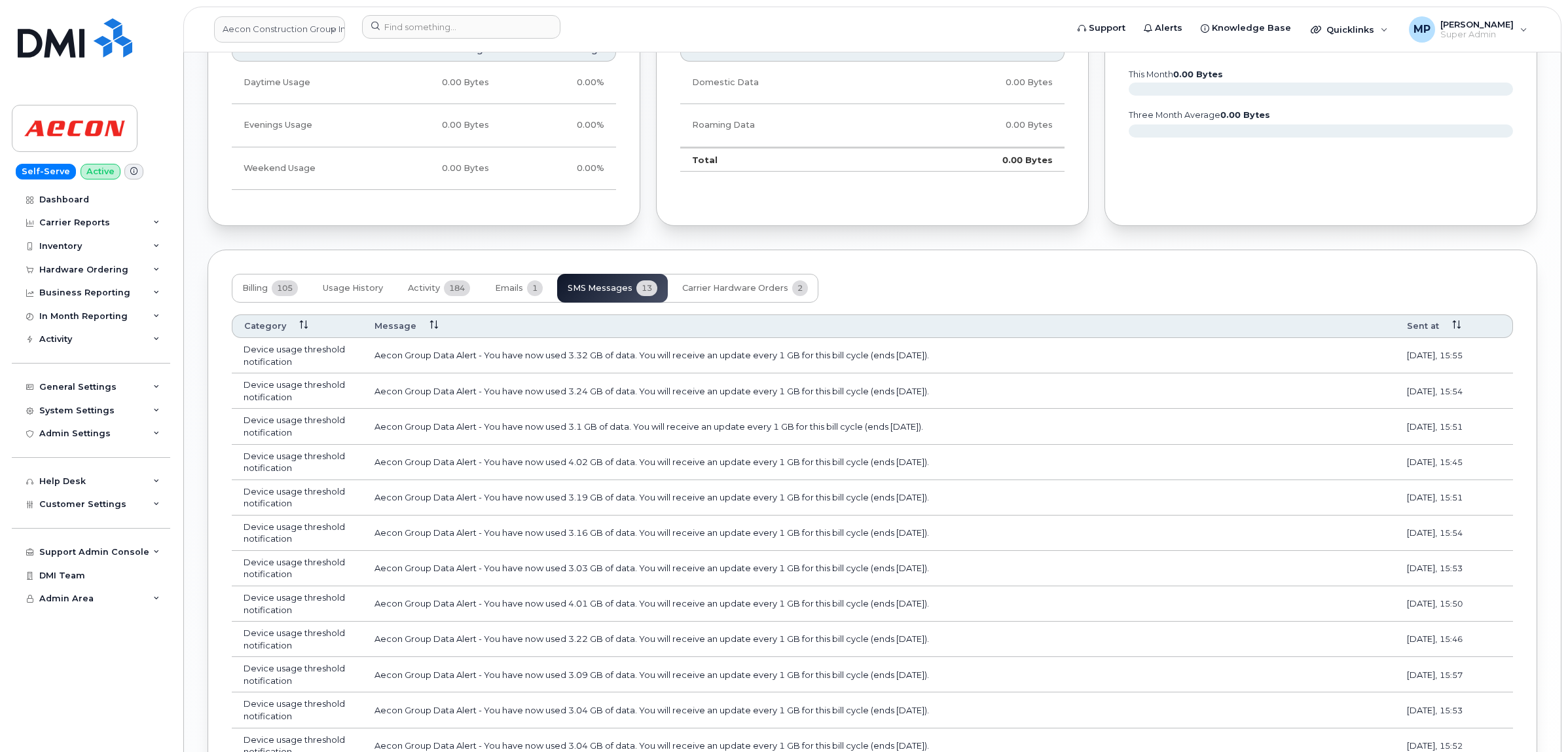
scroll to position [842, 0]
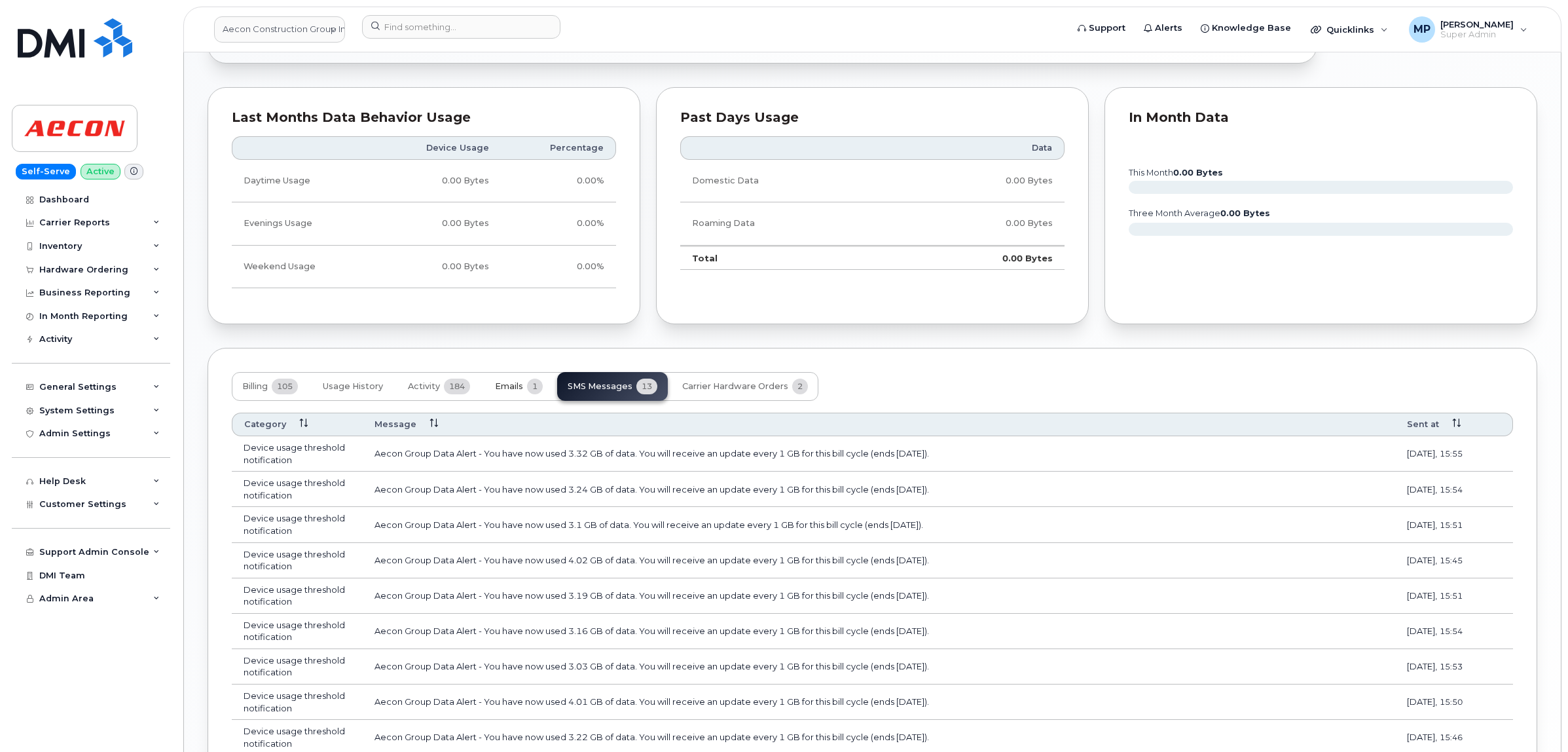
click at [508, 390] on span "Emails" at bounding box center [509, 386] width 28 height 11
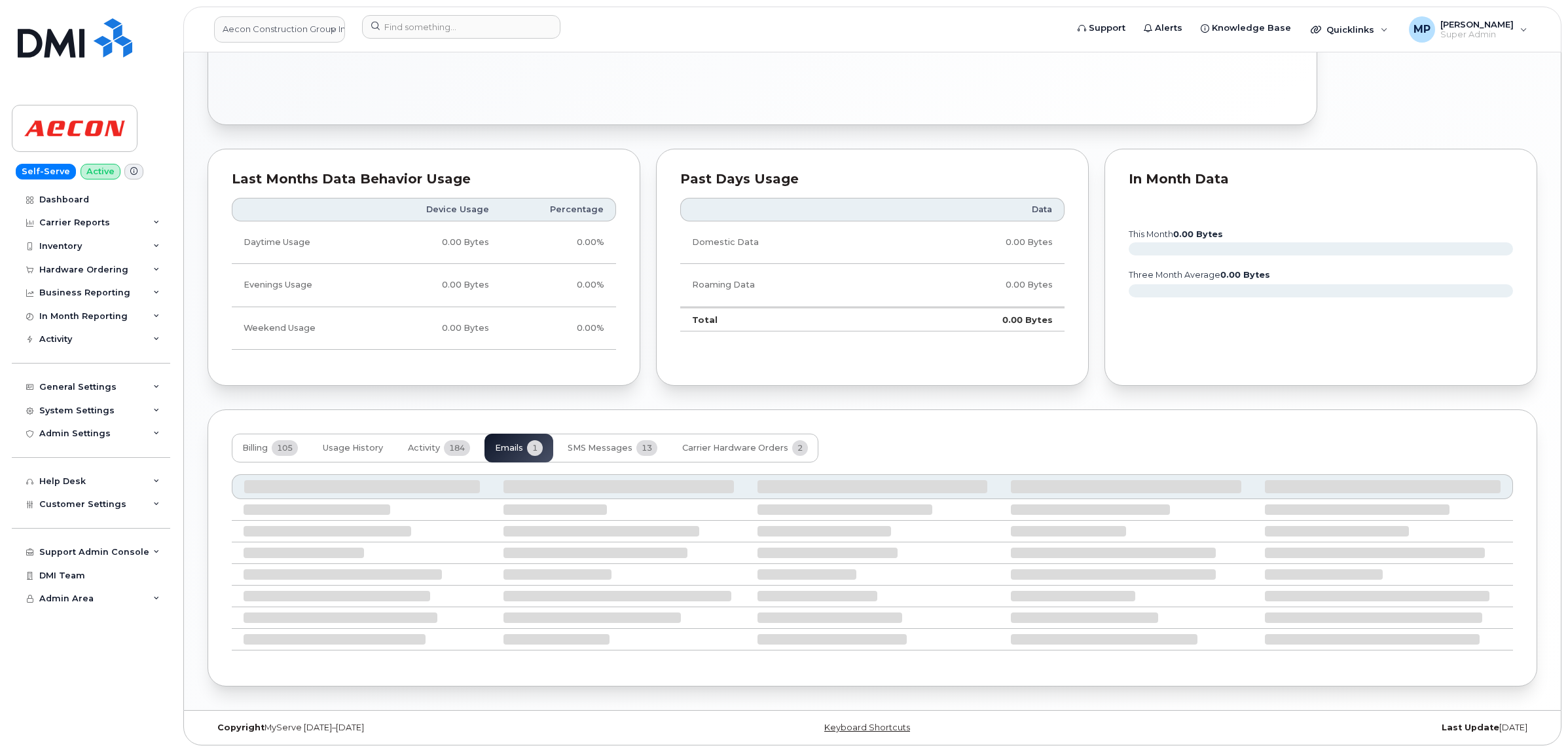
scroll to position [655, 0]
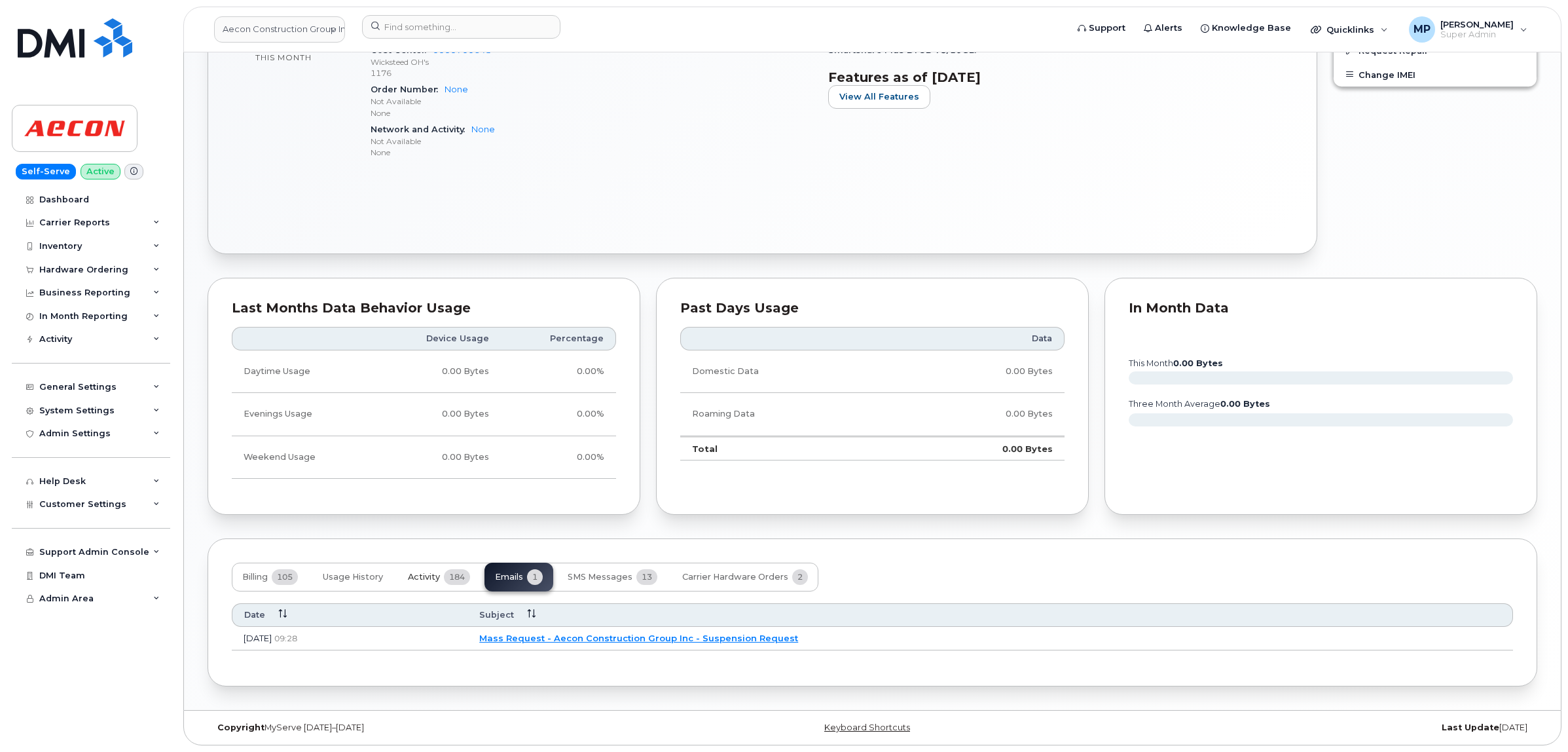
click at [434, 574] on span "Activity" at bounding box center [424, 577] width 32 height 11
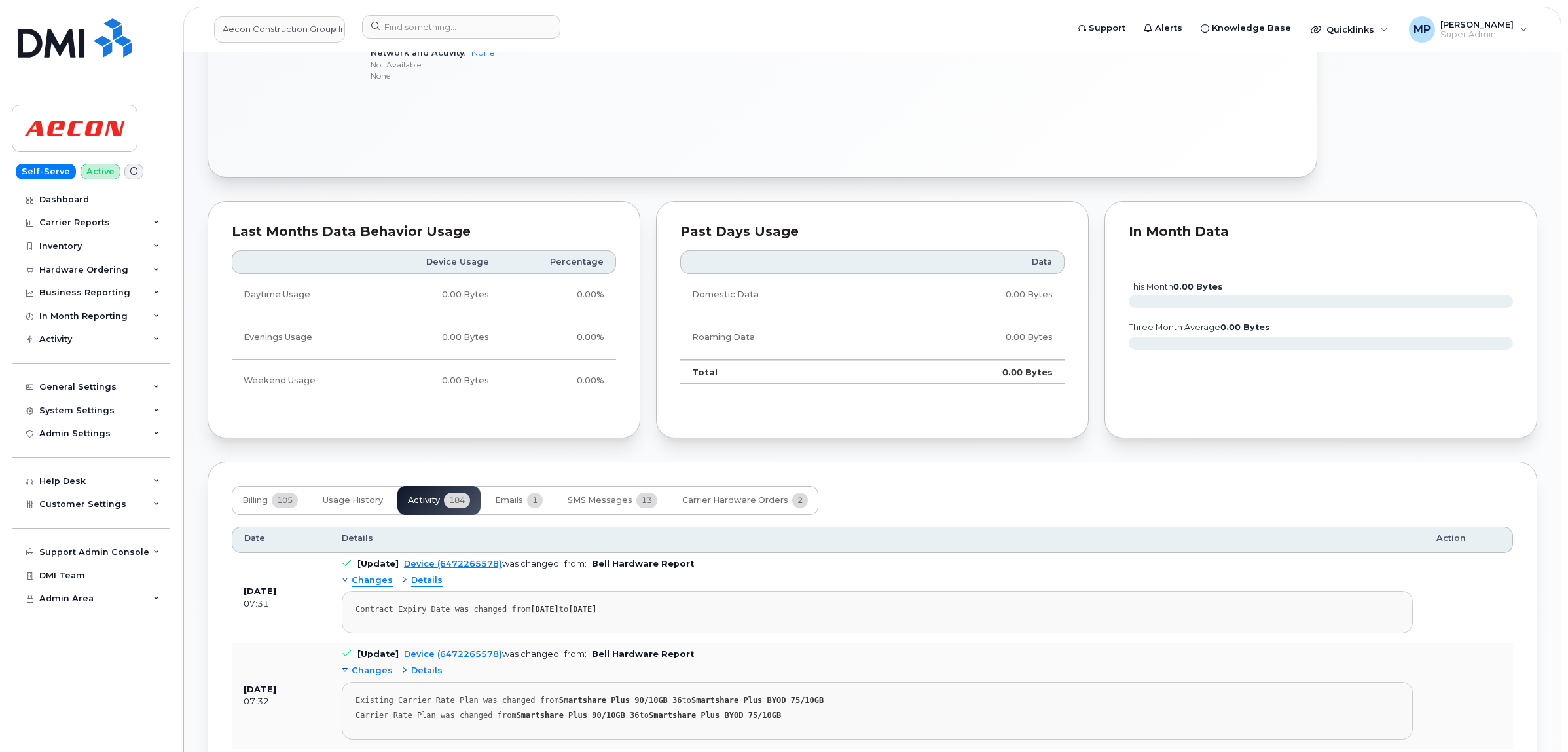
scroll to position [819, 0]
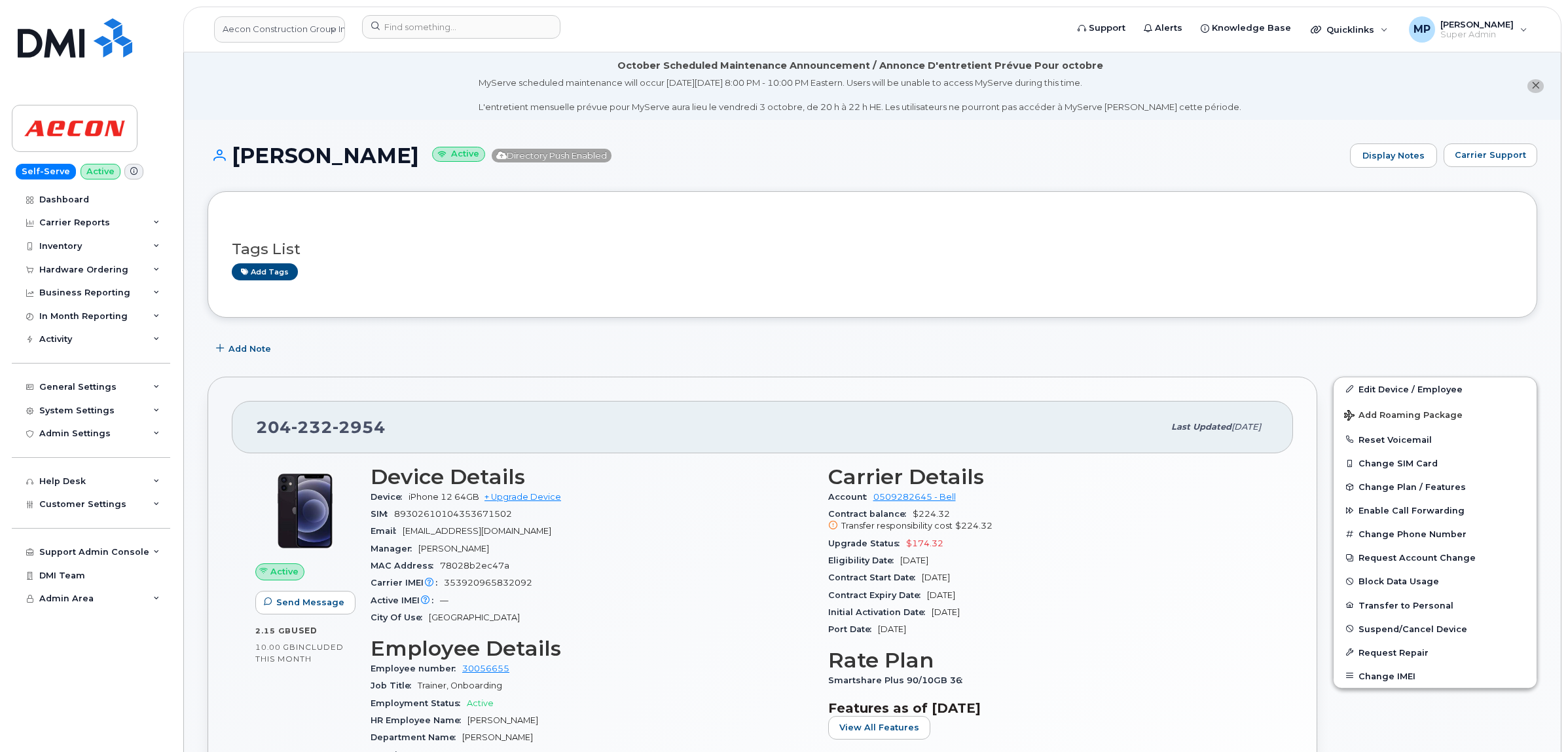
scroll to position [1064, 0]
